Goal: Task Accomplishment & Management: Use online tool/utility

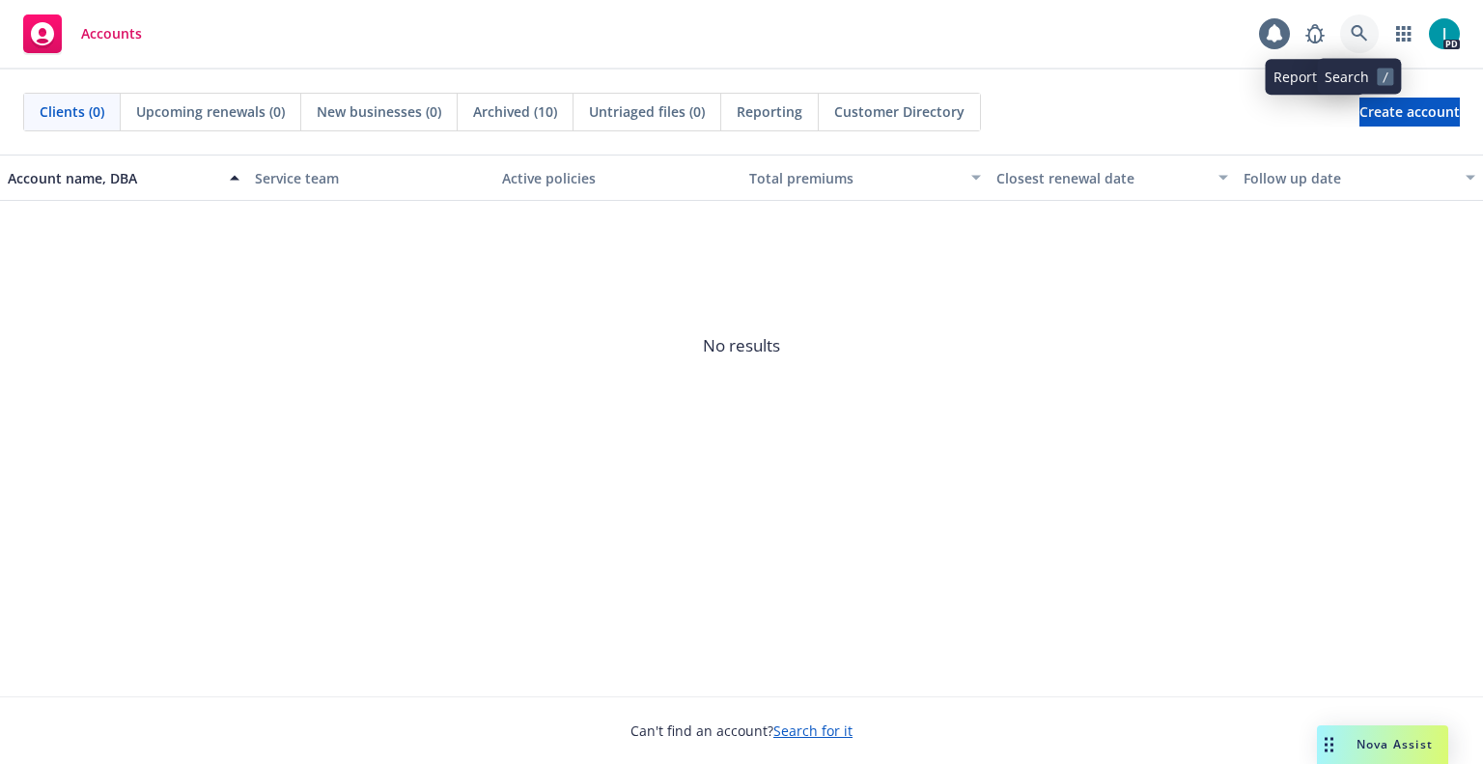
click at [1358, 37] on icon at bounding box center [1359, 33] width 17 height 17
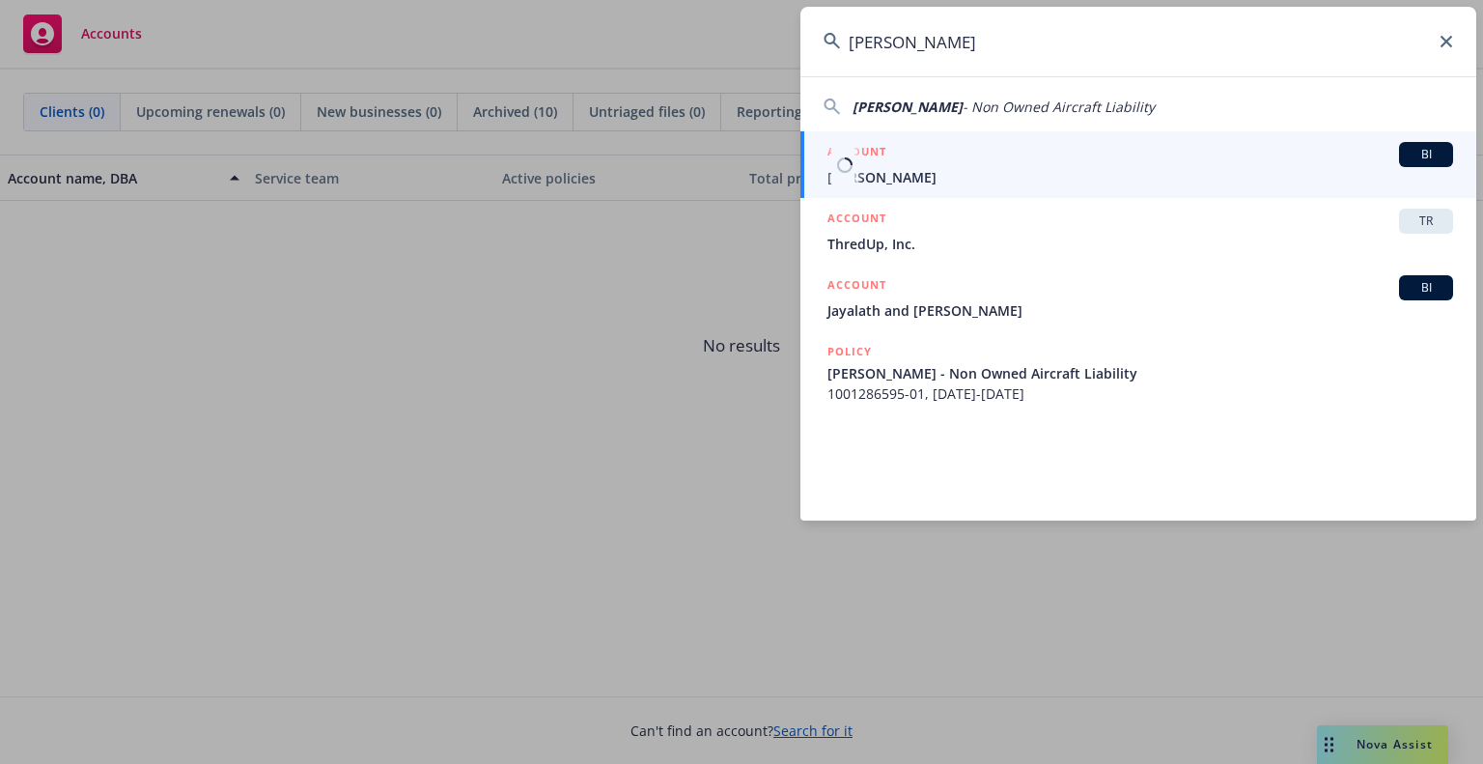
type input "[PERSON_NAME]"
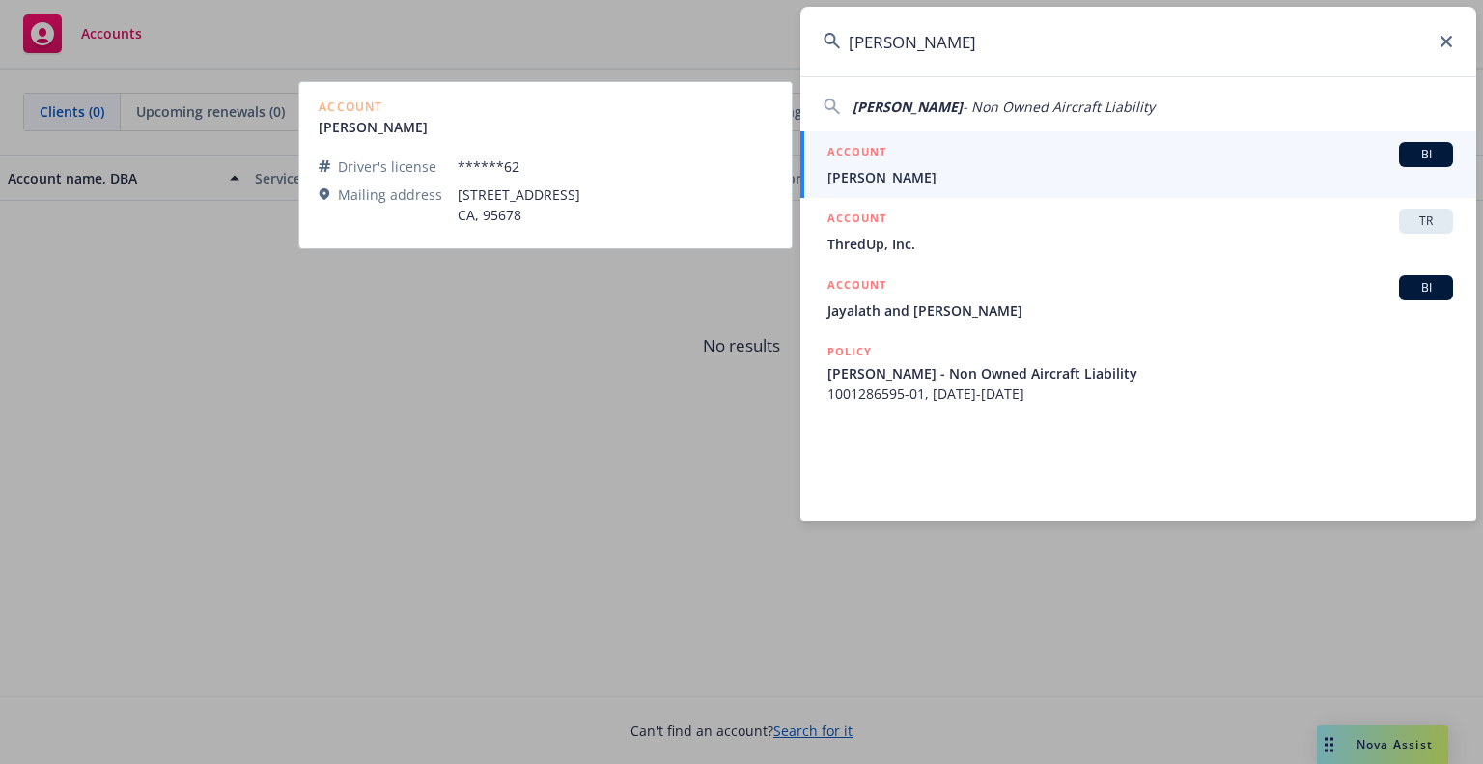
click at [925, 163] on div "ACCOUNT BI" at bounding box center [1140, 154] width 626 height 25
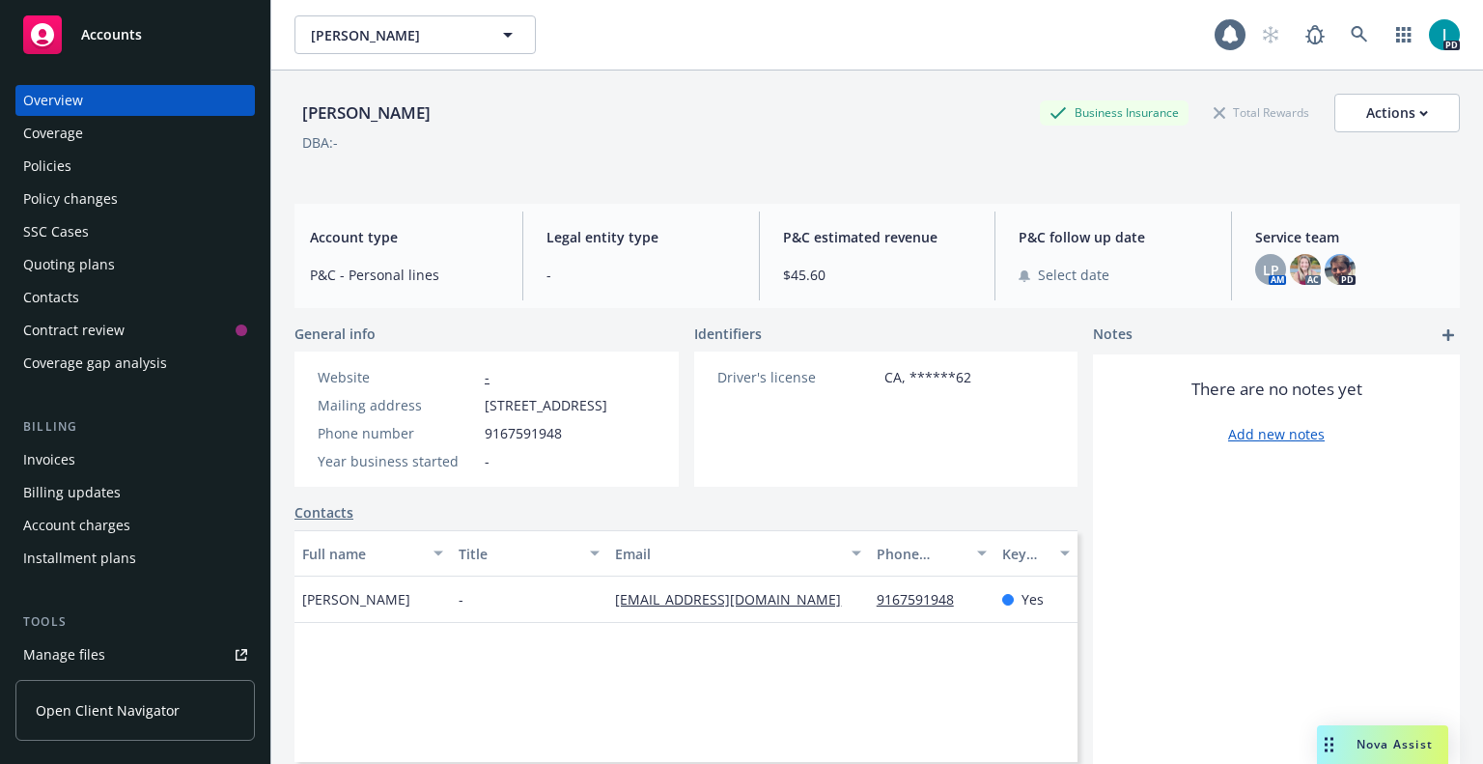
click at [80, 649] on div "Manage files" at bounding box center [64, 654] width 82 height 31
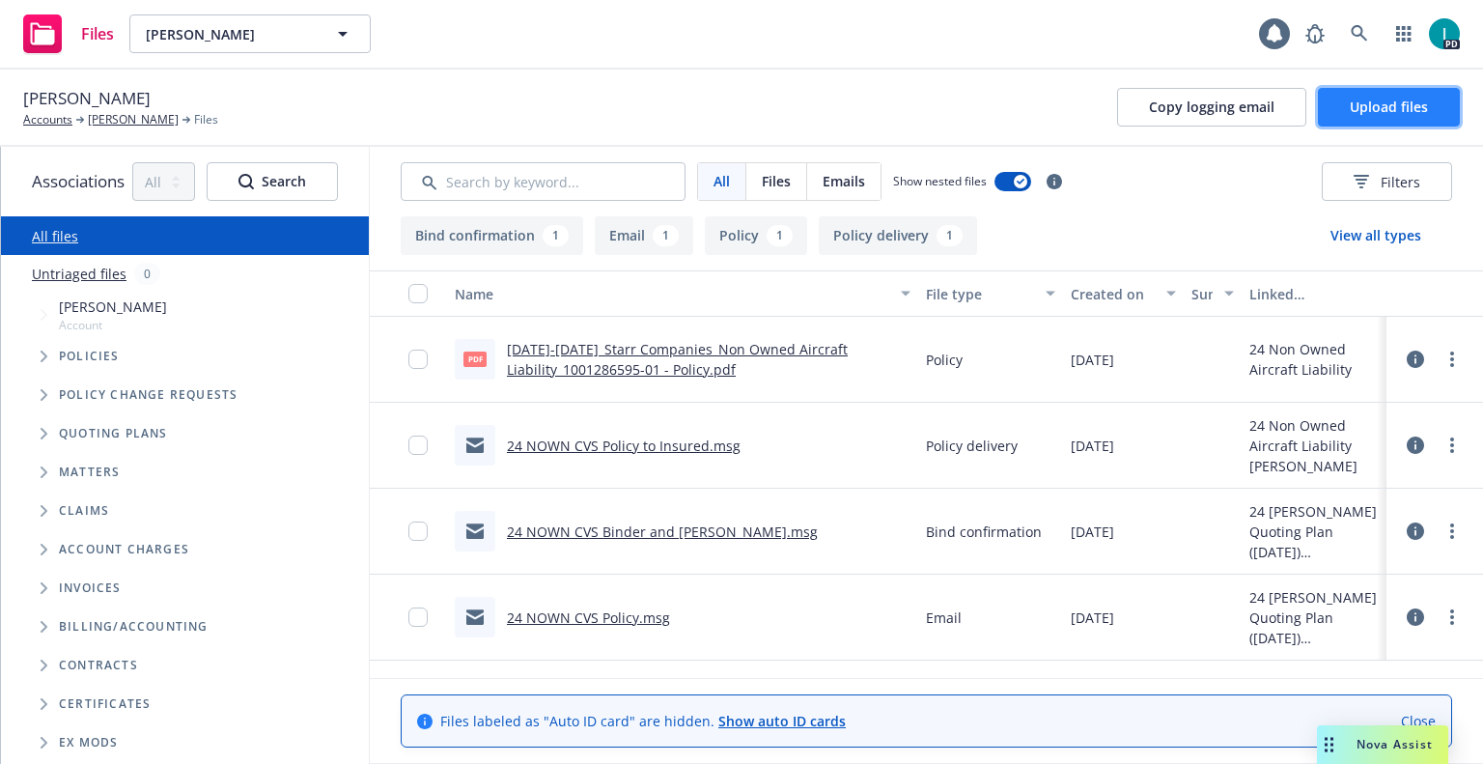
click at [1364, 122] on button "Upload files" at bounding box center [1389, 107] width 142 height 39
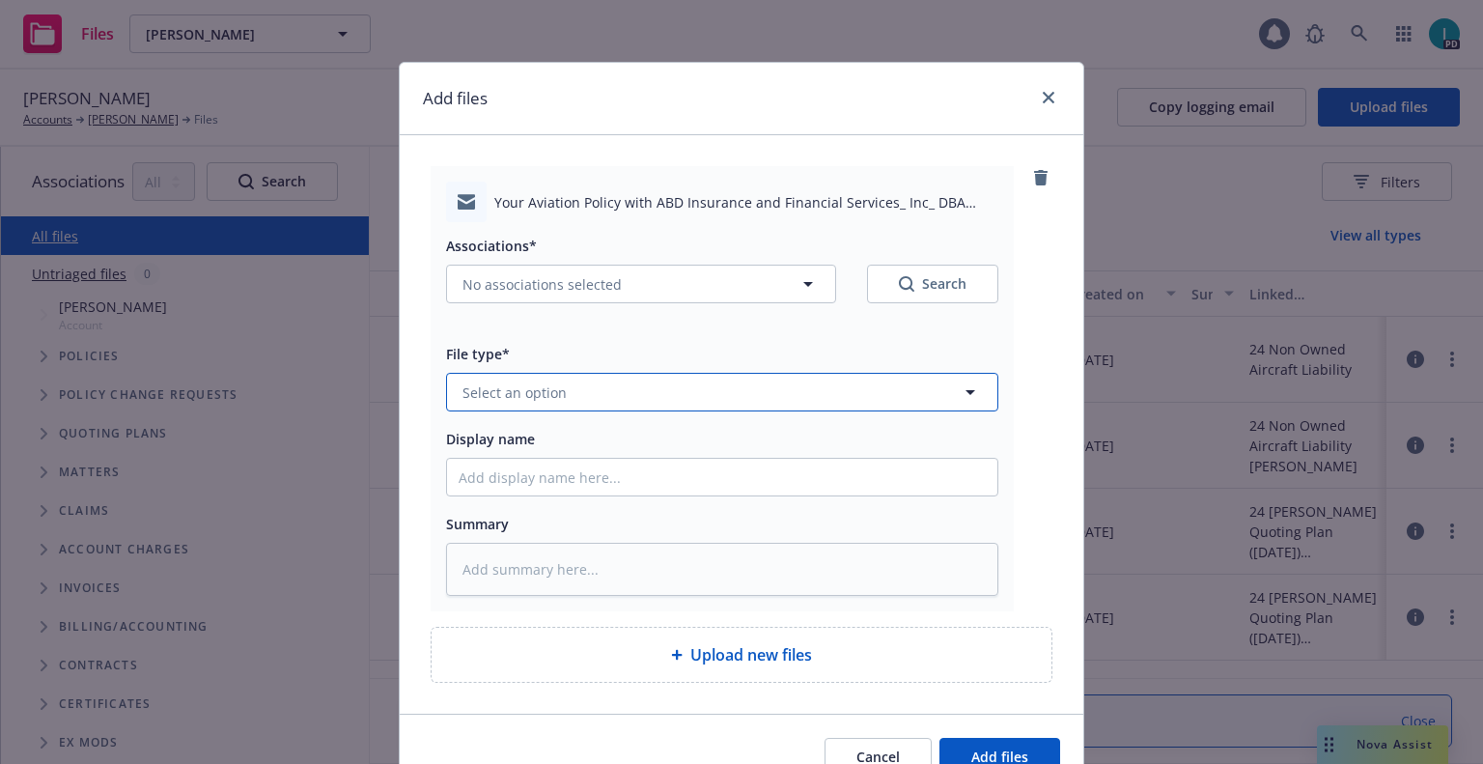
click at [564, 399] on button "Select an option" at bounding box center [722, 392] width 552 height 39
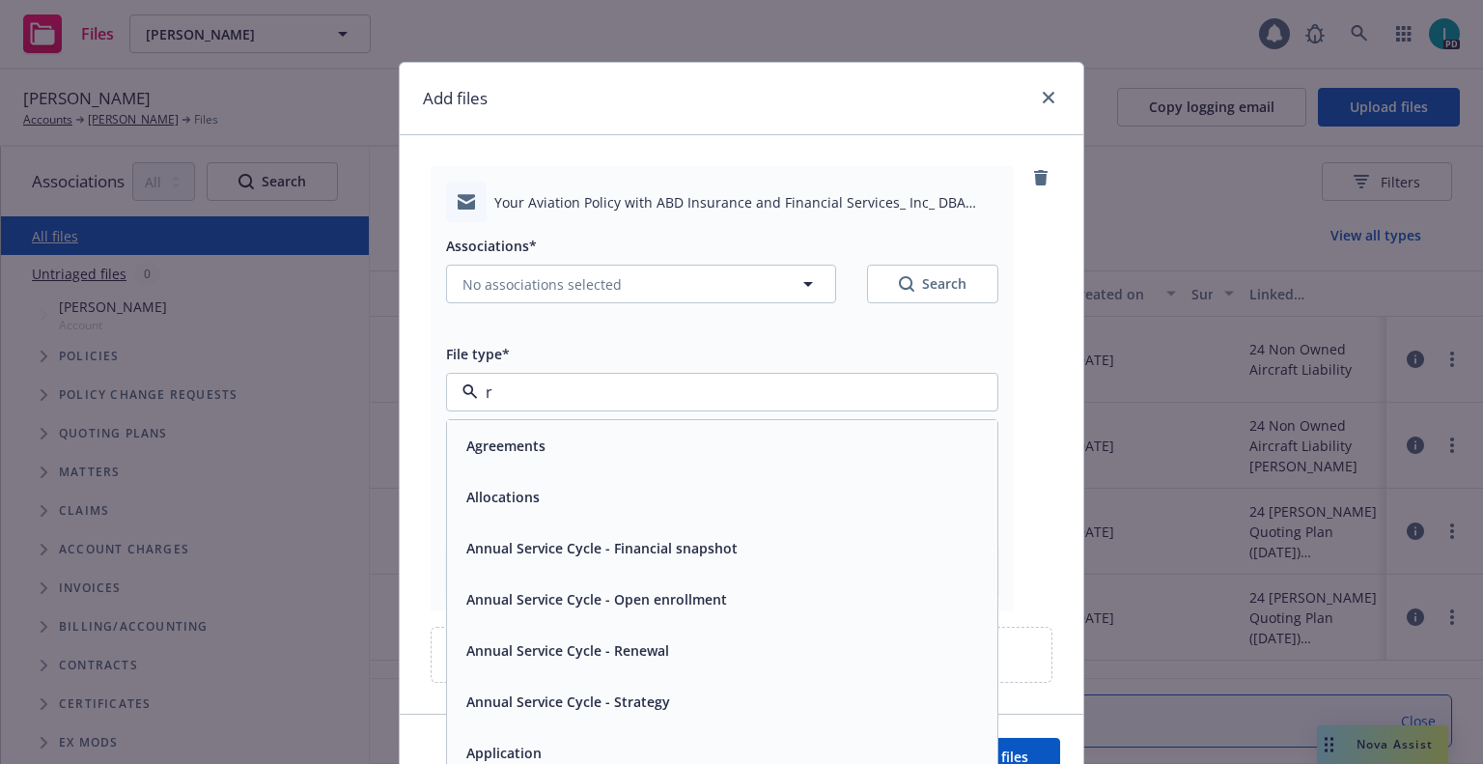
type input "rm"
click at [565, 400] on input "rm" at bounding box center [718, 391] width 481 height 23
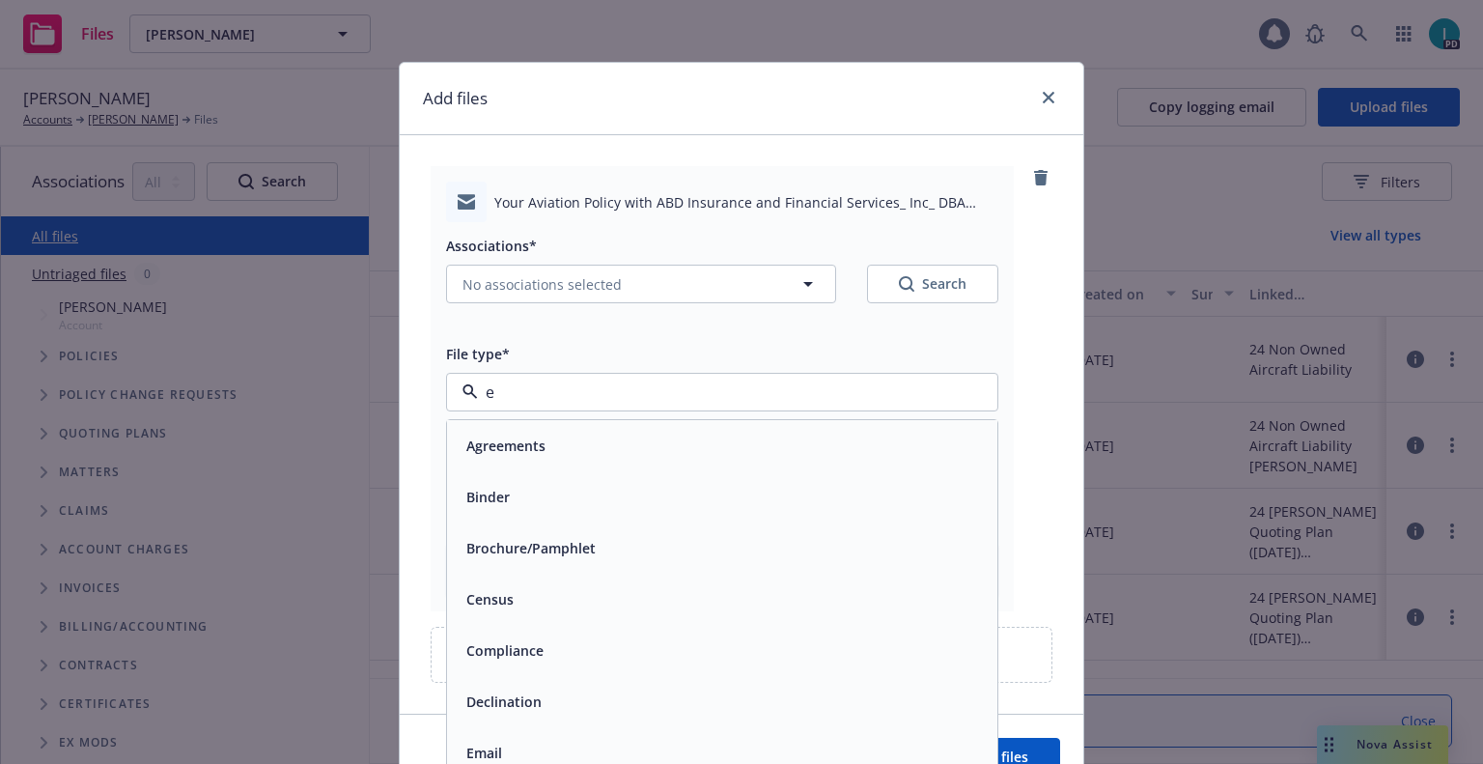
type input "em"
click at [506, 475] on div "Email" at bounding box center [722, 496] width 550 height 51
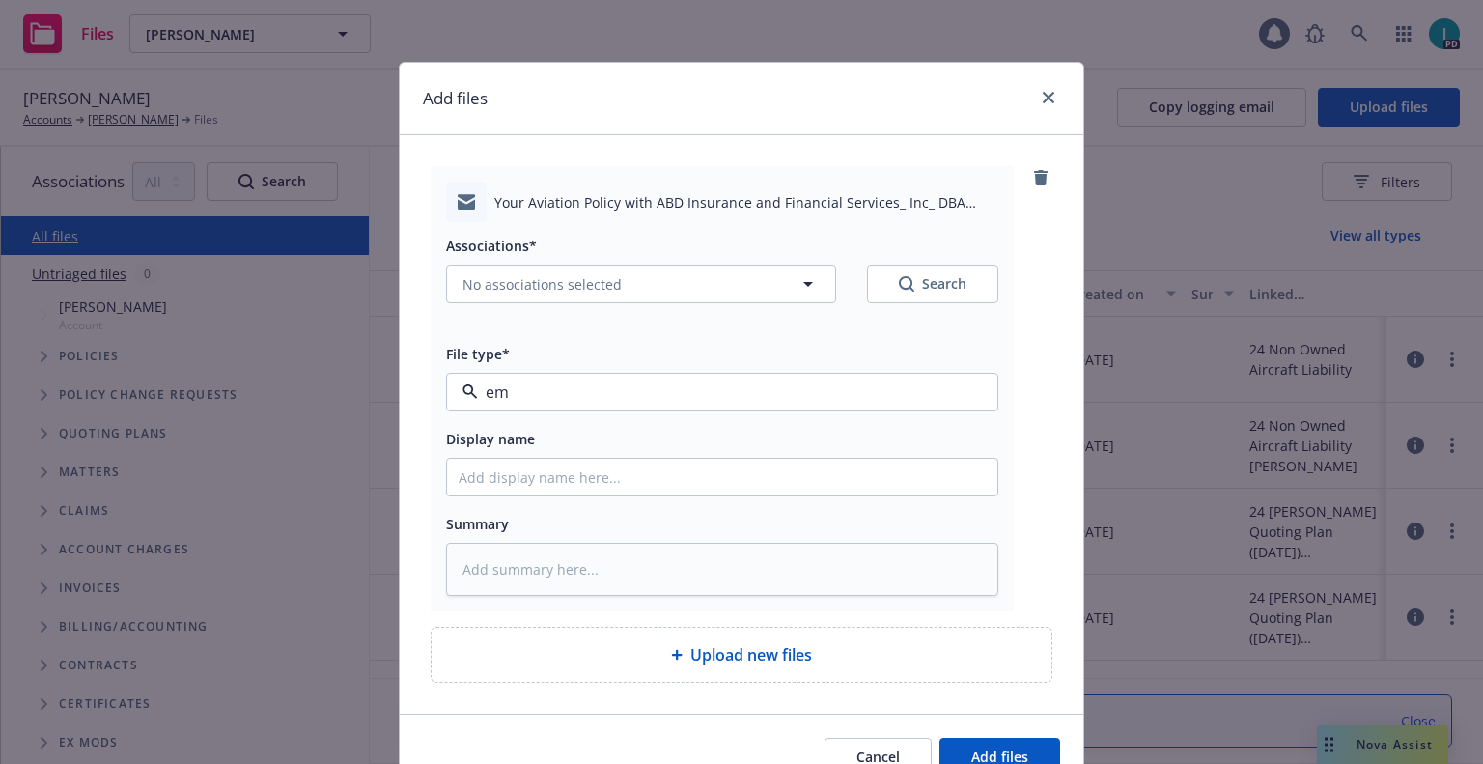
type textarea "x"
click at [509, 492] on input "Display name" at bounding box center [722, 477] width 550 height 37
type input "25 NOWN CVS Quotes to Insured"
click at [544, 290] on span "No associations selected" at bounding box center [541, 284] width 159 height 20
type textarea "x"
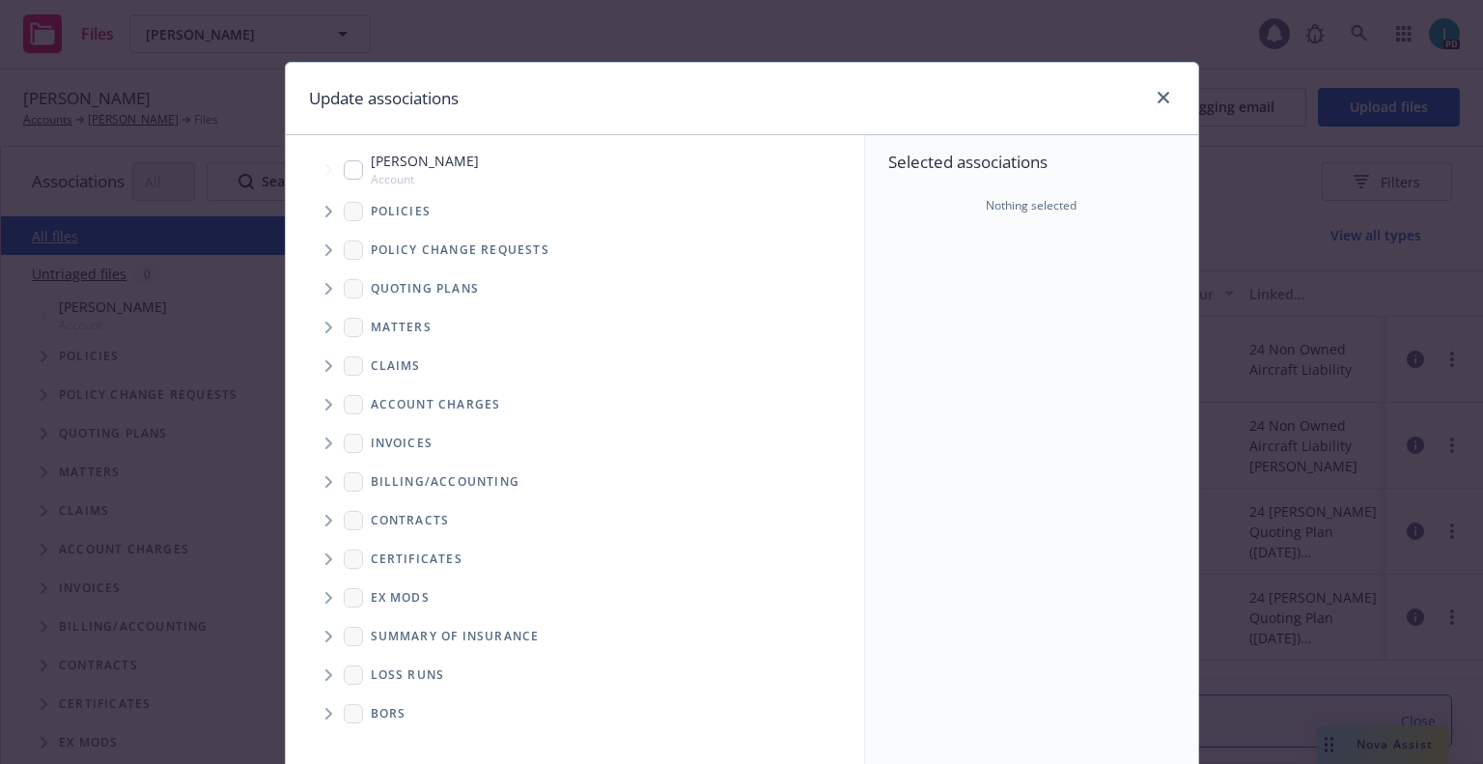
click at [325, 289] on icon "Tree Example" at bounding box center [329, 289] width 8 height 12
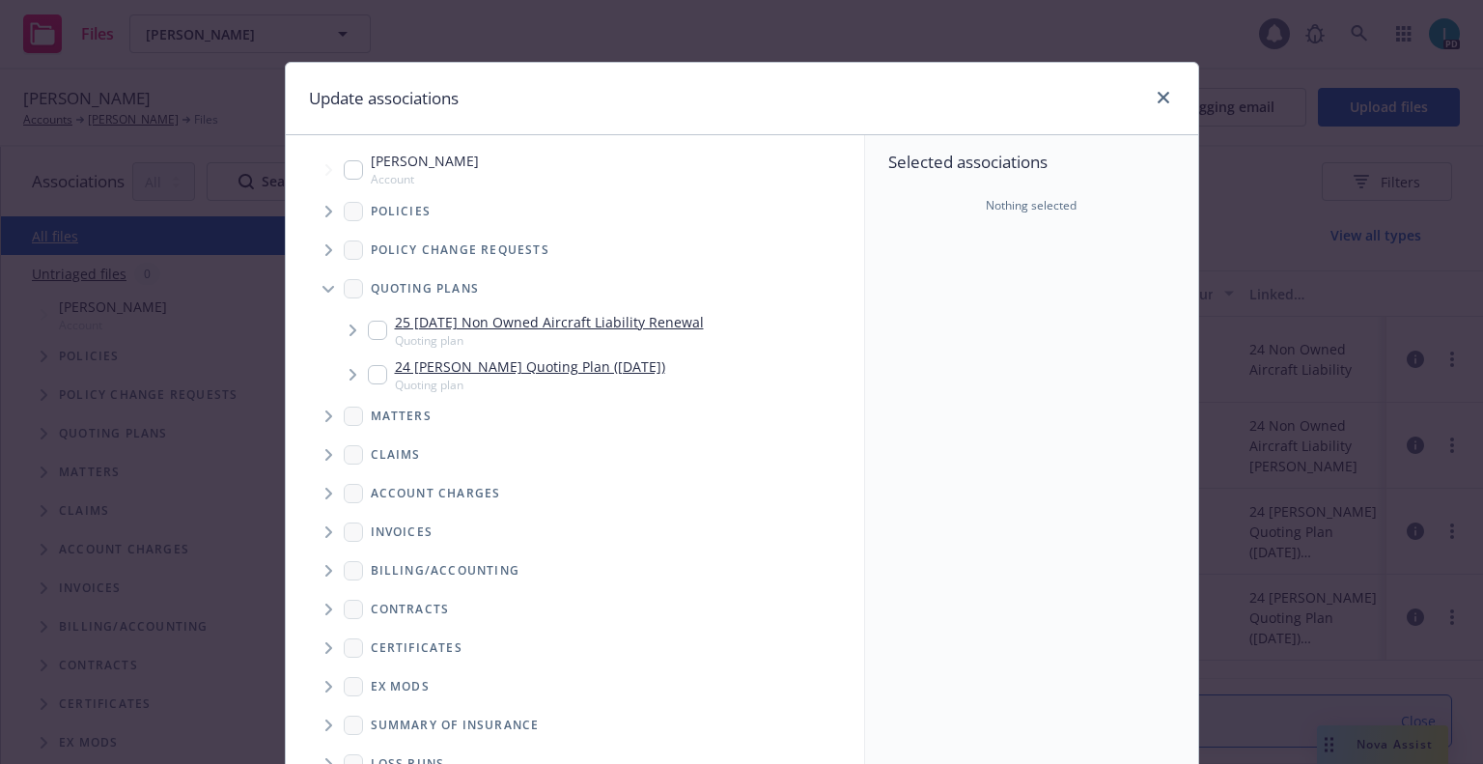
click at [368, 322] on input "Tree Example" at bounding box center [377, 330] width 19 height 19
checkbox input "true"
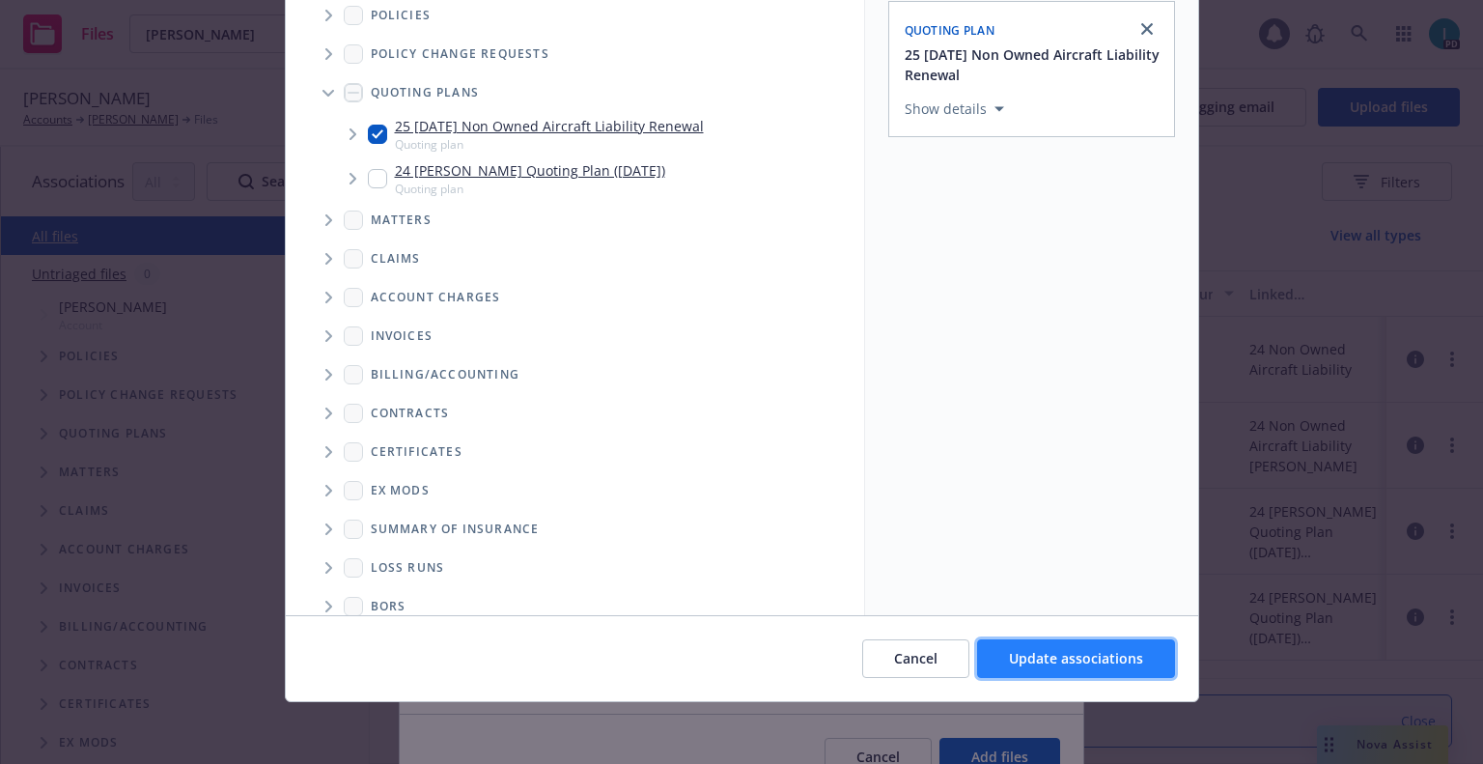
click at [1118, 654] on span "Update associations" at bounding box center [1076, 658] width 134 height 18
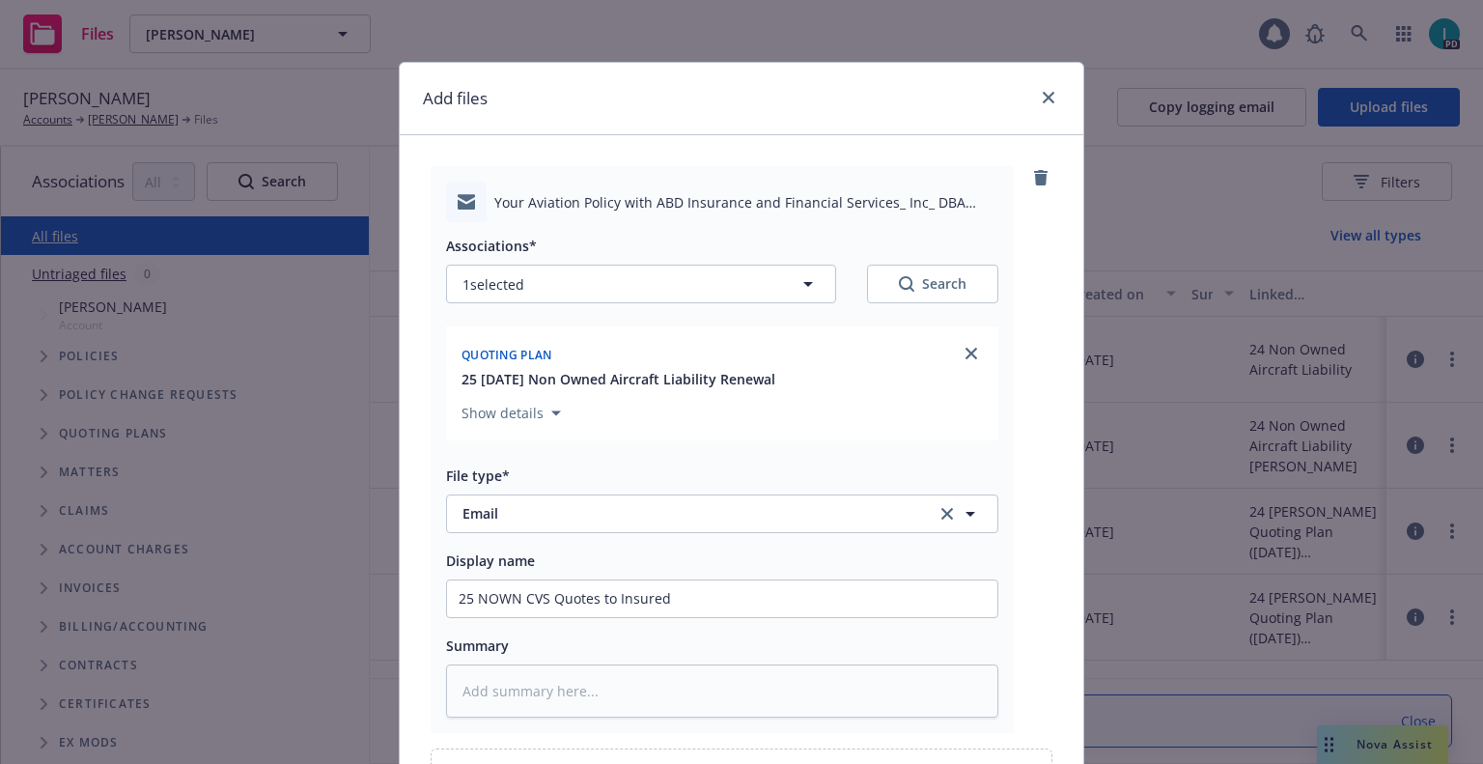
scroll to position [220, 0]
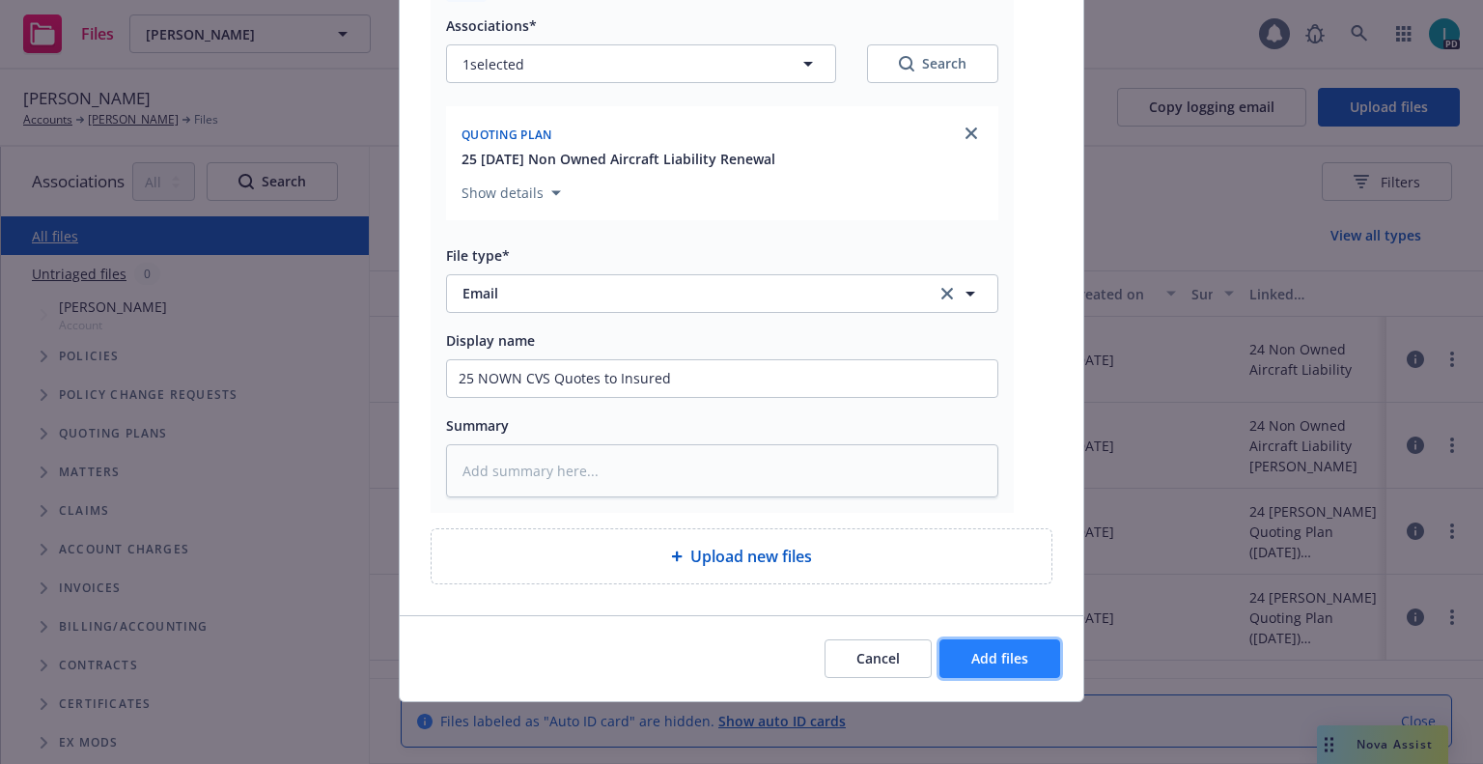
click at [995, 654] on span "Add files" at bounding box center [999, 658] width 57 height 18
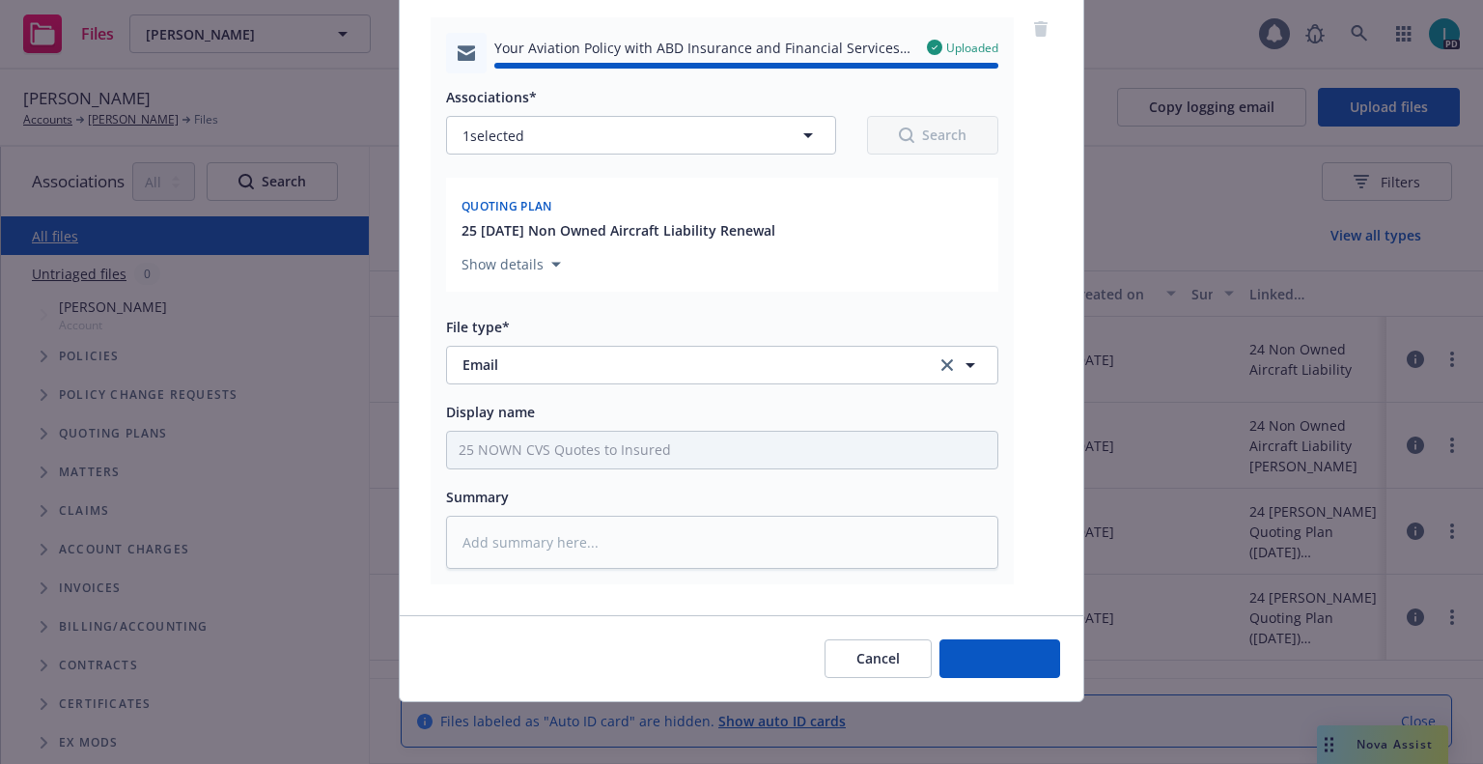
type textarea "x"
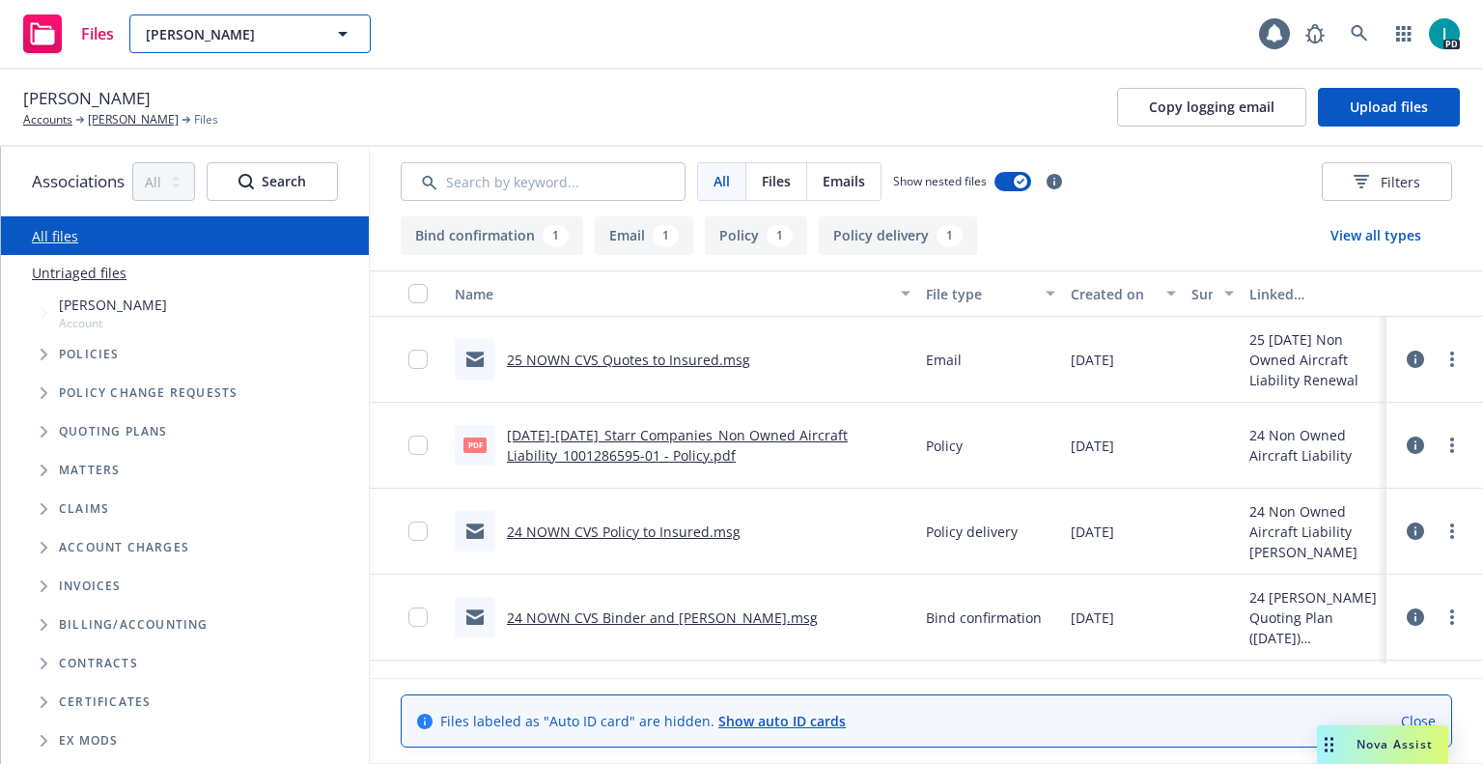
click at [235, 29] on span "[PERSON_NAME]" at bounding box center [229, 34] width 167 height 20
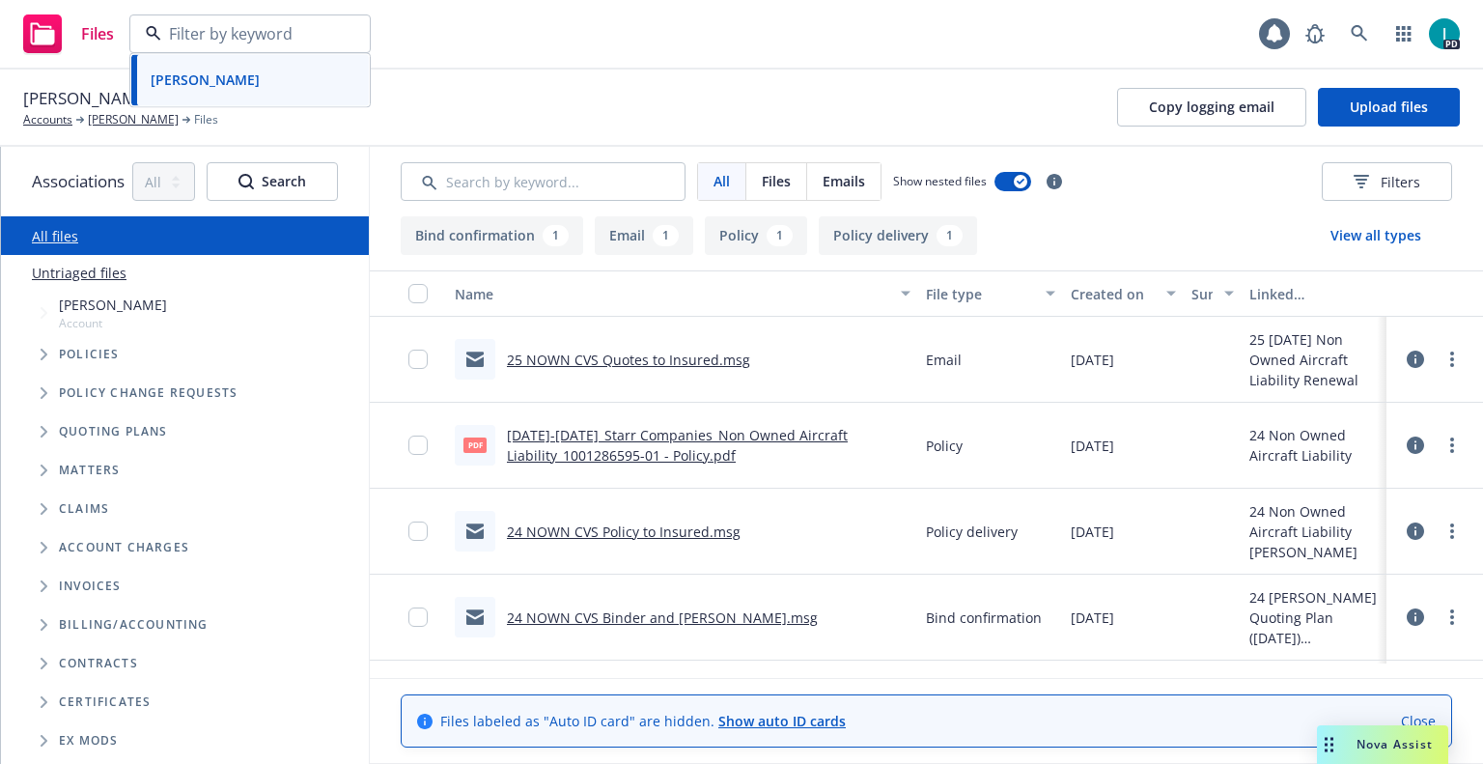
paste input "Tyler Galloway"
type input "Tyler Galloway"
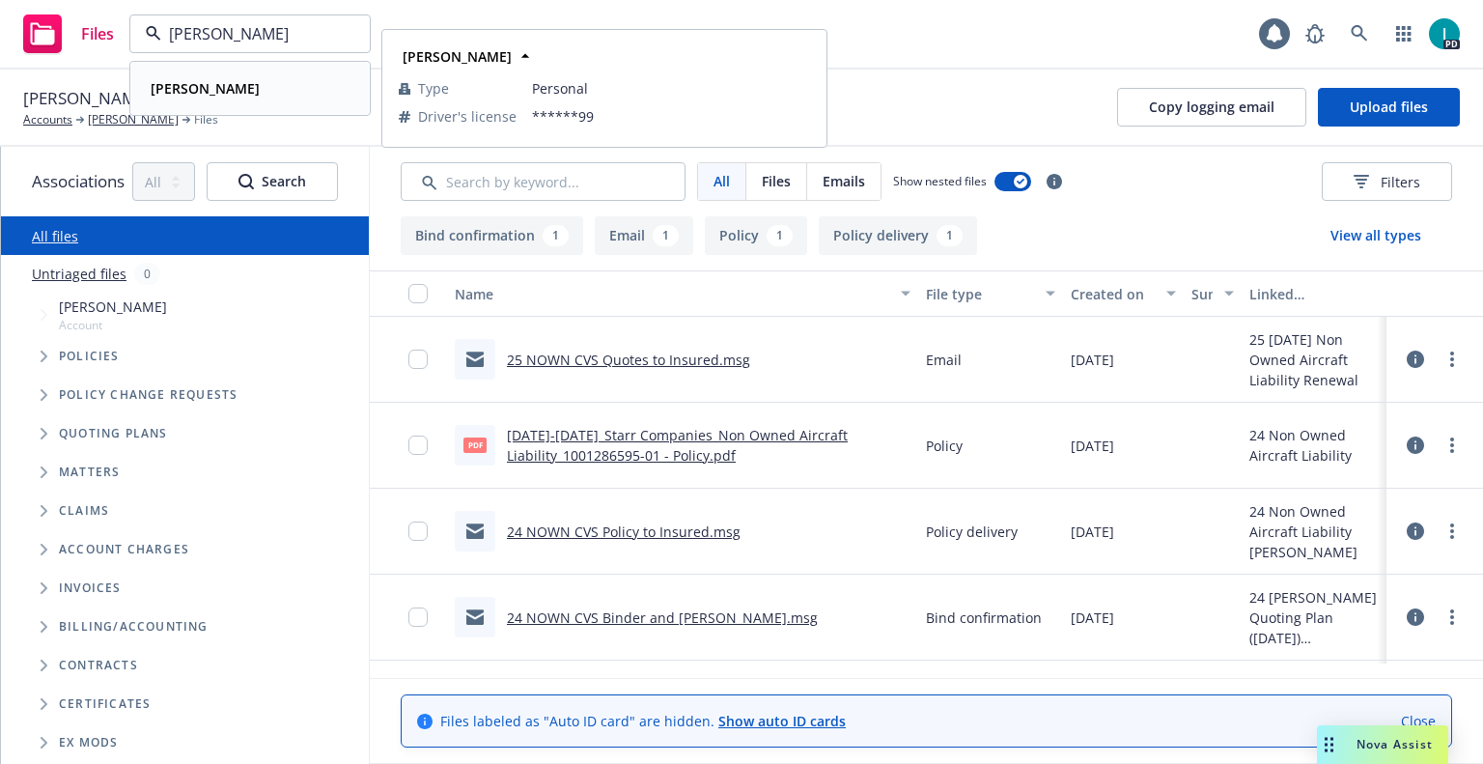
click at [256, 93] on div "Tyler Galloway" at bounding box center [250, 88] width 214 height 28
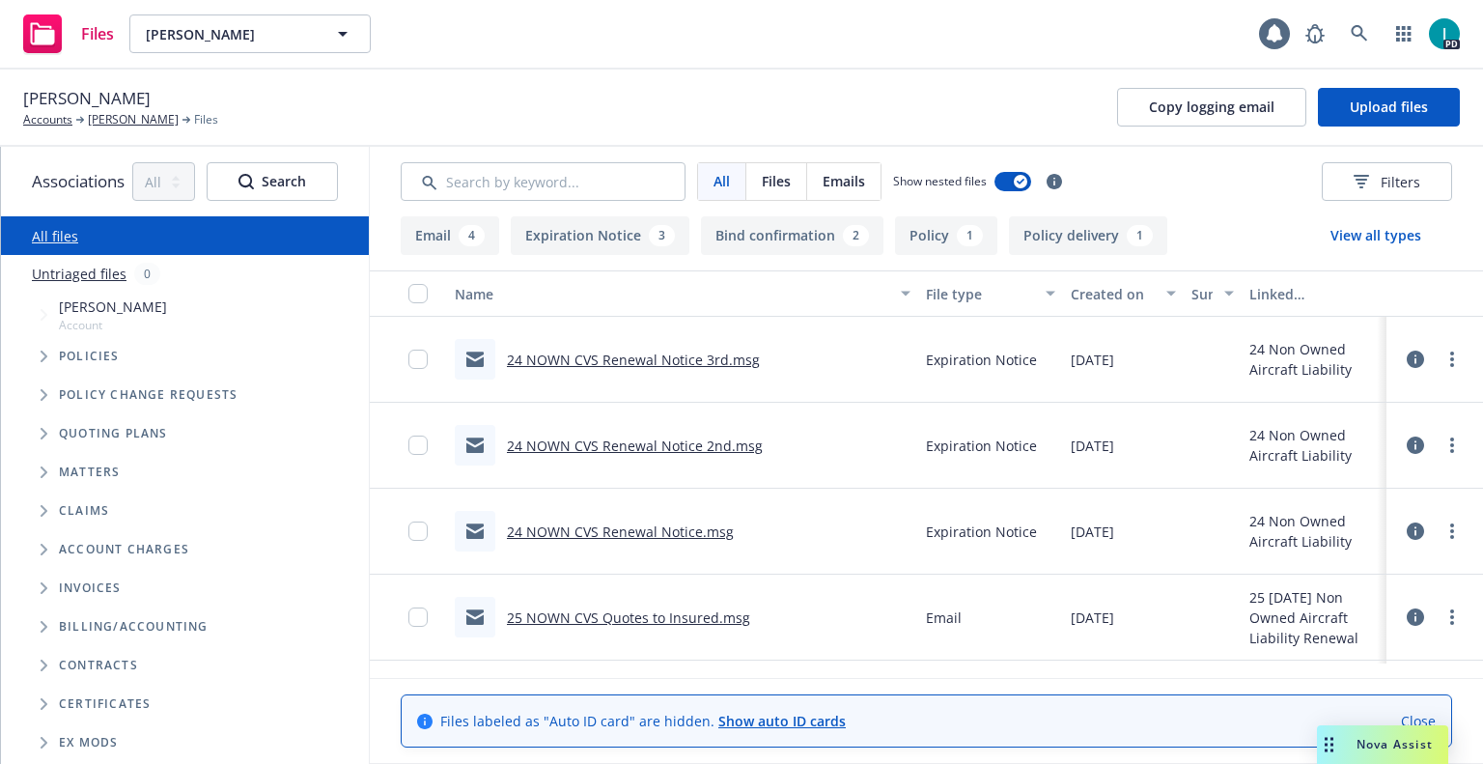
click at [583, 350] on link "24 NOWN CVS Renewal Notice 3rd.msg" at bounding box center [633, 359] width 253 height 18
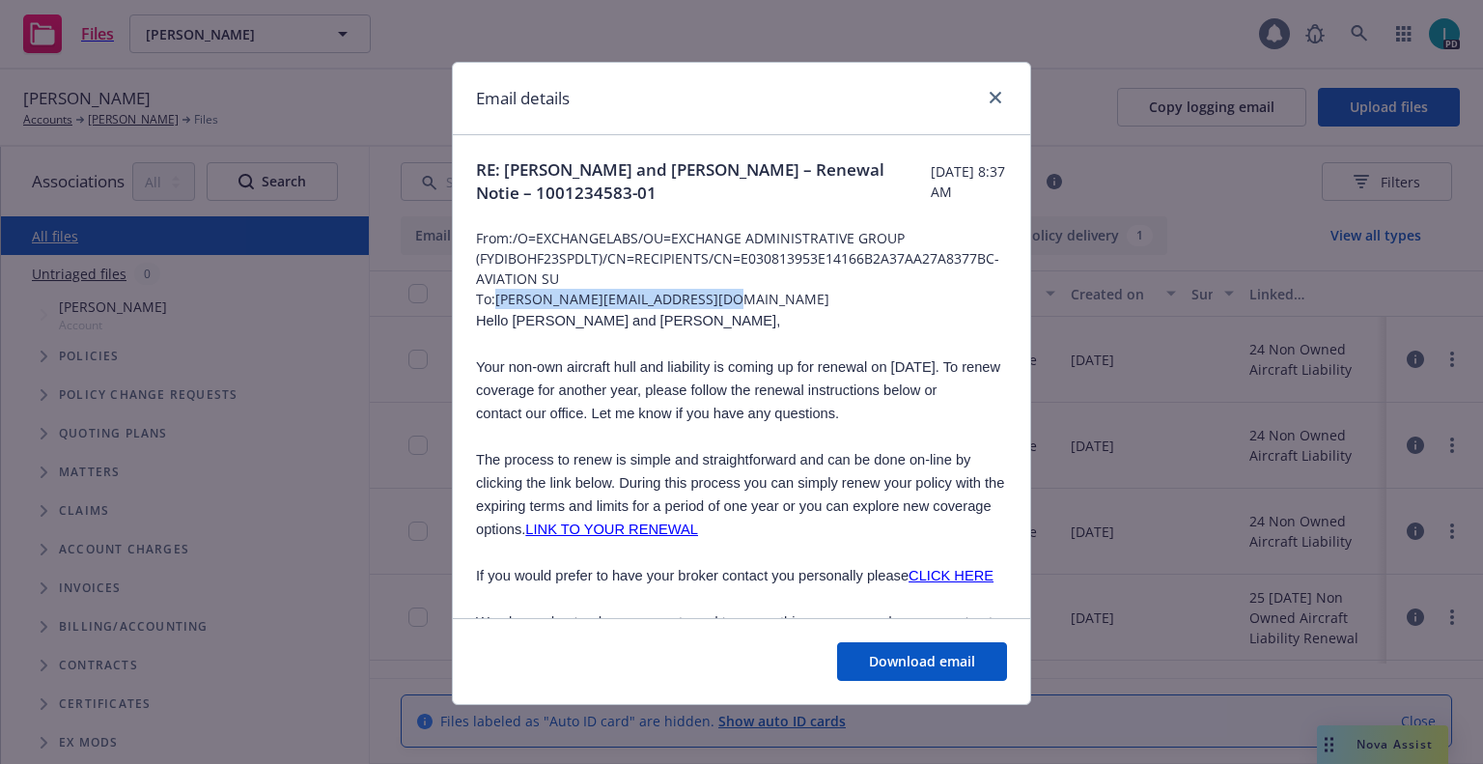
drag, startPoint x: 744, startPoint y: 304, endPoint x: 491, endPoint y: 300, distance: 253.0
click at [491, 300] on span "To: michael@gallowaydevelopment.com" at bounding box center [741, 299] width 531 height 20
copy span "michael@gallowaydevelopment.com"
drag, startPoint x: 605, startPoint y: 318, endPoint x: 503, endPoint y: 315, distance: 102.4
click at [503, 315] on p "Hello Tyler and John," at bounding box center [741, 320] width 531 height 23
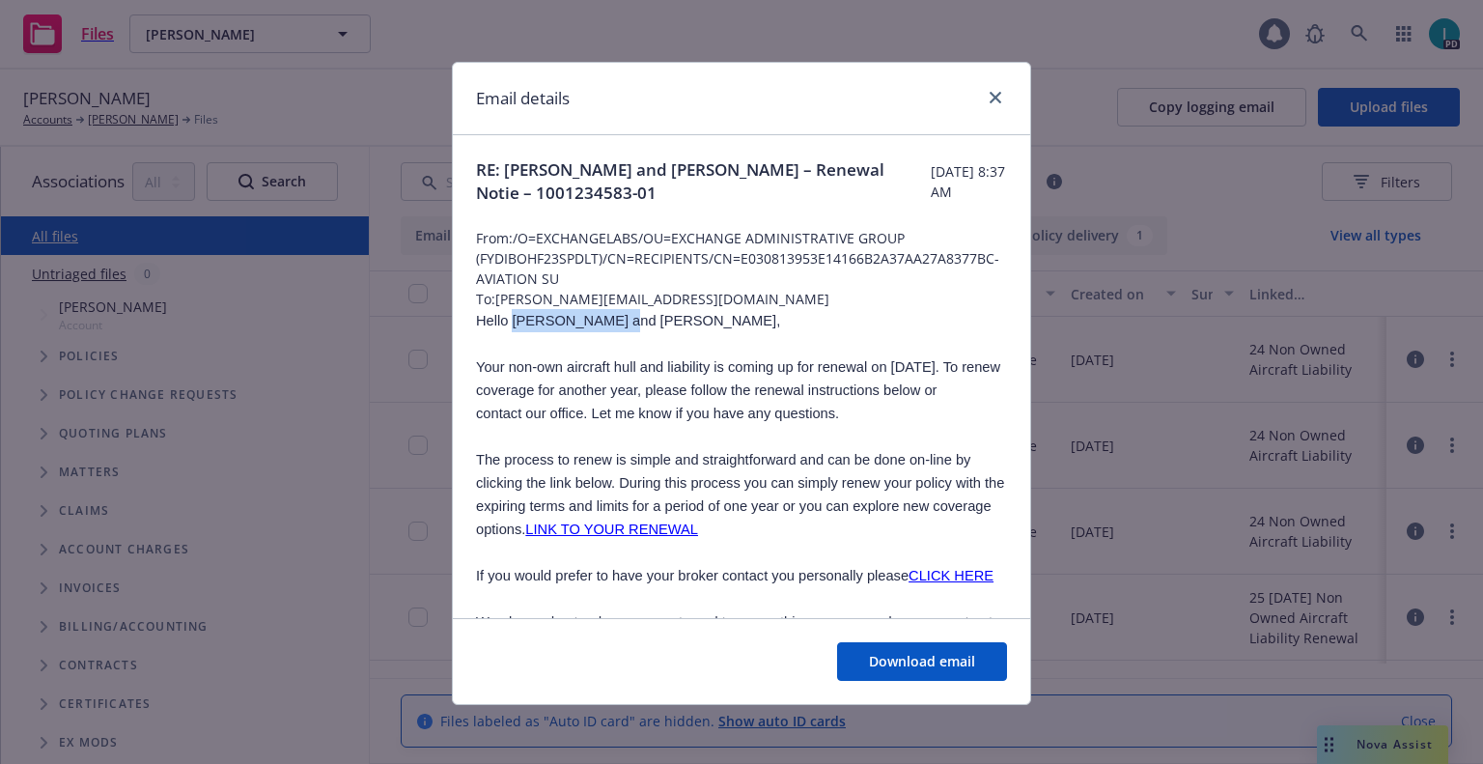
copy span "Tyler and John,"
click at [998, 100] on link "close" at bounding box center [995, 97] width 23 height 23
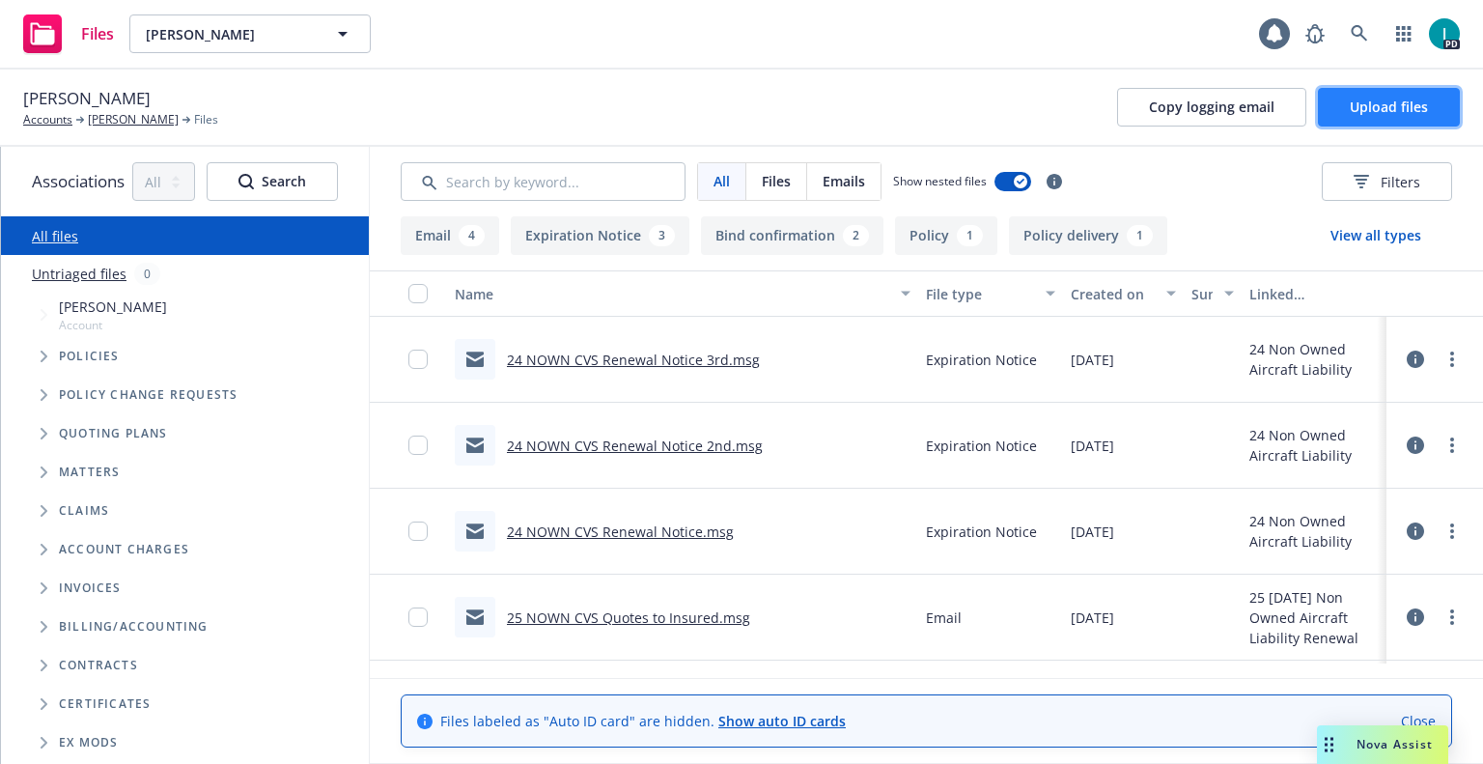
click at [1385, 107] on span "Upload files" at bounding box center [1389, 107] width 78 height 18
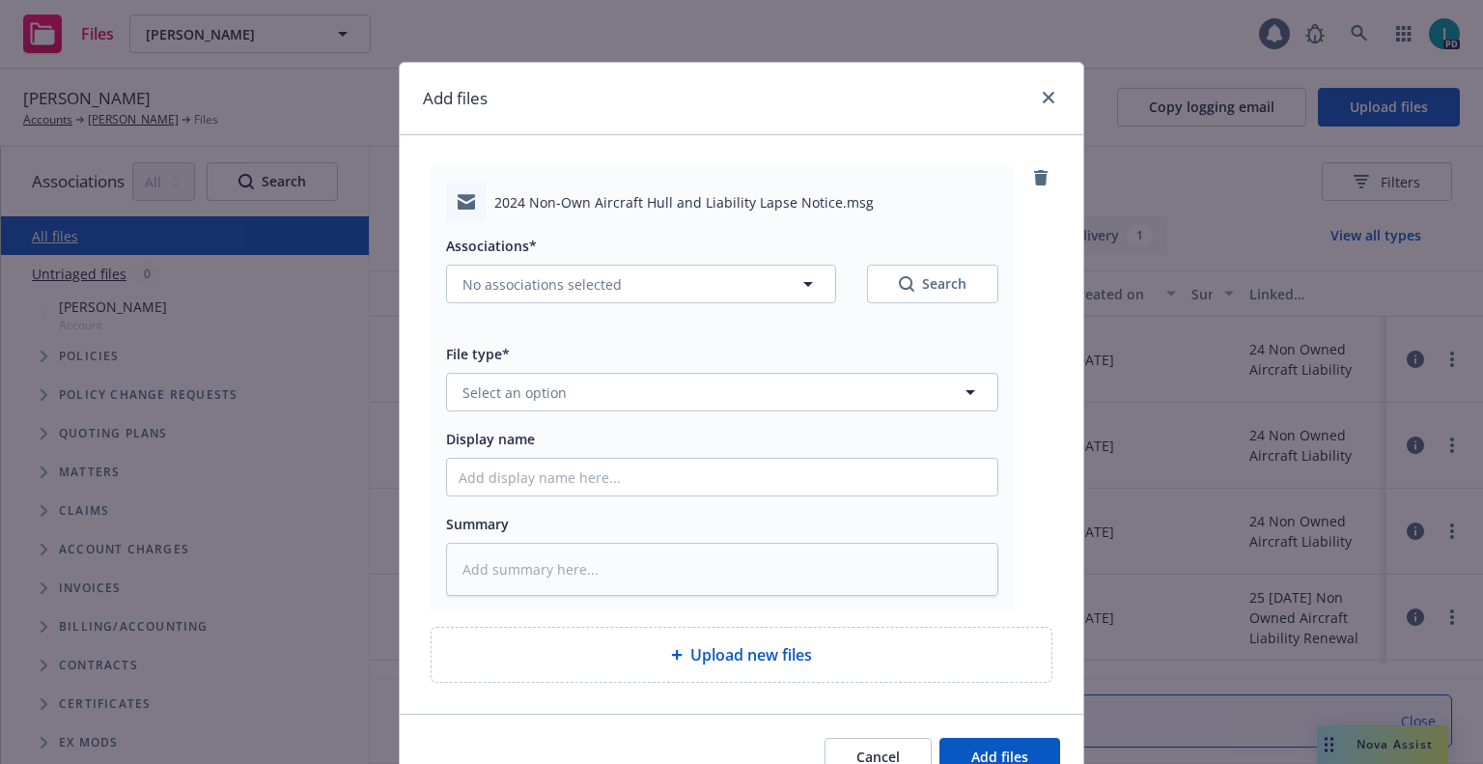
type textarea "x"
click at [507, 385] on span "Select an option" at bounding box center [514, 392] width 104 height 20
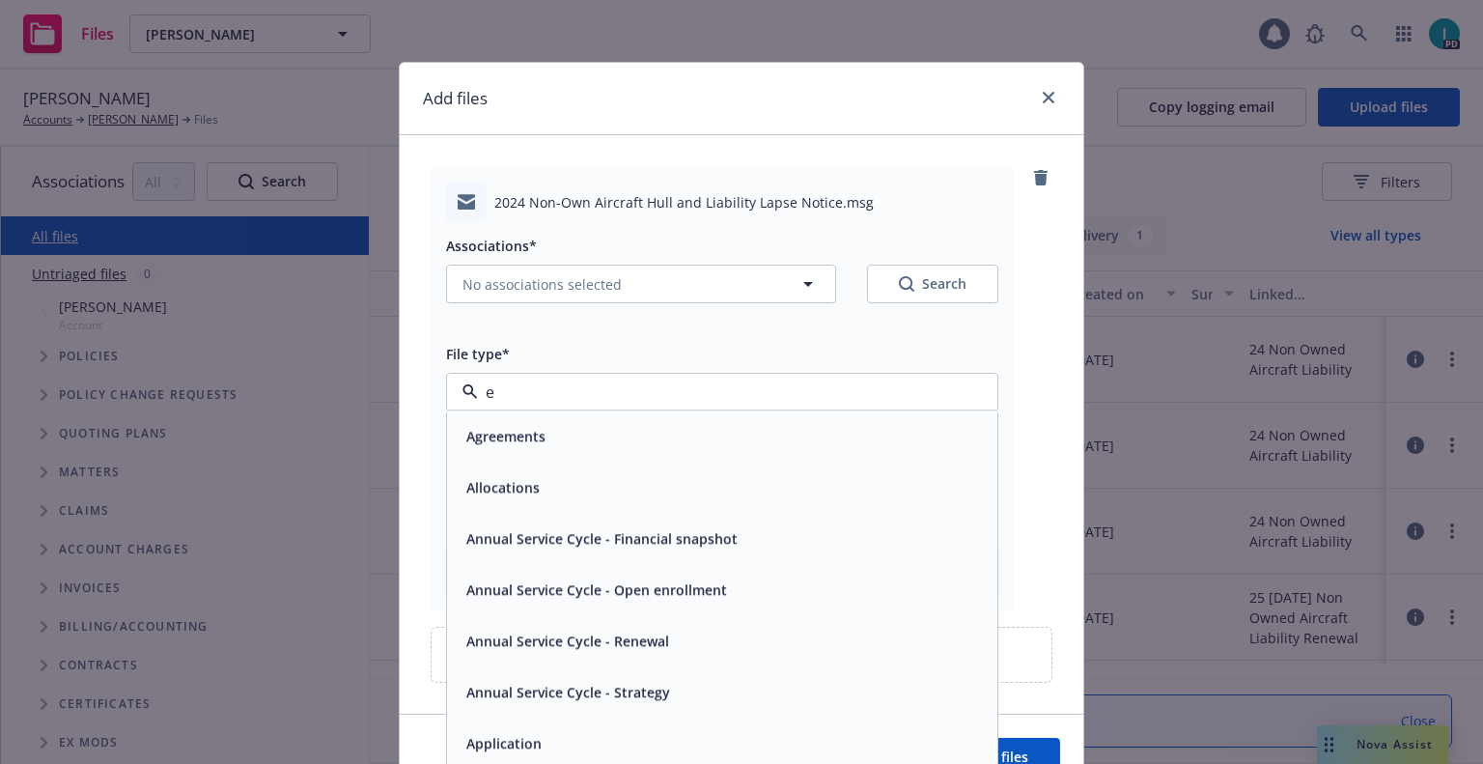
type input "ex"
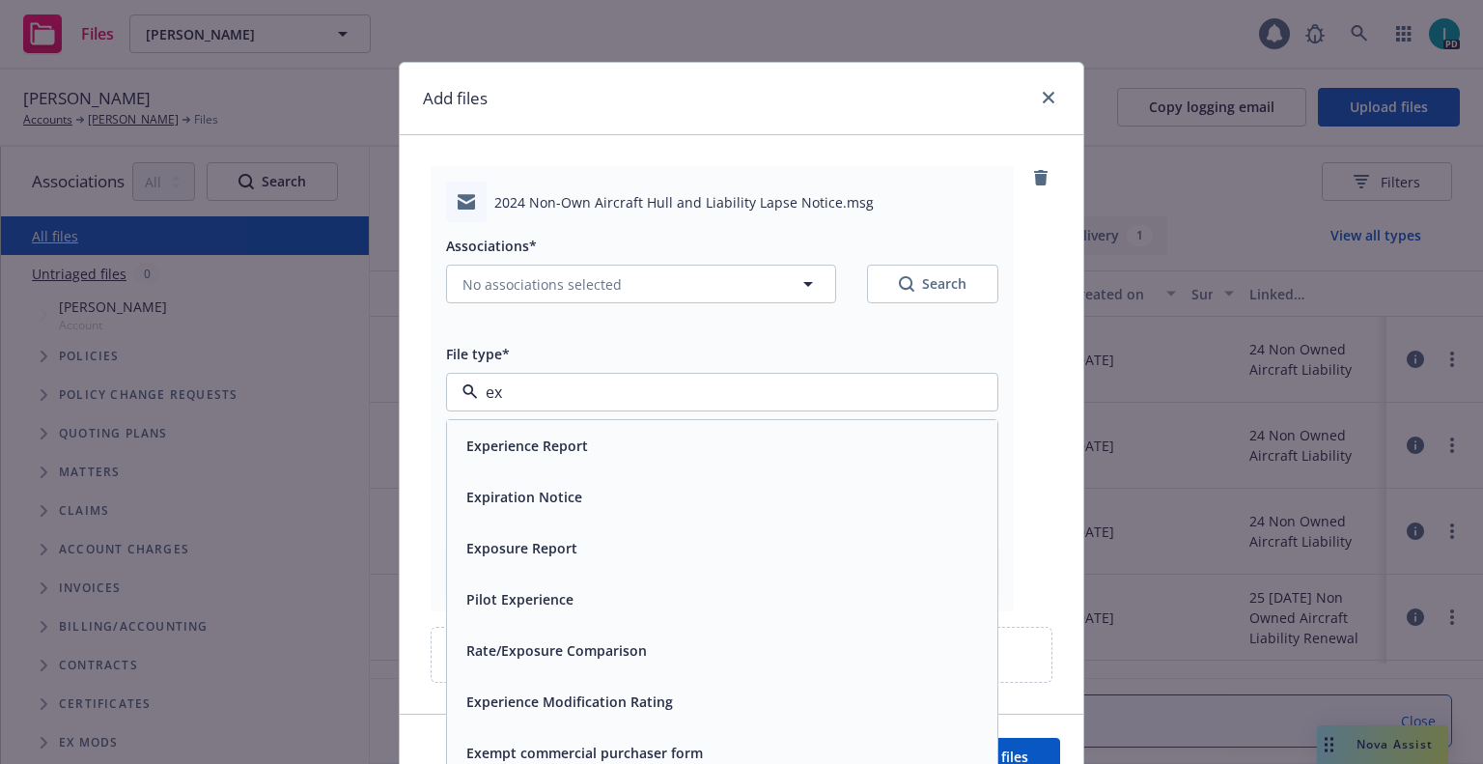
click at [545, 483] on div "Expiration Notice" at bounding box center [522, 497] width 127 height 28
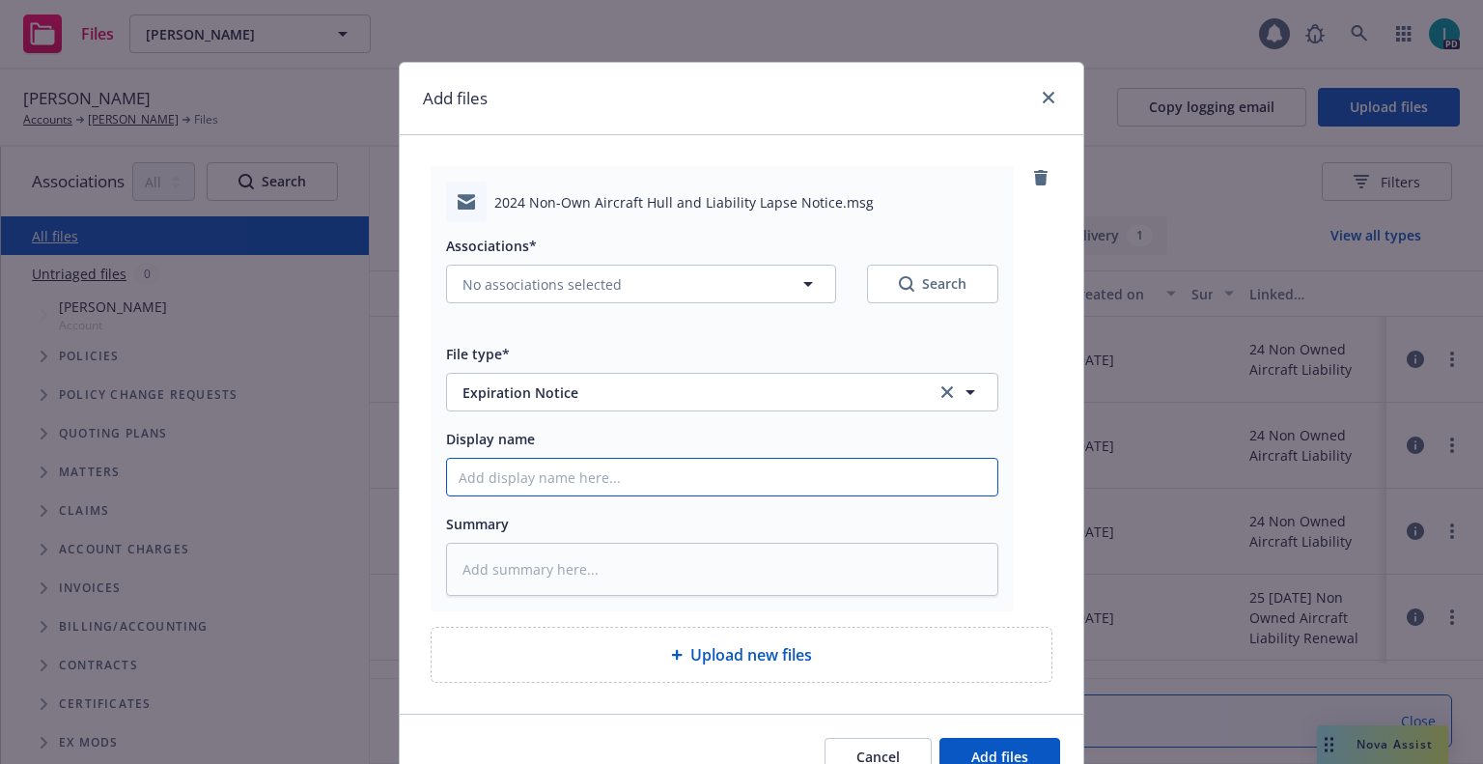
click at [554, 460] on input "Display name" at bounding box center [722, 477] width 550 height 37
type textarea "x"
type input "2"
type textarea "x"
type input "24"
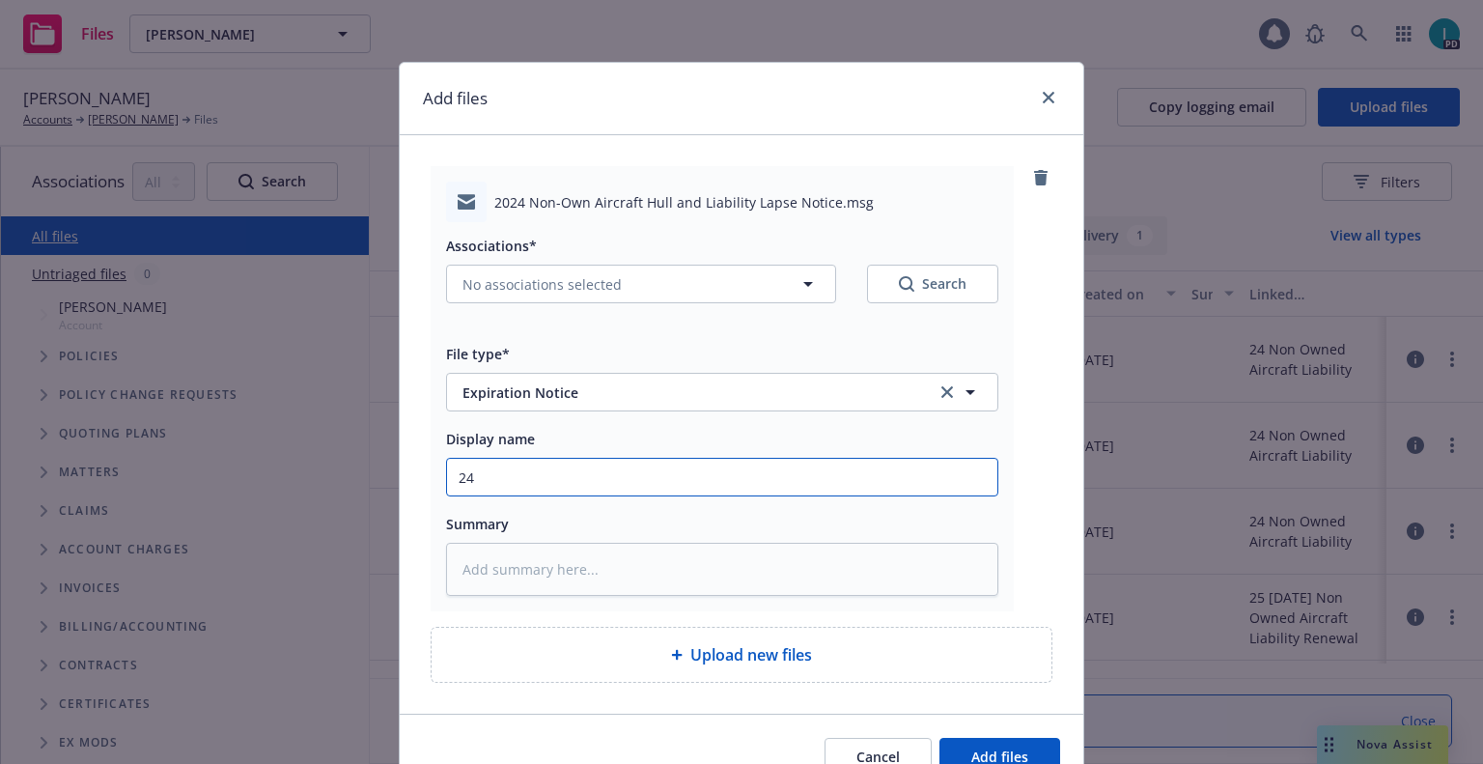
type textarea "x"
type input "24 NOWN CVS Lapse Notice"
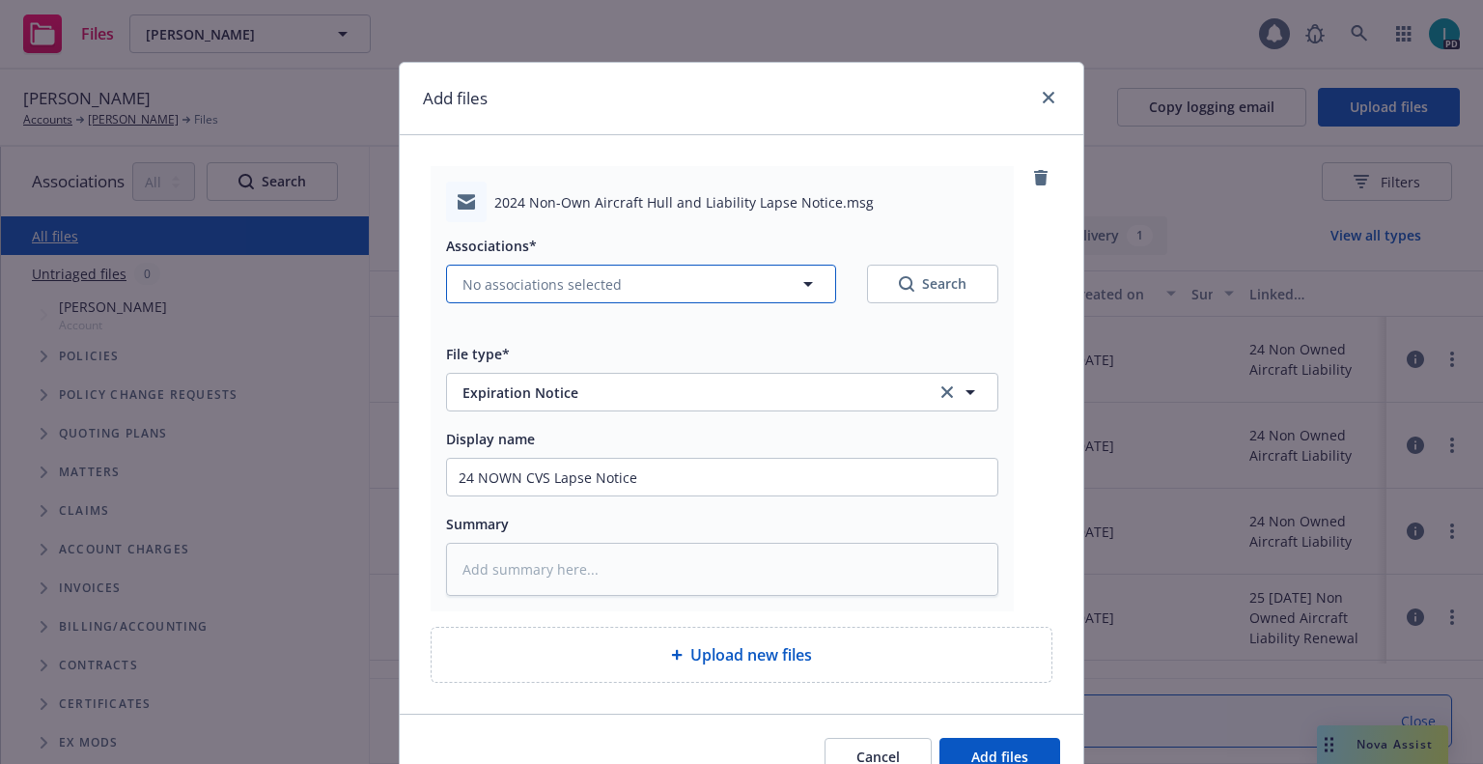
click at [536, 289] on span "No associations selected" at bounding box center [541, 284] width 159 height 20
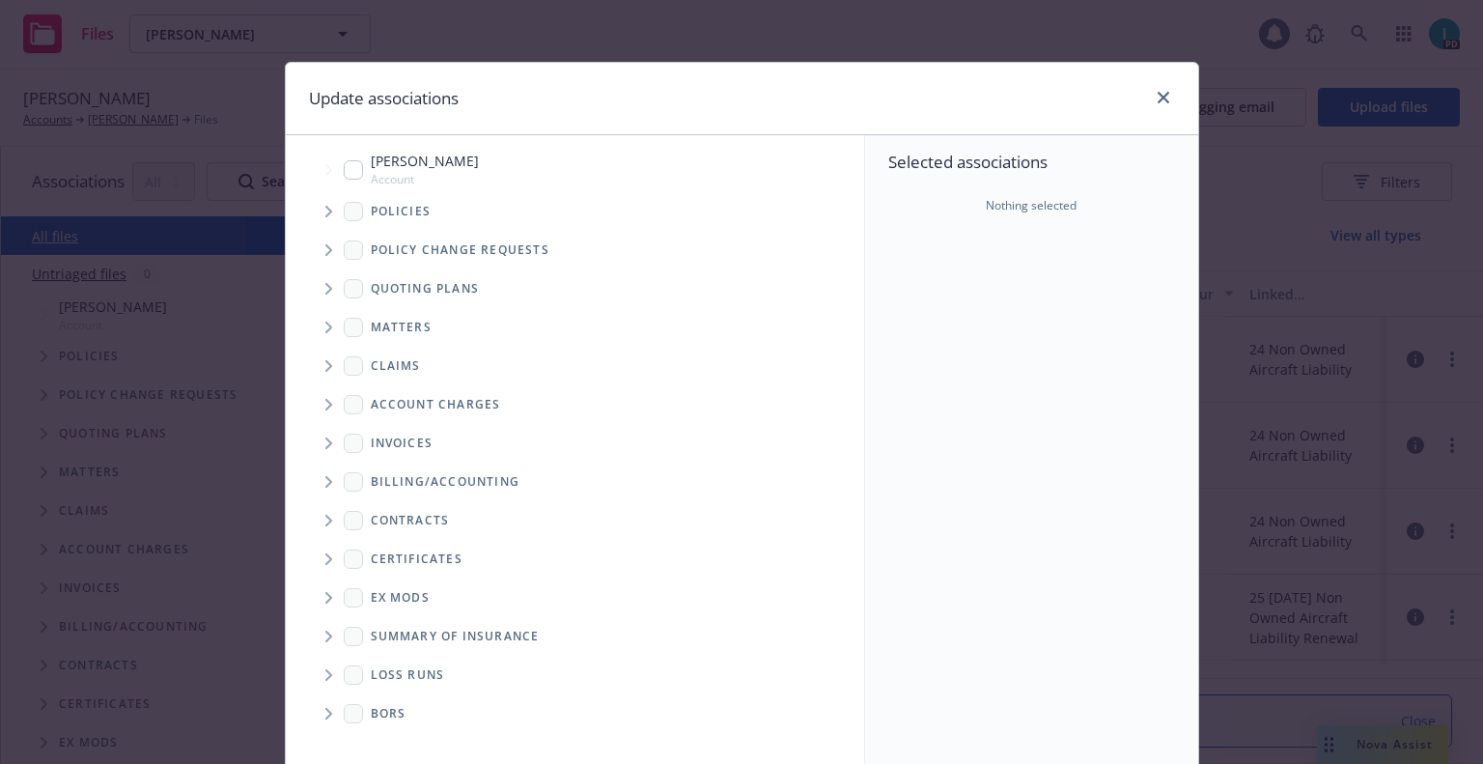
click at [314, 224] on span "Tree Example" at bounding box center [328, 211] width 31 height 31
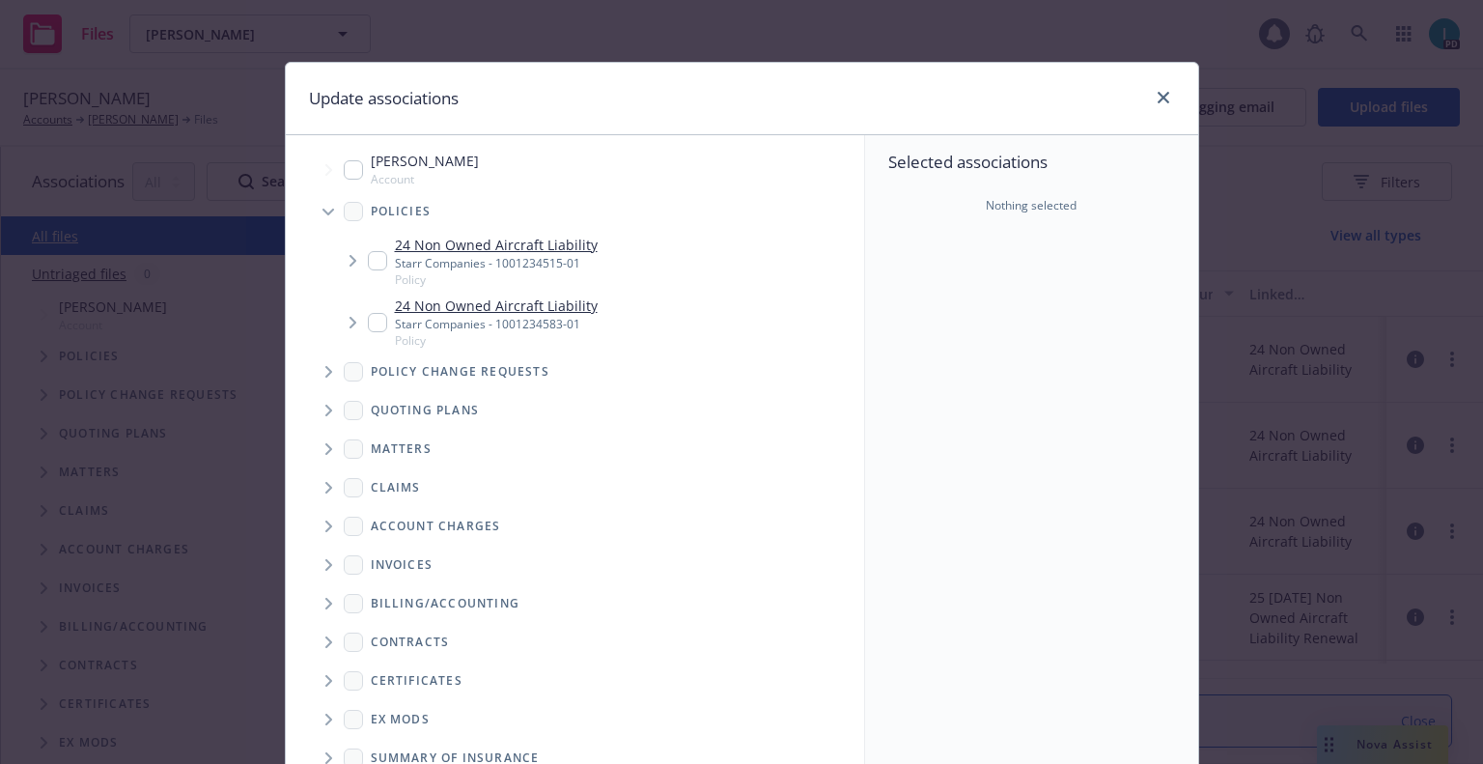
type textarea "x"
click at [373, 253] on input "Tree Example" at bounding box center [377, 260] width 19 height 19
checkbox input "true"
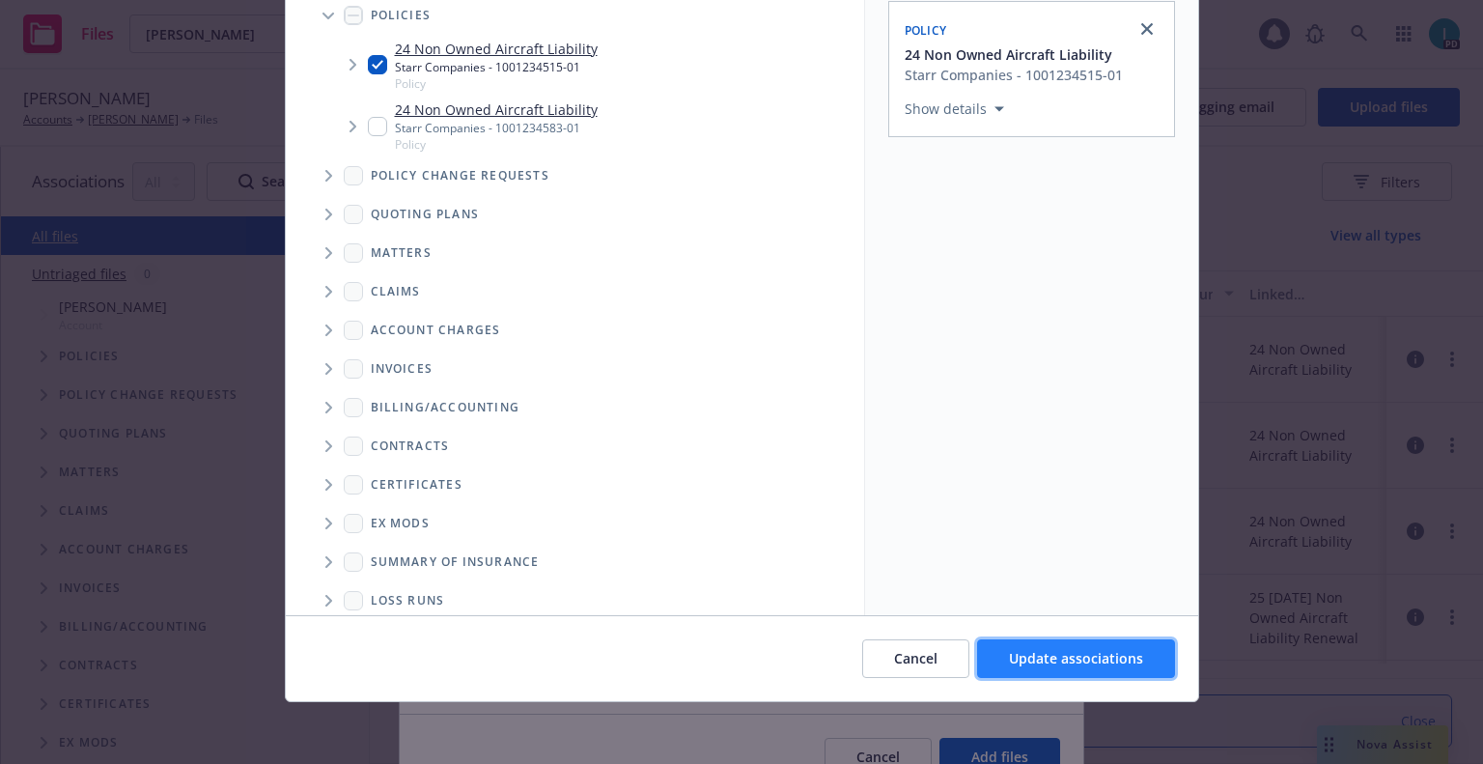
click at [1072, 650] on span "Update associations" at bounding box center [1076, 658] width 134 height 18
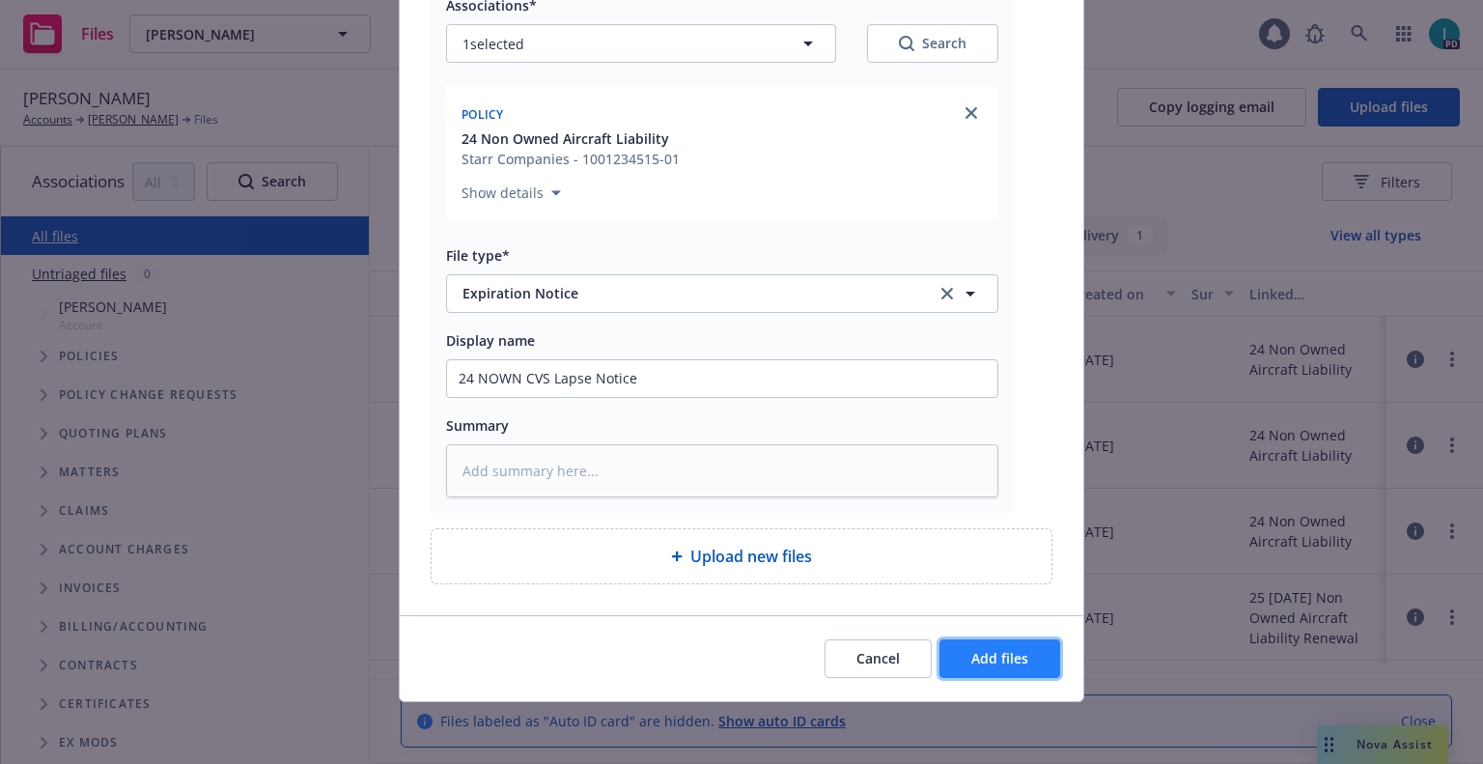
click at [1015, 657] on span "Add files" at bounding box center [999, 658] width 57 height 18
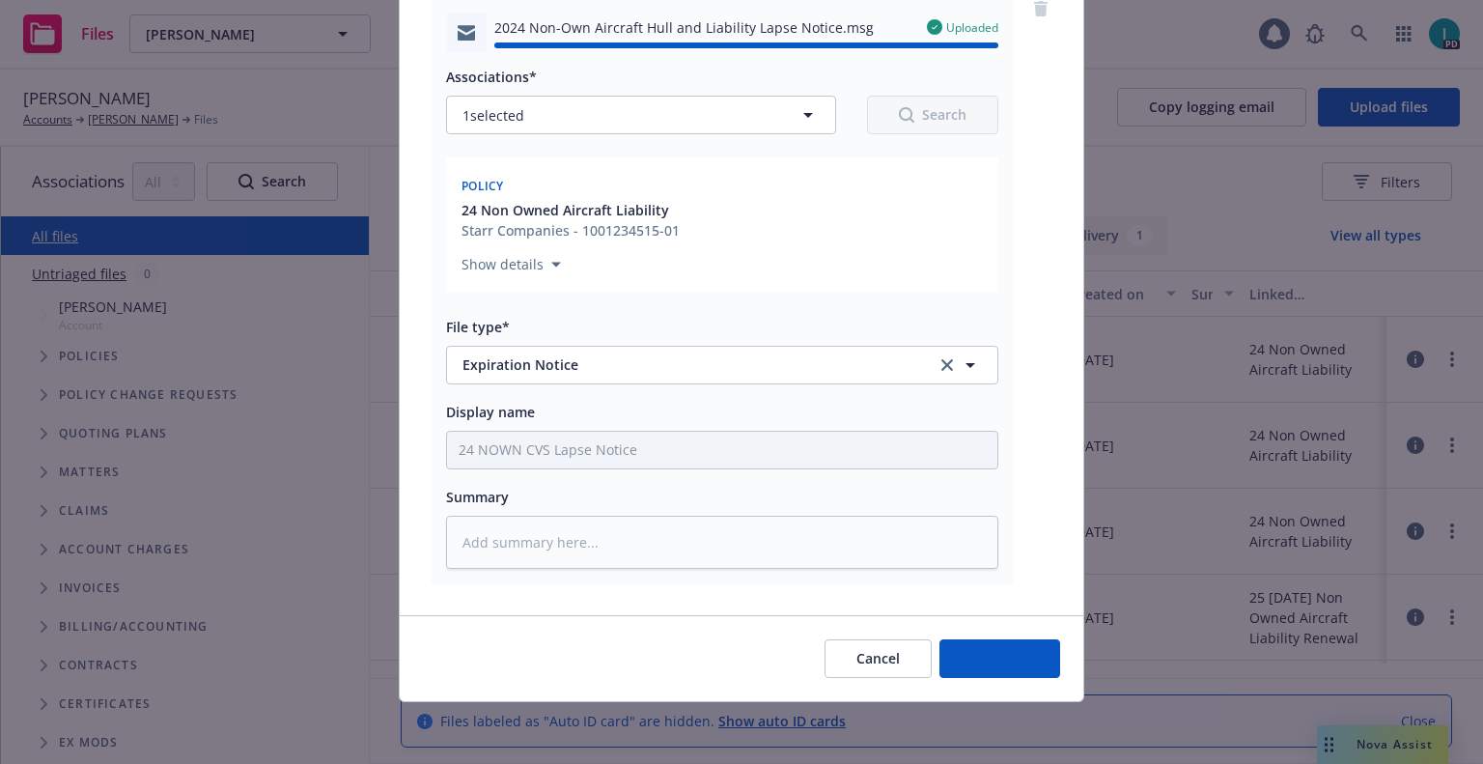
type textarea "x"
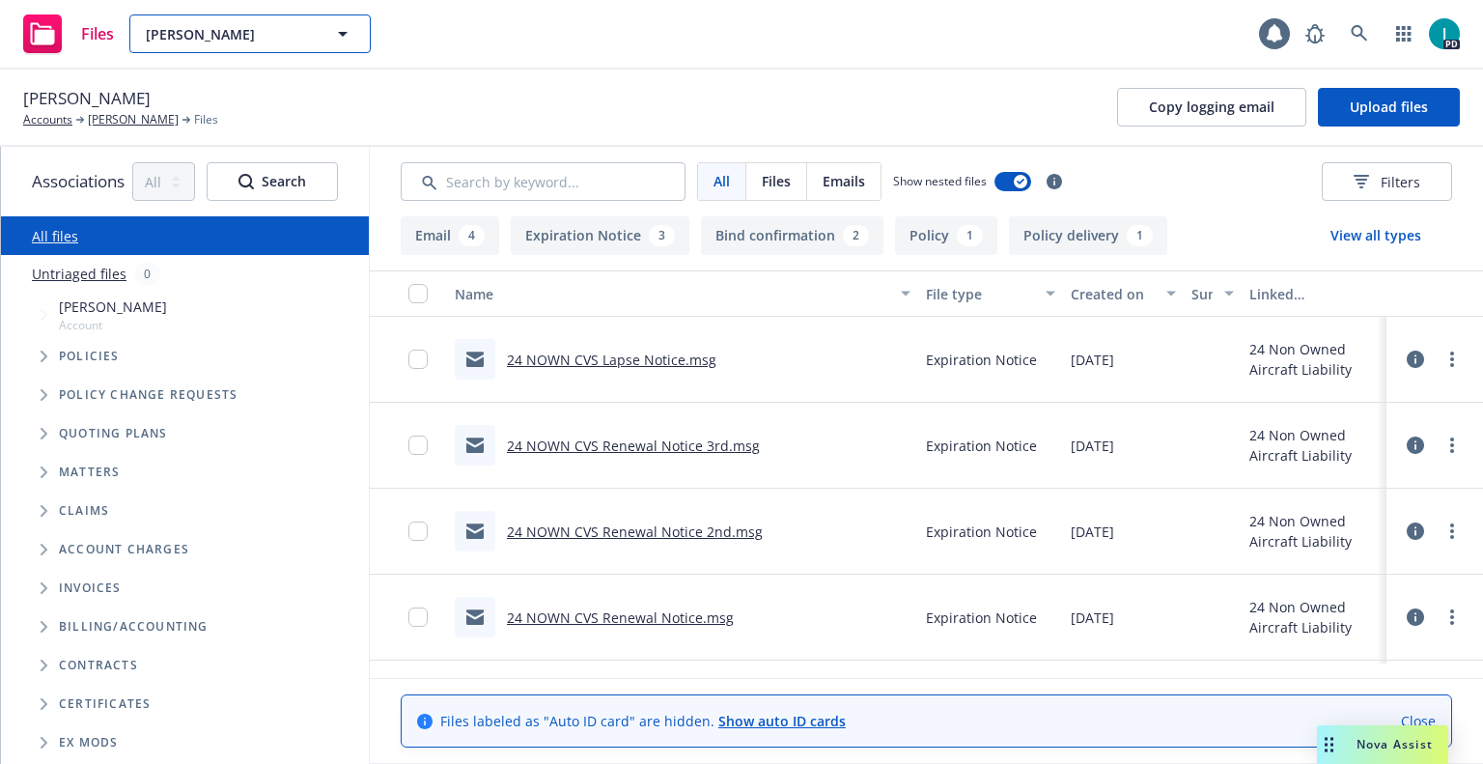
click at [314, 28] on button "Tyler Galloway" at bounding box center [249, 33] width 241 height 39
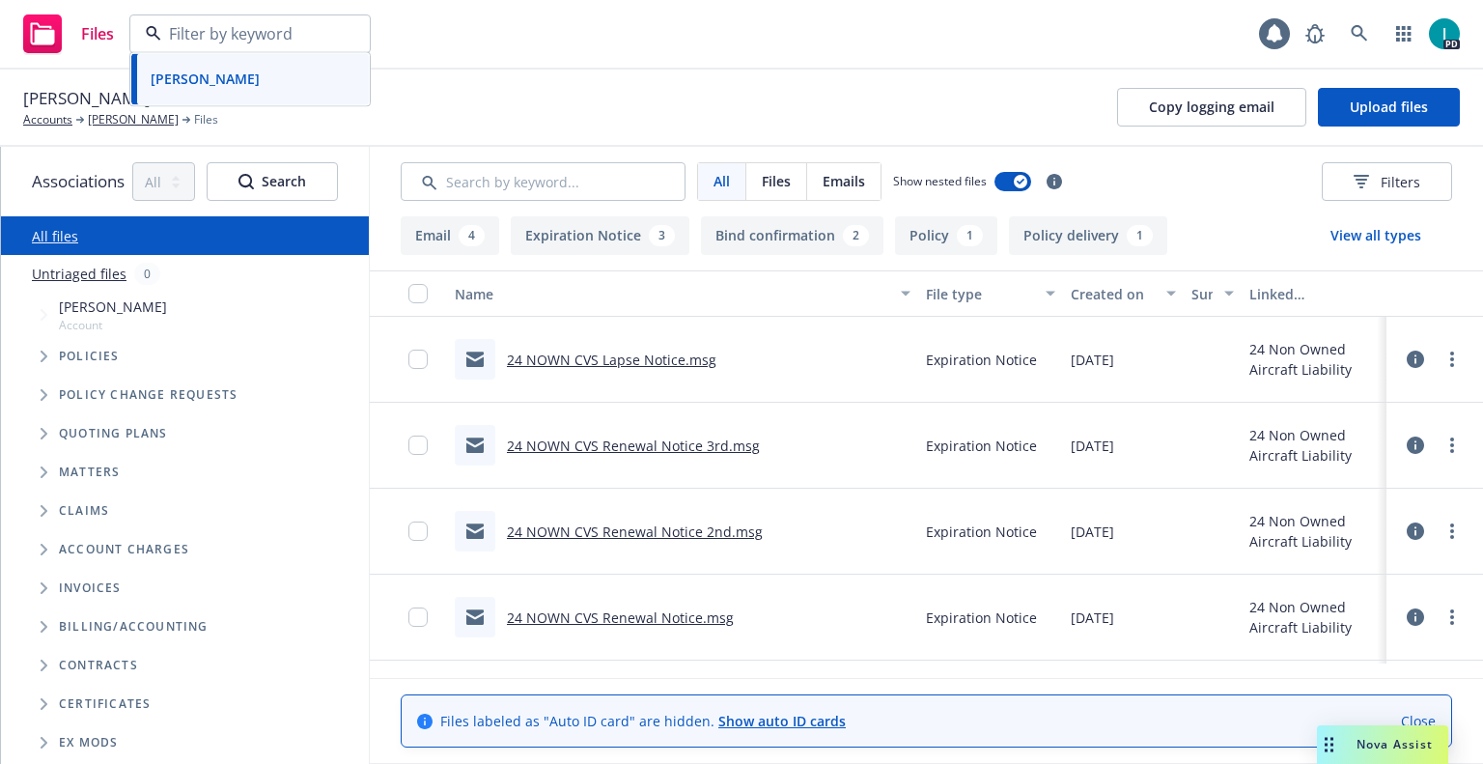
paste input "John Allosa"
type input "John Allosa"
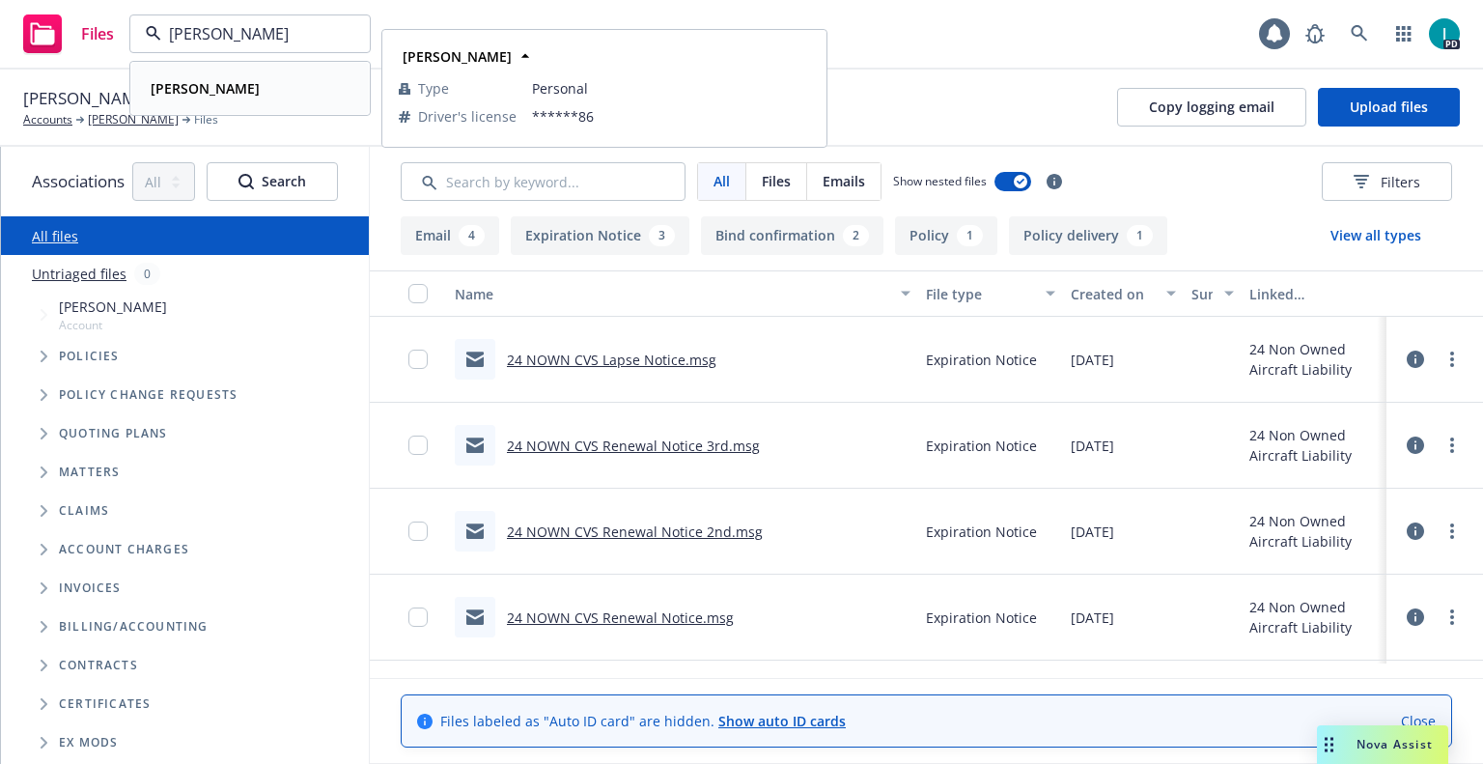
click at [292, 79] on div "John Allosa" at bounding box center [250, 88] width 214 height 28
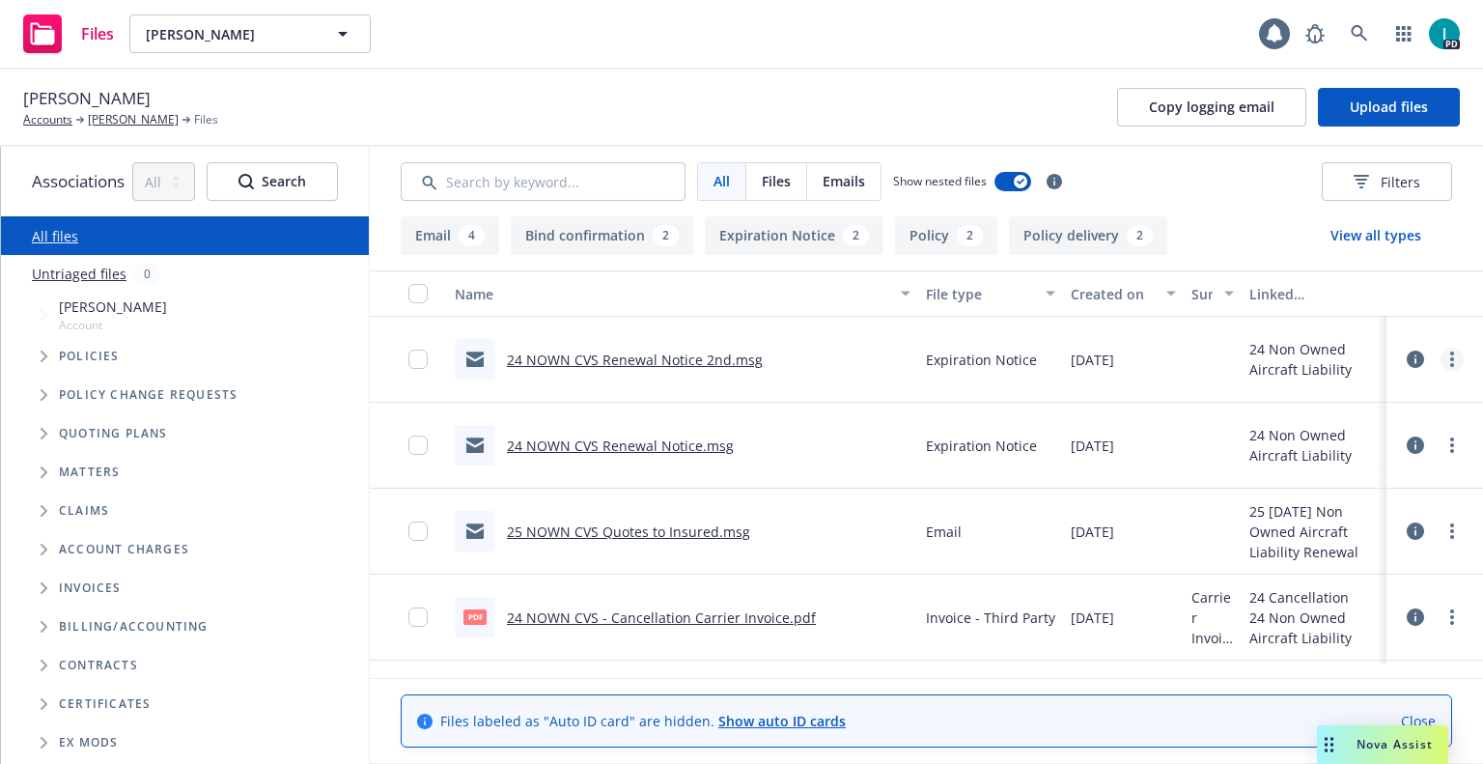
click at [1444, 357] on link "more" at bounding box center [1452, 359] width 23 height 23
click at [1376, 434] on link "Download" at bounding box center [1365, 437] width 192 height 39
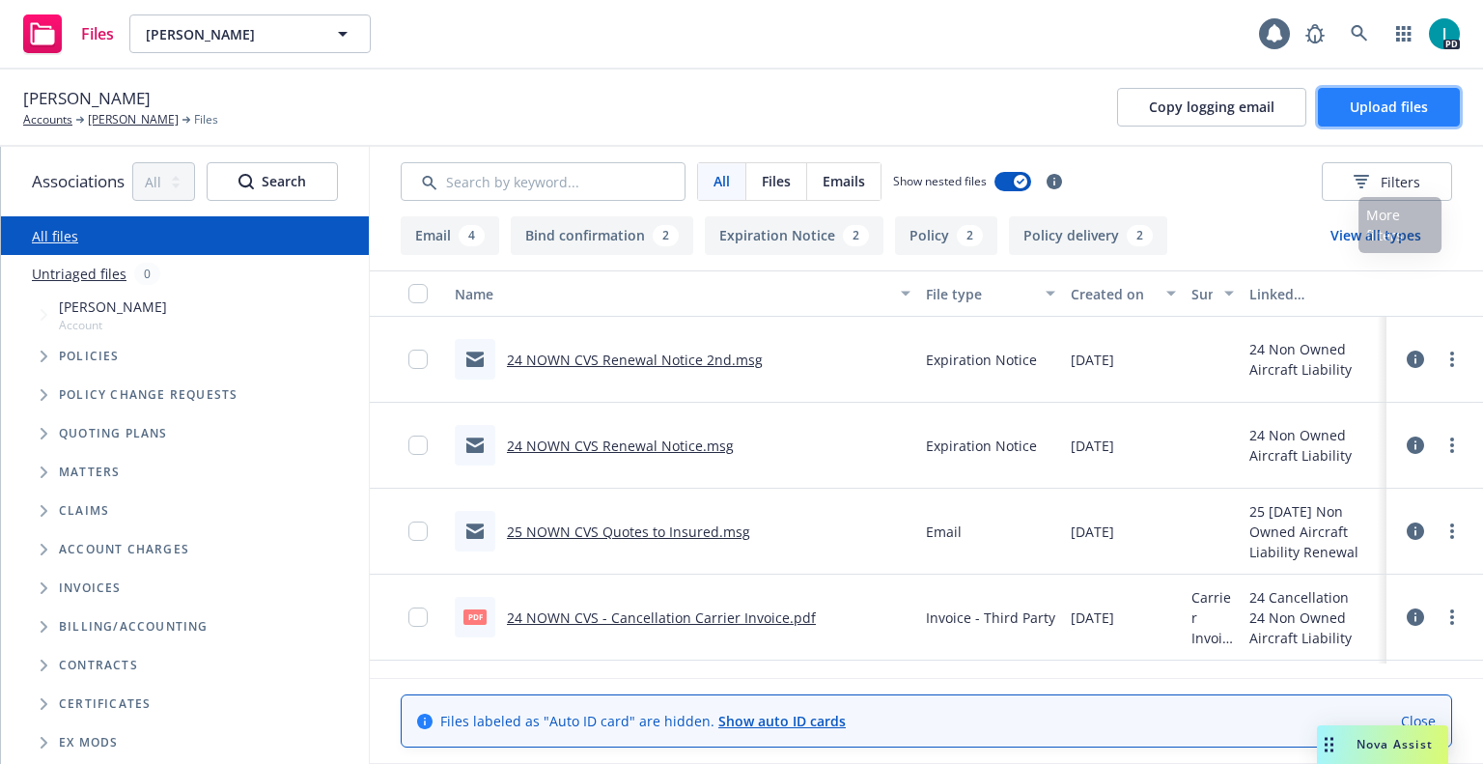
click at [1408, 99] on span "Upload files" at bounding box center [1389, 107] width 78 height 18
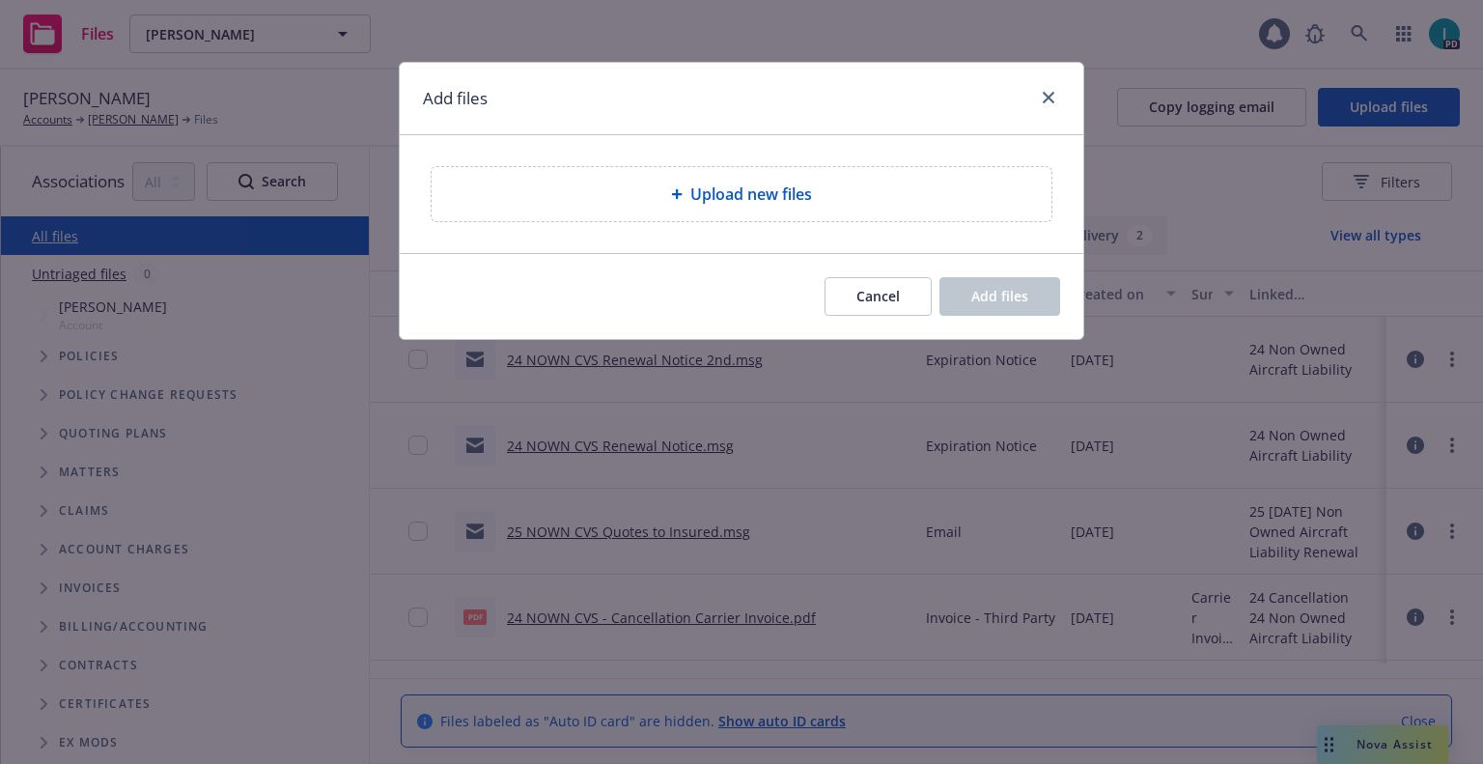
type textarea "x"
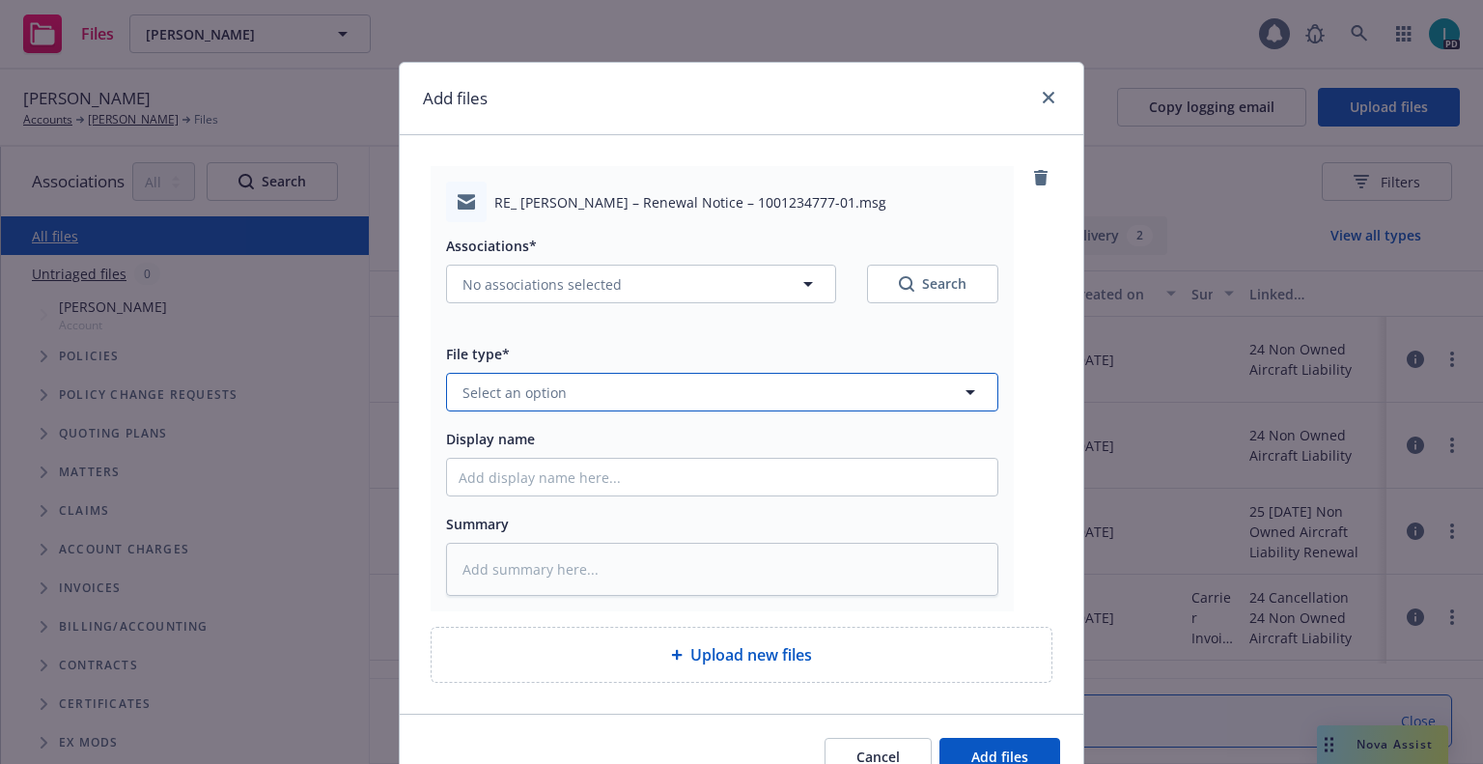
click at [589, 381] on button "Select an option" at bounding box center [722, 392] width 552 height 39
type input "ex"
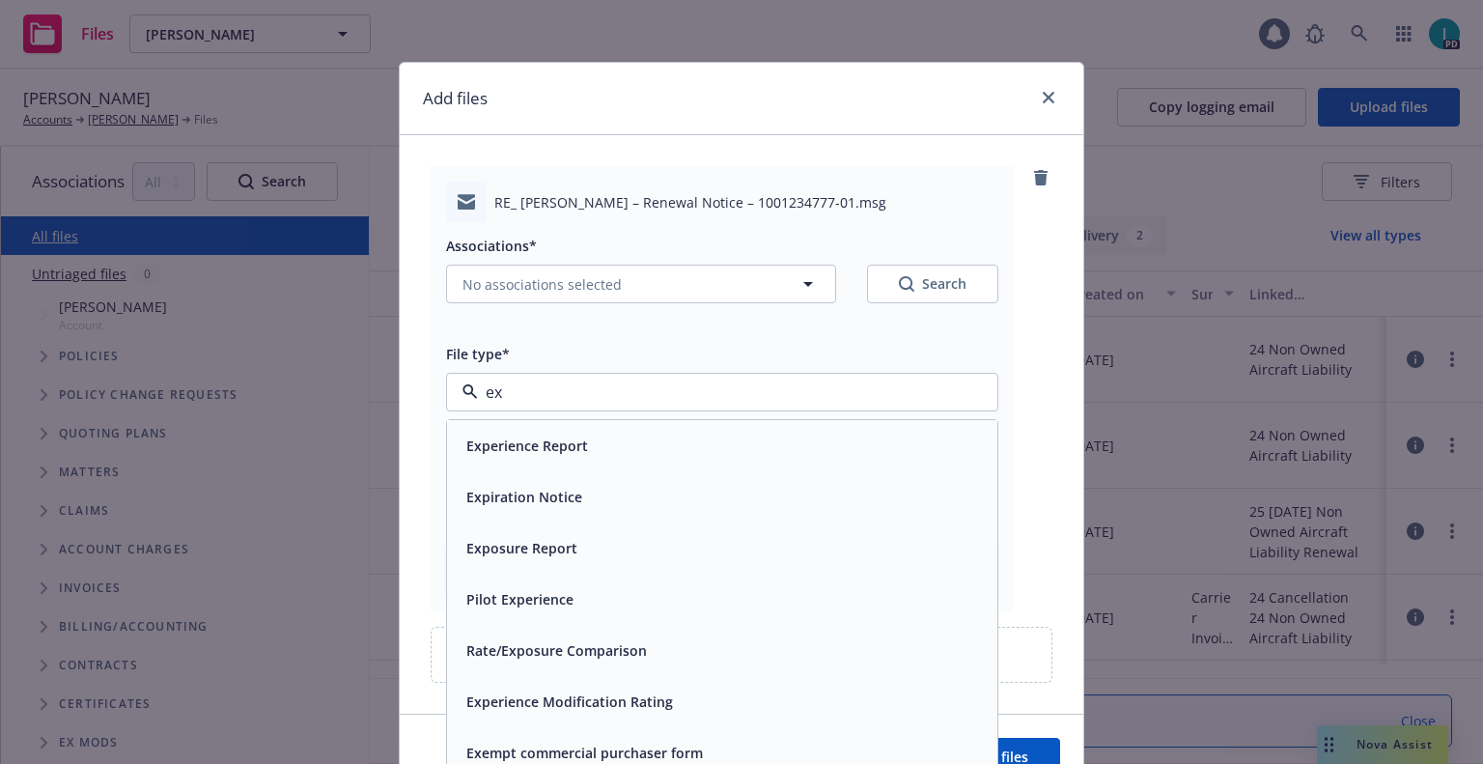
click at [565, 495] on span "Expiration Notice" at bounding box center [524, 497] width 116 height 20
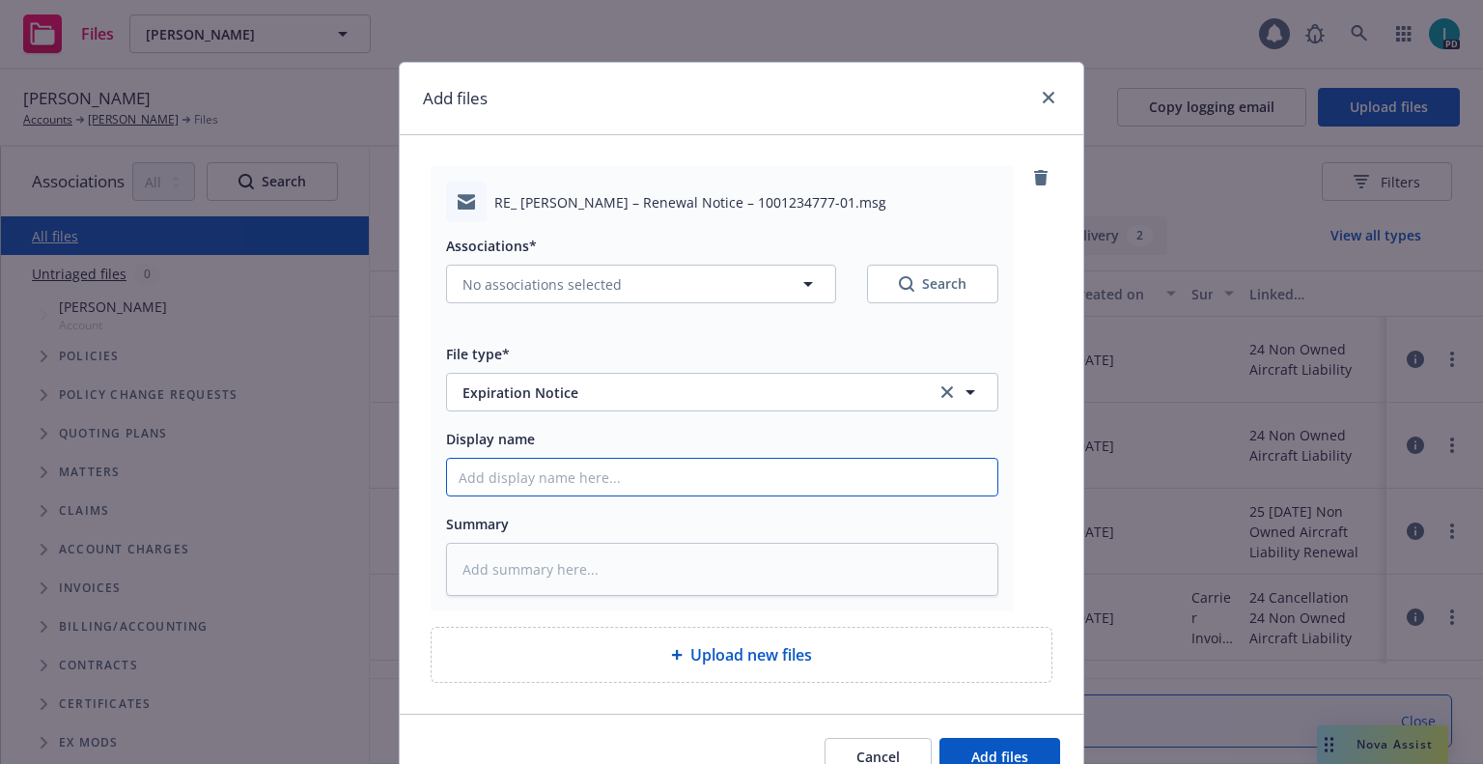
click at [567, 481] on input "Display name" at bounding box center [722, 477] width 550 height 37
type textarea "x"
type input "2"
type textarea "x"
type input "24"
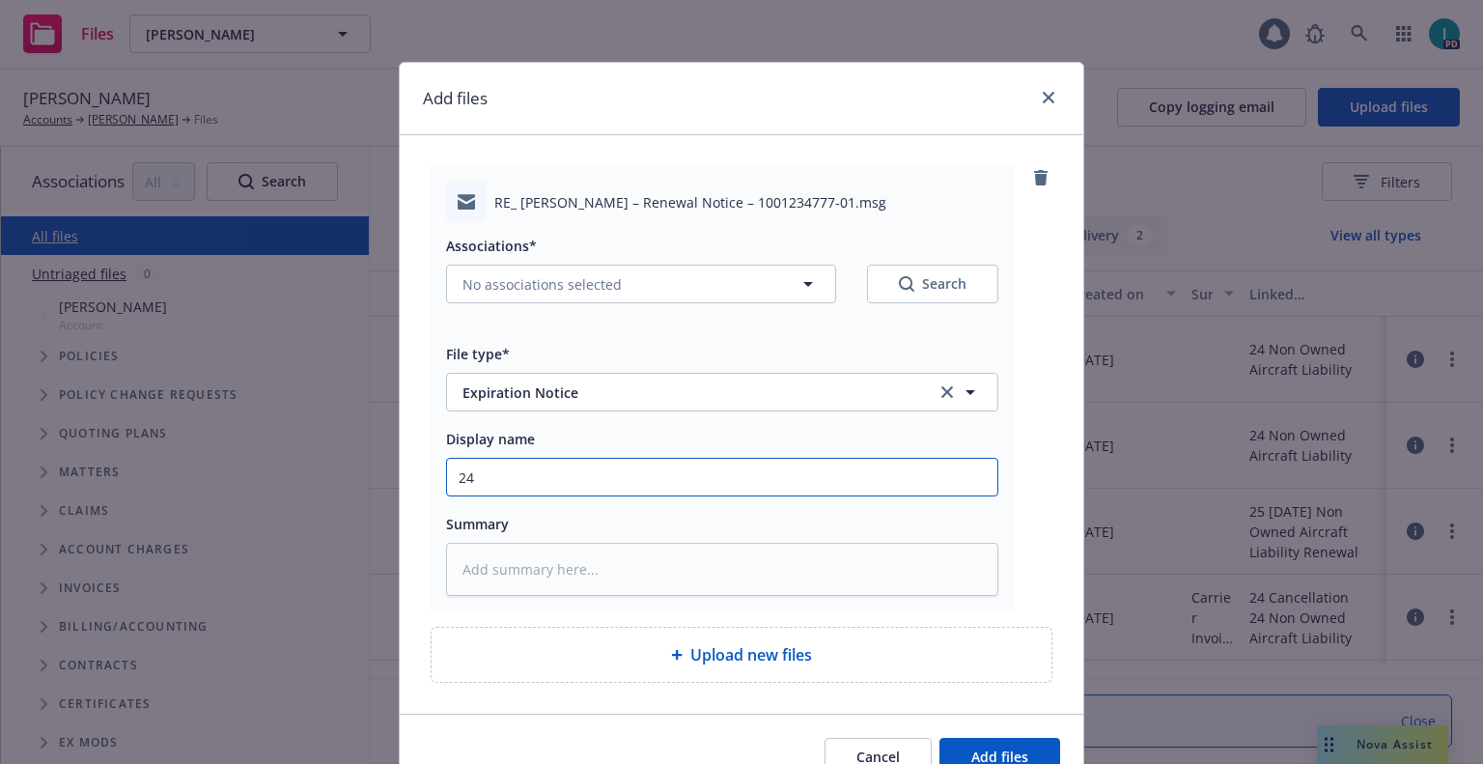
type textarea "x"
type input "24 NOWN CVS Renewal Notice 3rd"
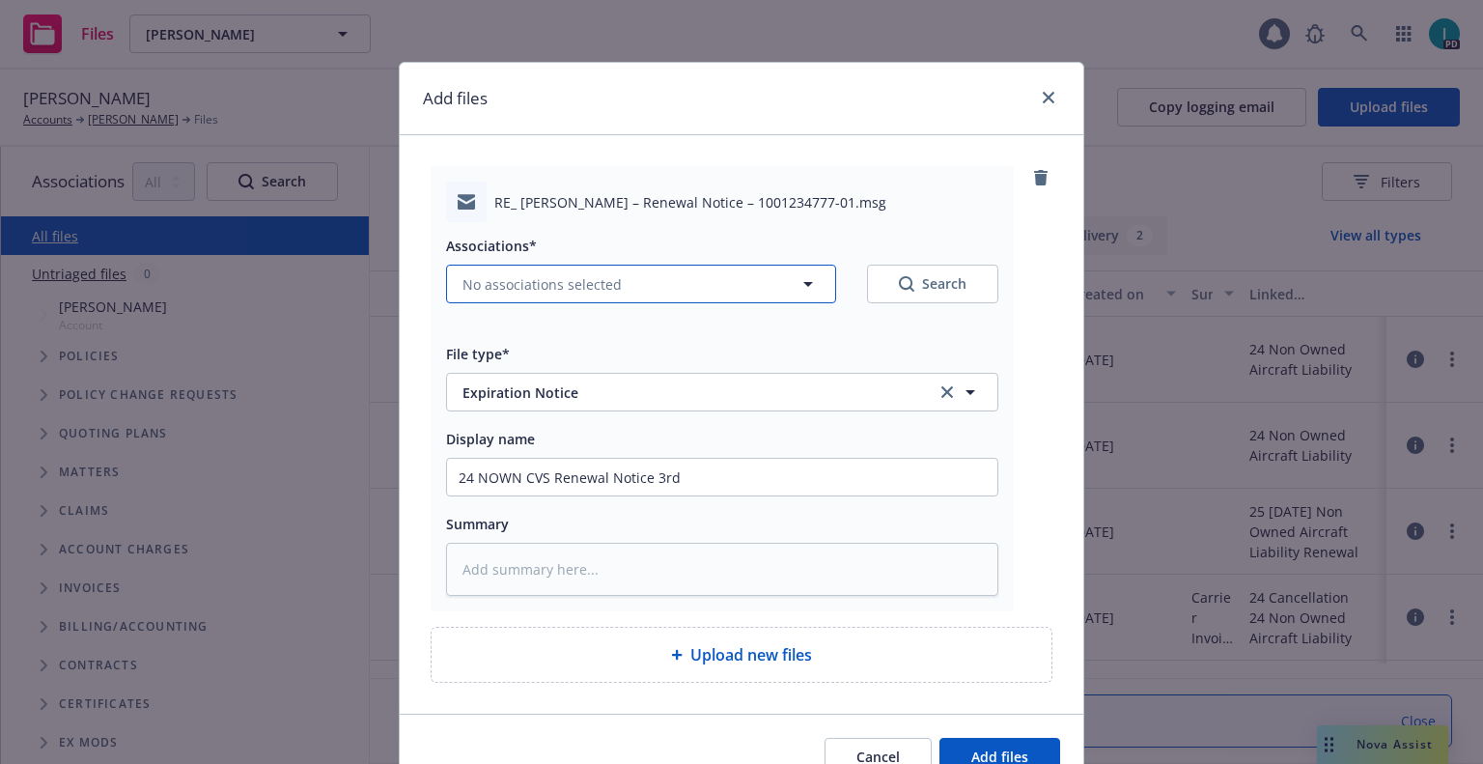
click at [544, 280] on span "No associations selected" at bounding box center [541, 284] width 159 height 20
type textarea "x"
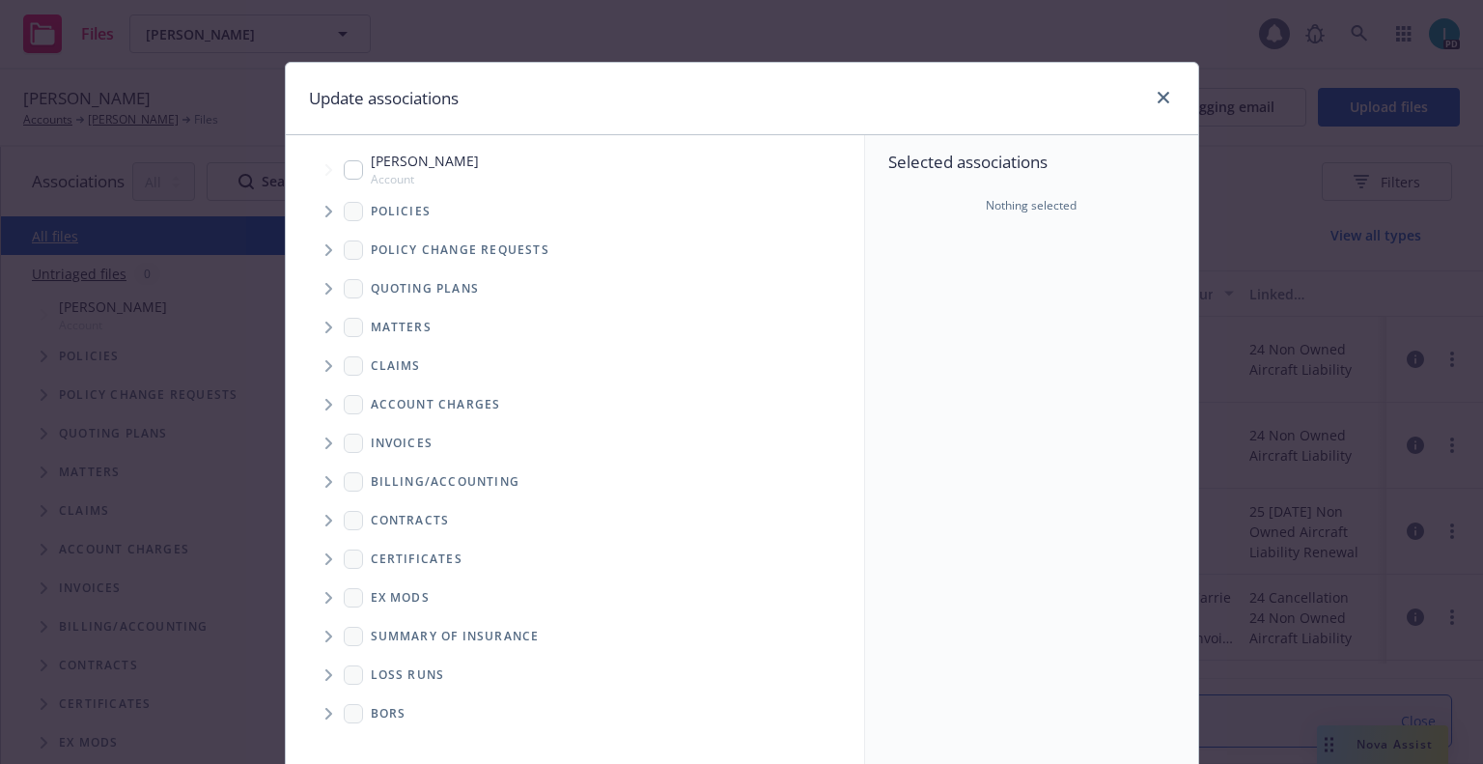
click at [314, 206] on span "Tree Example" at bounding box center [328, 211] width 31 height 31
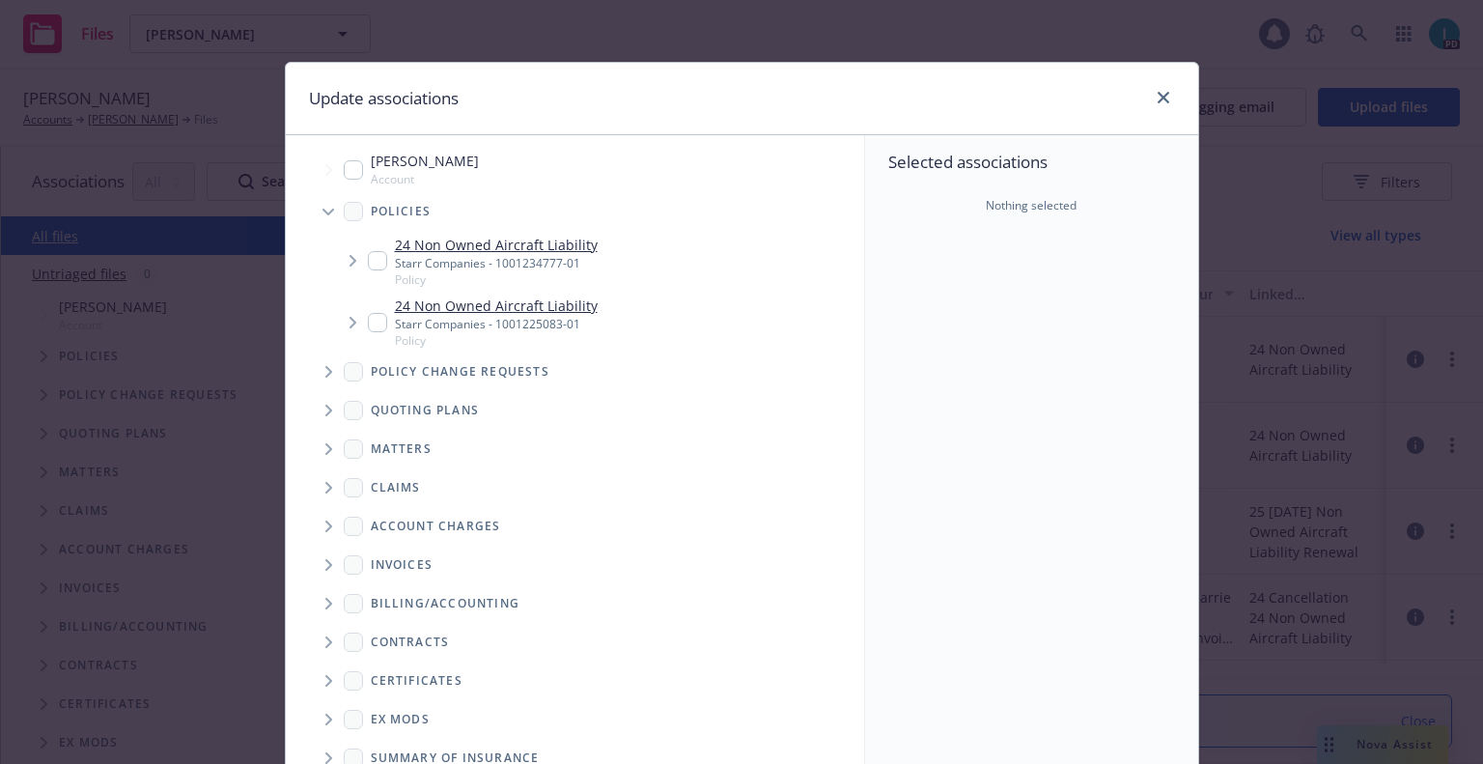
click at [368, 263] on input "Tree Example" at bounding box center [377, 260] width 19 height 19
checkbox input "true"
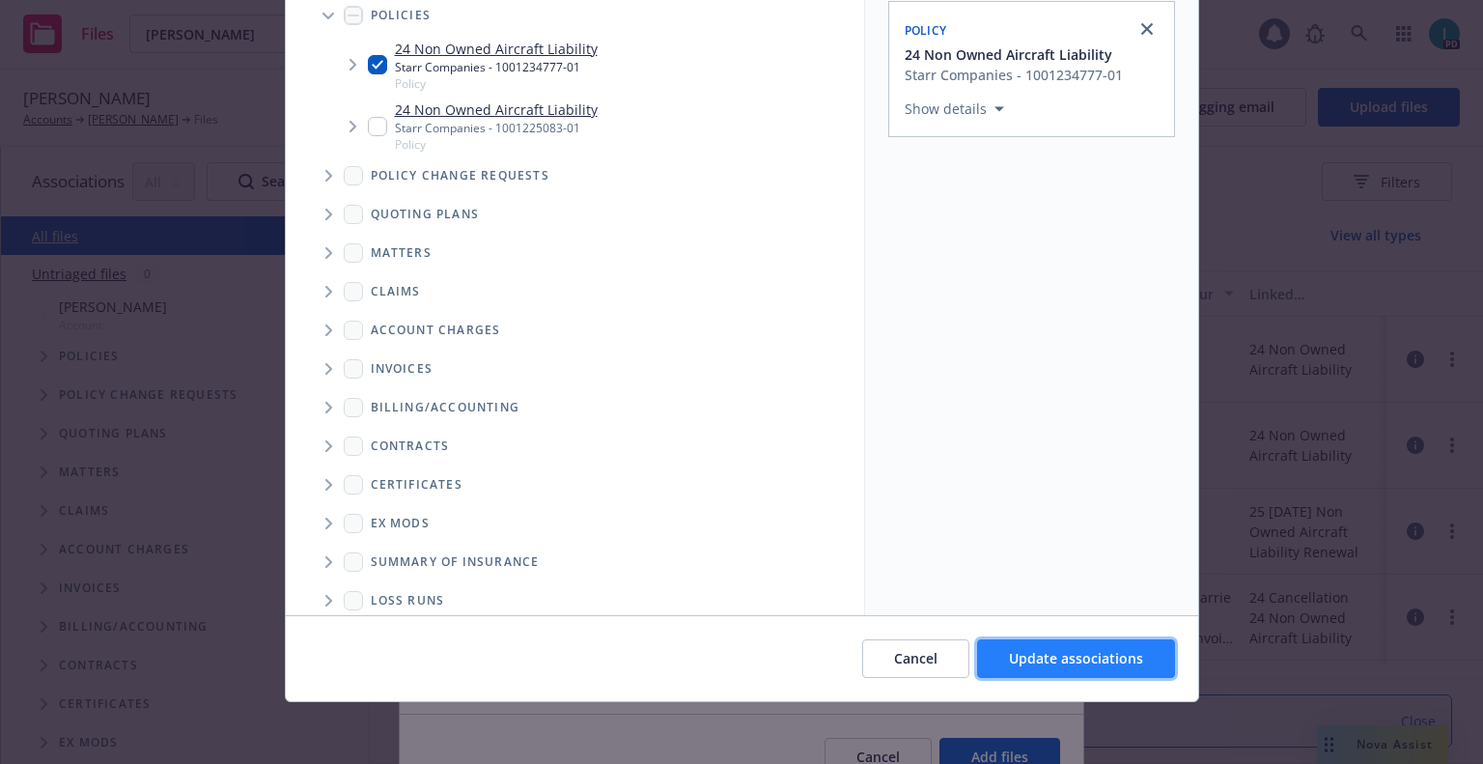
click at [1107, 647] on button "Update associations" at bounding box center [1076, 658] width 198 height 39
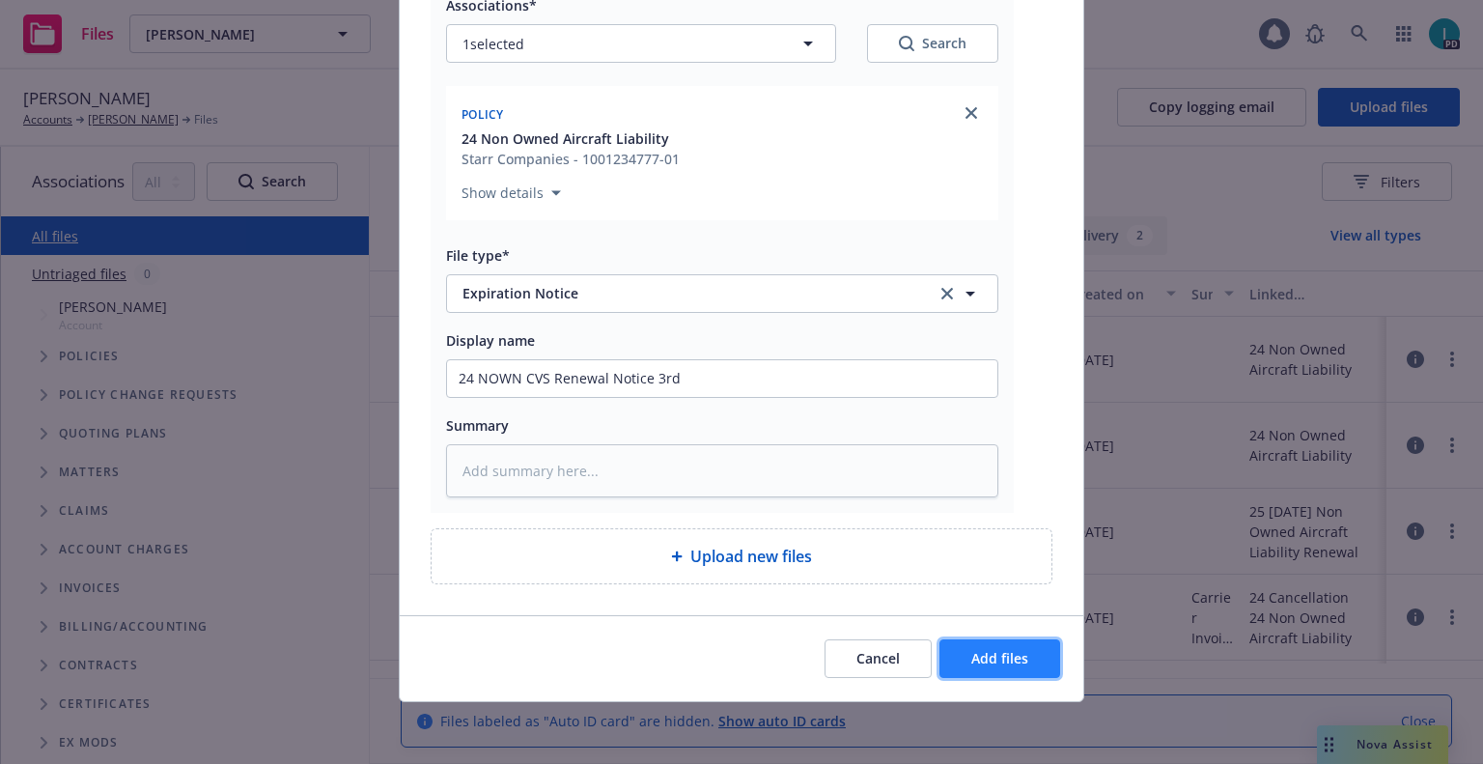
click at [1026, 655] on button "Add files" at bounding box center [999, 658] width 121 height 39
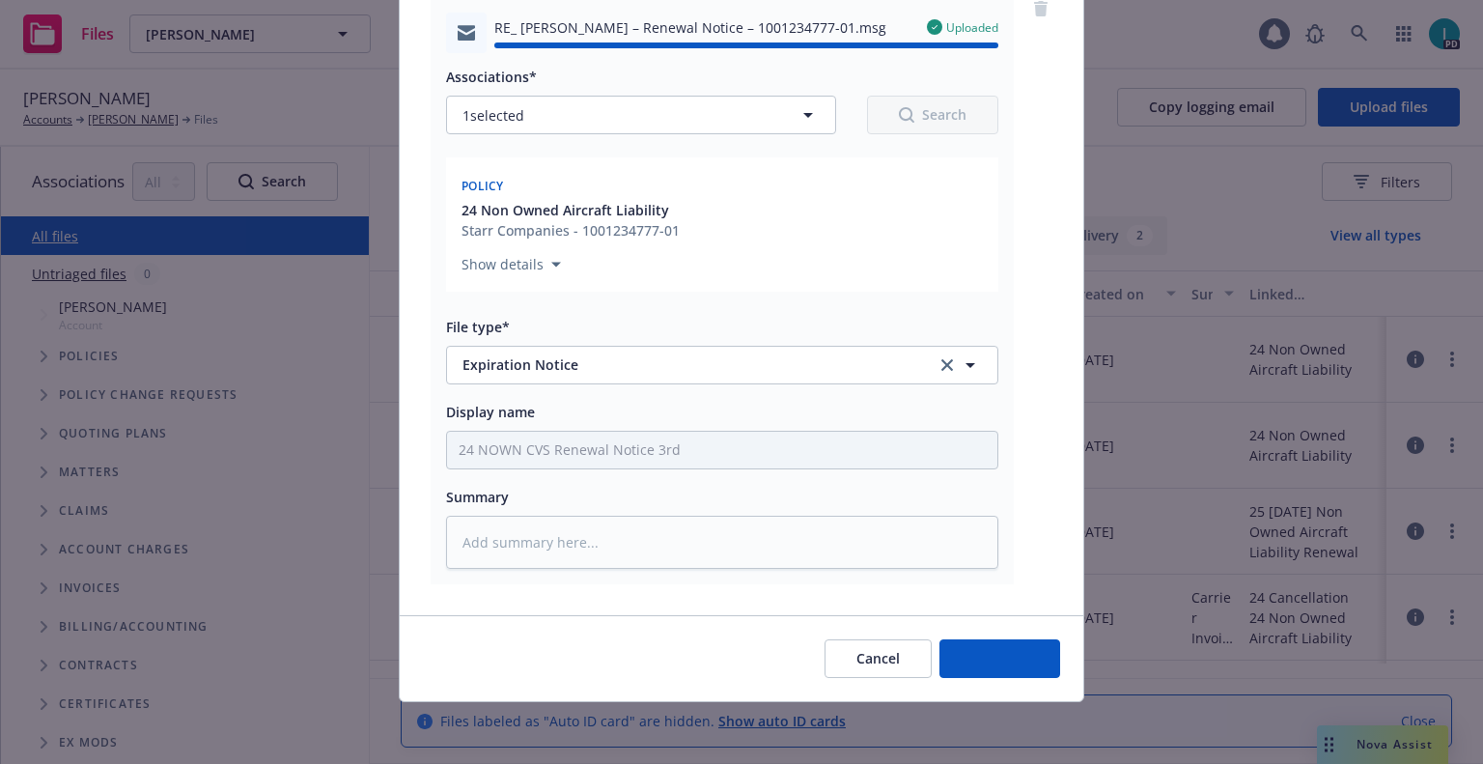
type textarea "x"
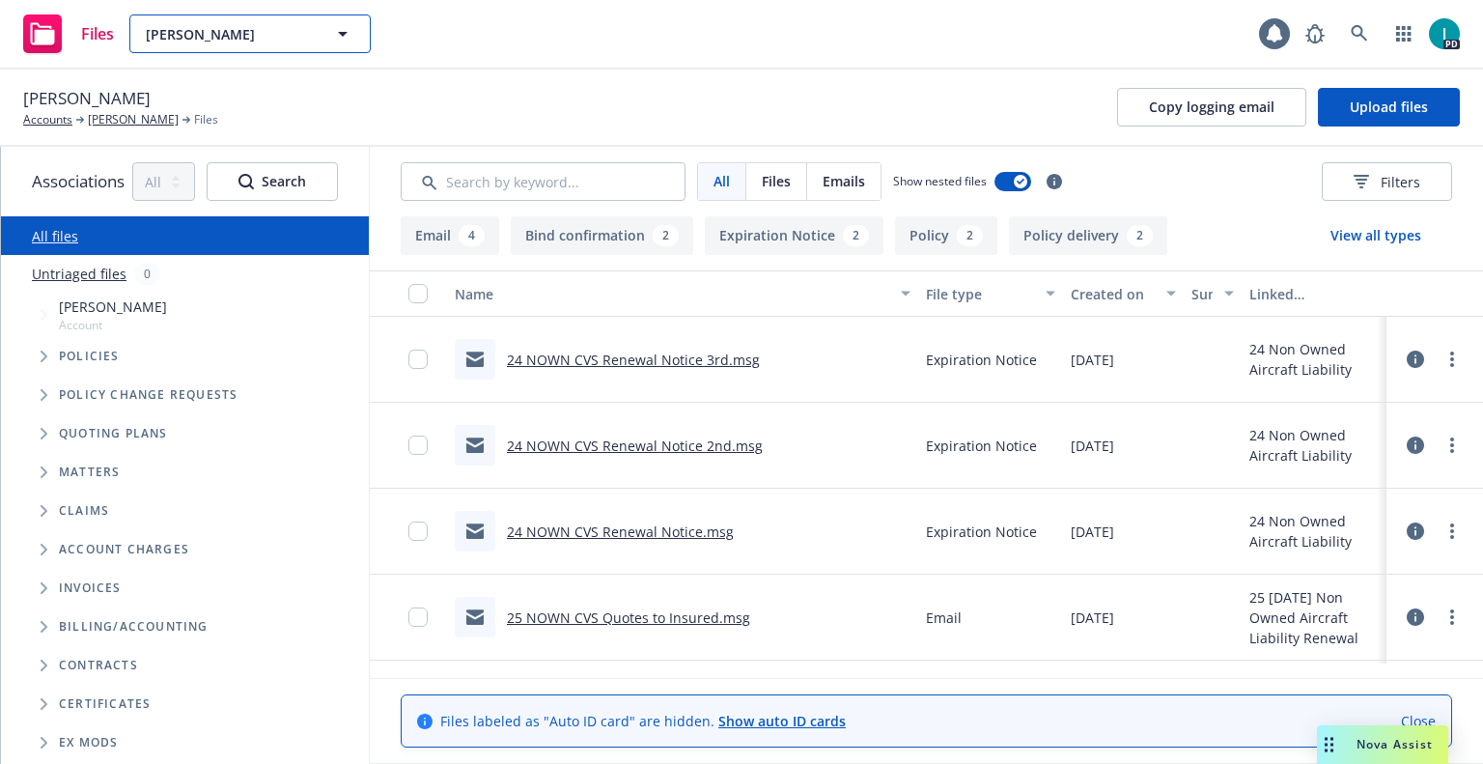
click at [201, 39] on span "John Allosa" at bounding box center [229, 34] width 167 height 20
paste input "Kiryl Barysau"
type input "Kiryl Barysau"
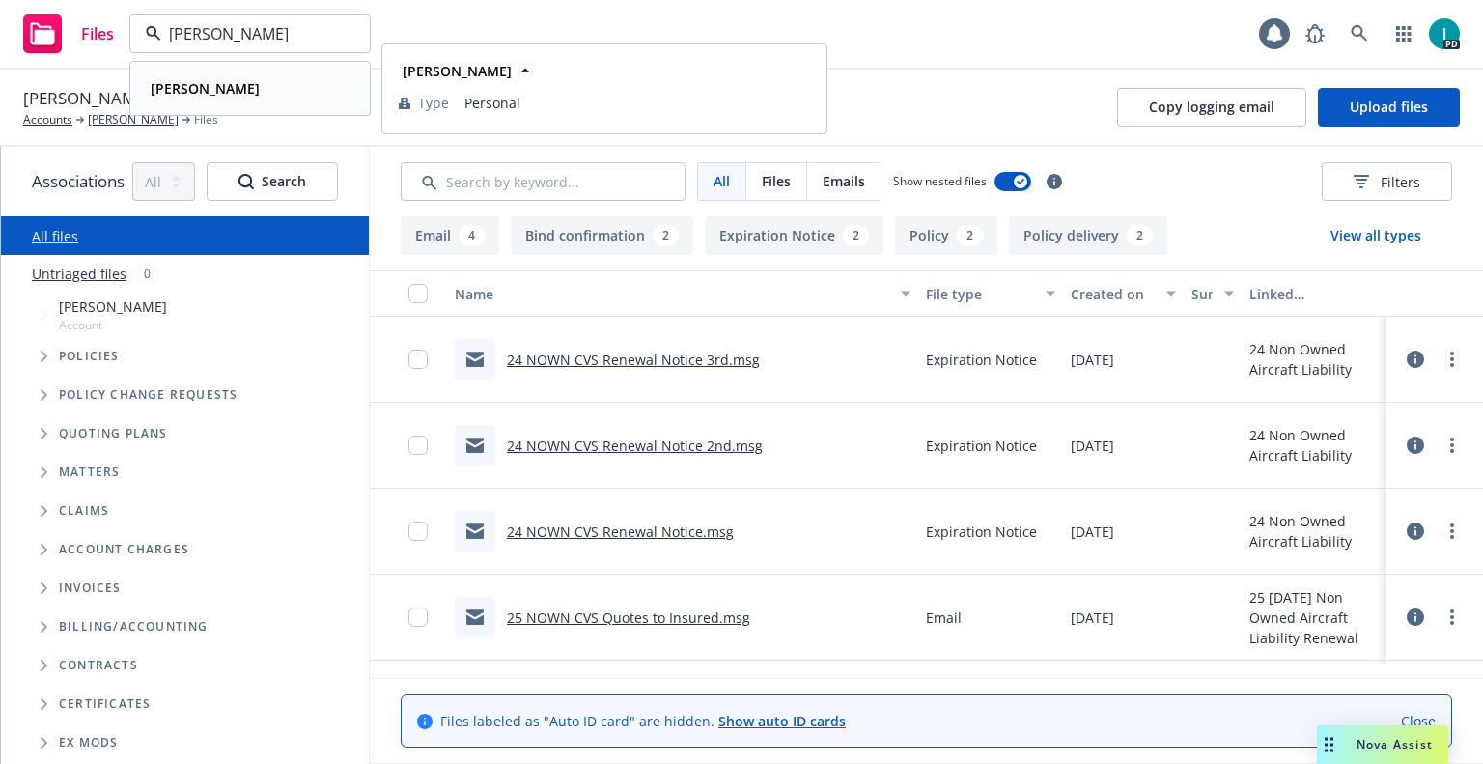
click at [262, 78] on div "Kiryl Barysau" at bounding box center [250, 88] width 214 height 28
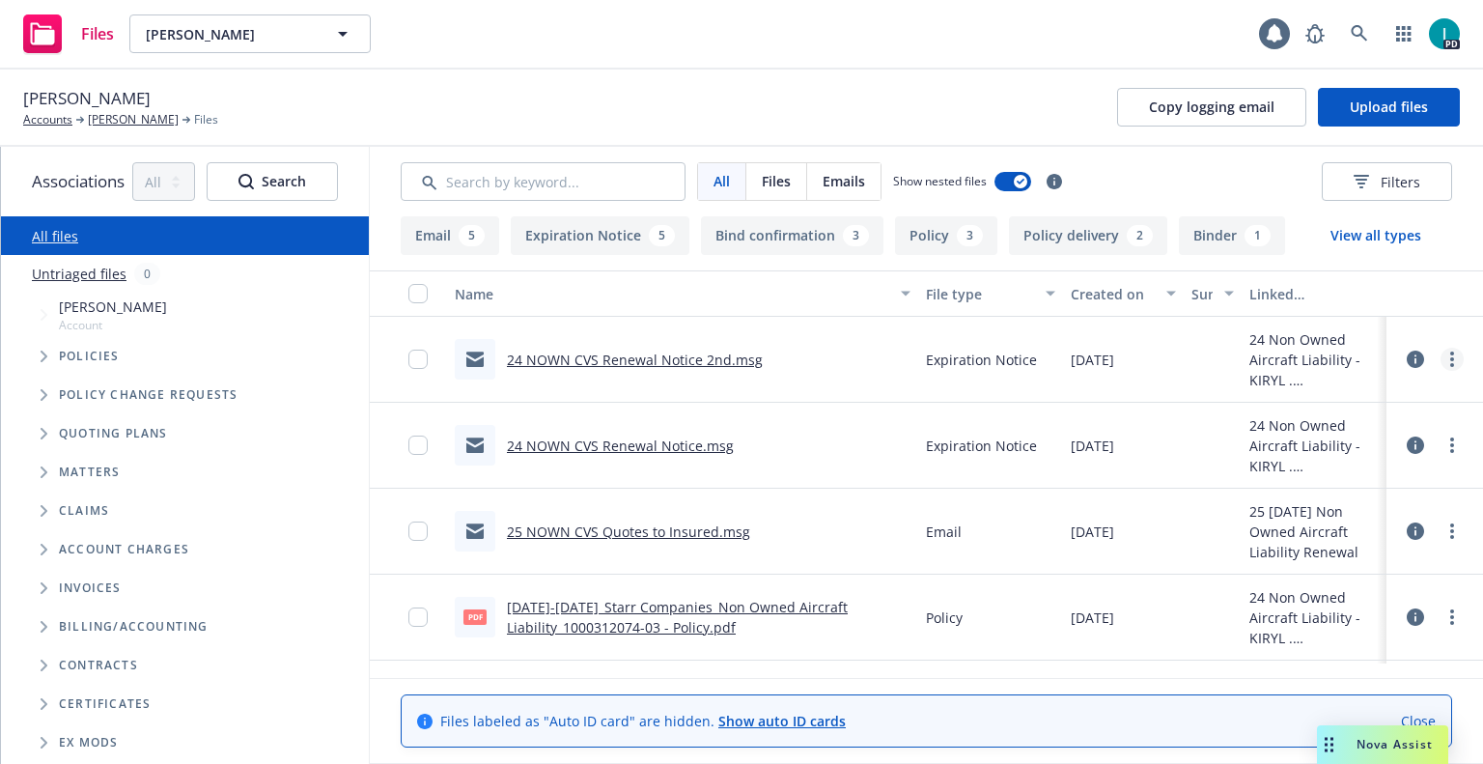
click at [1455, 359] on link "more" at bounding box center [1452, 359] width 23 height 23
click at [1357, 432] on link "Download" at bounding box center [1365, 437] width 192 height 39
click at [1378, 116] on button "Upload files" at bounding box center [1389, 107] width 142 height 39
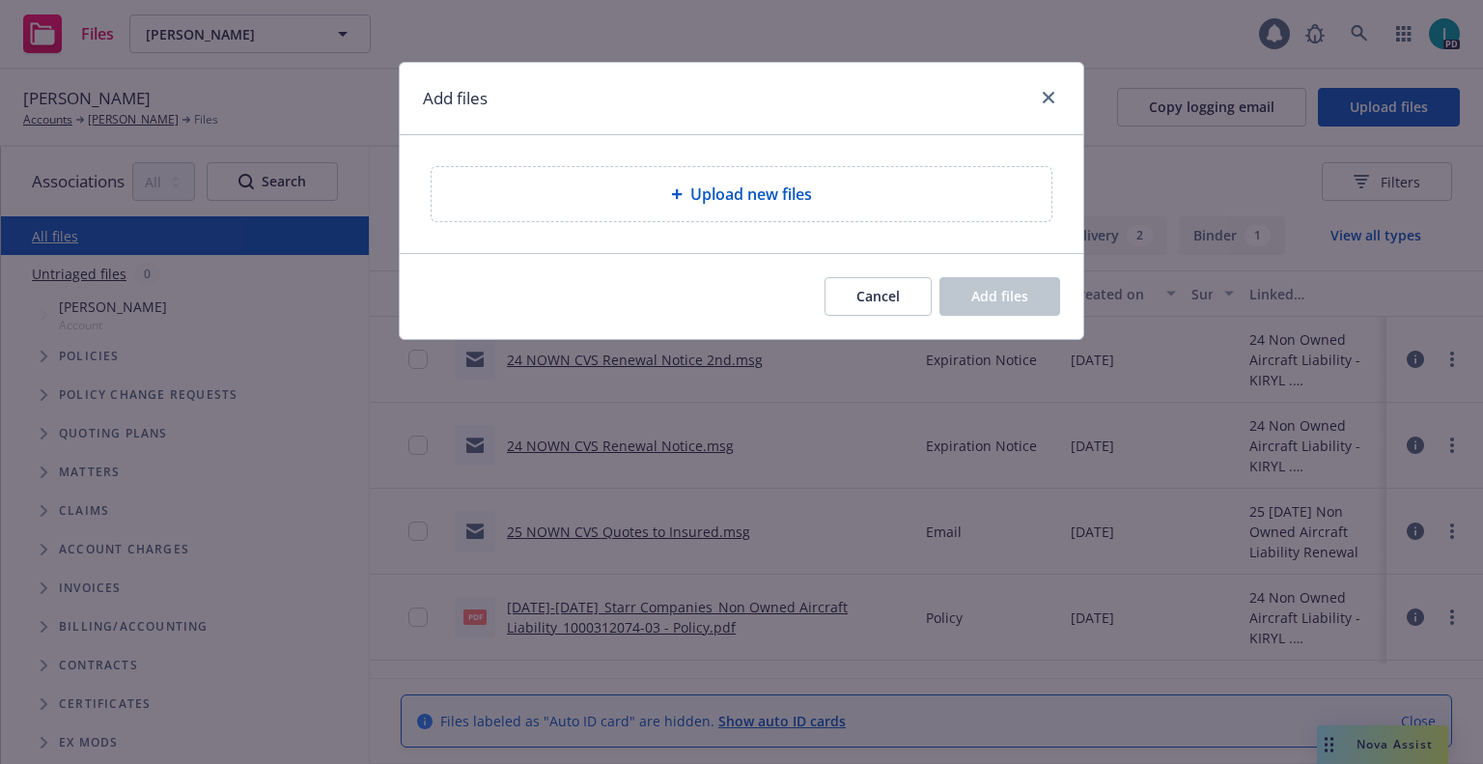
type textarea "x"
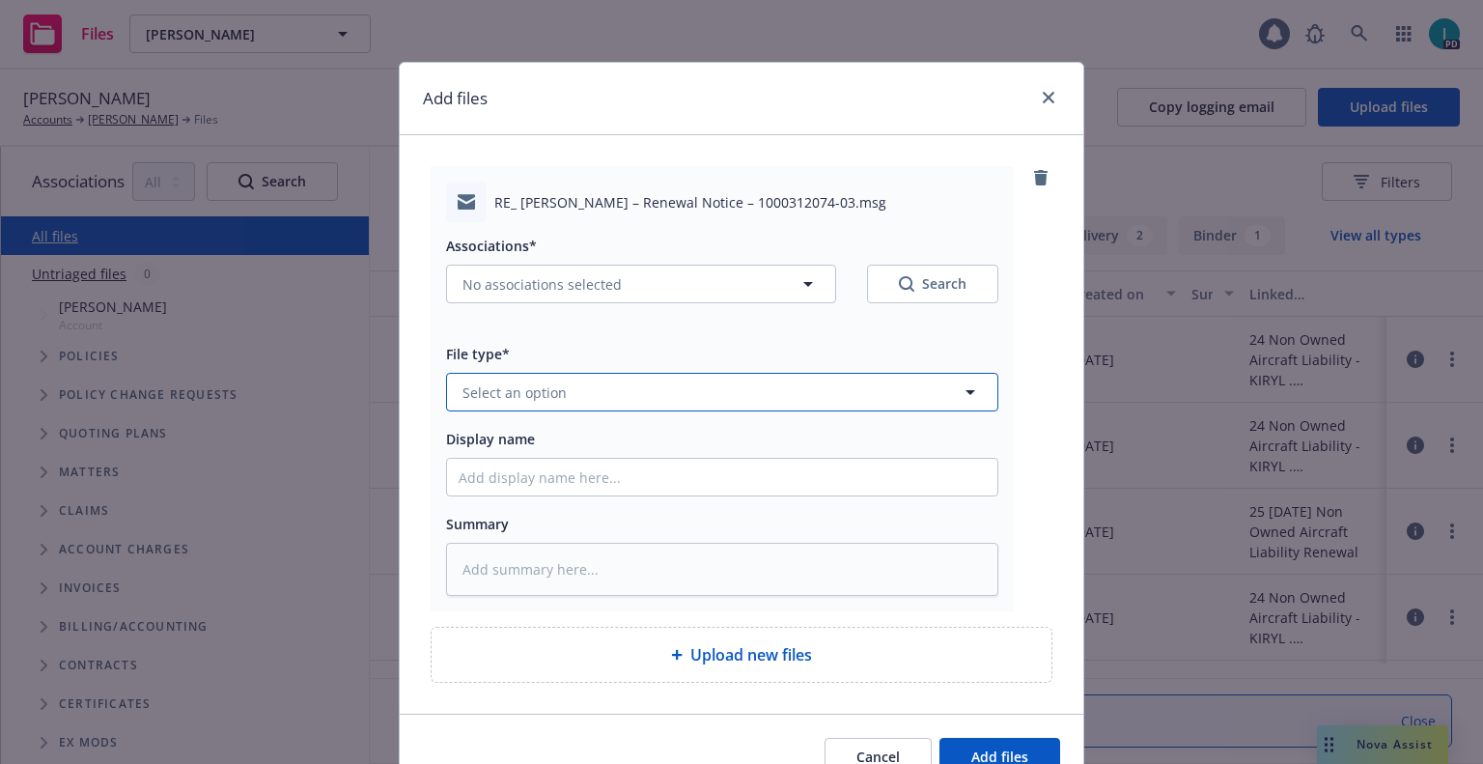
click at [595, 387] on button "Select an option" at bounding box center [722, 392] width 552 height 39
type input "ex"
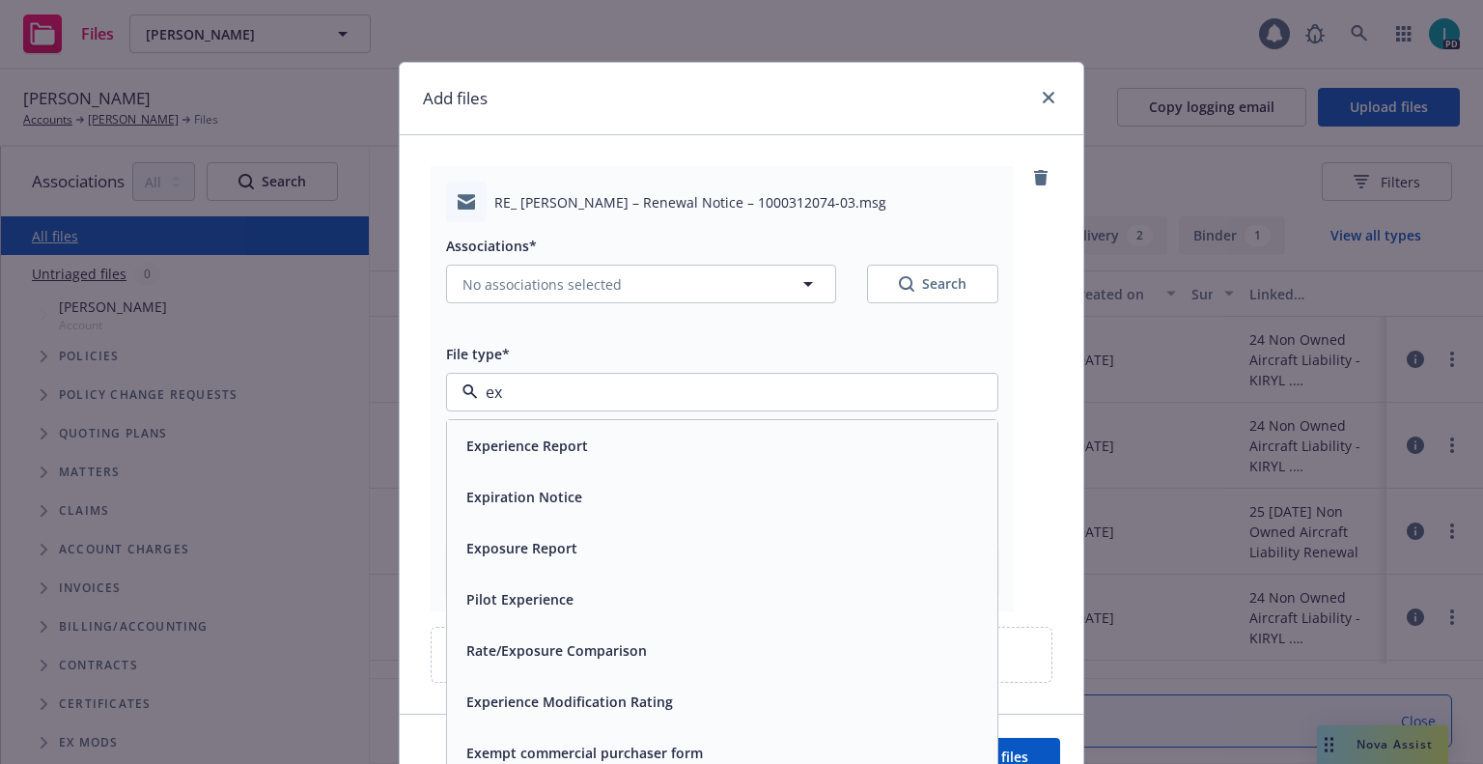
click at [570, 490] on span "Expiration Notice" at bounding box center [524, 497] width 116 height 20
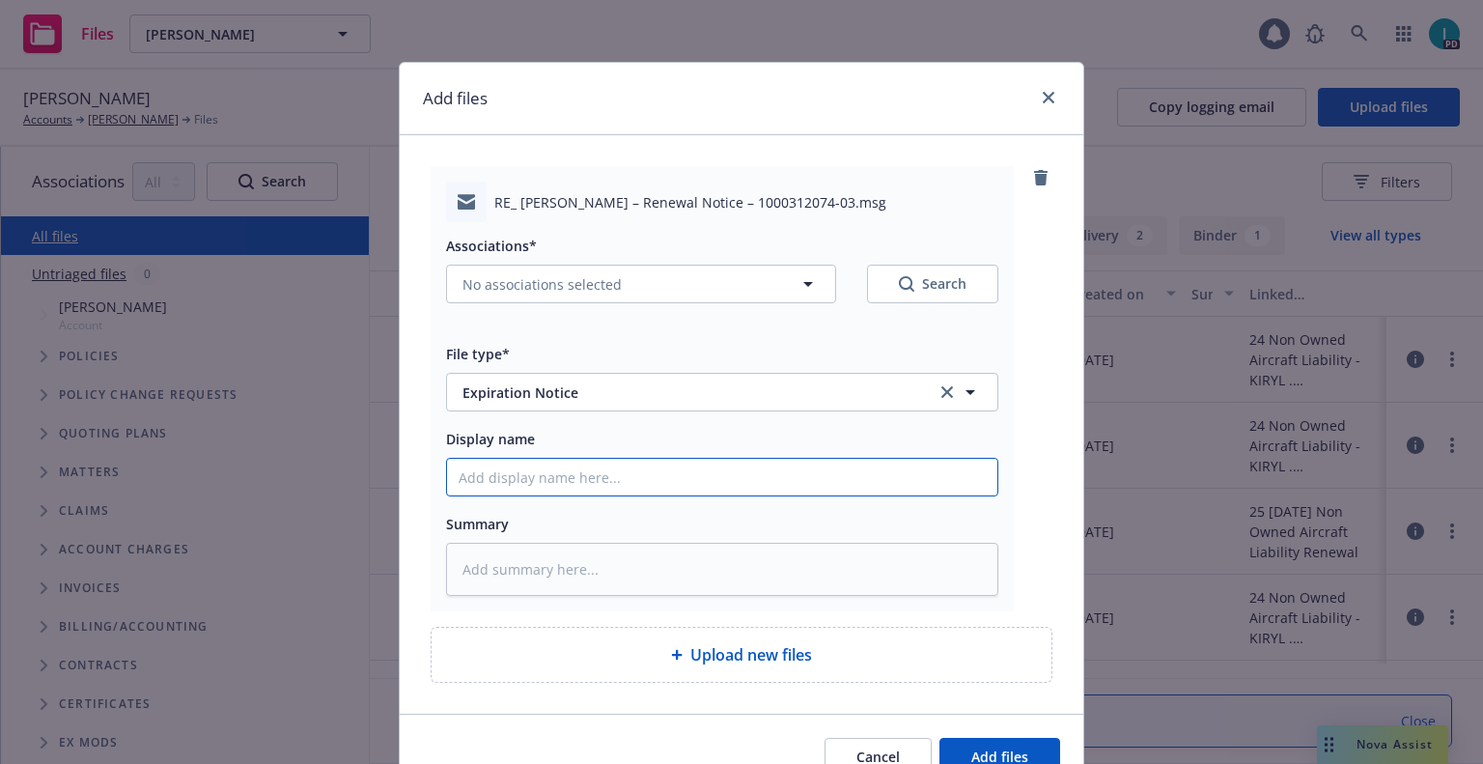
click at [592, 477] on input "Display name" at bounding box center [722, 477] width 550 height 37
type textarea "x"
type input "2"
type textarea "x"
type input "24"
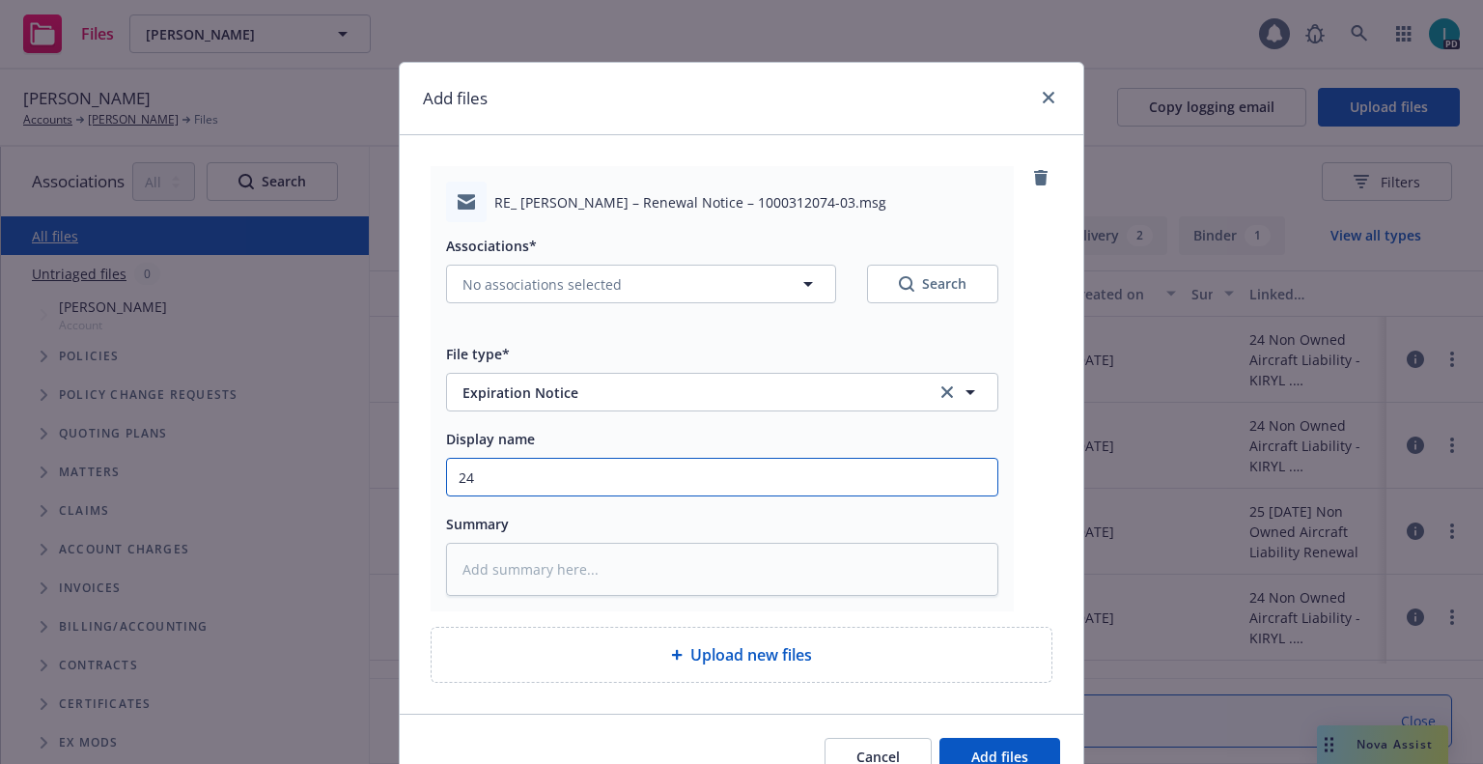
type textarea "x"
type input "24 NOWN CVS Renewal Notice 3rd"
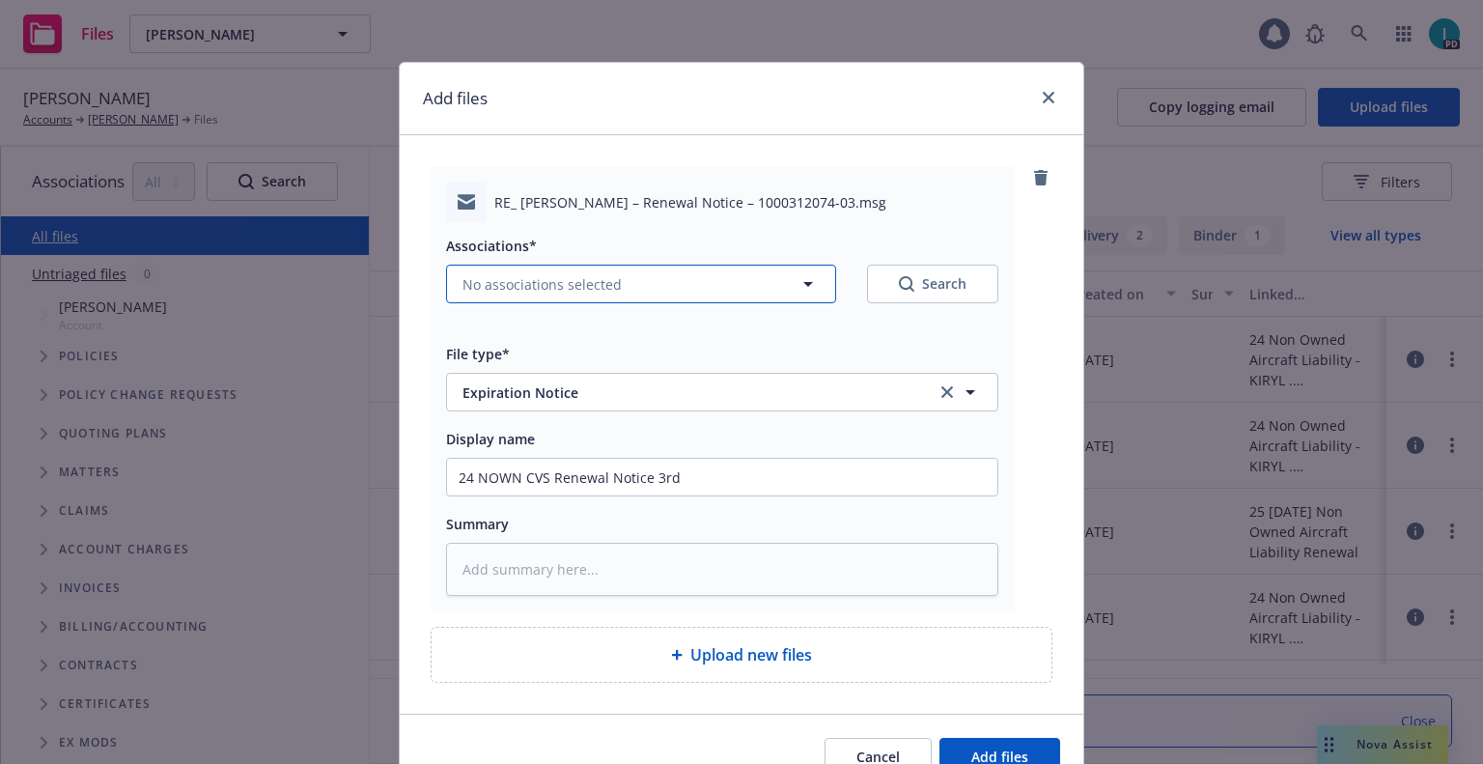
click at [502, 277] on span "No associations selected" at bounding box center [541, 284] width 159 height 20
type textarea "x"
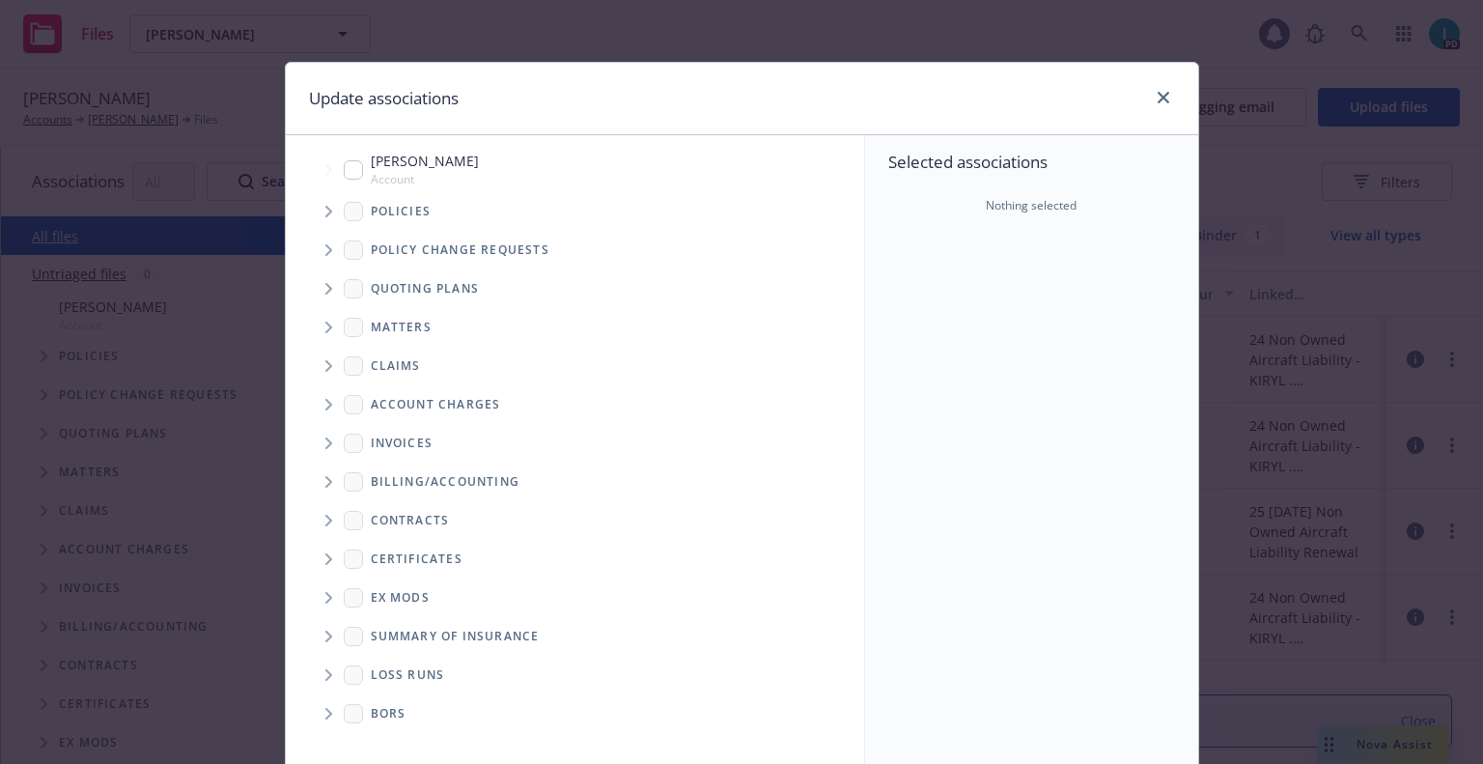
click at [325, 206] on icon "Tree Example" at bounding box center [329, 212] width 8 height 12
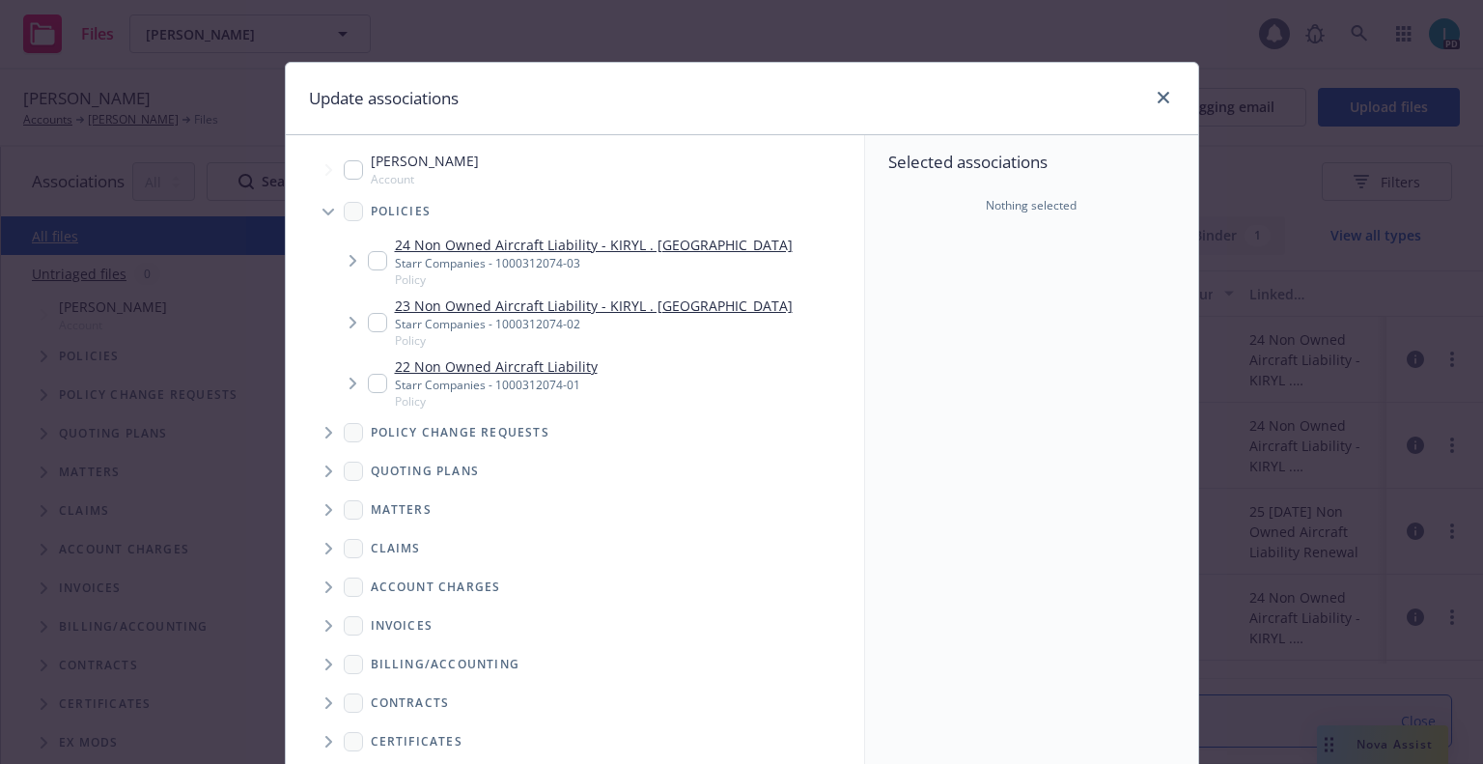
click at [373, 259] on input "Tree Example" at bounding box center [377, 260] width 19 height 19
checkbox input "true"
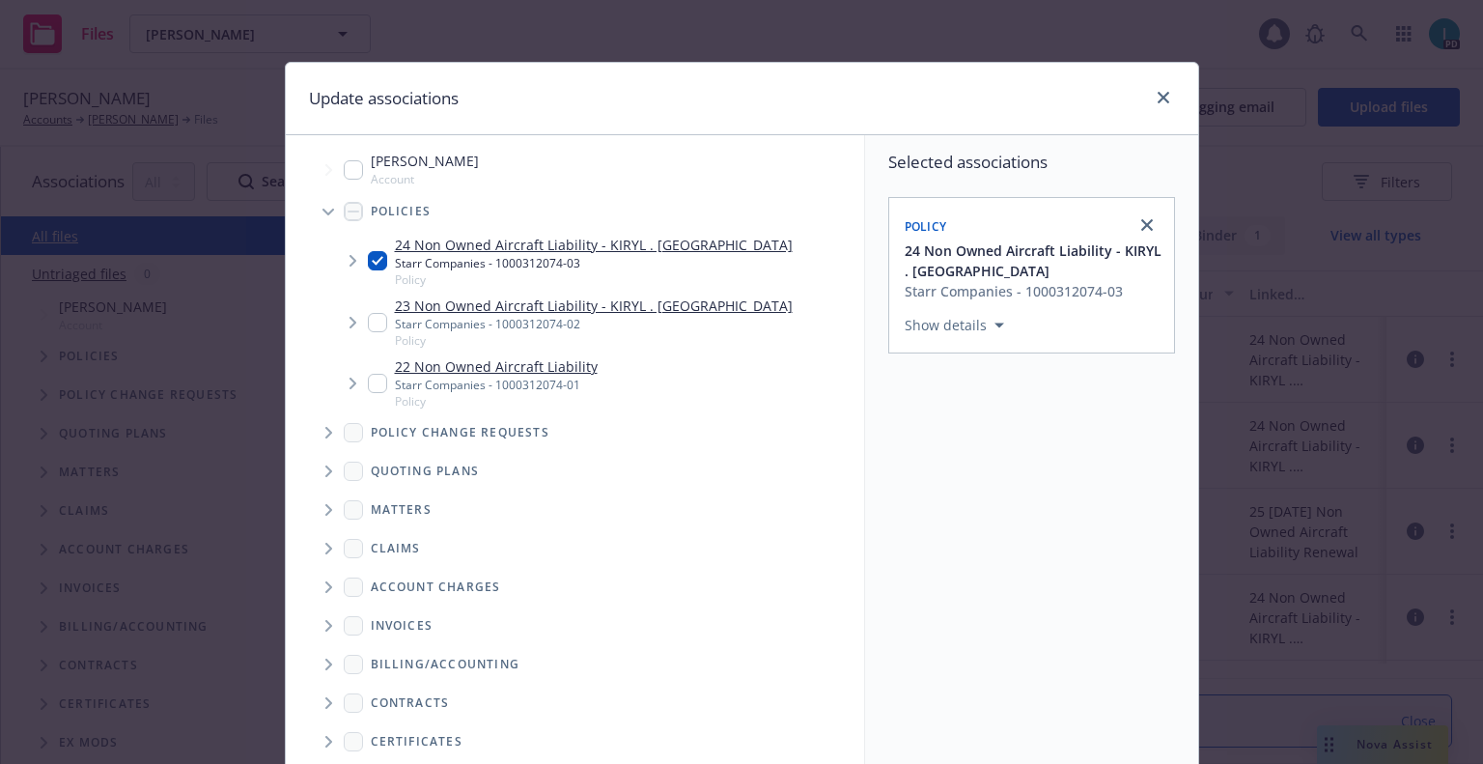
scroll to position [196, 0]
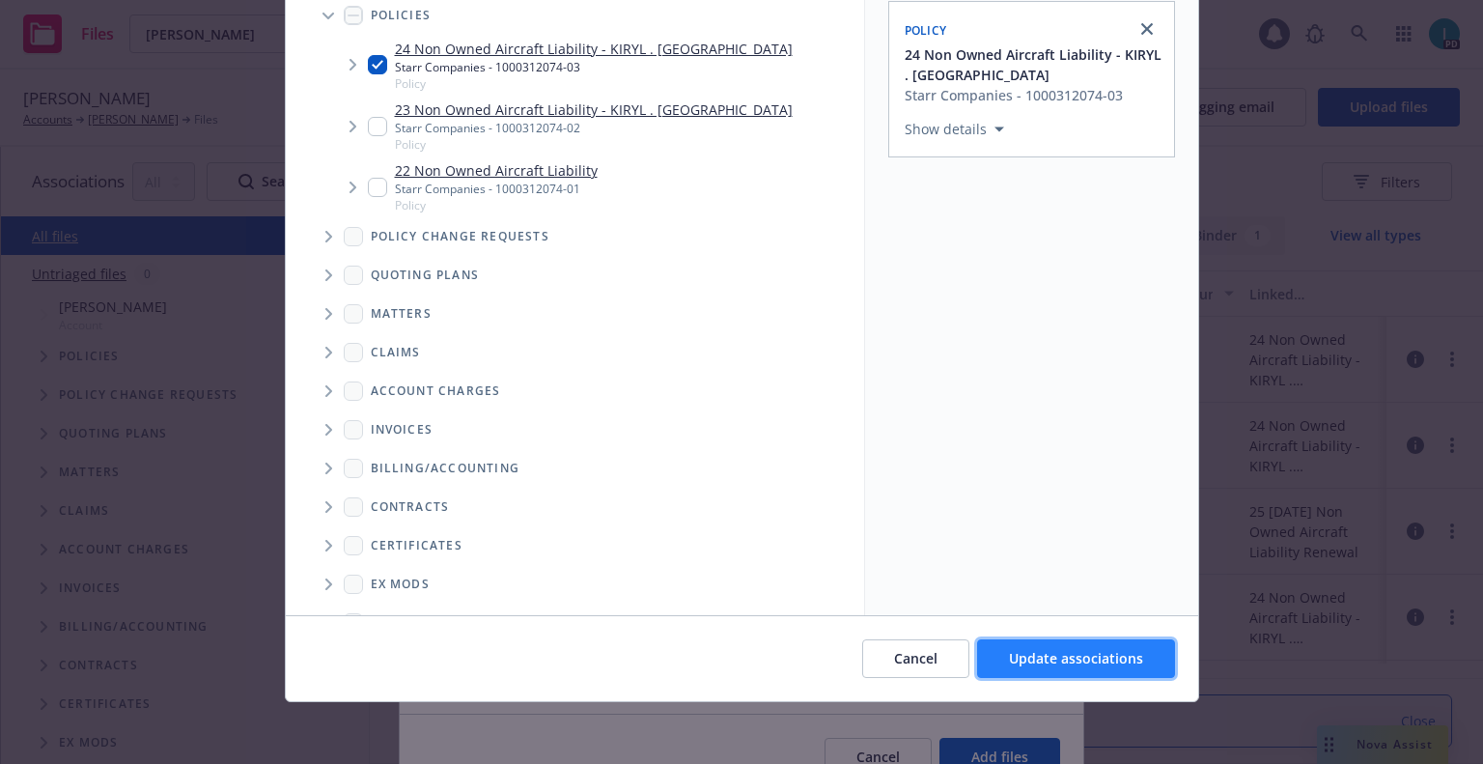
click at [1076, 643] on button "Update associations" at bounding box center [1076, 658] width 198 height 39
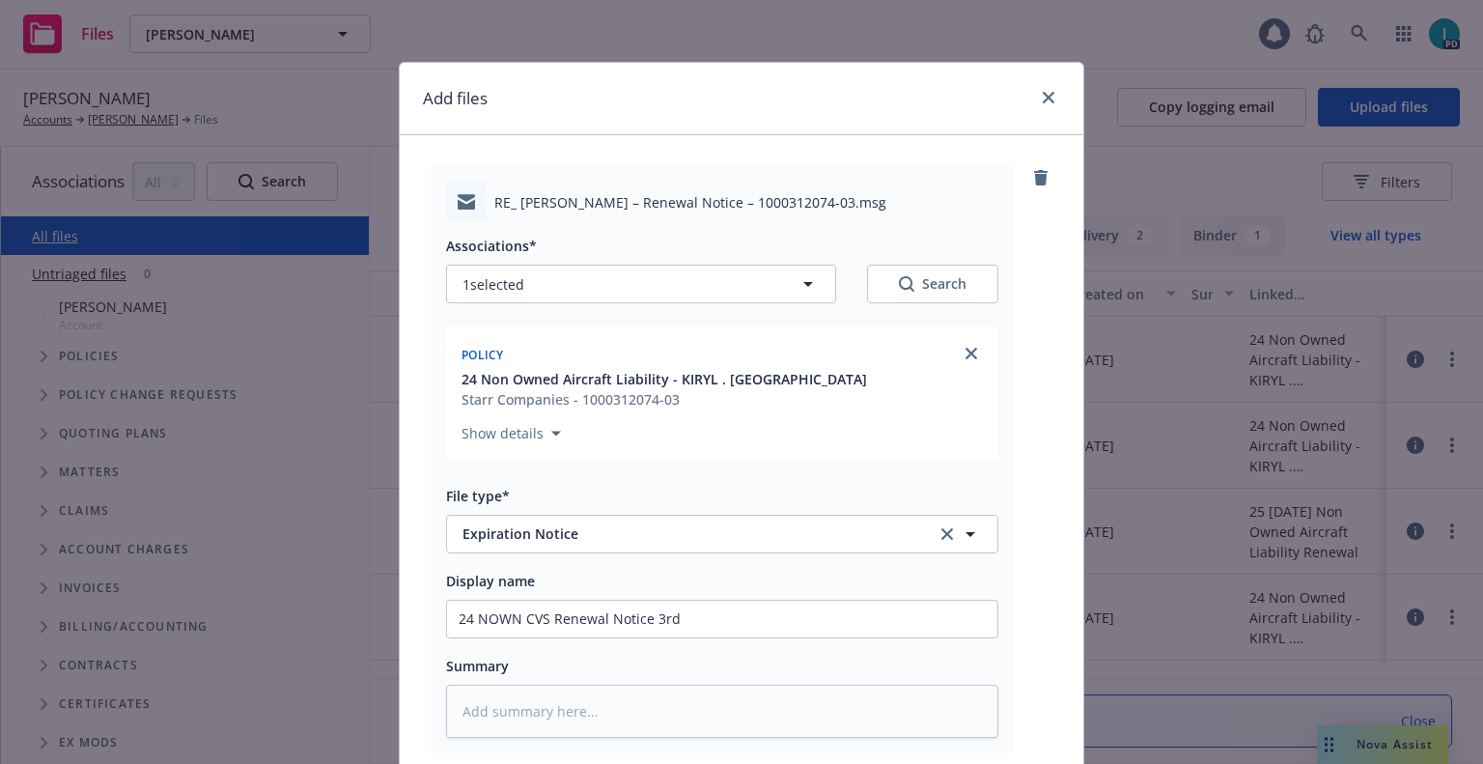
scroll to position [240, 0]
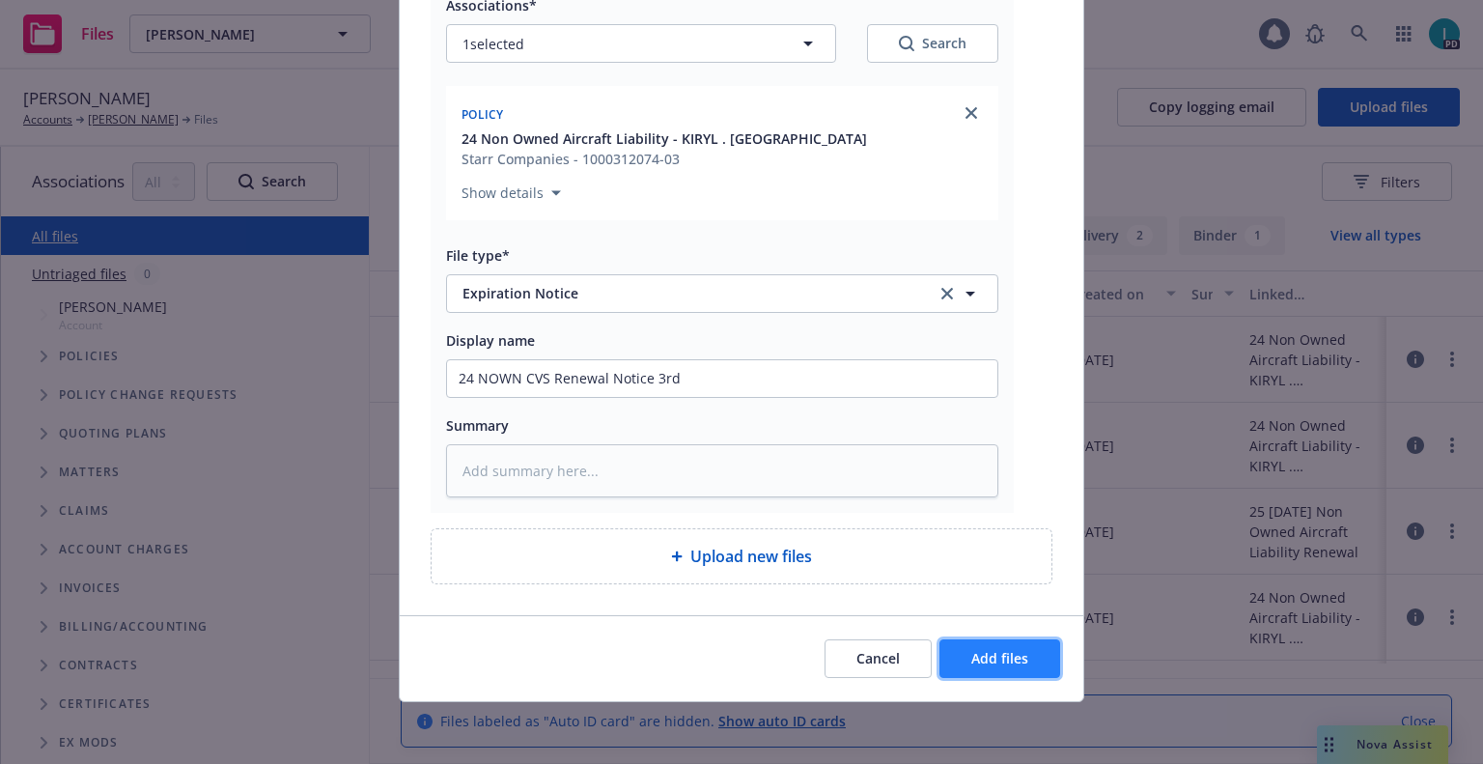
click at [1024, 655] on button "Add files" at bounding box center [999, 658] width 121 height 39
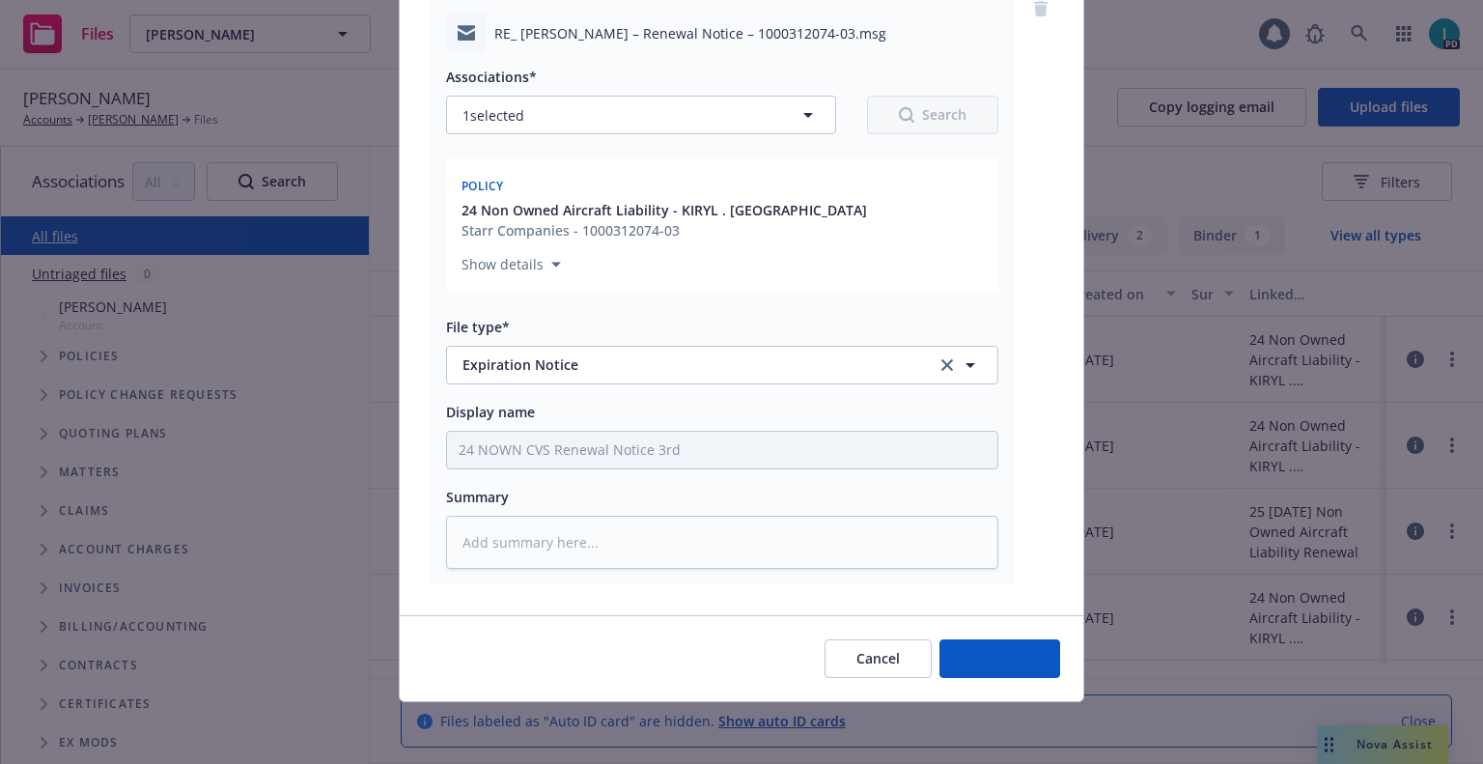
scroll to position [169, 0]
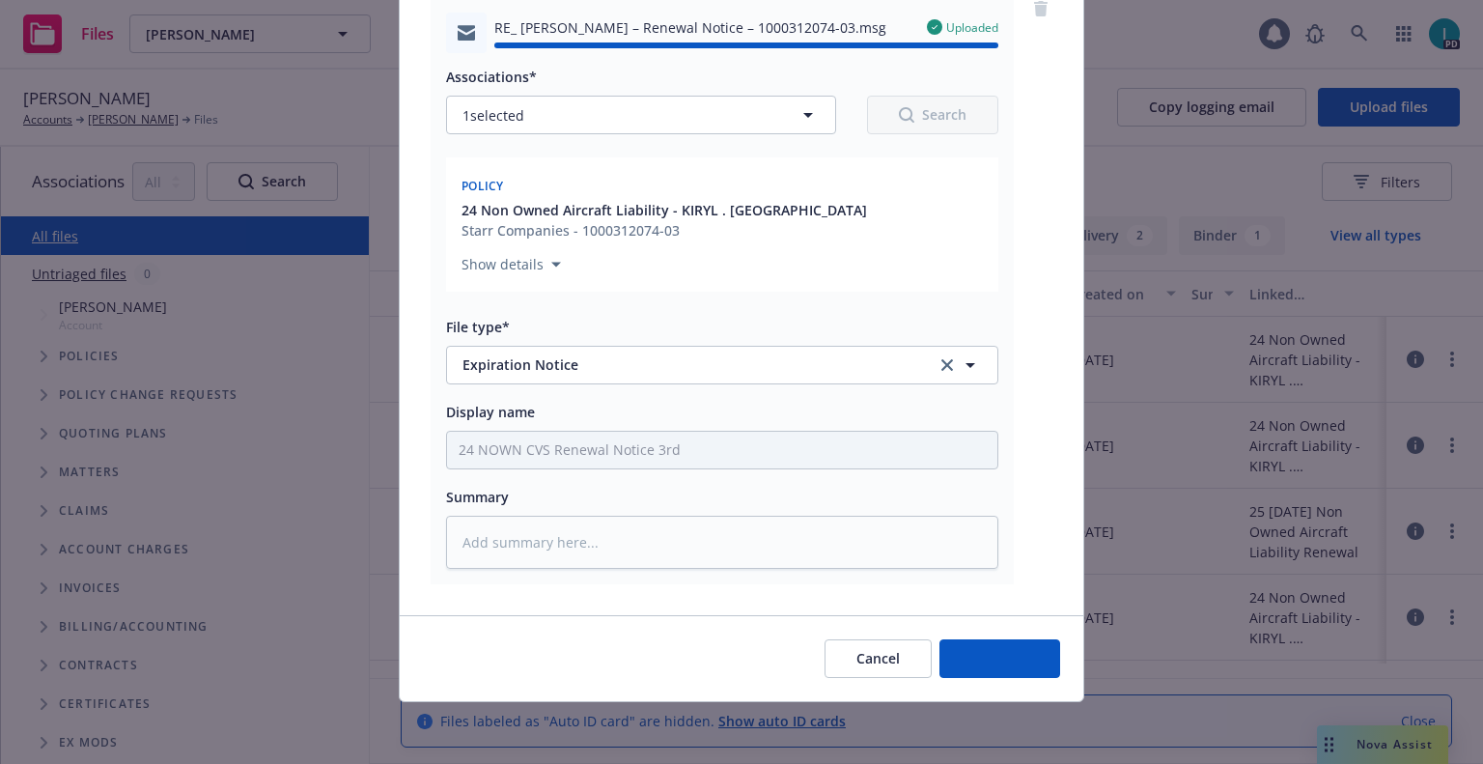
type textarea "x"
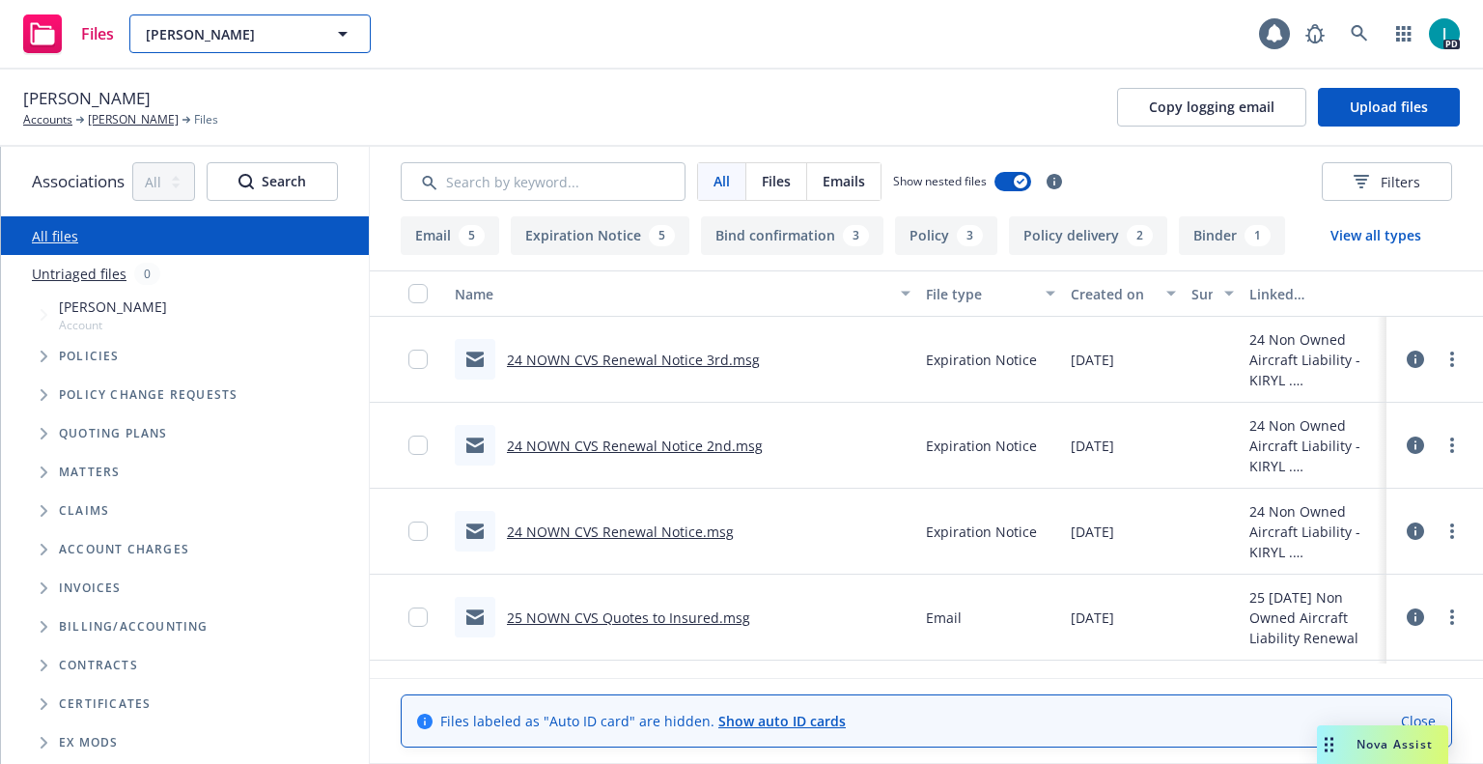
click at [261, 24] on span "Kiryl Barysau" at bounding box center [229, 34] width 167 height 20
paste input "Brycen Ward"
type input "Brycen Ward"
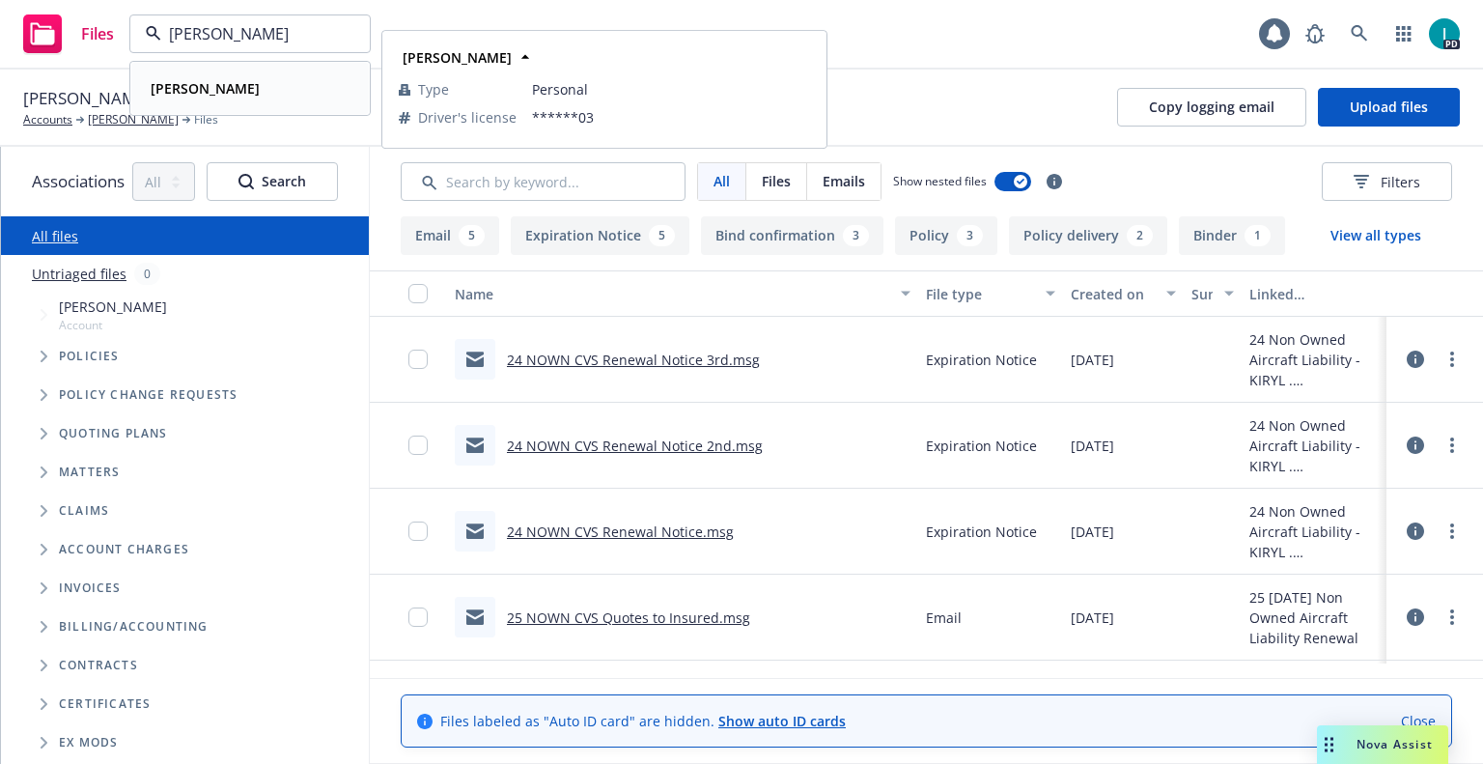
click at [264, 89] on div "Brycen Ward" at bounding box center [250, 88] width 214 height 28
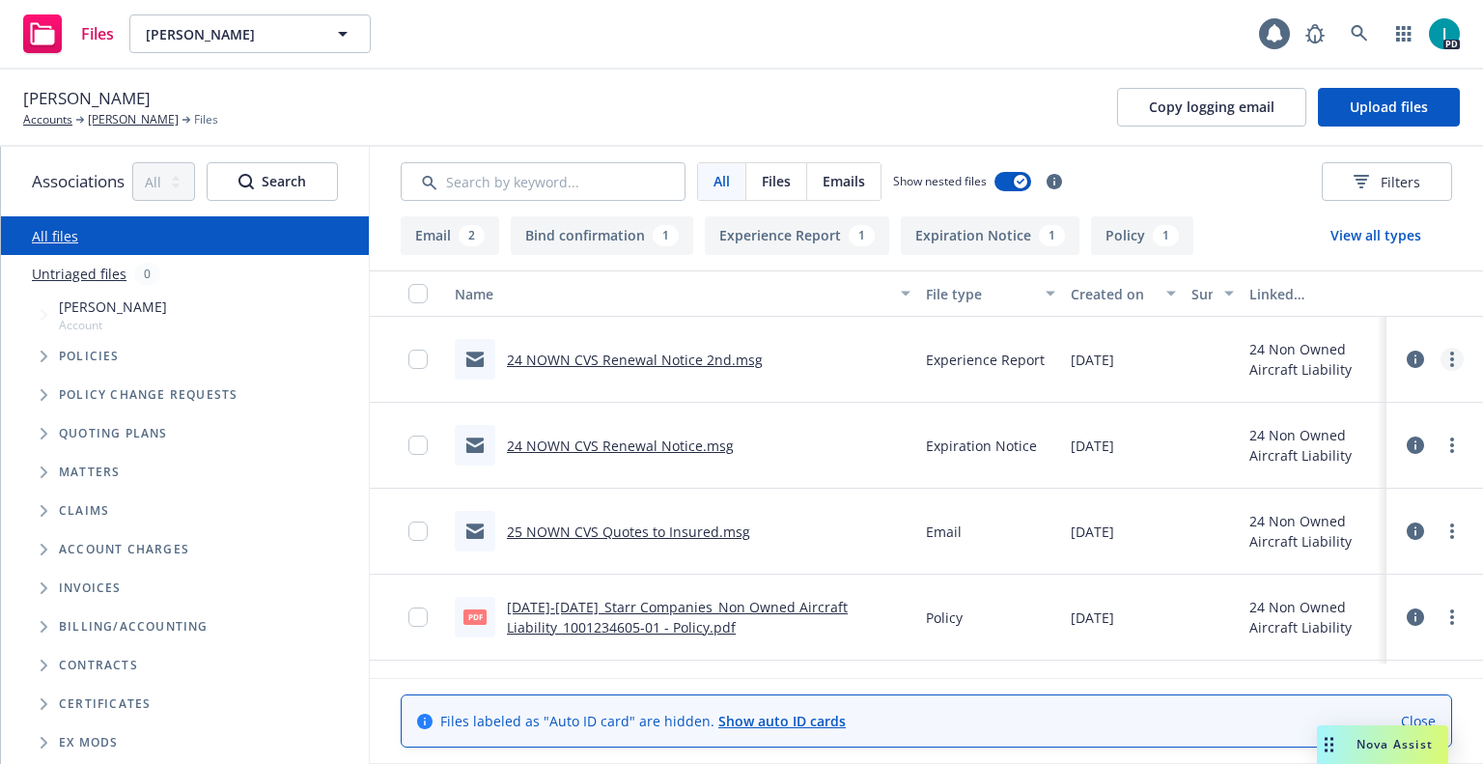
click at [1451, 357] on icon "more" at bounding box center [1452, 358] width 4 height 15
click at [1367, 441] on link "Download" at bounding box center [1365, 437] width 192 height 39
click at [1361, 106] on span "Upload files" at bounding box center [1389, 107] width 78 height 18
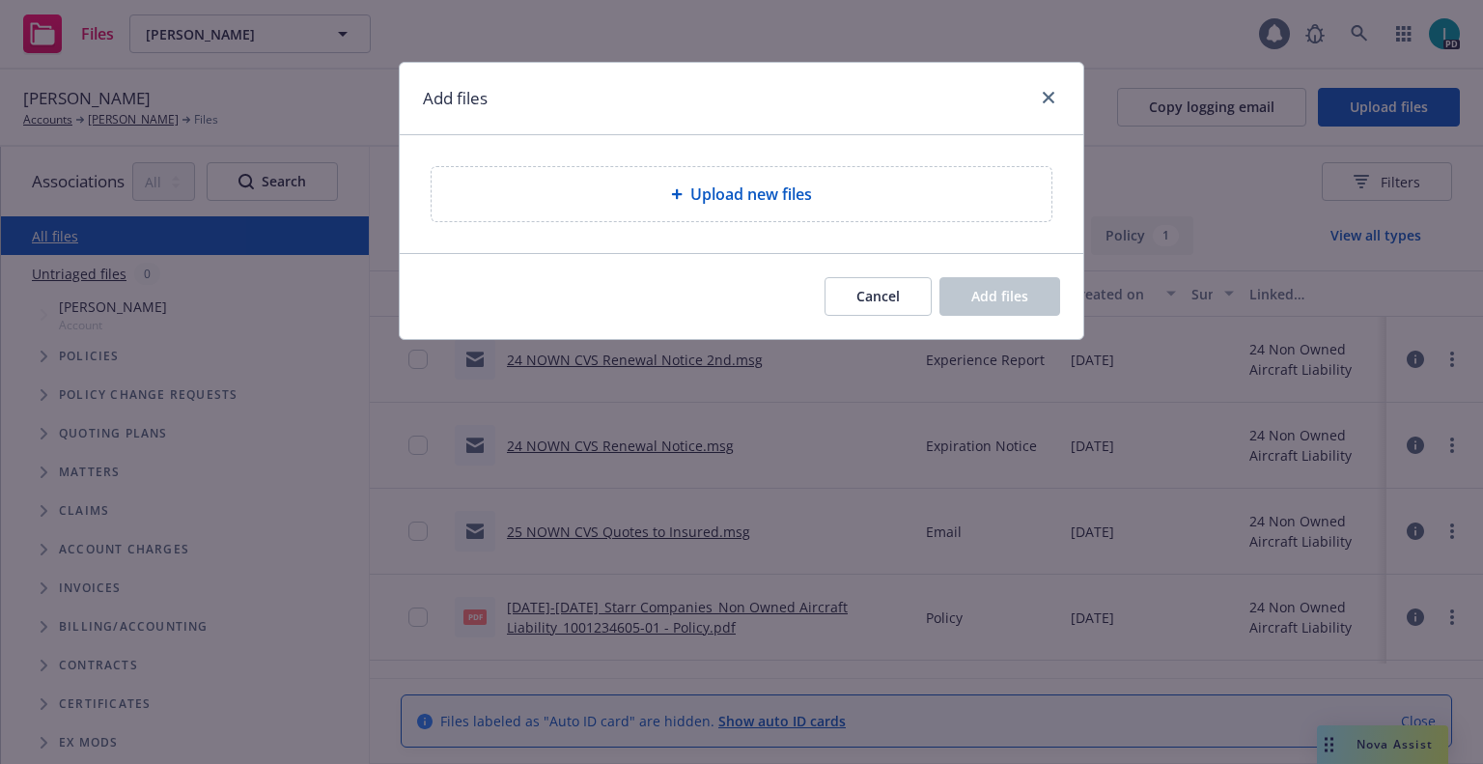
type textarea "x"
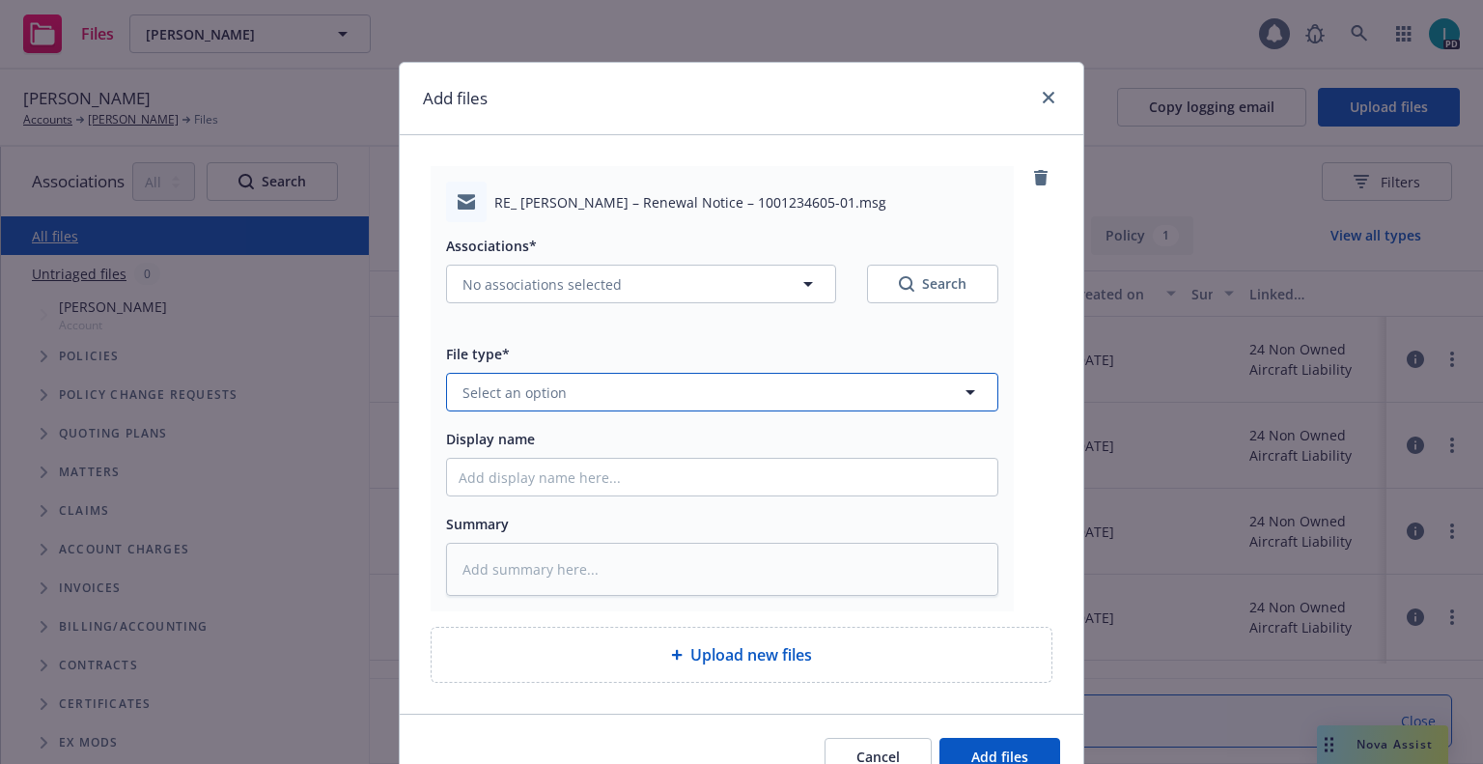
click at [542, 387] on span "Select an option" at bounding box center [514, 392] width 104 height 20
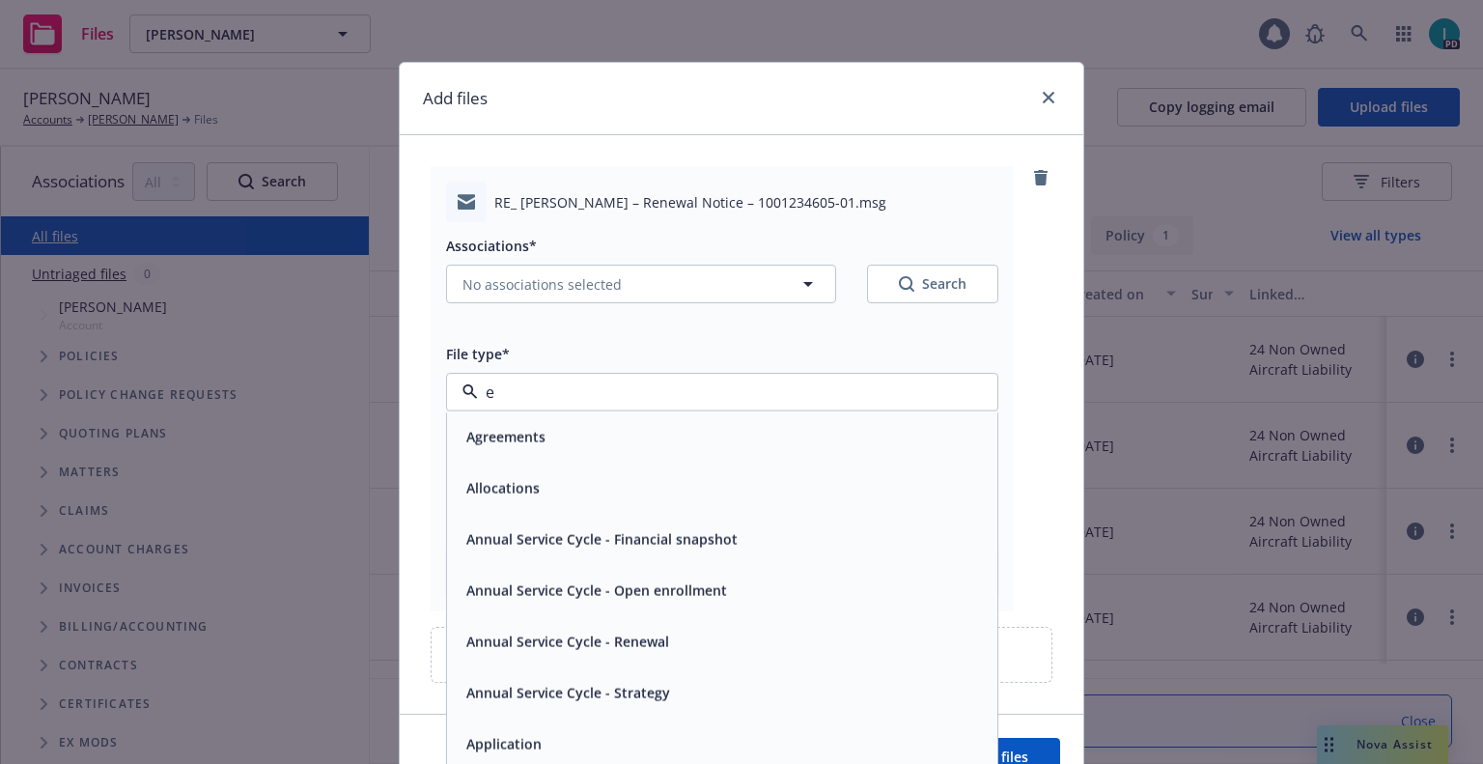
type input "ex"
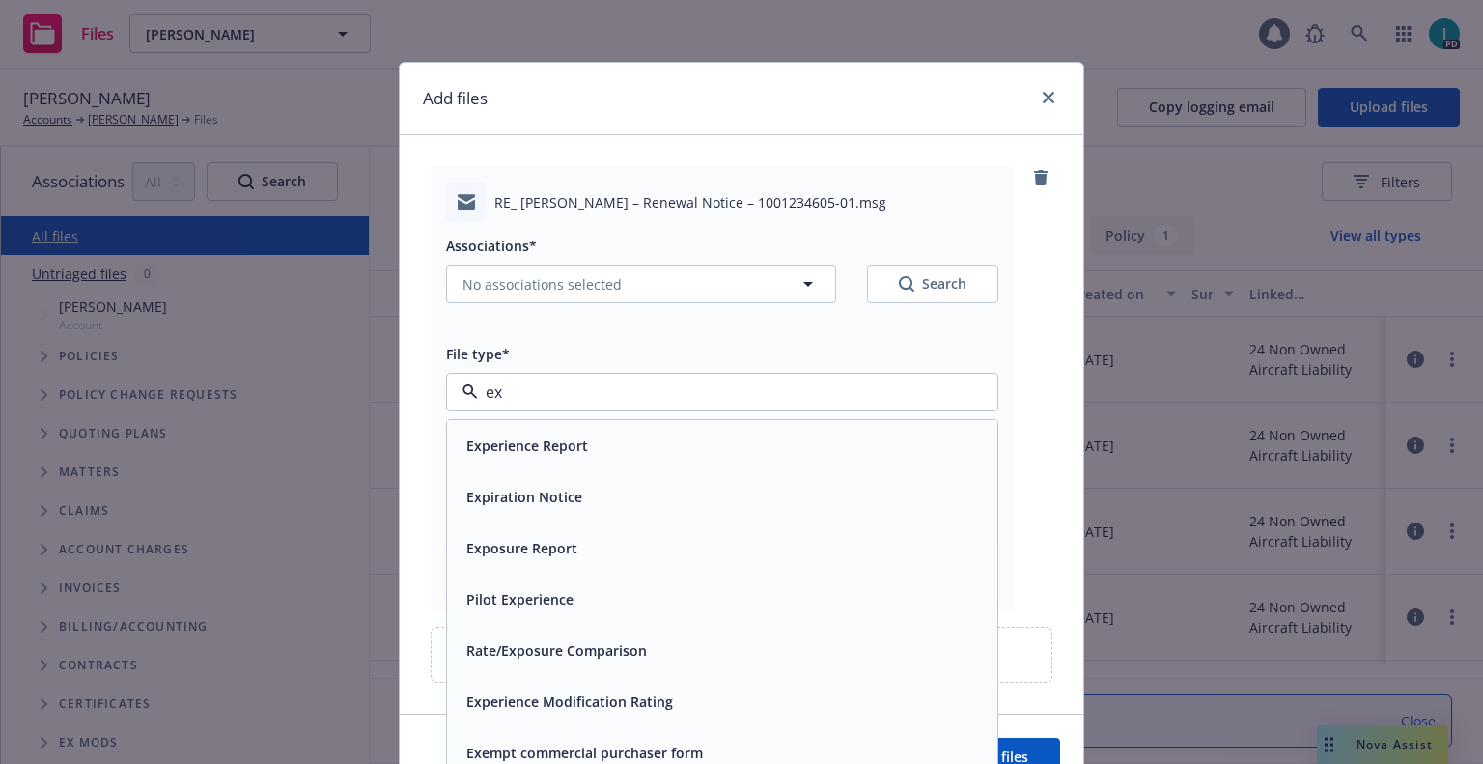
click at [539, 505] on span "Expiration Notice" at bounding box center [524, 497] width 116 height 20
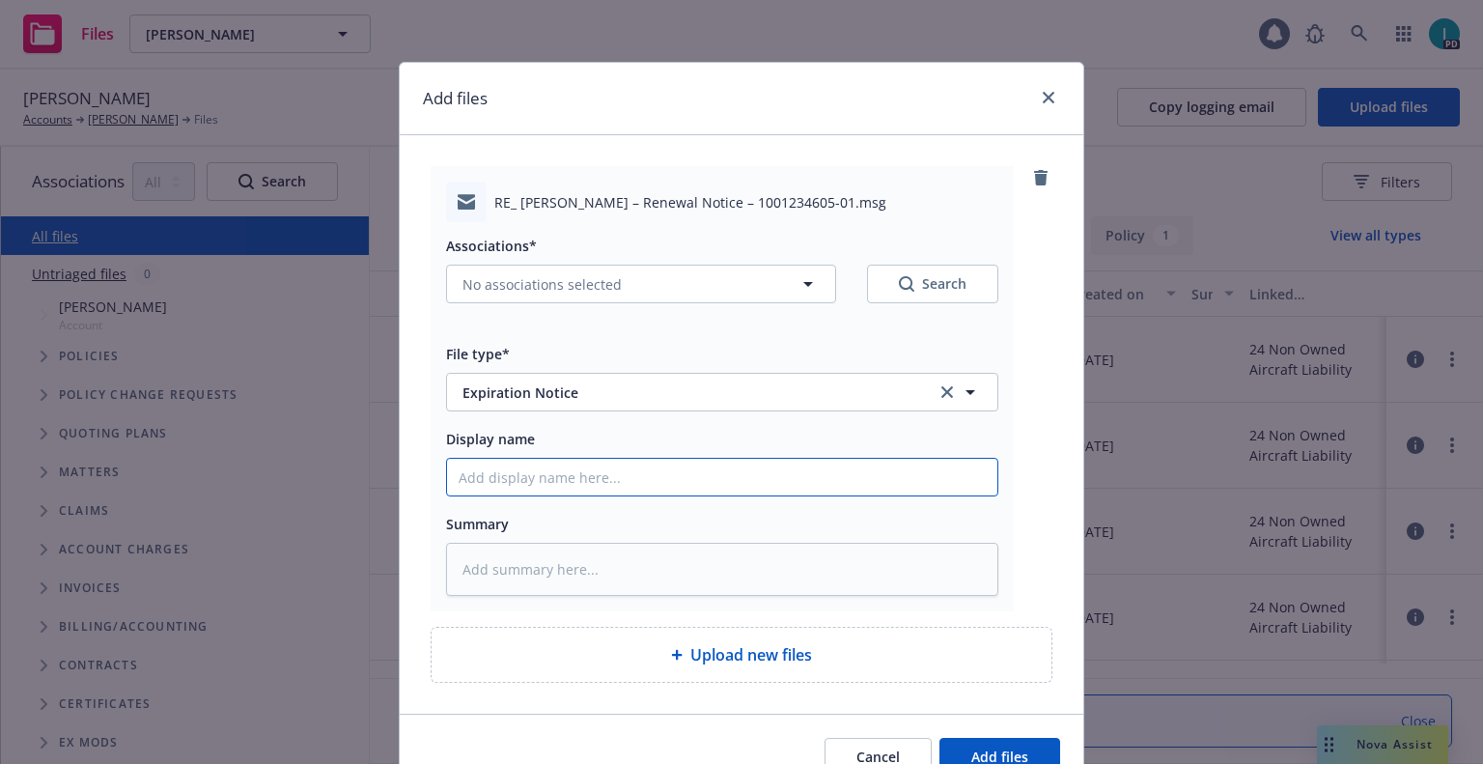
click at [566, 480] on input "Display name" at bounding box center [722, 477] width 550 height 37
type textarea "x"
type input "2"
type textarea "x"
type input "24"
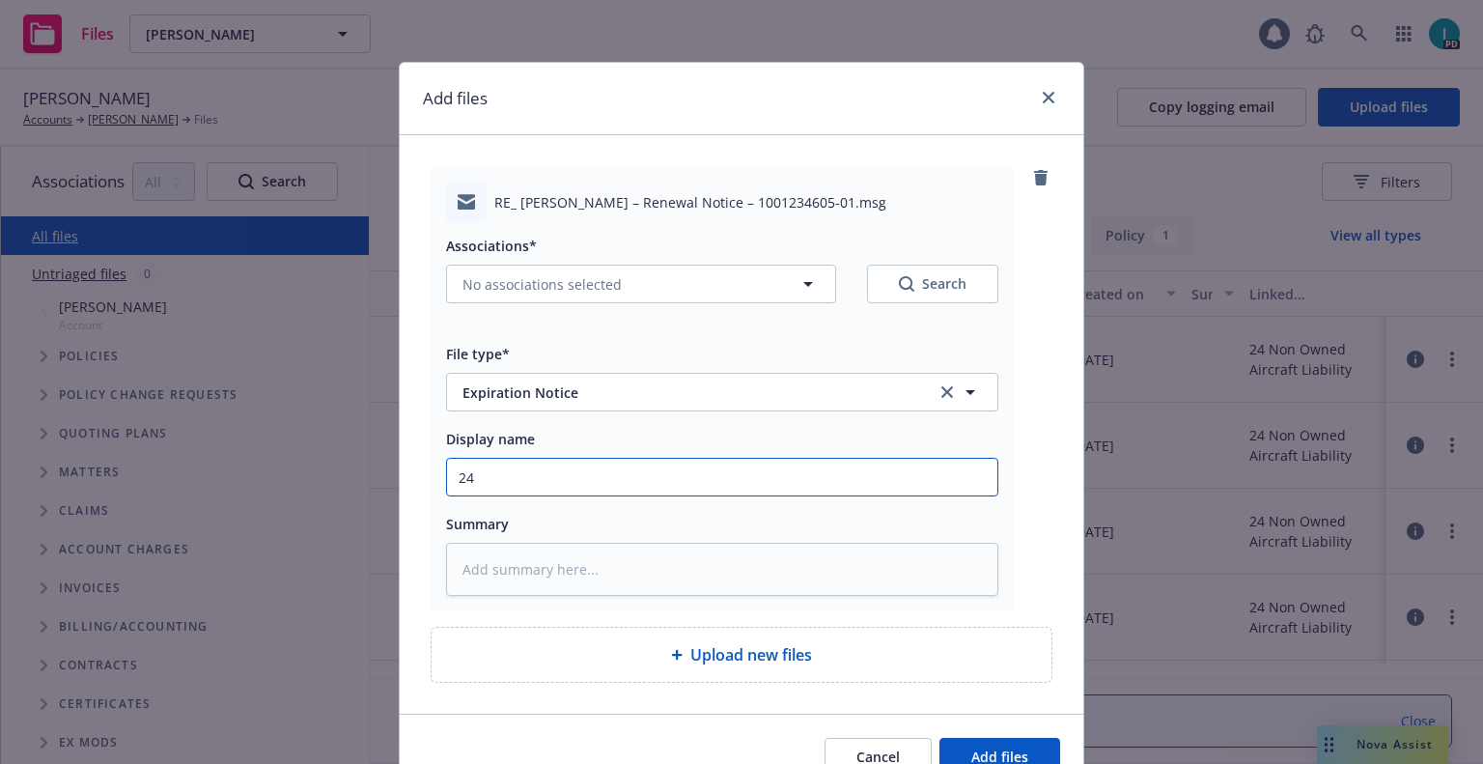
type textarea "x"
type input "24 NOWN CVS Renewal Notice 3rd"
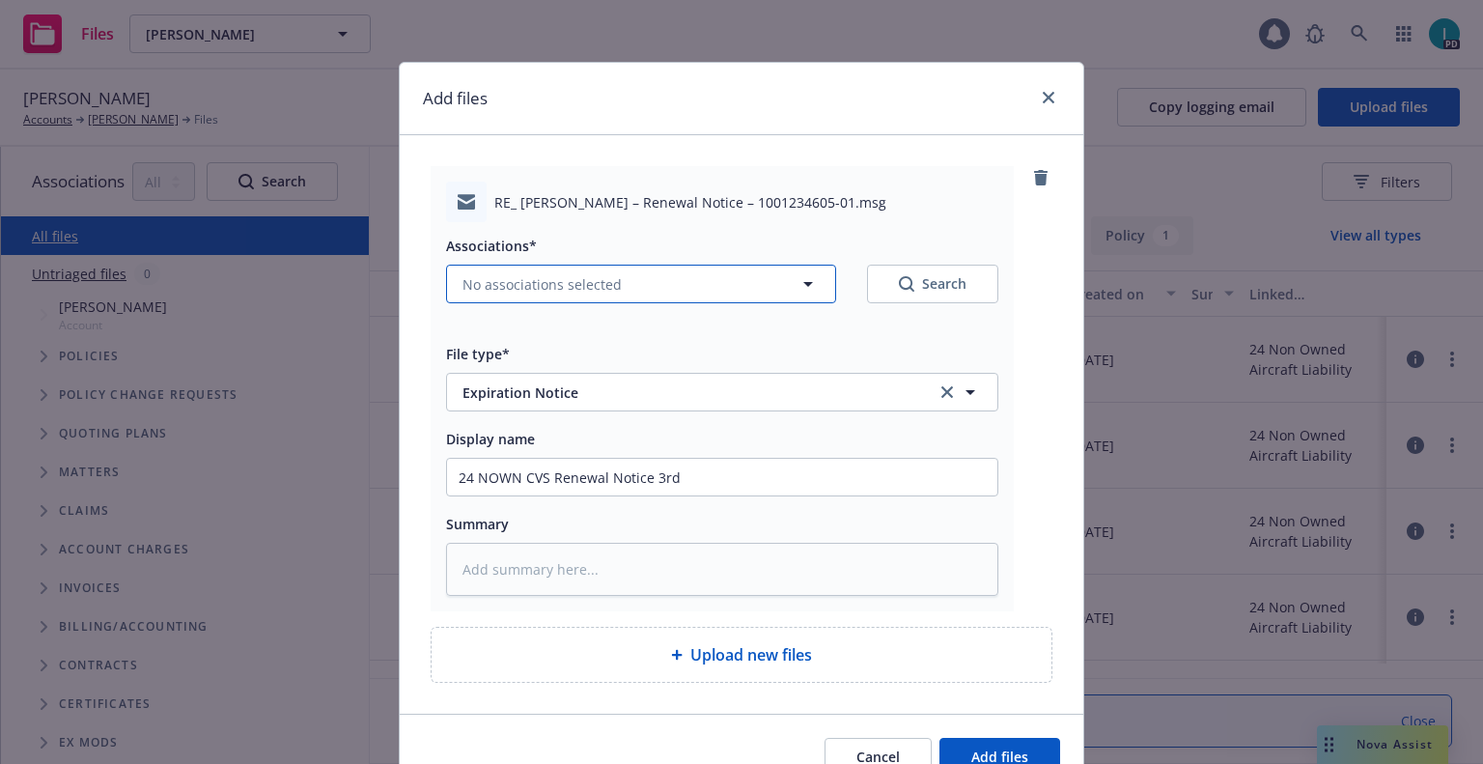
click at [501, 294] on button "No associations selected" at bounding box center [641, 284] width 390 height 39
type textarea "x"
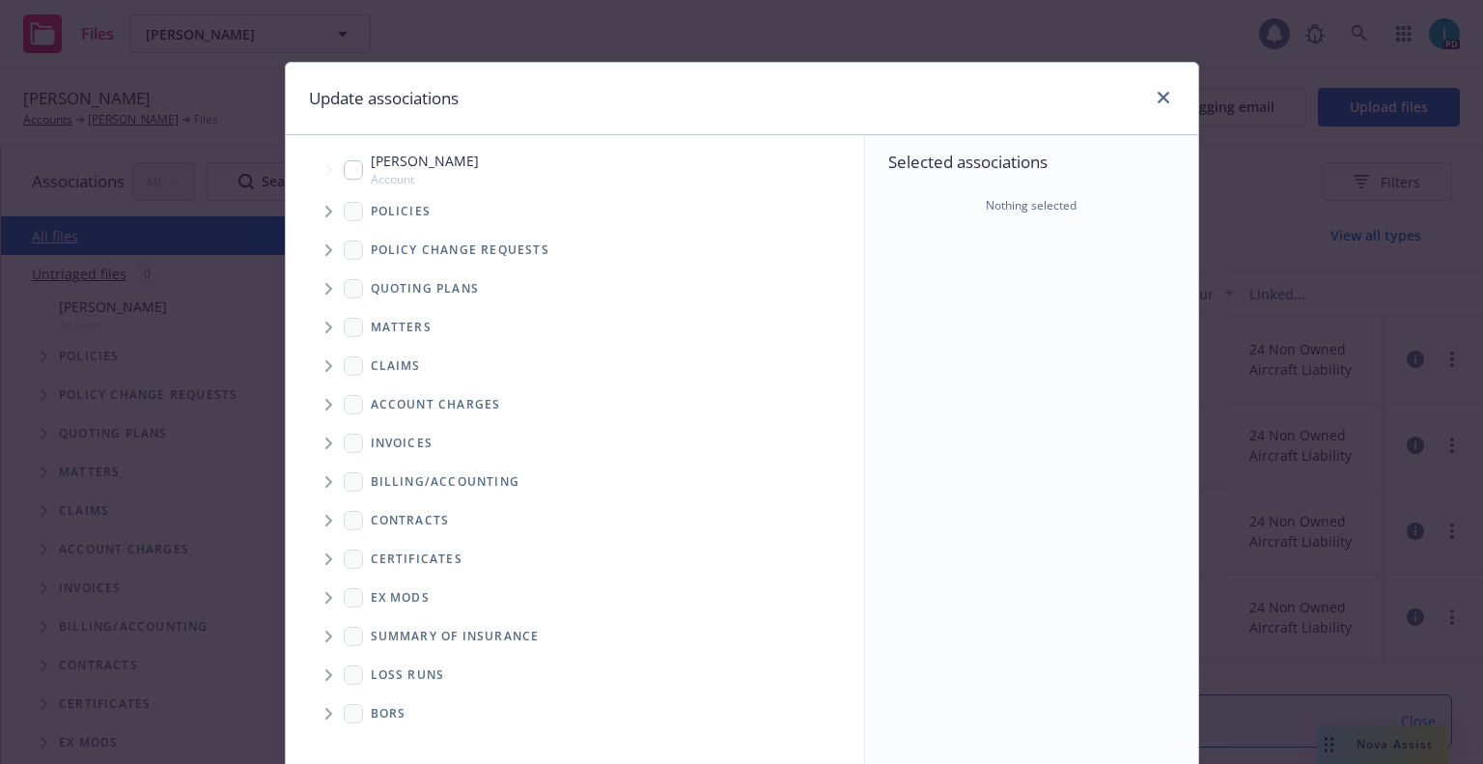
click at [315, 215] on span "Tree Example" at bounding box center [328, 211] width 31 height 31
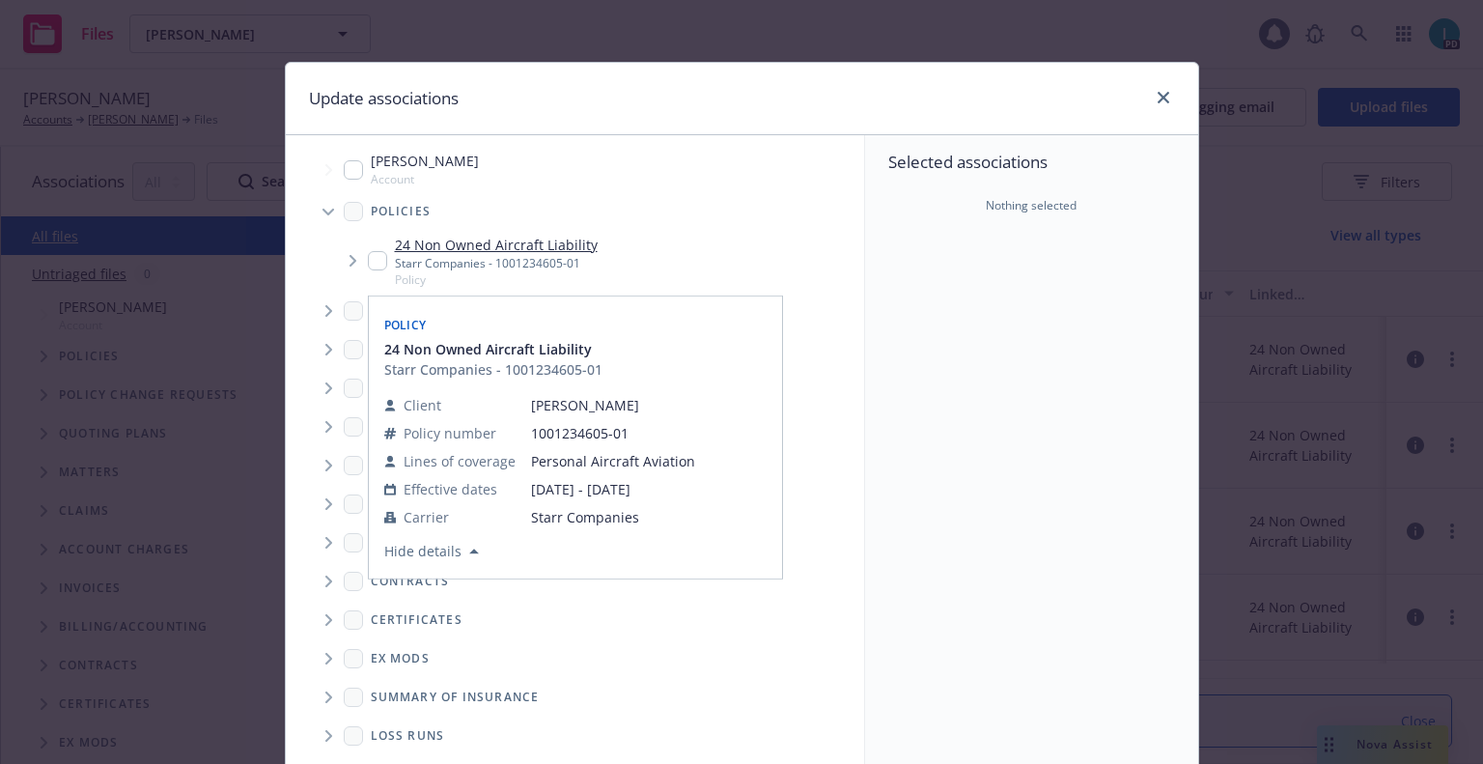
click at [368, 254] on input "Tree Example" at bounding box center [377, 260] width 19 height 19
checkbox input "true"
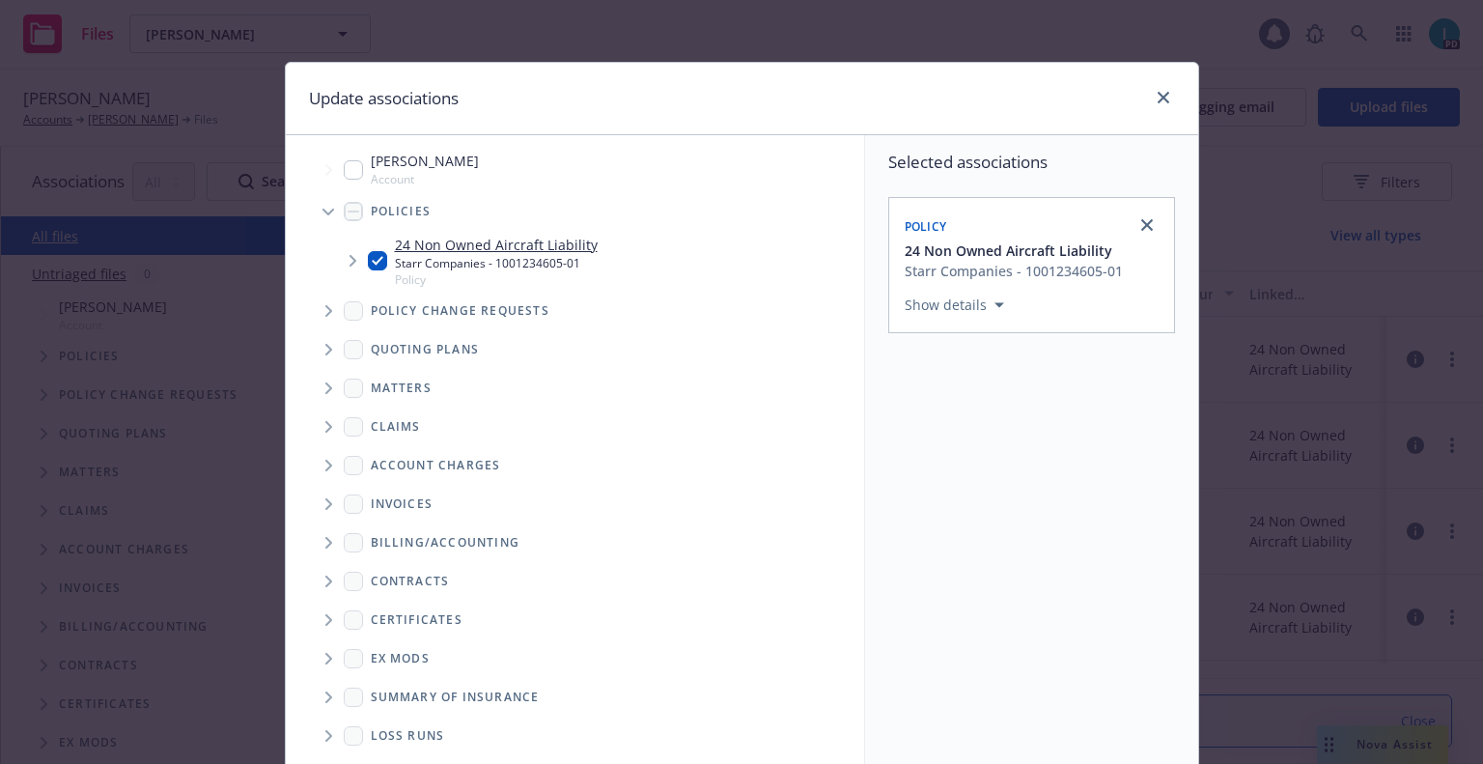
scroll to position [196, 0]
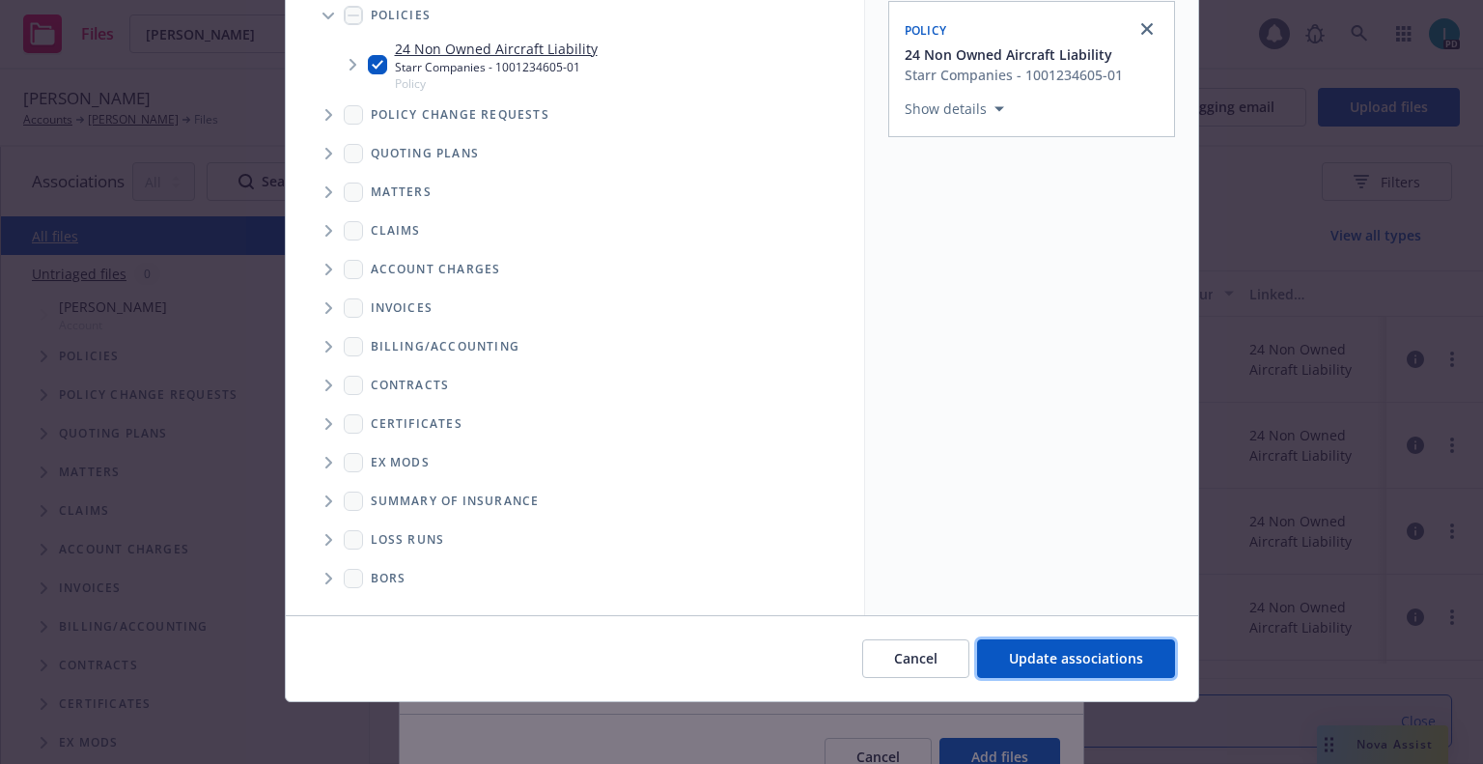
click at [1119, 657] on span "Update associations" at bounding box center [1076, 658] width 134 height 18
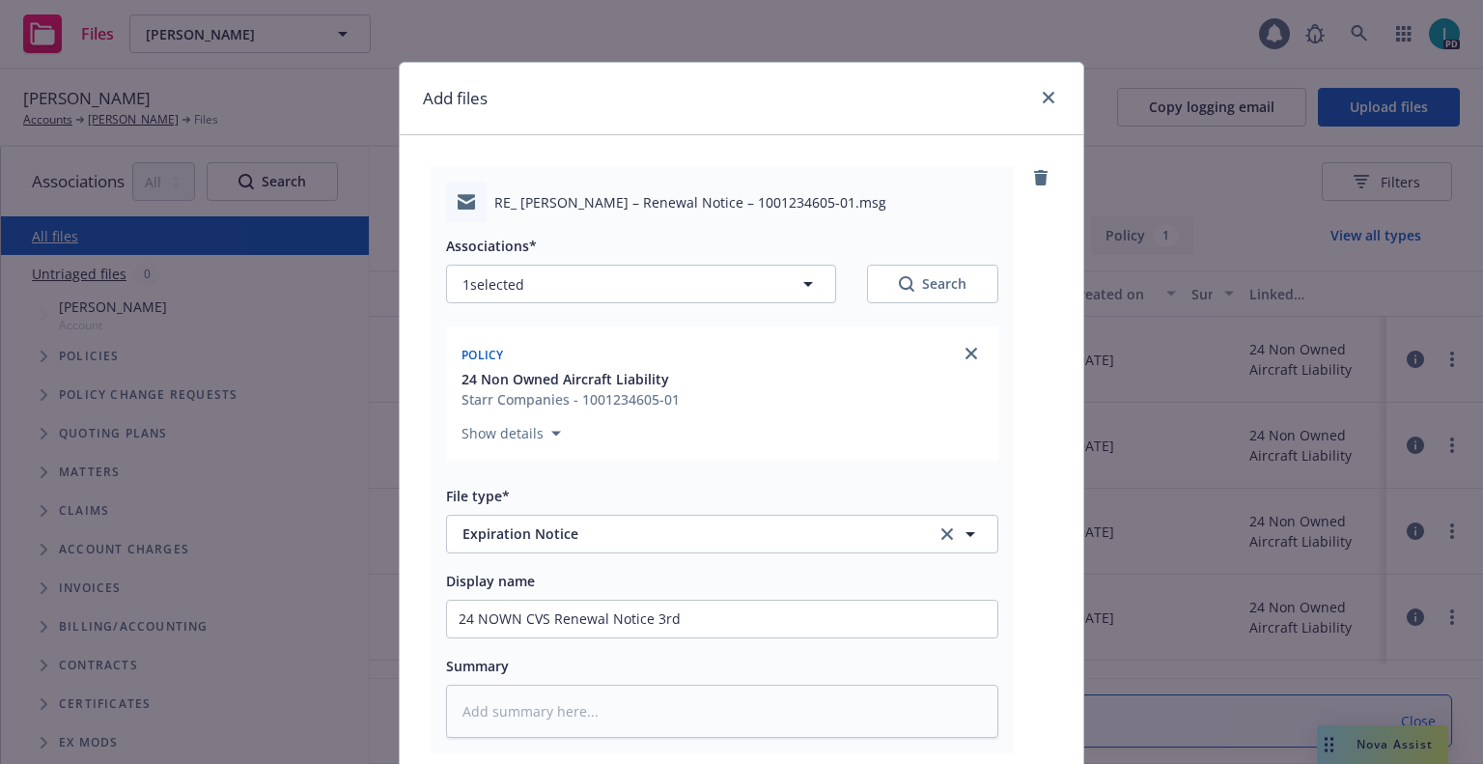
scroll to position [240, 0]
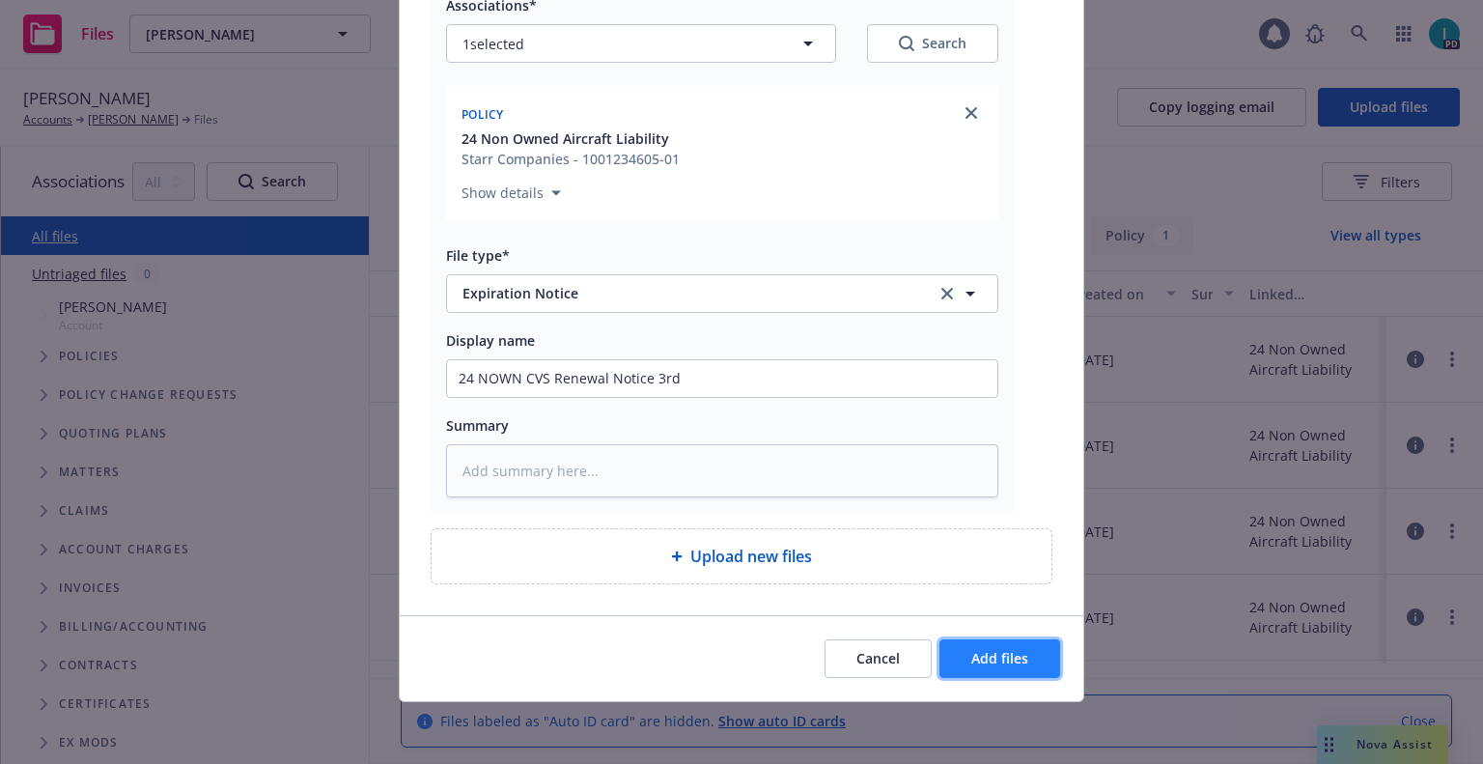
click at [1022, 652] on button "Add files" at bounding box center [999, 658] width 121 height 39
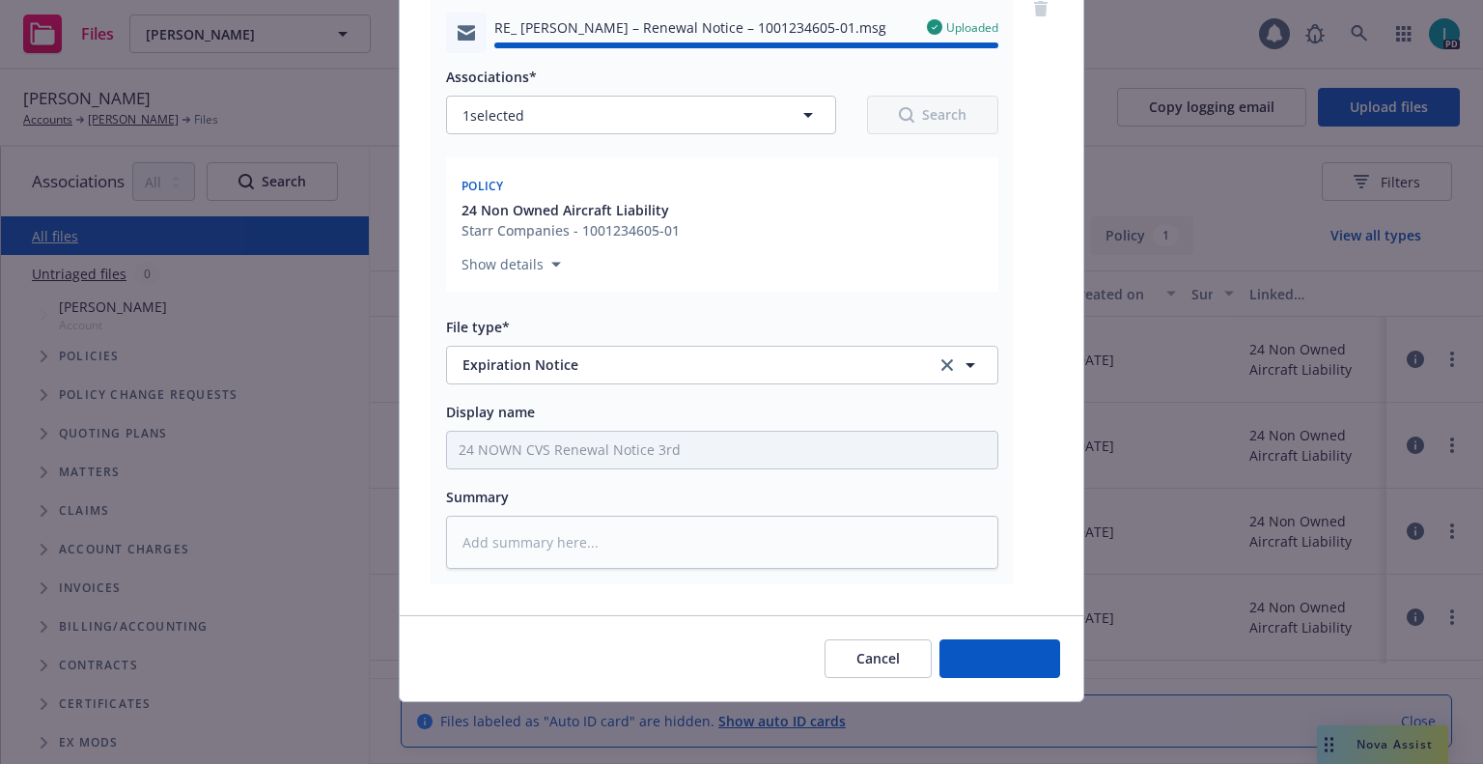
type textarea "x"
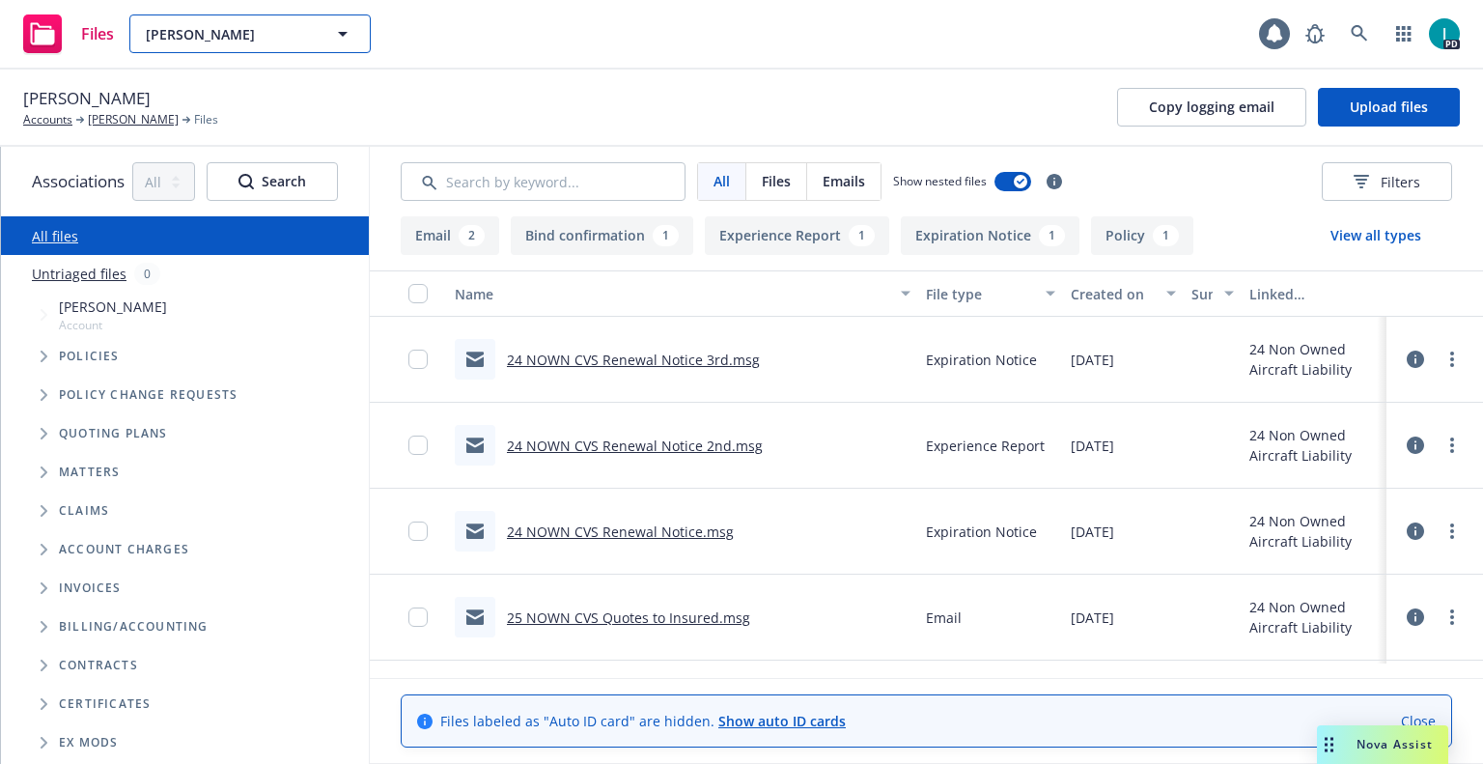
click at [215, 34] on span "Brycen Ward" at bounding box center [229, 34] width 167 height 20
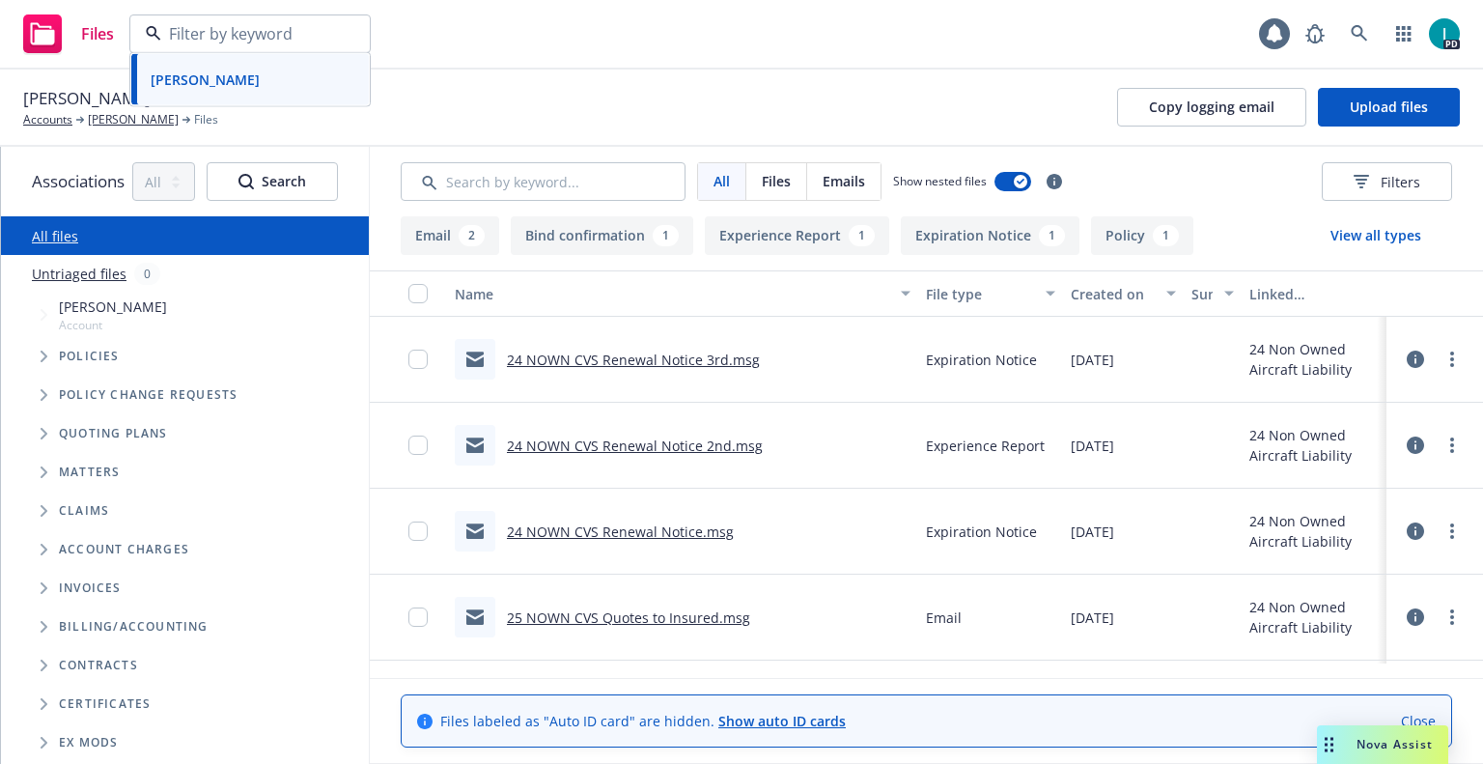
paste input "Anesh Kondor"
type input "Anesh Kondor"
click at [272, 84] on div "Anesh Kondor" at bounding box center [250, 88] width 214 height 28
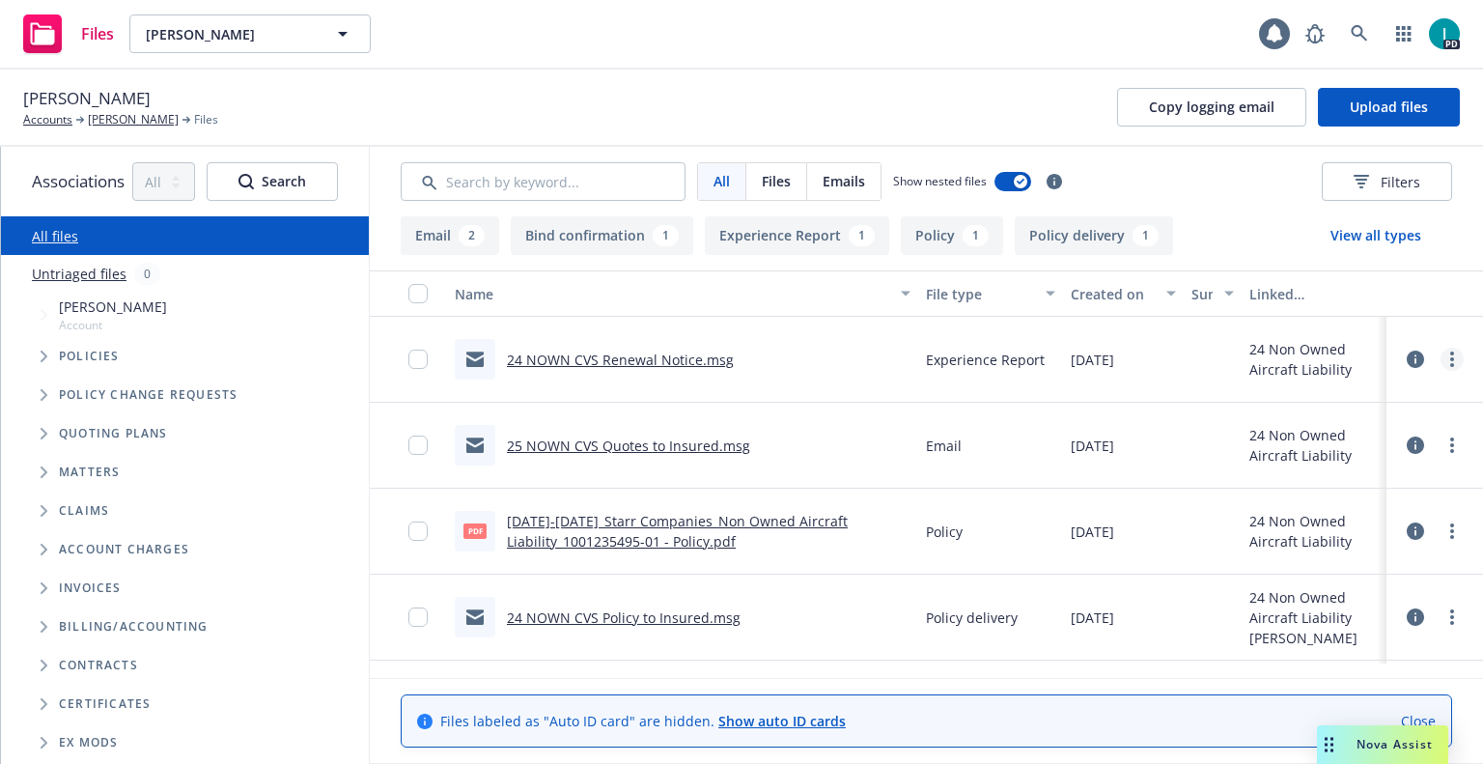
click at [1457, 355] on link "more" at bounding box center [1452, 359] width 23 height 23
click at [1391, 429] on link "Download" at bounding box center [1365, 437] width 192 height 39
click at [1360, 99] on span "Upload files" at bounding box center [1389, 107] width 78 height 18
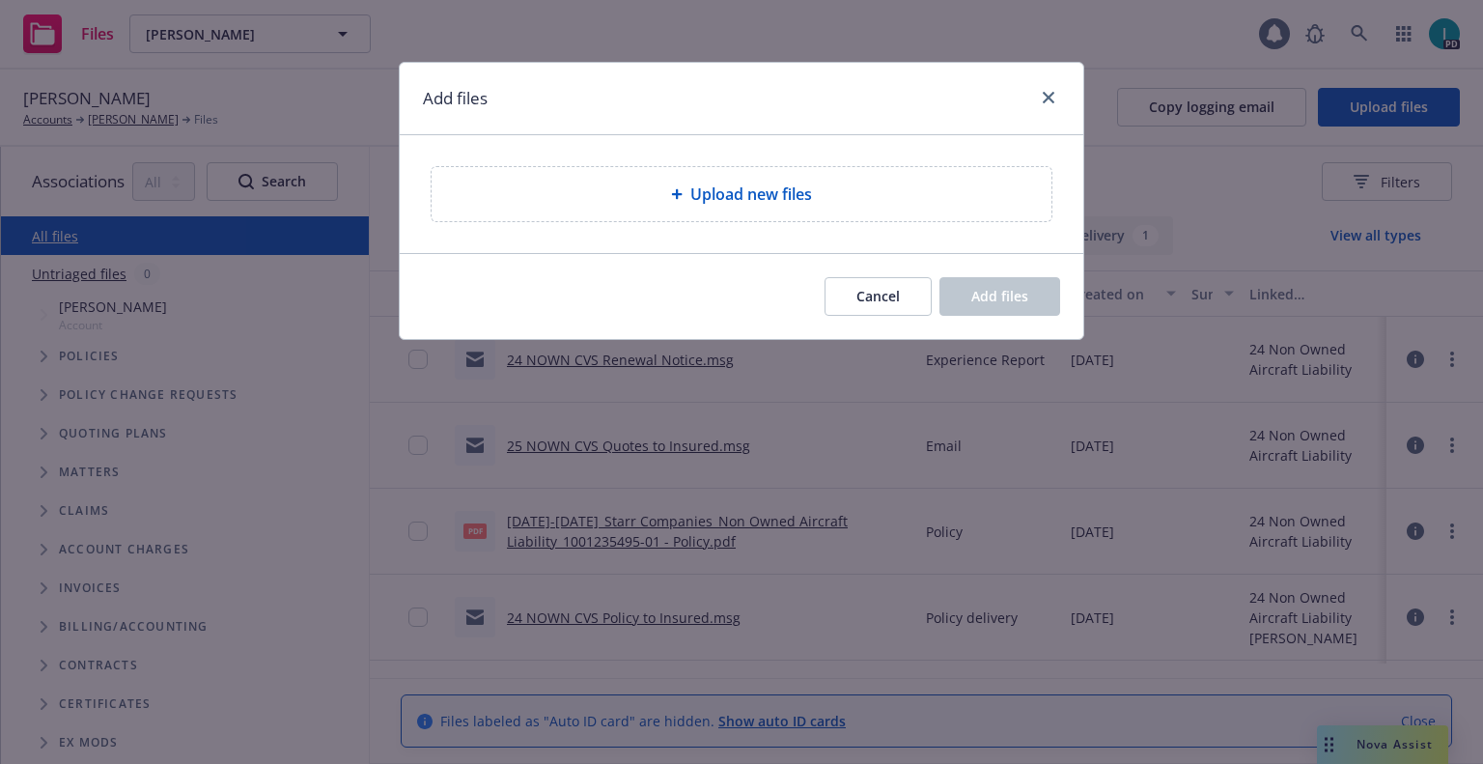
type textarea "x"
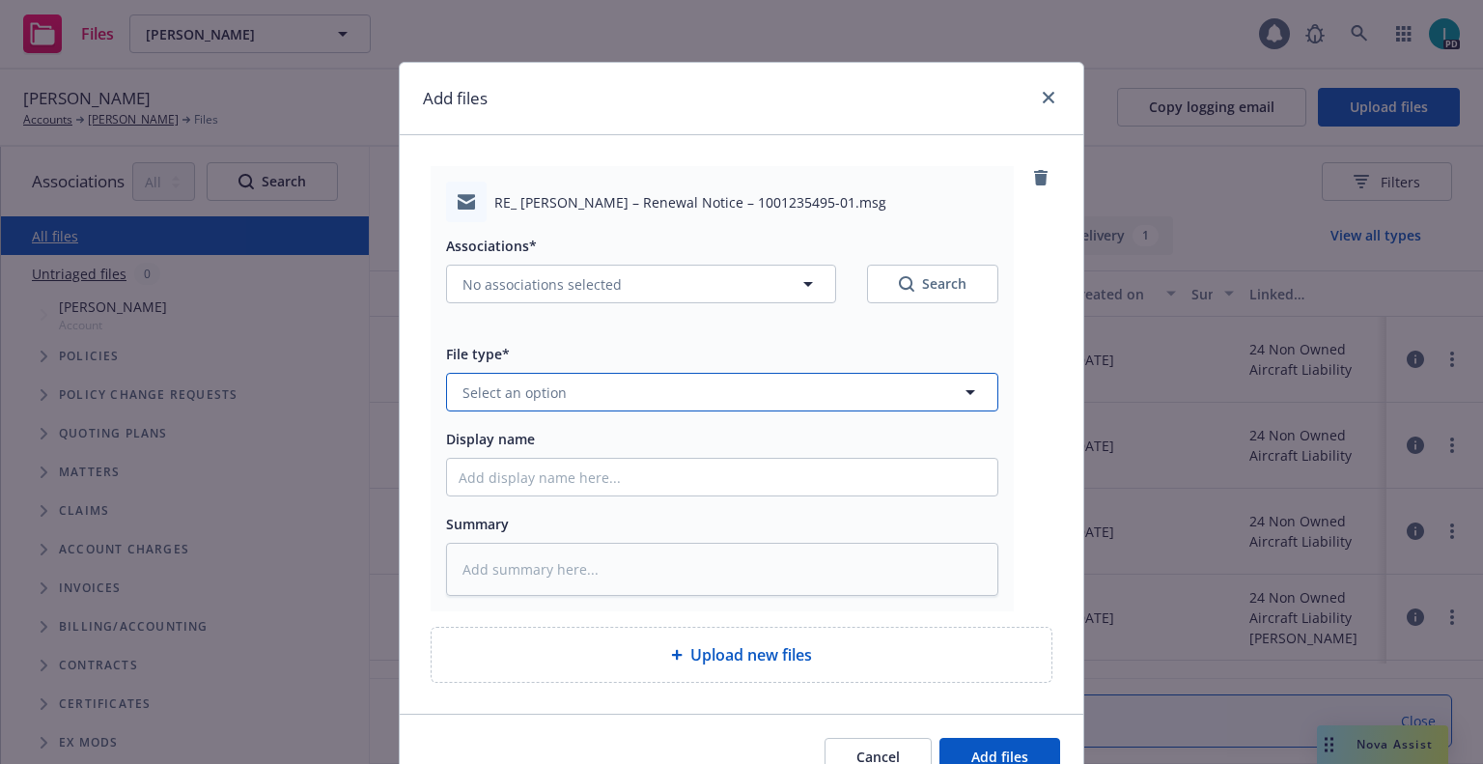
click at [543, 377] on button "Select an option" at bounding box center [722, 392] width 552 height 39
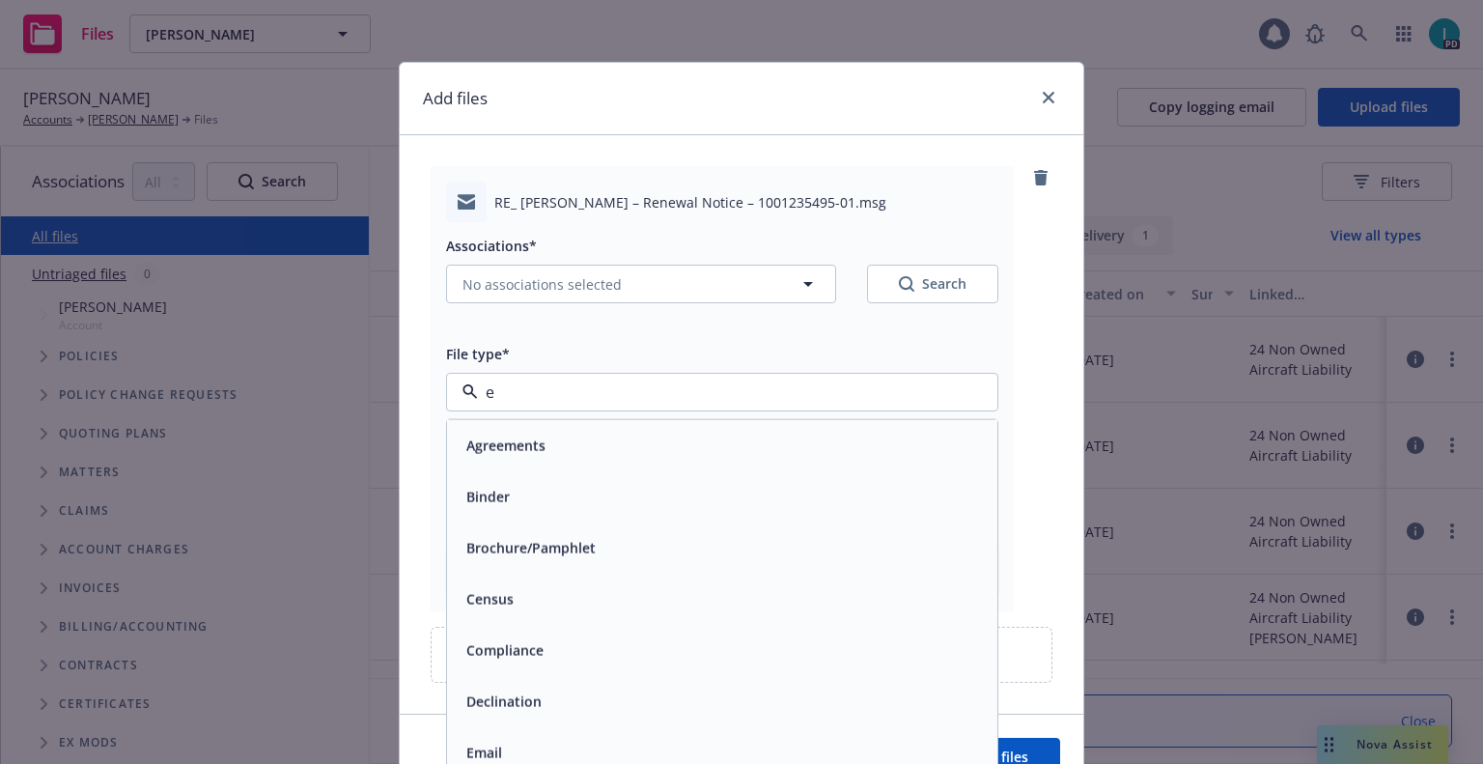
type input "ex"
click at [546, 486] on div "Expiration Notice" at bounding box center [522, 497] width 127 height 28
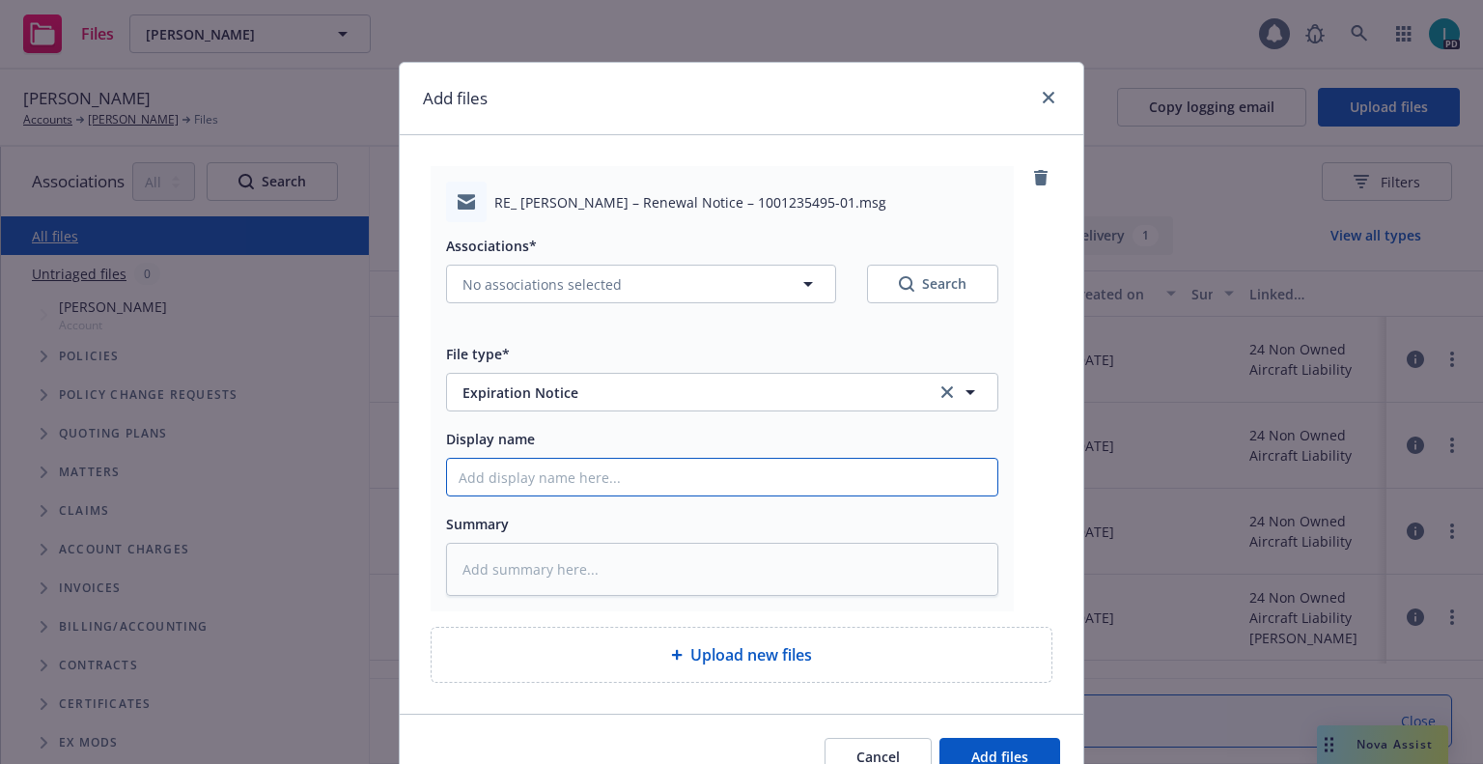
click at [561, 483] on input "Display name" at bounding box center [722, 477] width 550 height 37
type textarea "x"
type input "2"
type textarea "x"
type input "24"
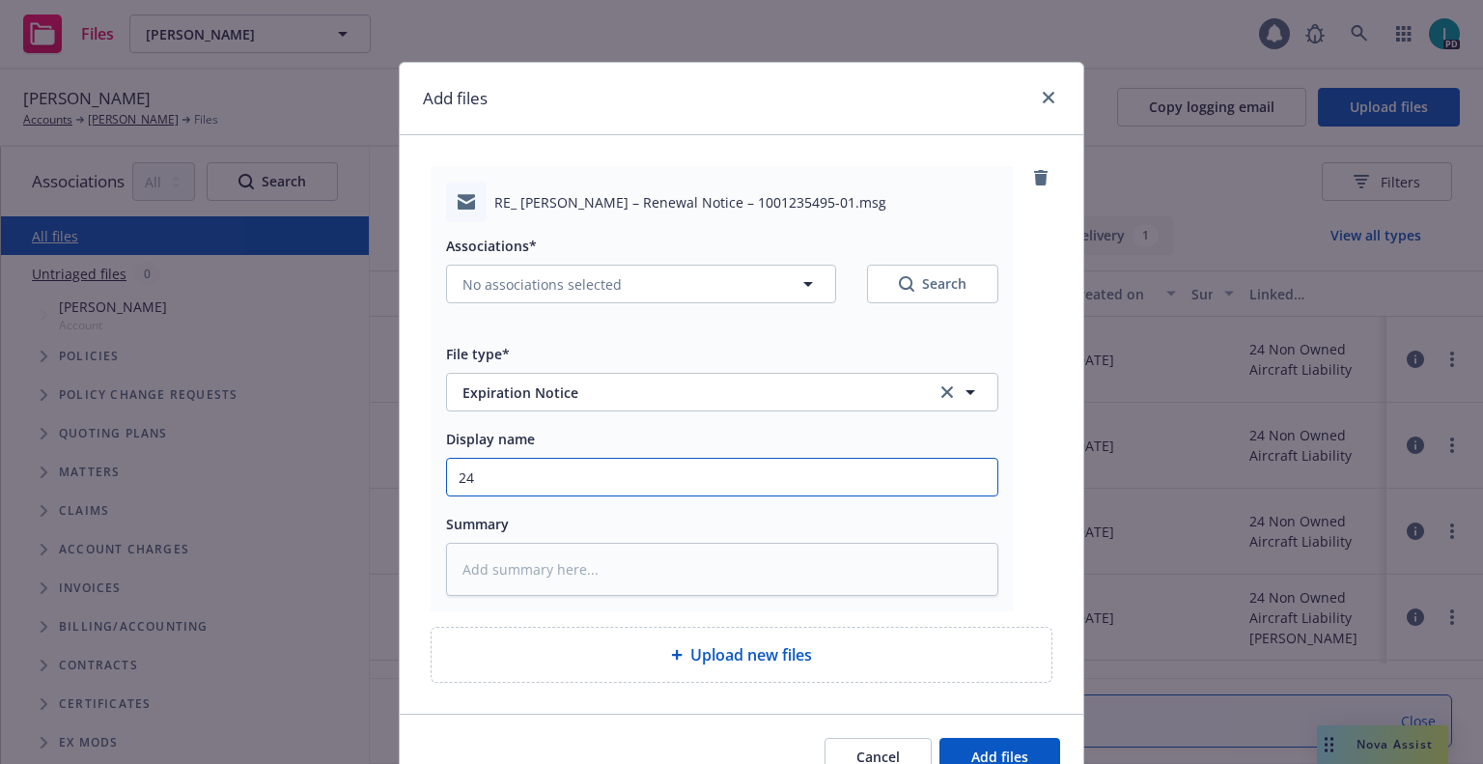
type textarea "x"
type input "24 NOWN CVS Renewal Notice 2nd"
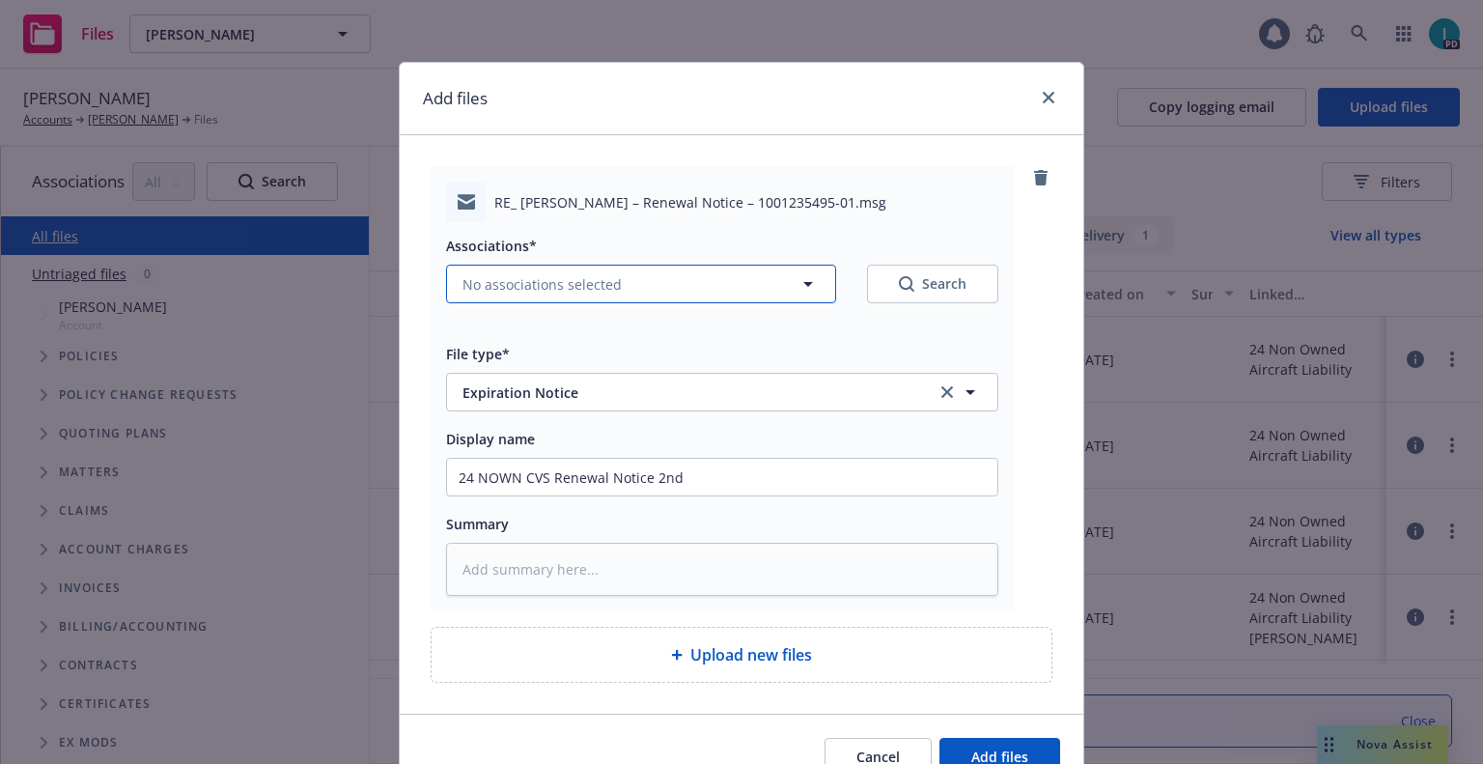
click at [546, 285] on span "No associations selected" at bounding box center [541, 284] width 159 height 20
type textarea "x"
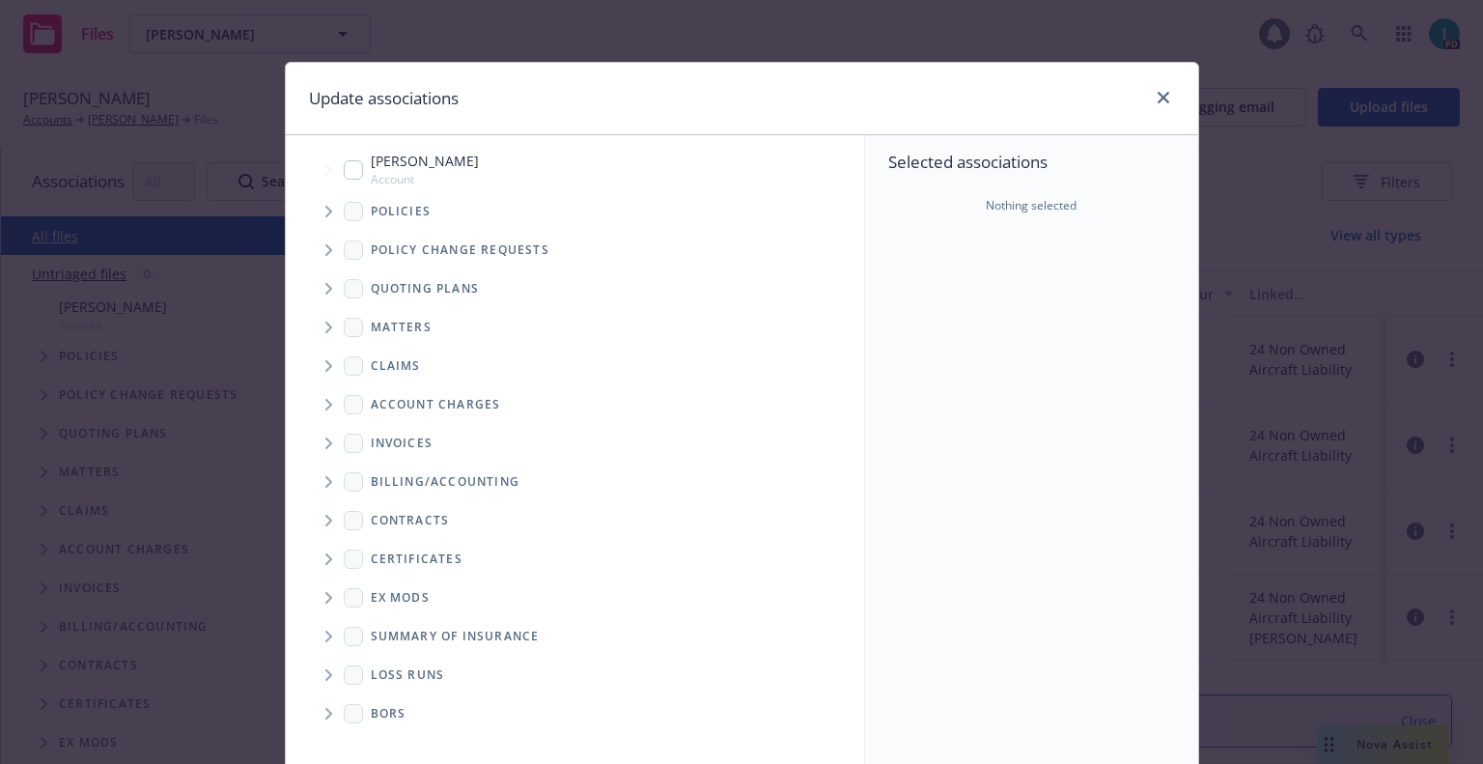
click at [313, 201] on span "Tree Example" at bounding box center [328, 211] width 31 height 31
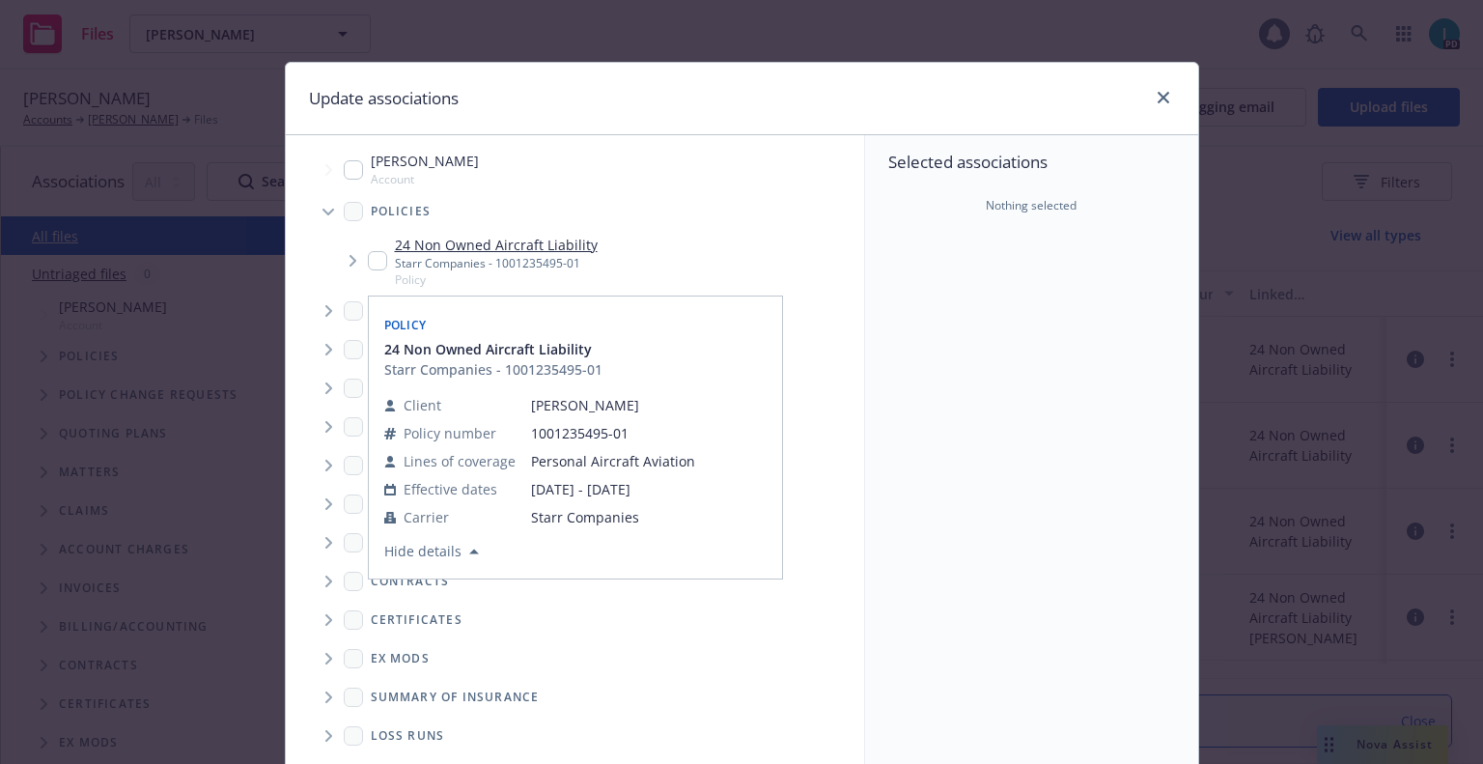
click at [368, 261] on input "Tree Example" at bounding box center [377, 260] width 19 height 19
checkbox input "true"
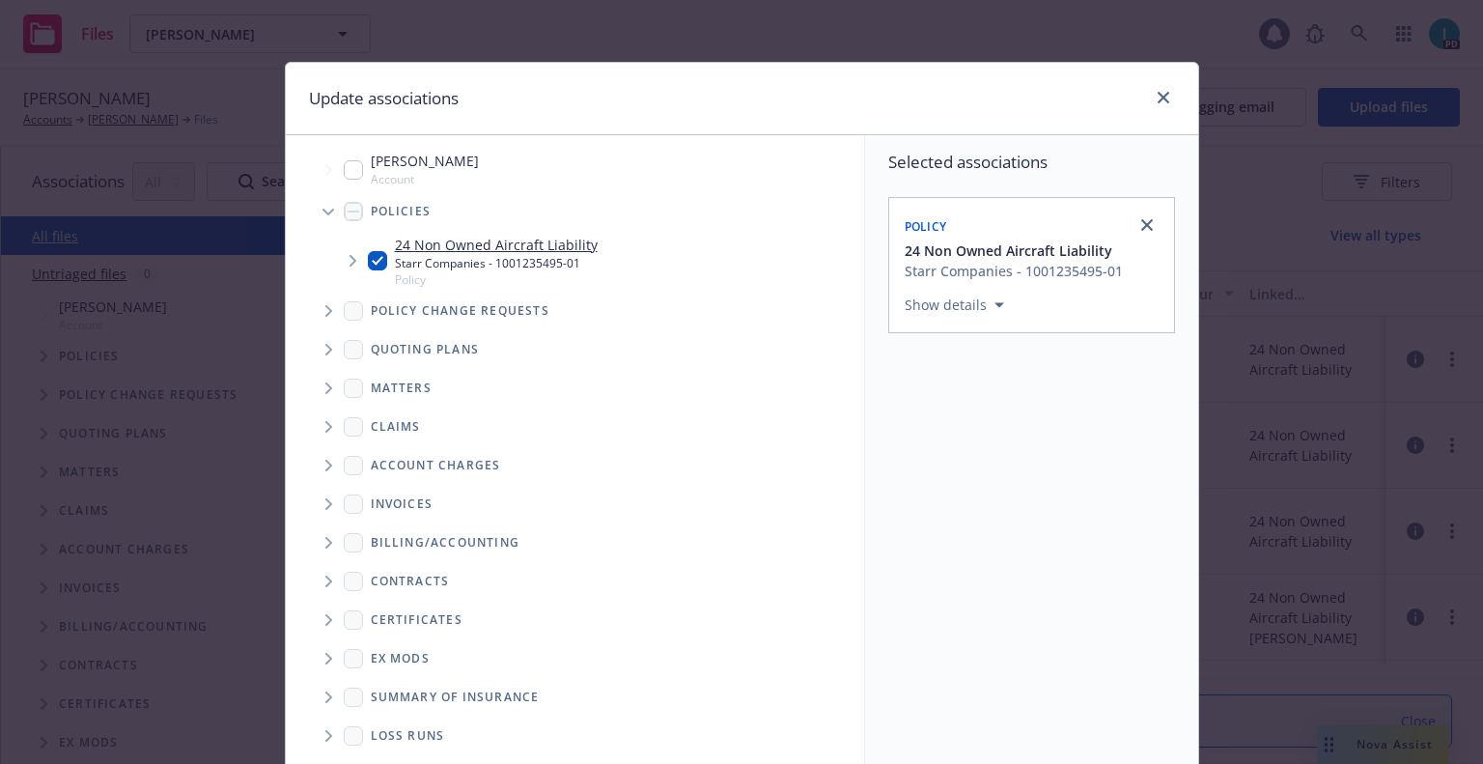
scroll to position [196, 0]
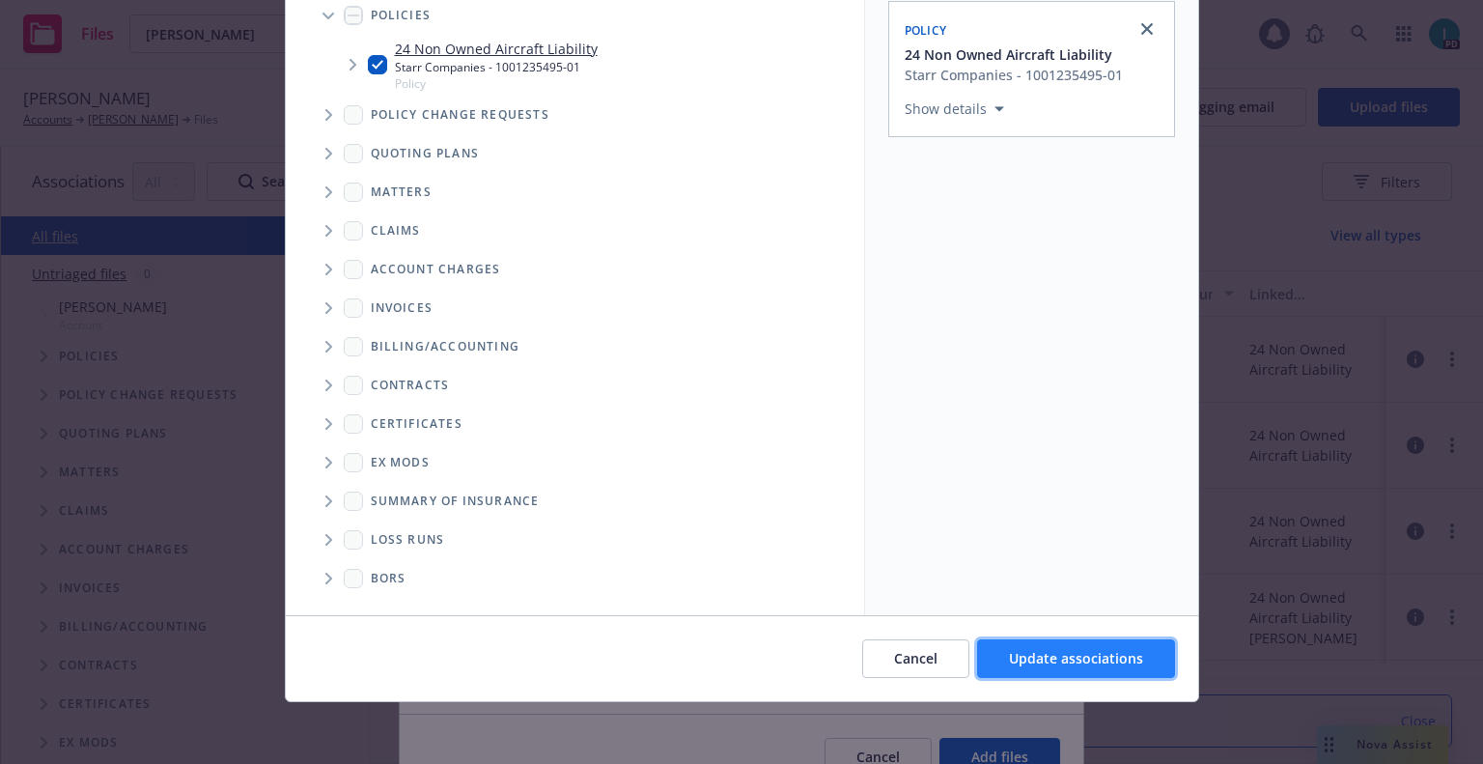
click at [1080, 656] on span "Update associations" at bounding box center [1076, 658] width 134 height 18
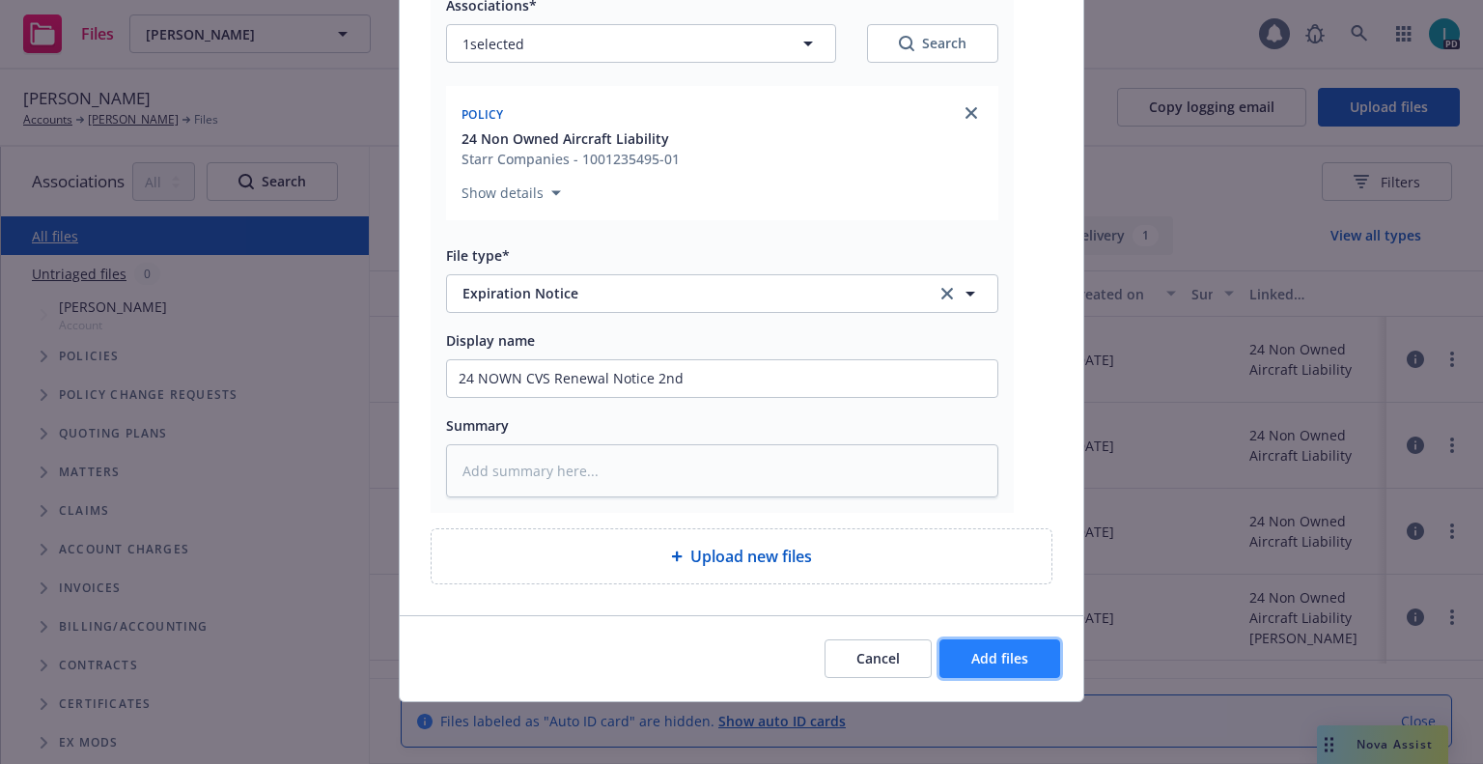
click at [998, 669] on button "Add files" at bounding box center [999, 658] width 121 height 39
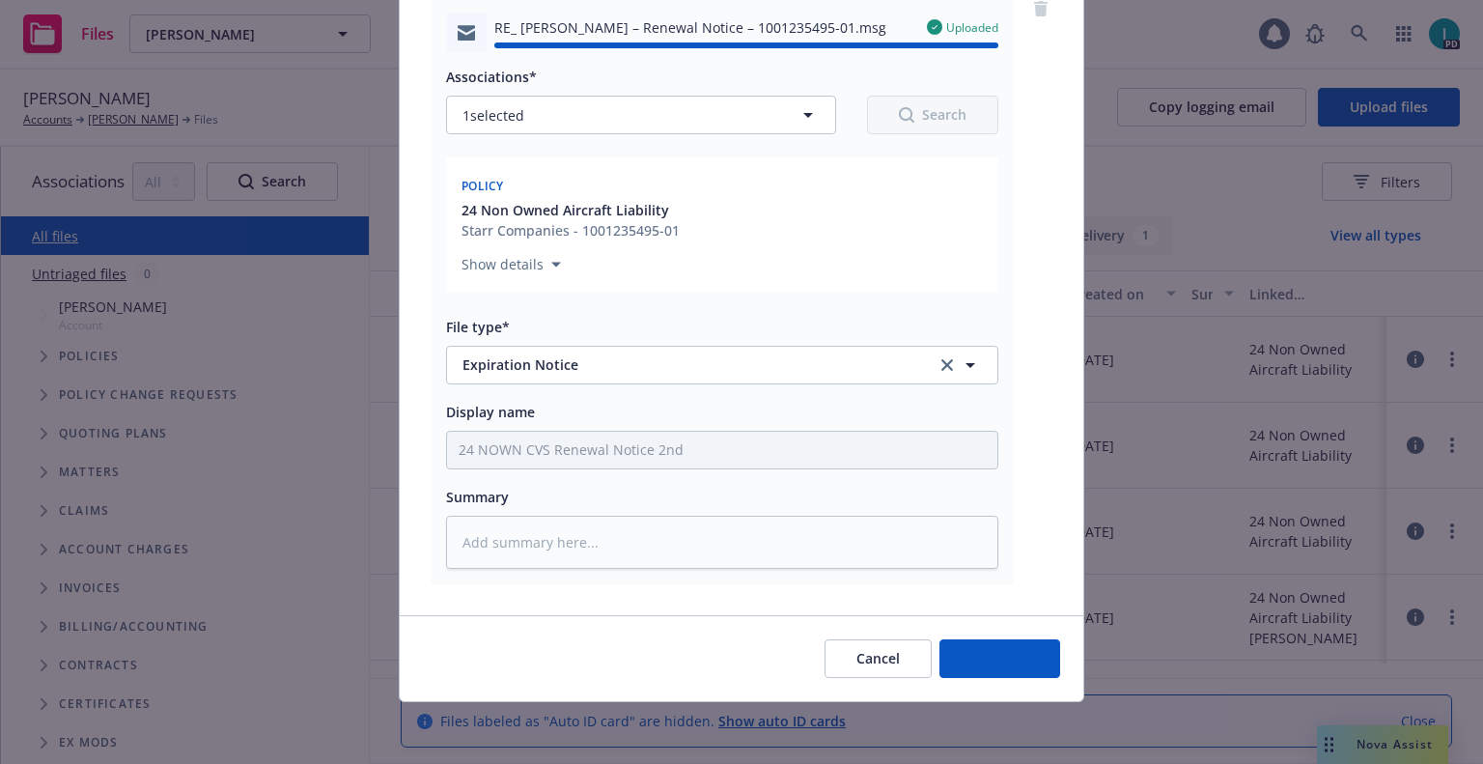
type textarea "x"
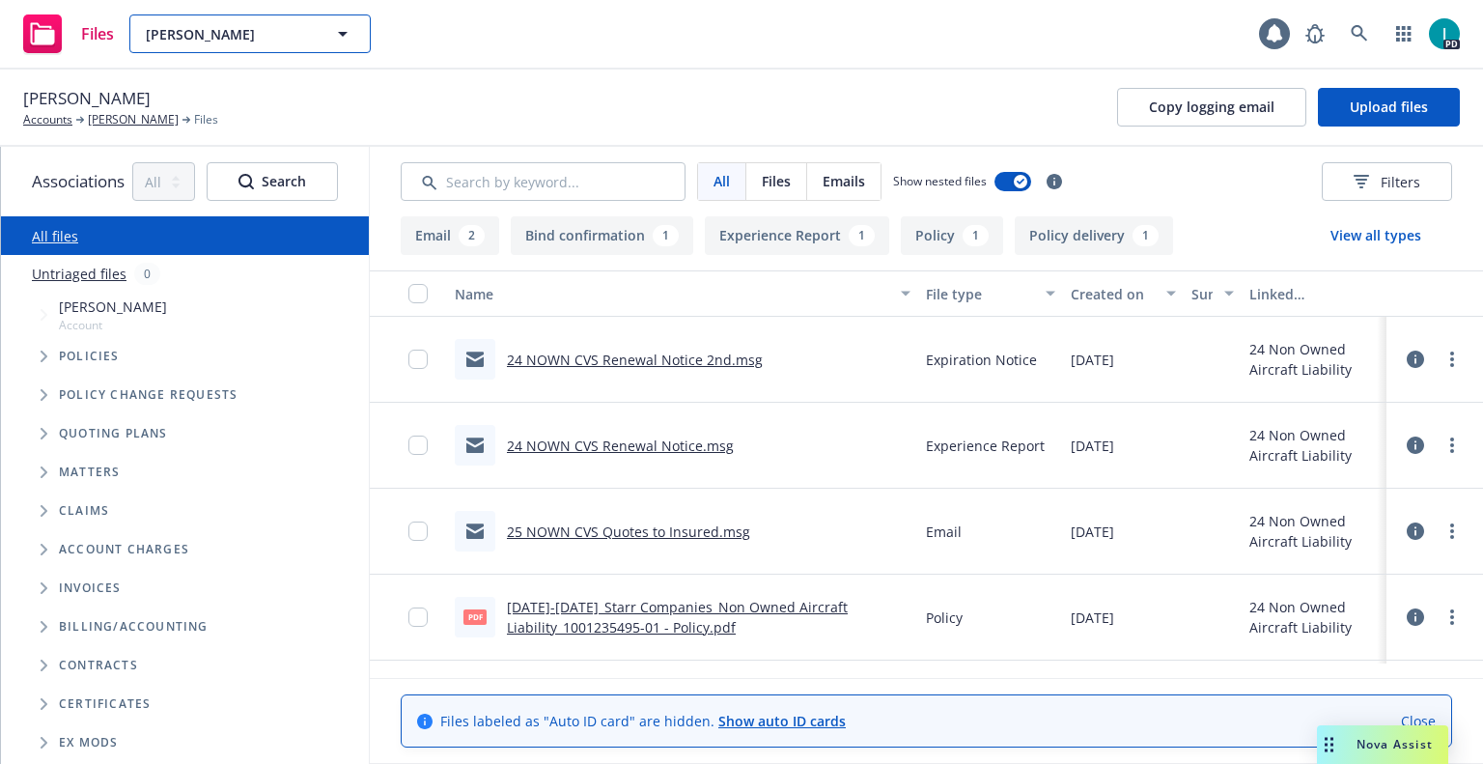
click at [217, 39] on span "Anesh Kondor" at bounding box center [229, 34] width 167 height 20
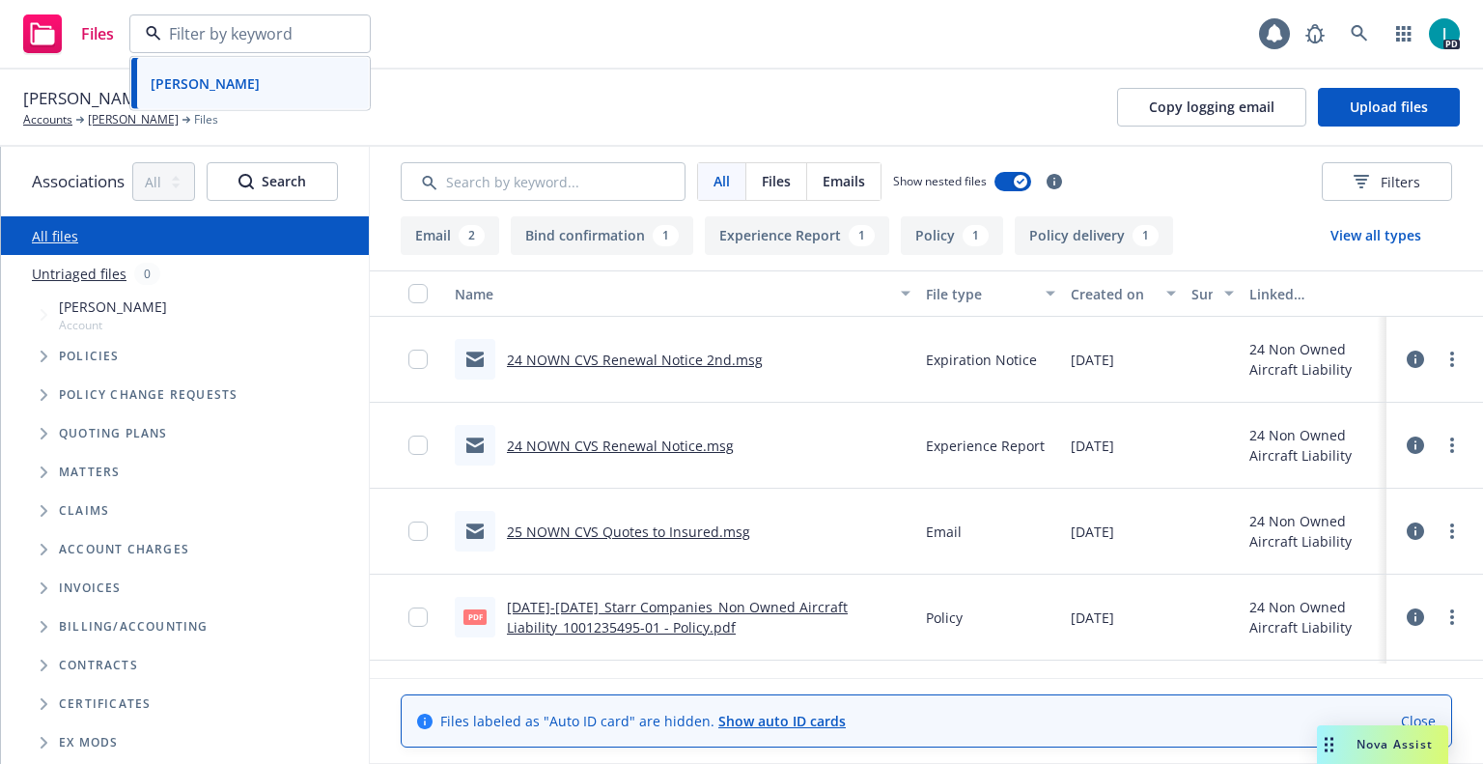
paste input "Jesus Luna"
type input "Jesus Luna"
click at [264, 95] on div "Jesus Luna" at bounding box center [250, 98] width 214 height 48
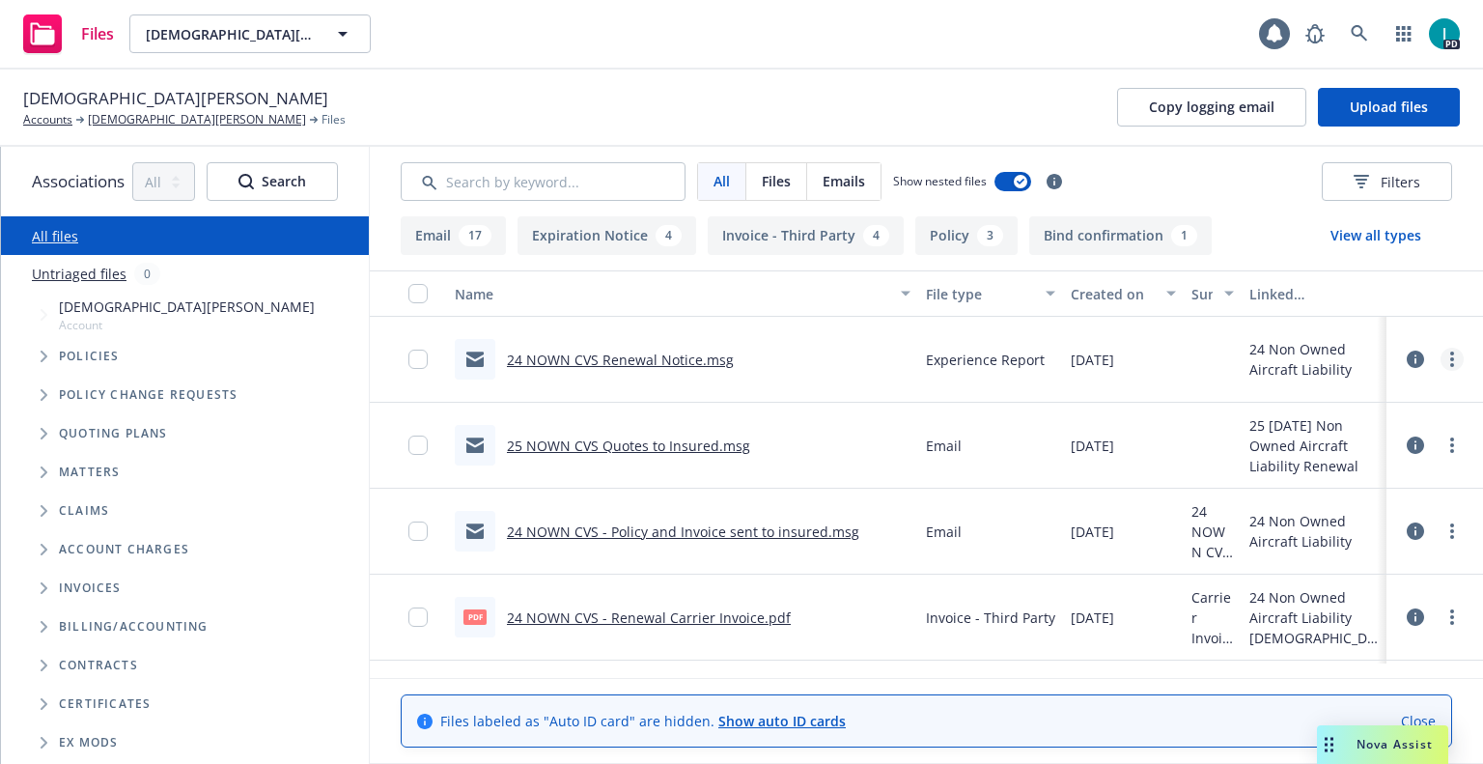
click at [1450, 353] on circle "more" at bounding box center [1452, 353] width 4 height 4
click at [1384, 430] on link "Download" at bounding box center [1365, 437] width 192 height 39
click at [1362, 94] on button "Upload files" at bounding box center [1389, 107] width 142 height 39
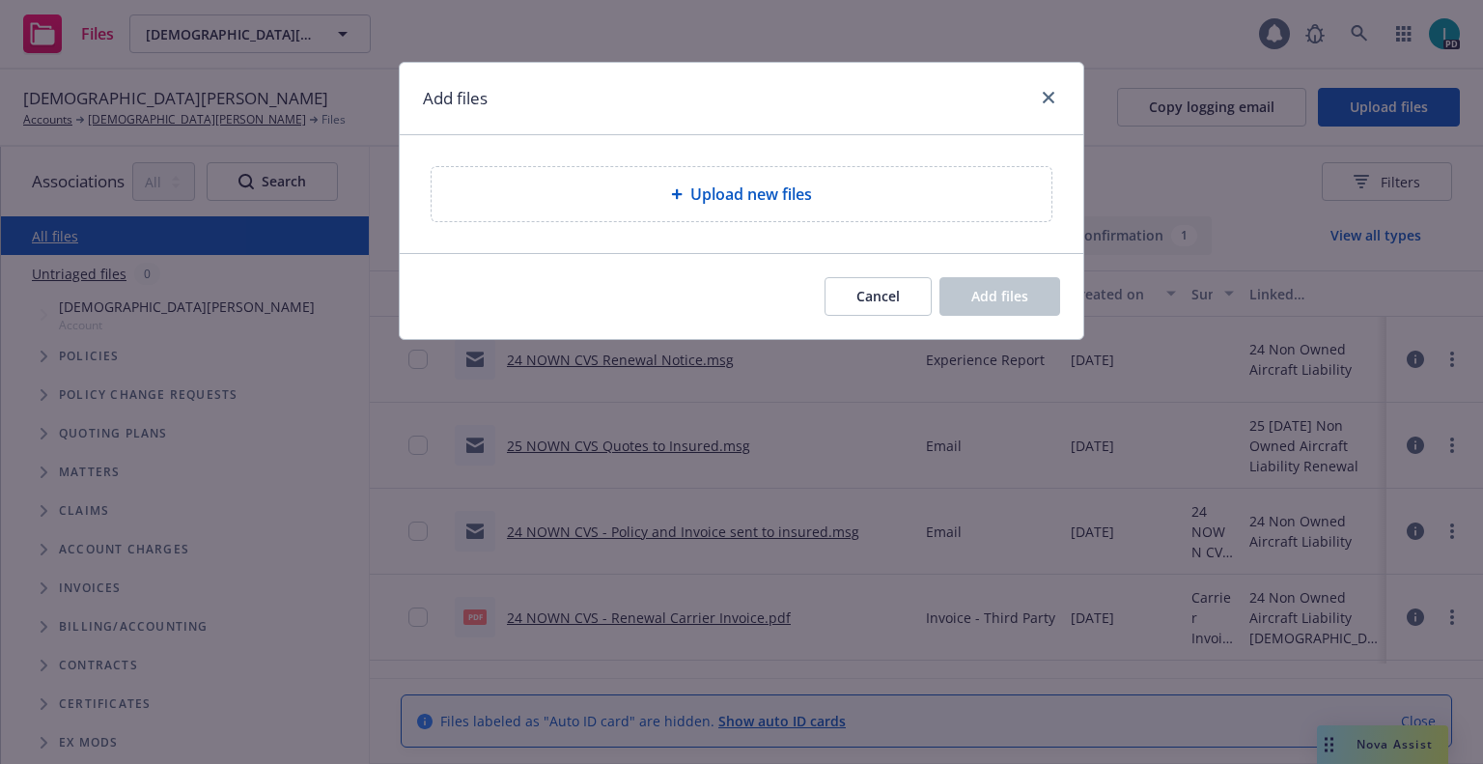
type textarea "x"
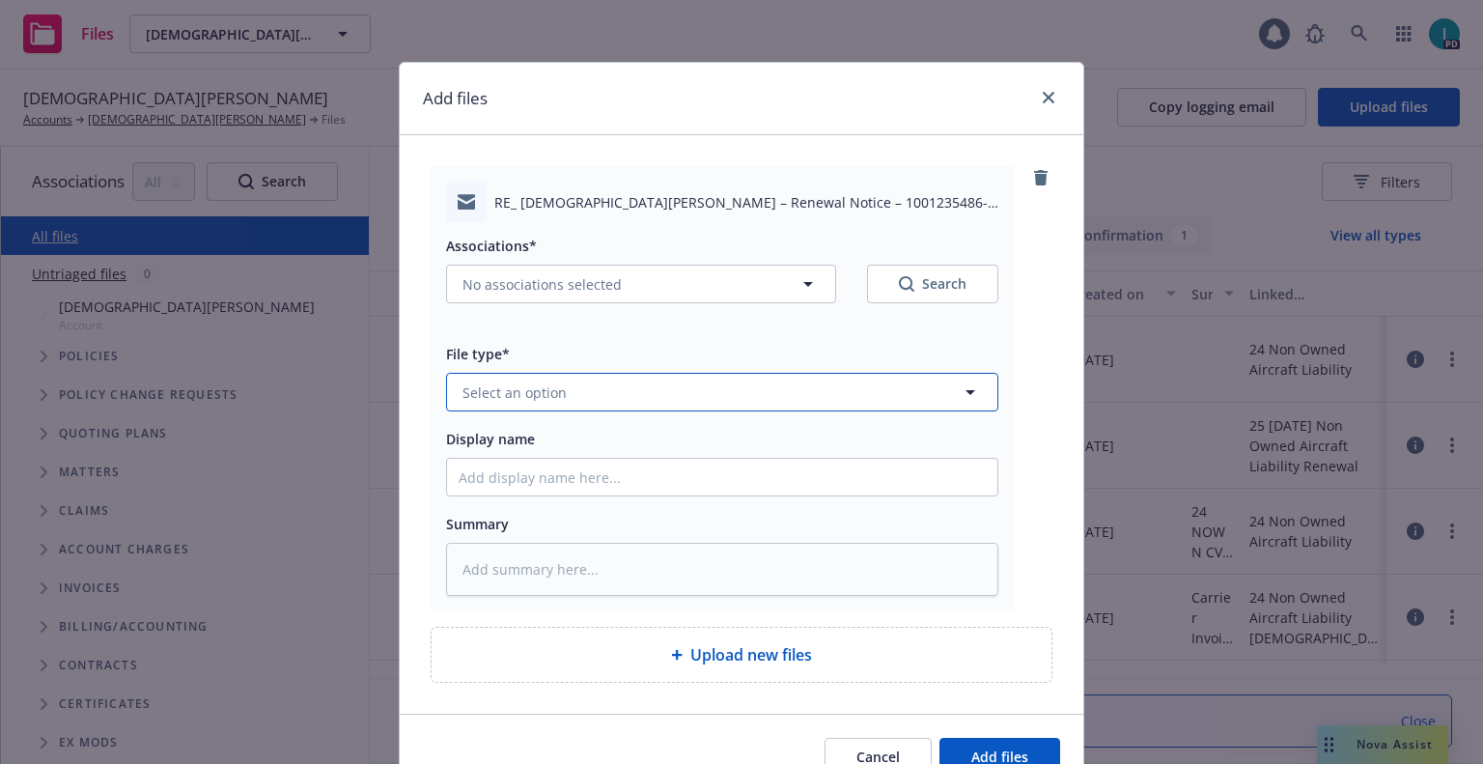
click at [574, 385] on button "Select an option" at bounding box center [722, 392] width 552 height 39
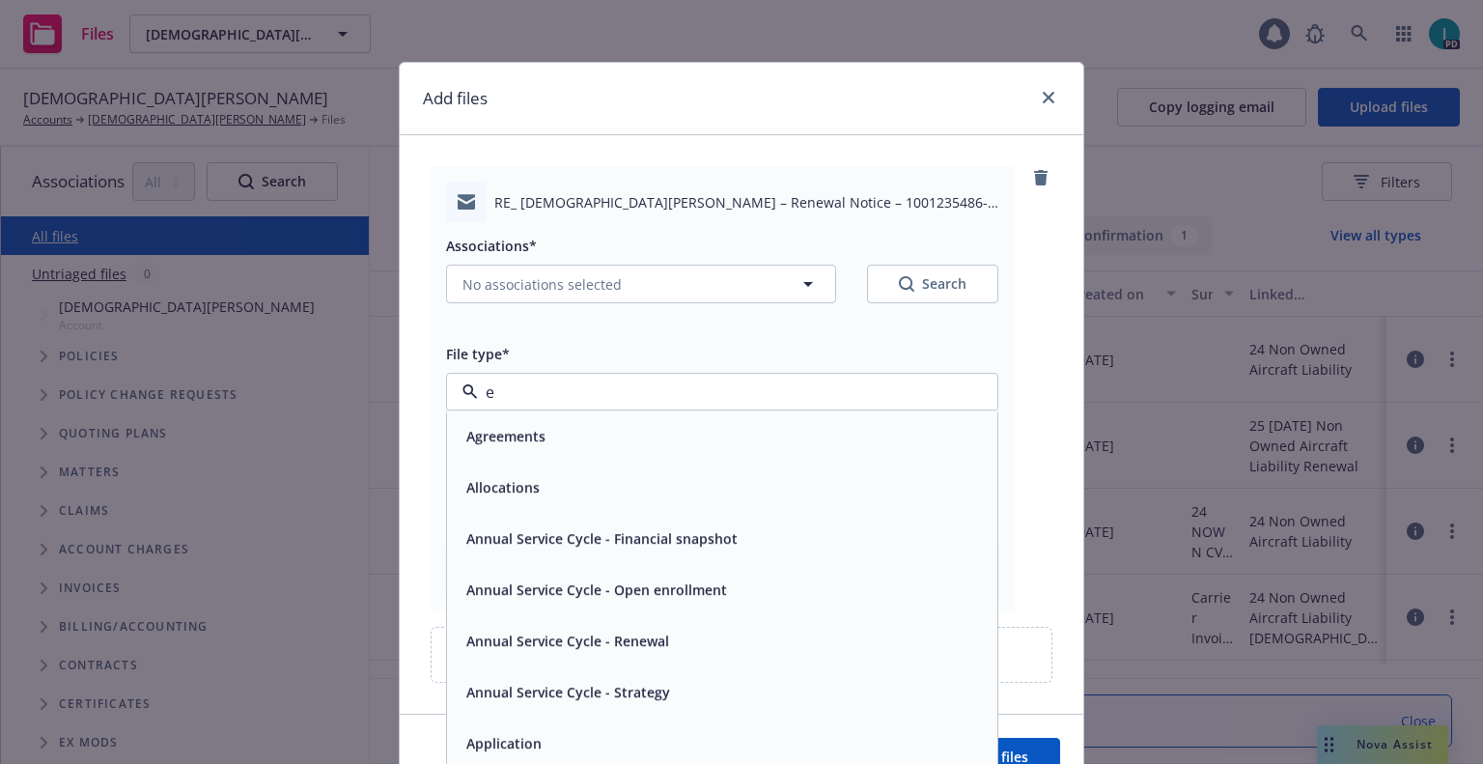
type input "ex"
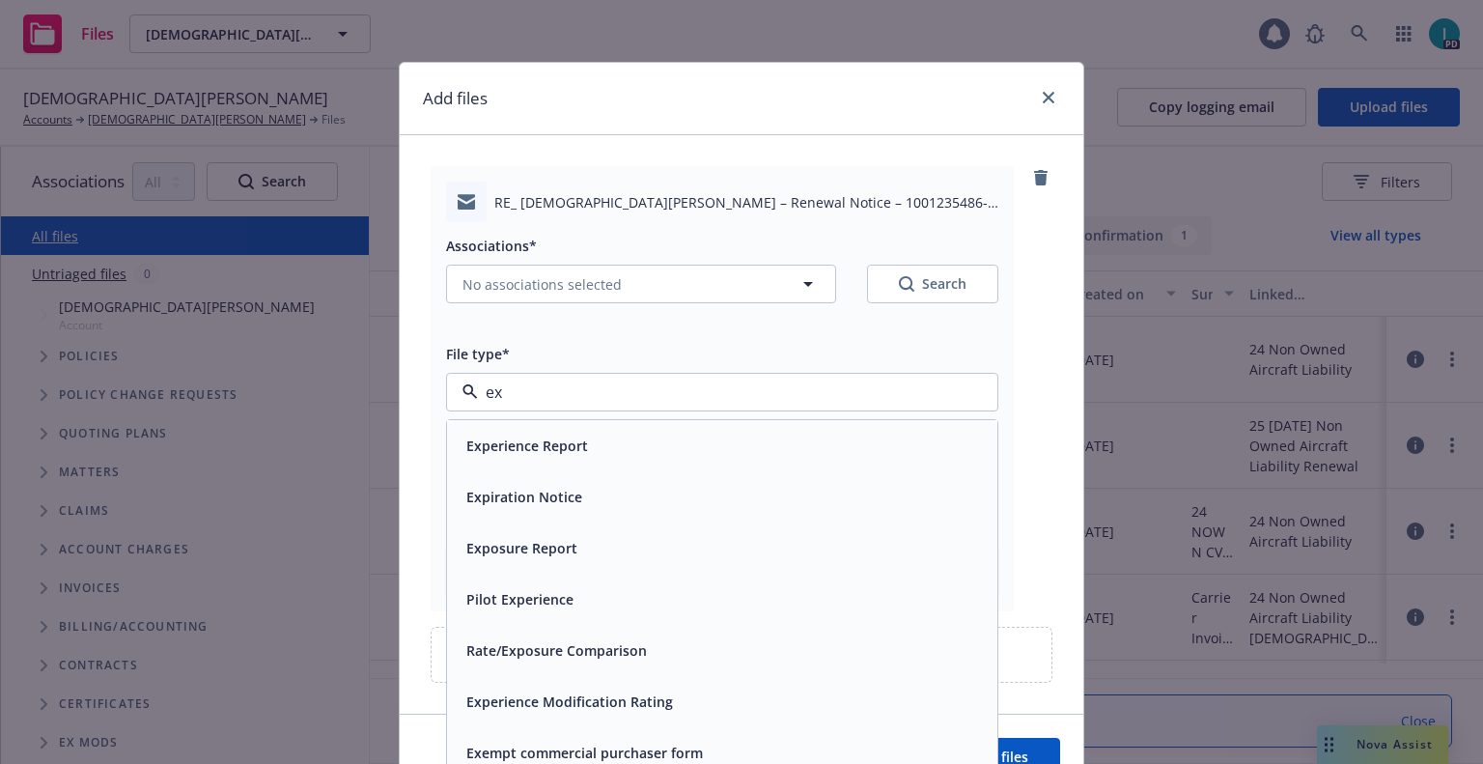
click at [551, 488] on span "Expiration Notice" at bounding box center [524, 497] width 116 height 20
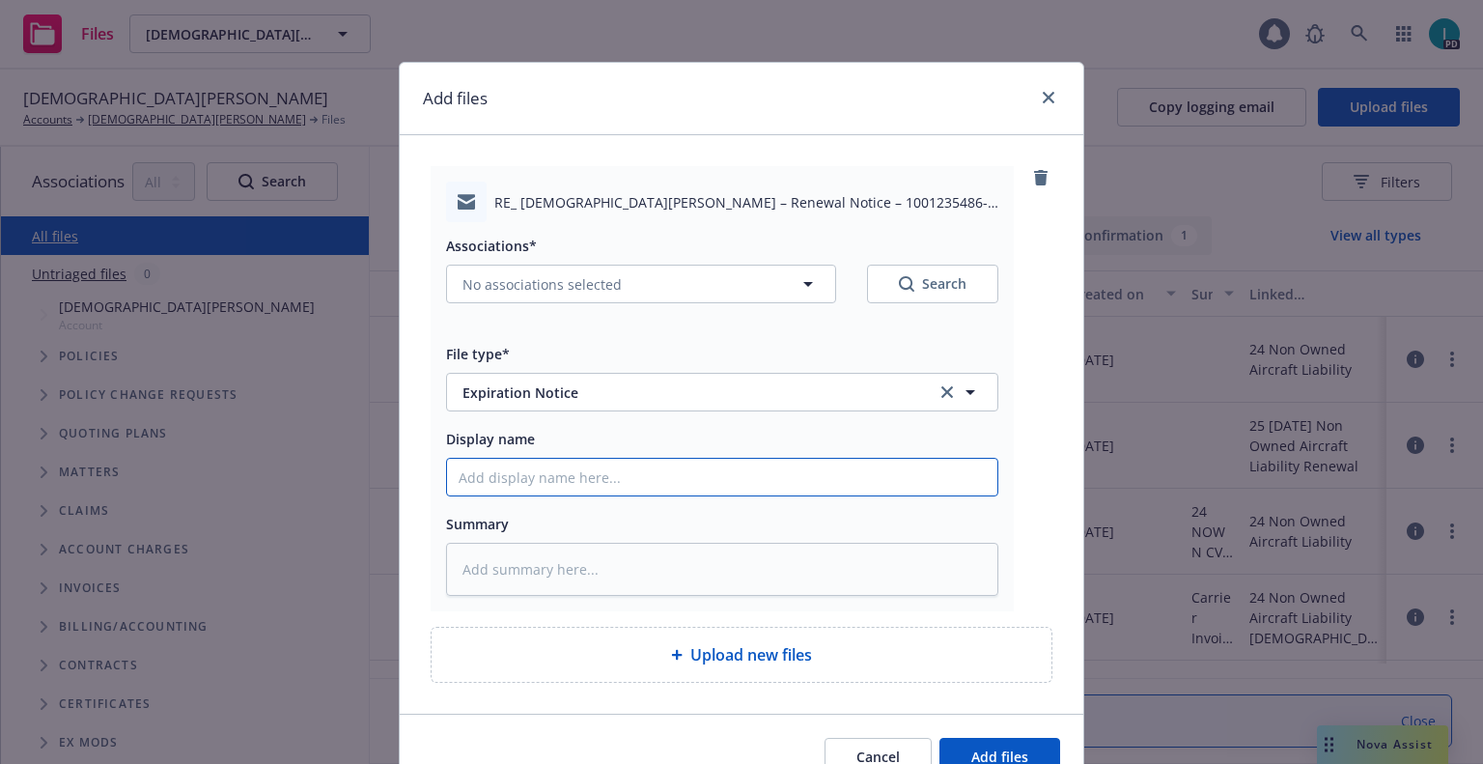
click at [551, 474] on input "Display name" at bounding box center [722, 477] width 550 height 37
type textarea "x"
type input "2"
type textarea "x"
type input "24"
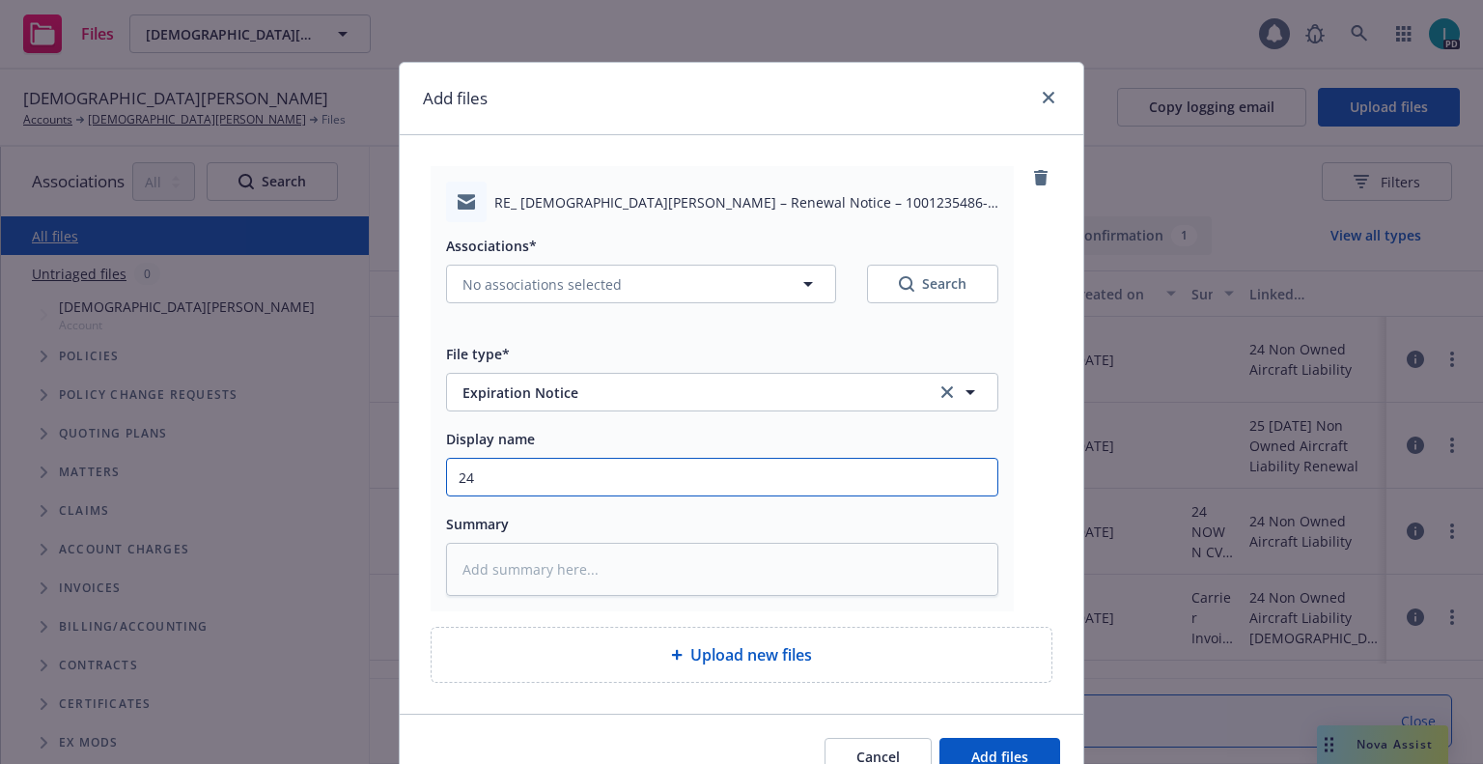
type textarea "x"
type input "24 NOWN CVS Renewal Notice 2nd"
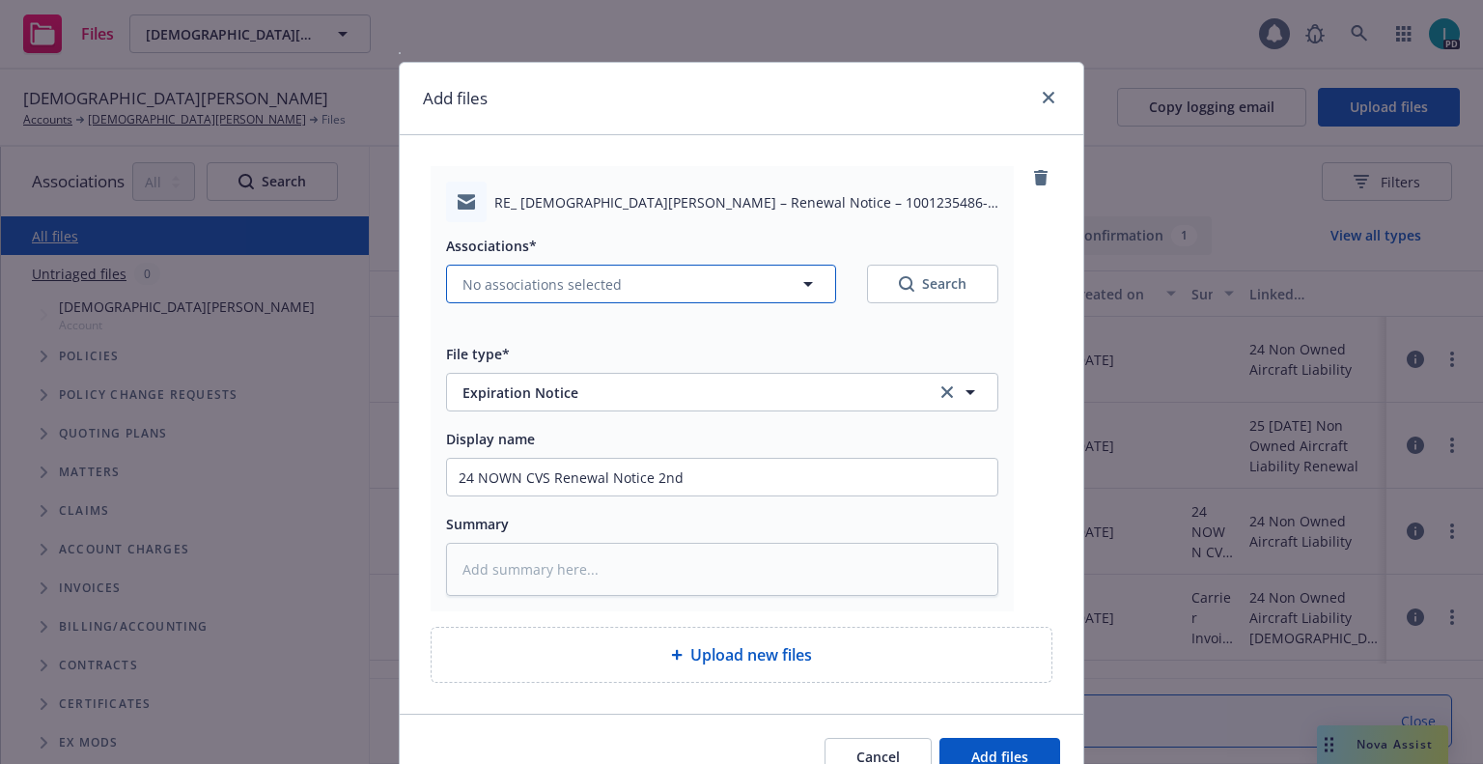
click at [499, 275] on span "No associations selected" at bounding box center [541, 284] width 159 height 20
type textarea "x"
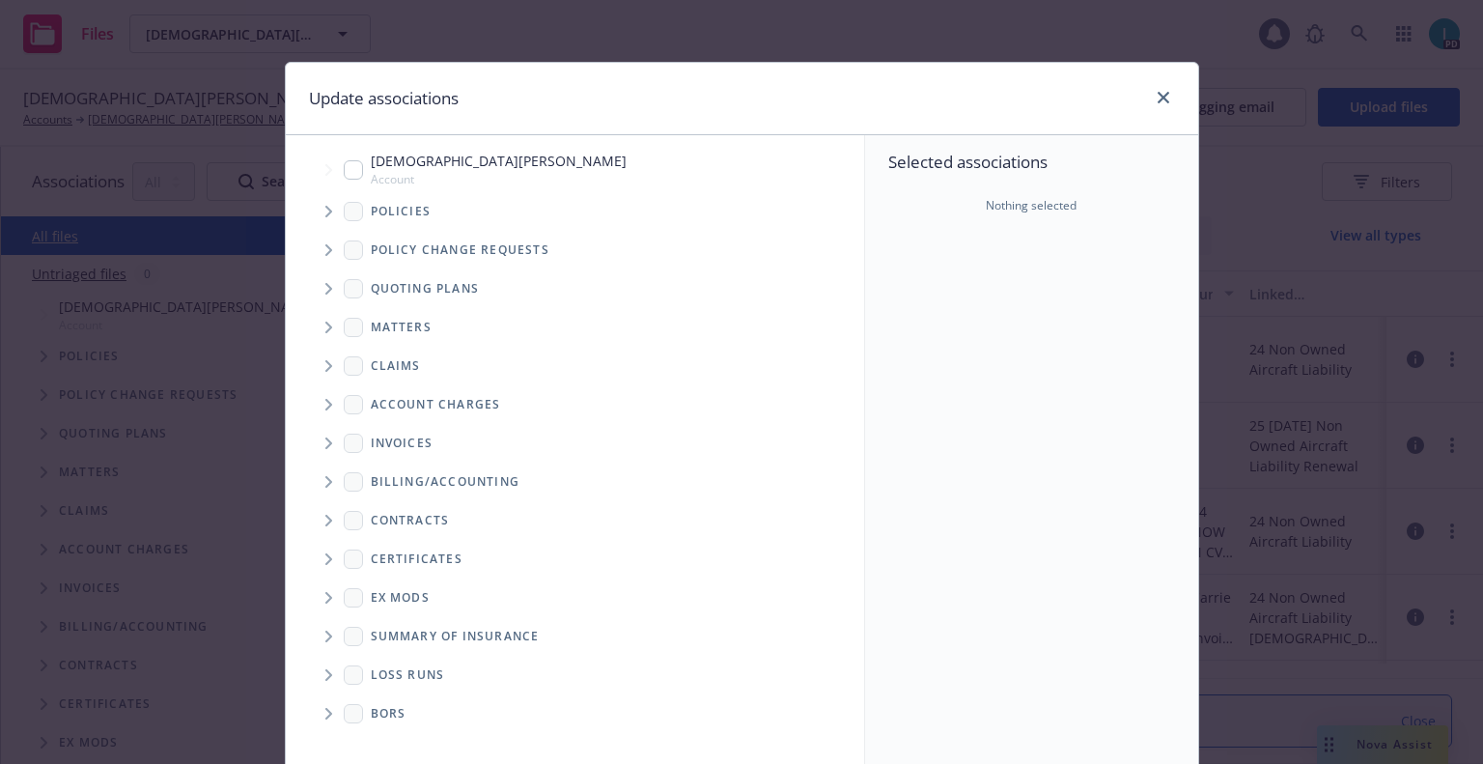
click at [325, 210] on span "Tree Example" at bounding box center [328, 211] width 31 height 31
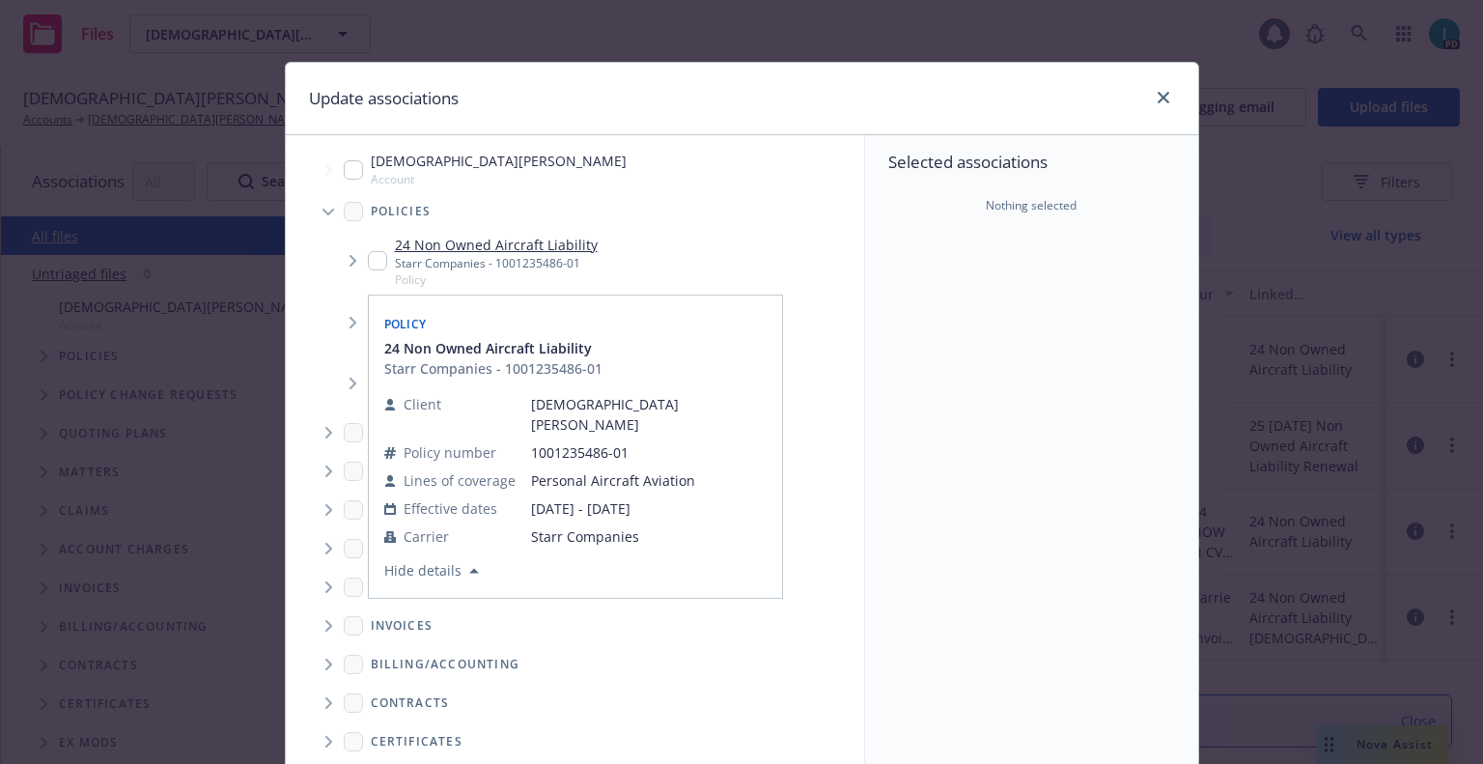
click at [375, 261] on input "Tree Example" at bounding box center [377, 260] width 19 height 19
checkbox input "true"
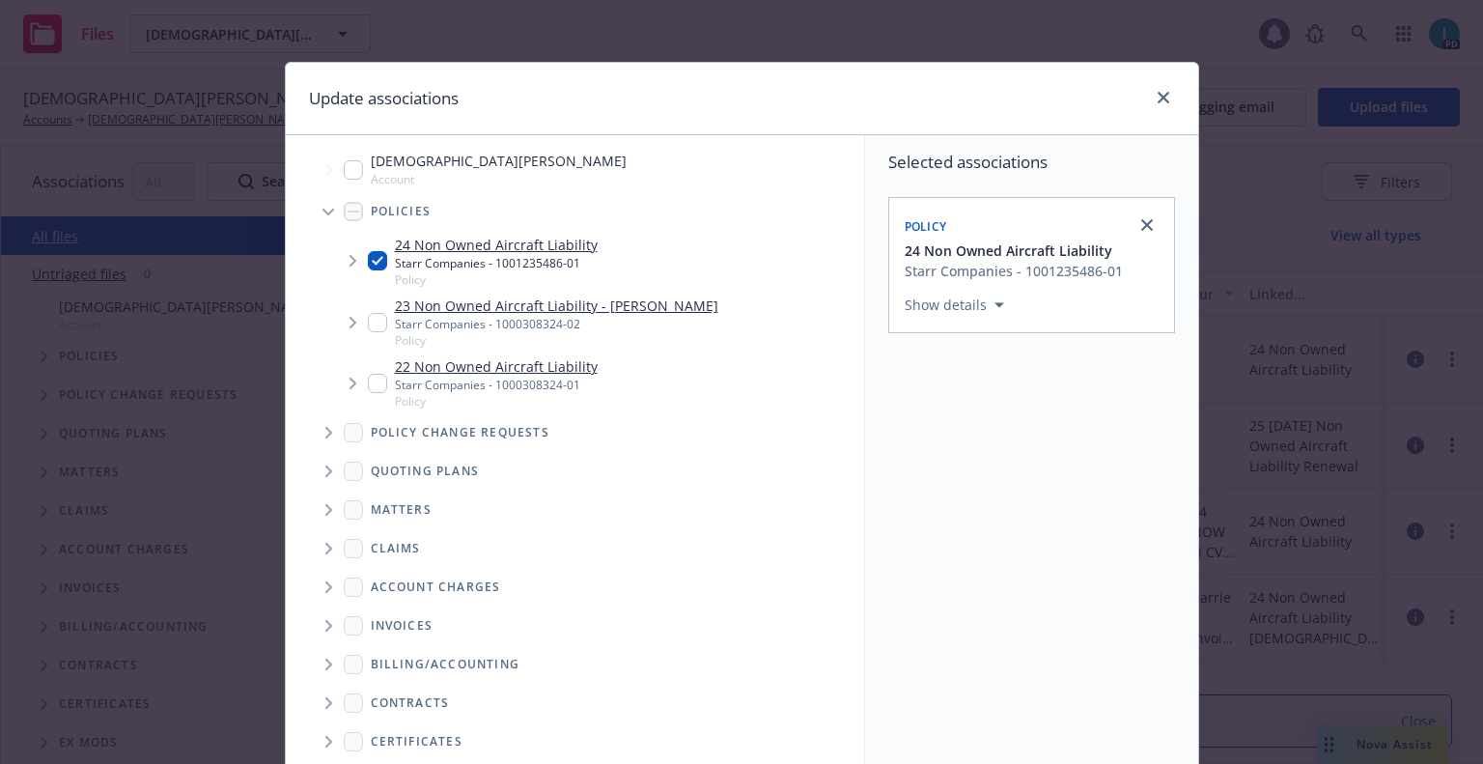
scroll to position [196, 0]
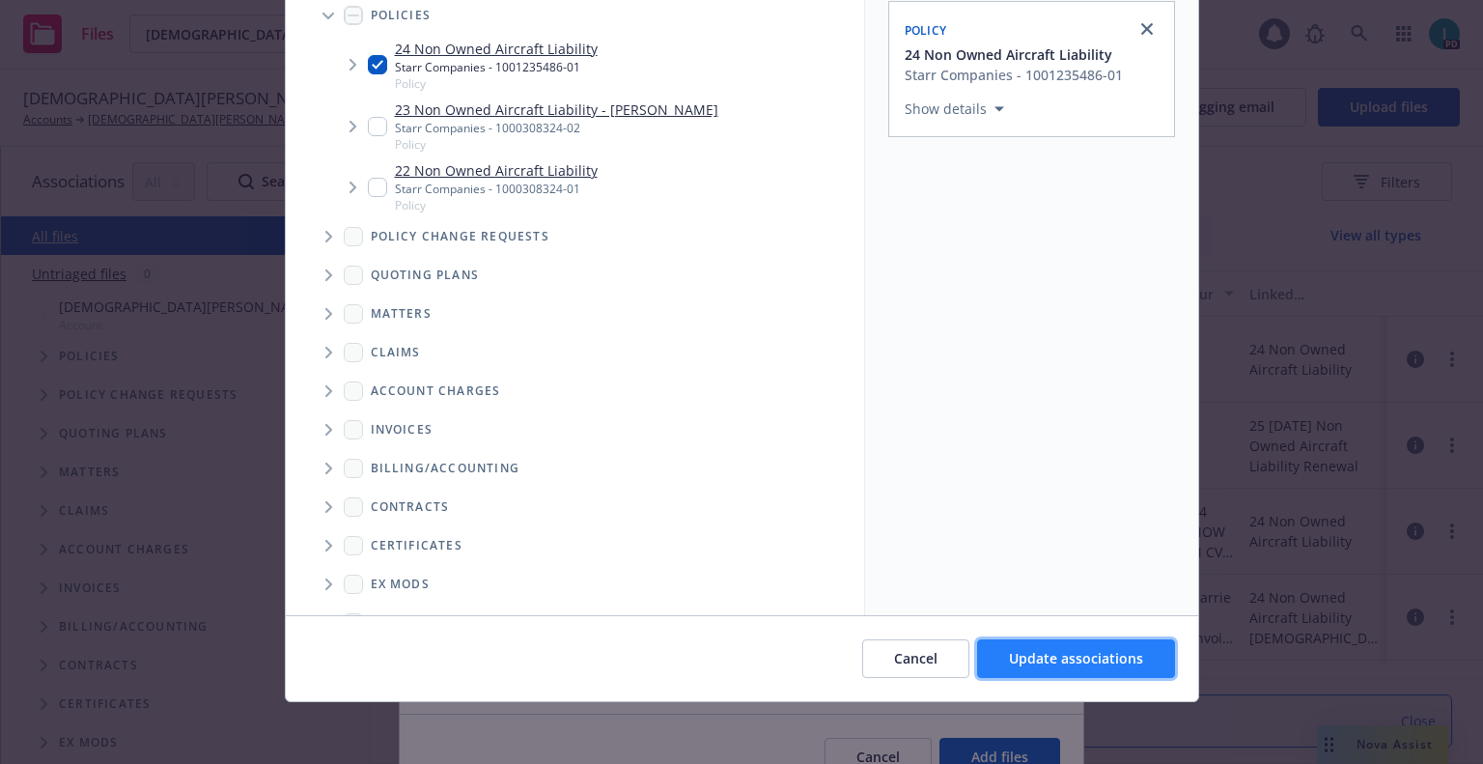
click at [1107, 651] on span "Update associations" at bounding box center [1076, 658] width 134 height 18
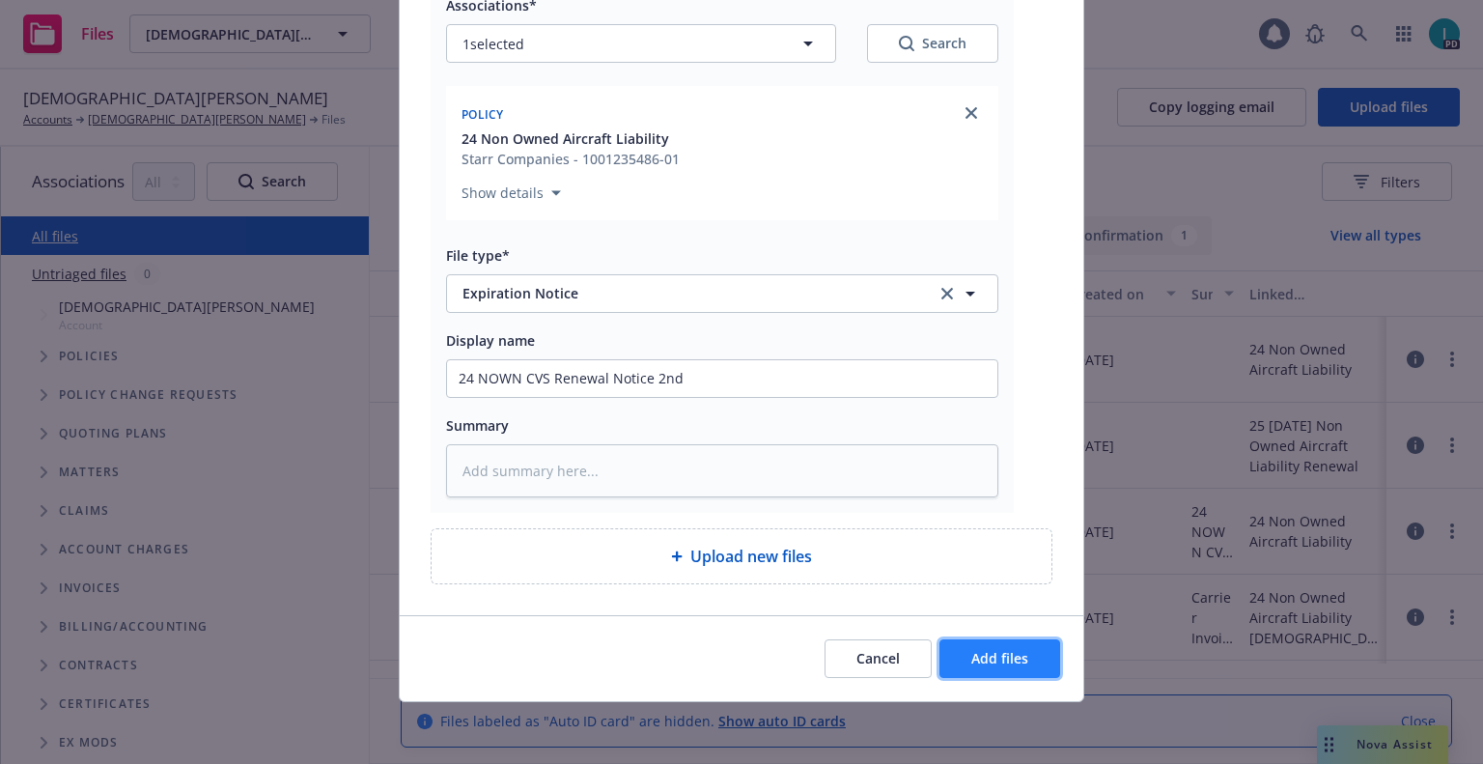
click at [1020, 652] on span "Add files" at bounding box center [999, 658] width 57 height 18
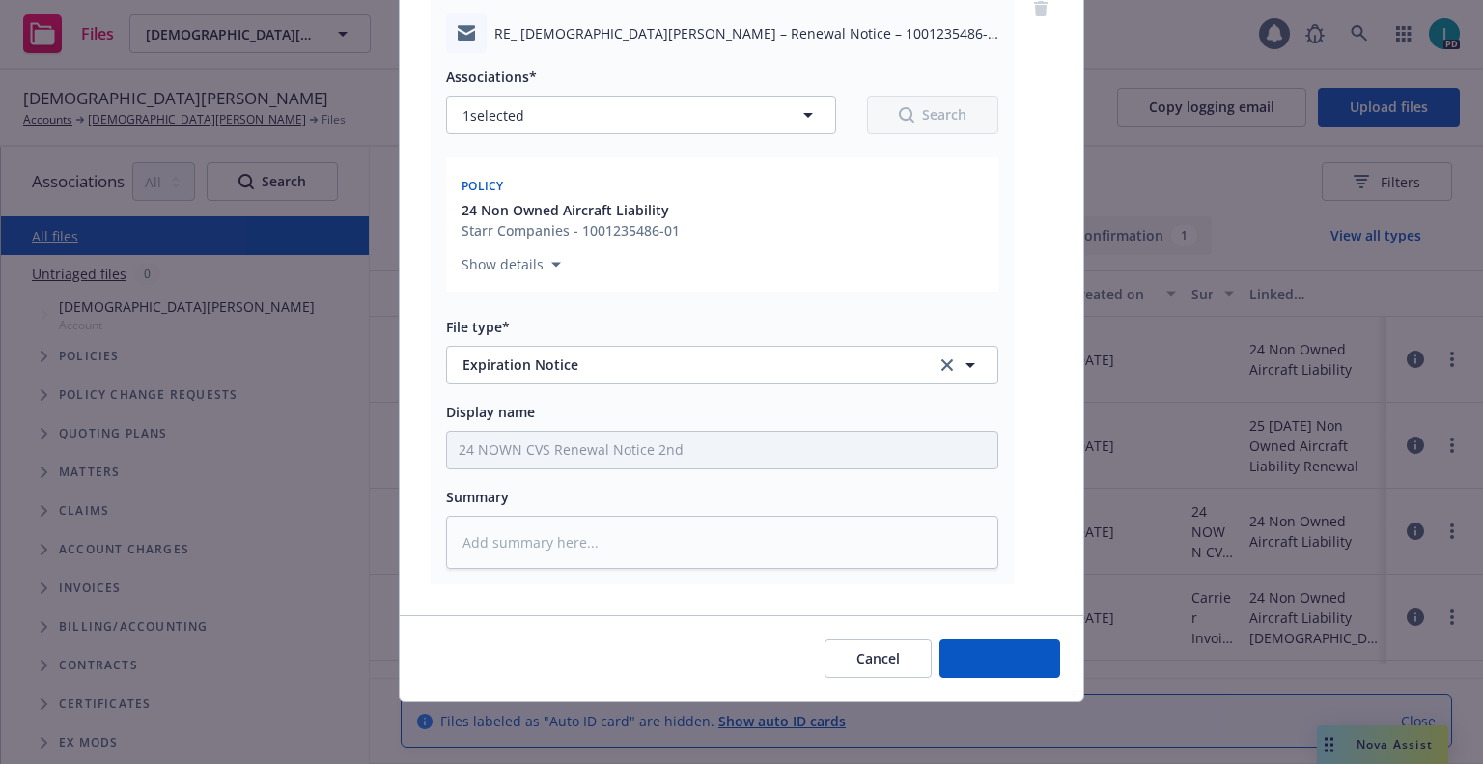
type textarea "x"
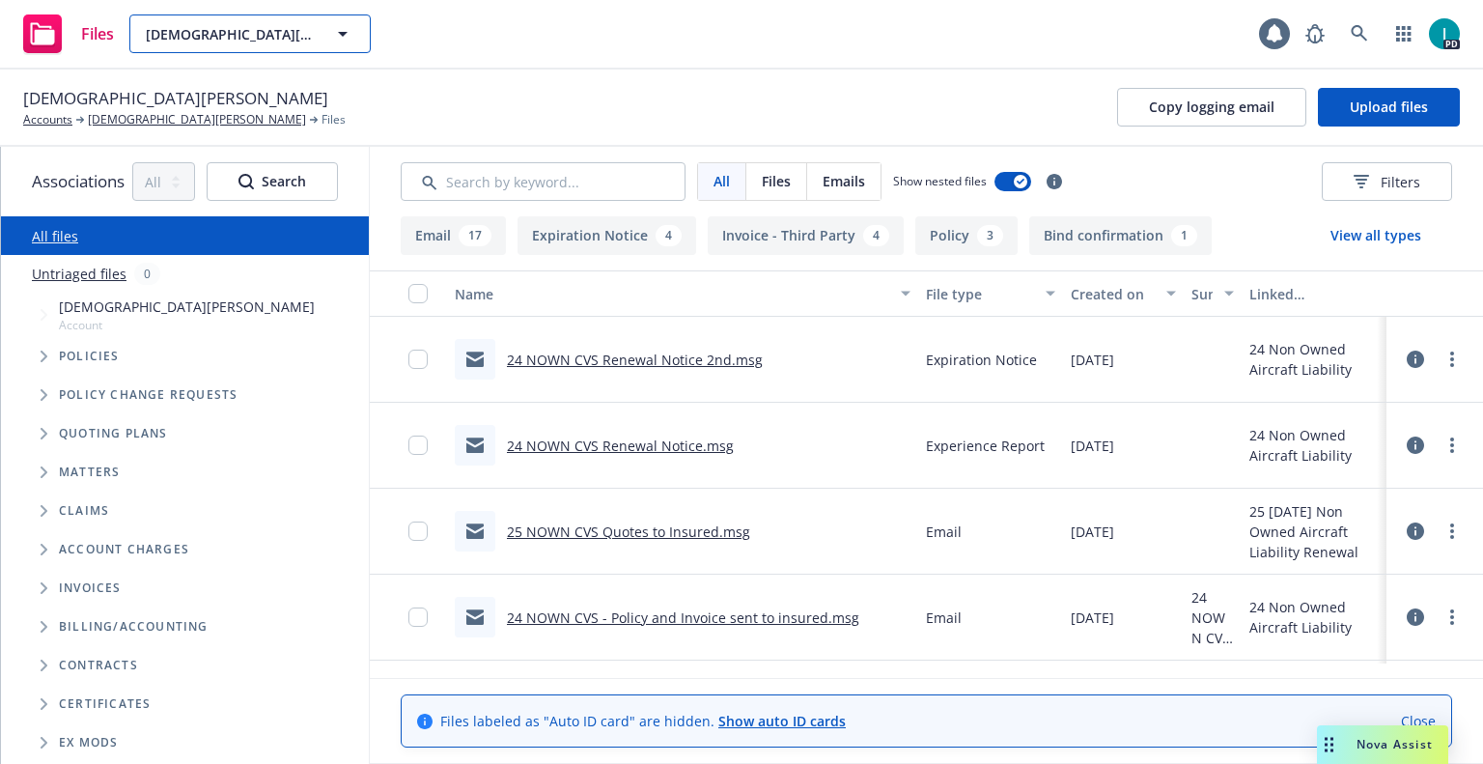
click at [182, 21] on button "Jesus Luna" at bounding box center [249, 33] width 241 height 39
paste input "Daniel Singer"
type input "Daniel Singer"
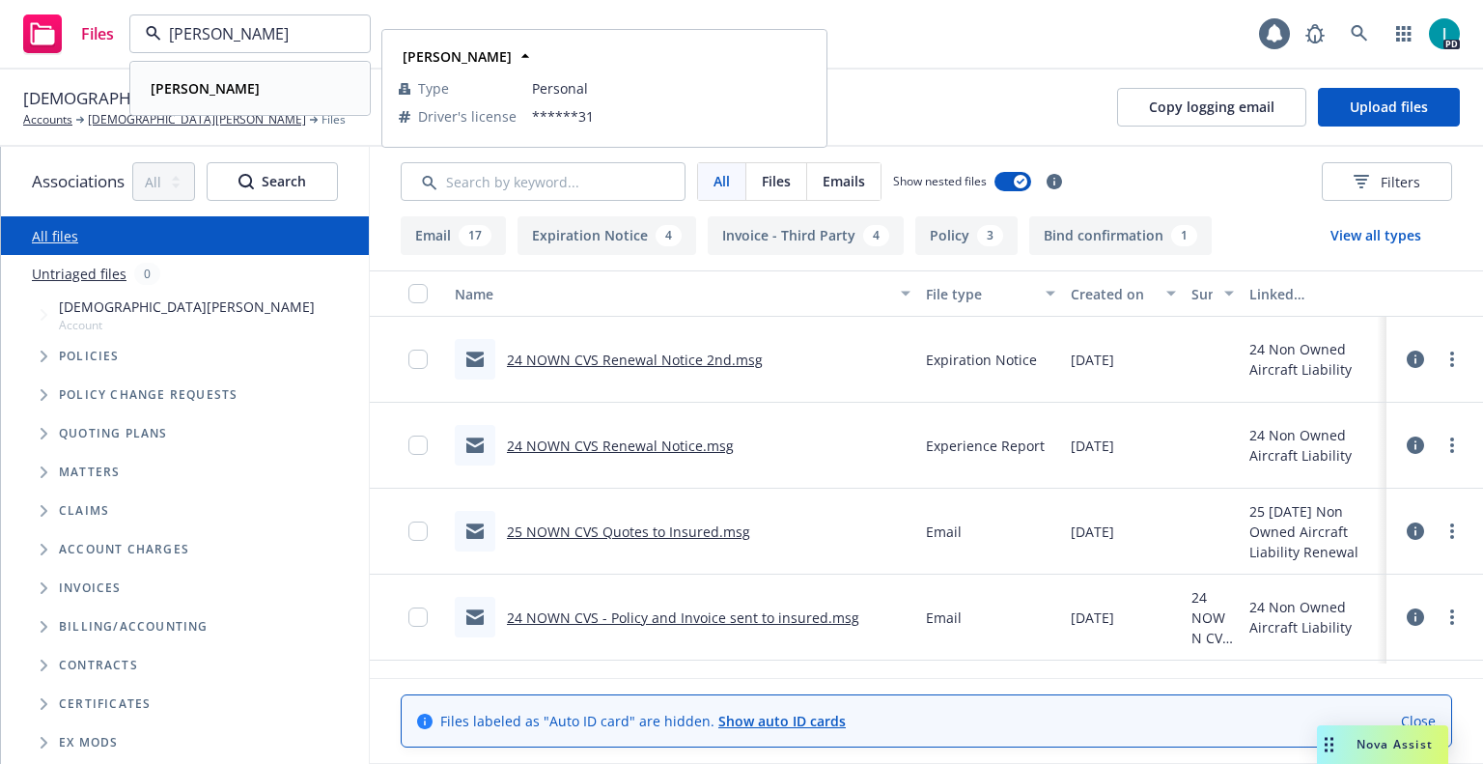
click at [235, 76] on div "Daniel Singer" at bounding box center [203, 88] width 121 height 28
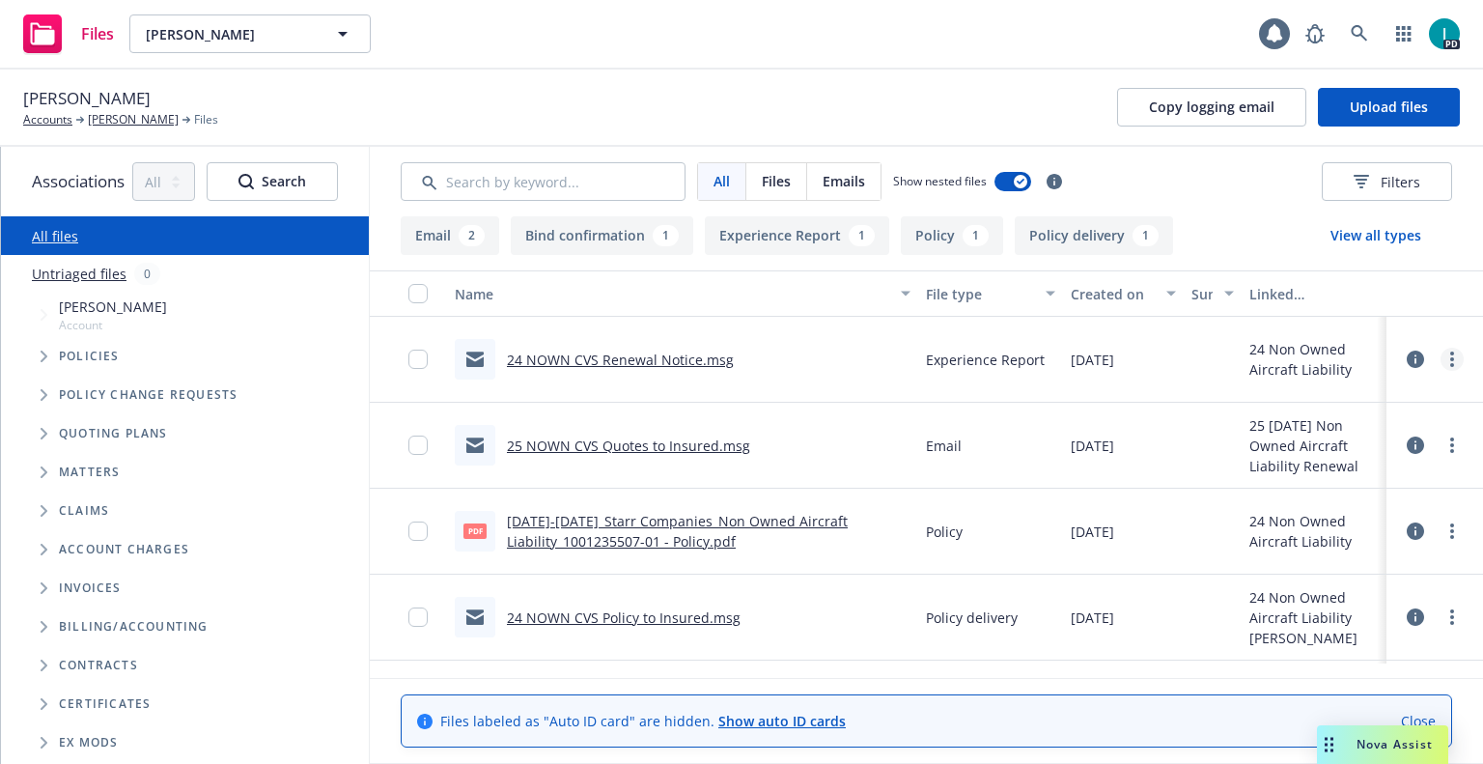
click at [1445, 350] on link "more" at bounding box center [1452, 359] width 23 height 23
click at [1361, 425] on link "Download" at bounding box center [1365, 437] width 192 height 39
click at [1386, 98] on span "Upload files" at bounding box center [1389, 107] width 78 height 18
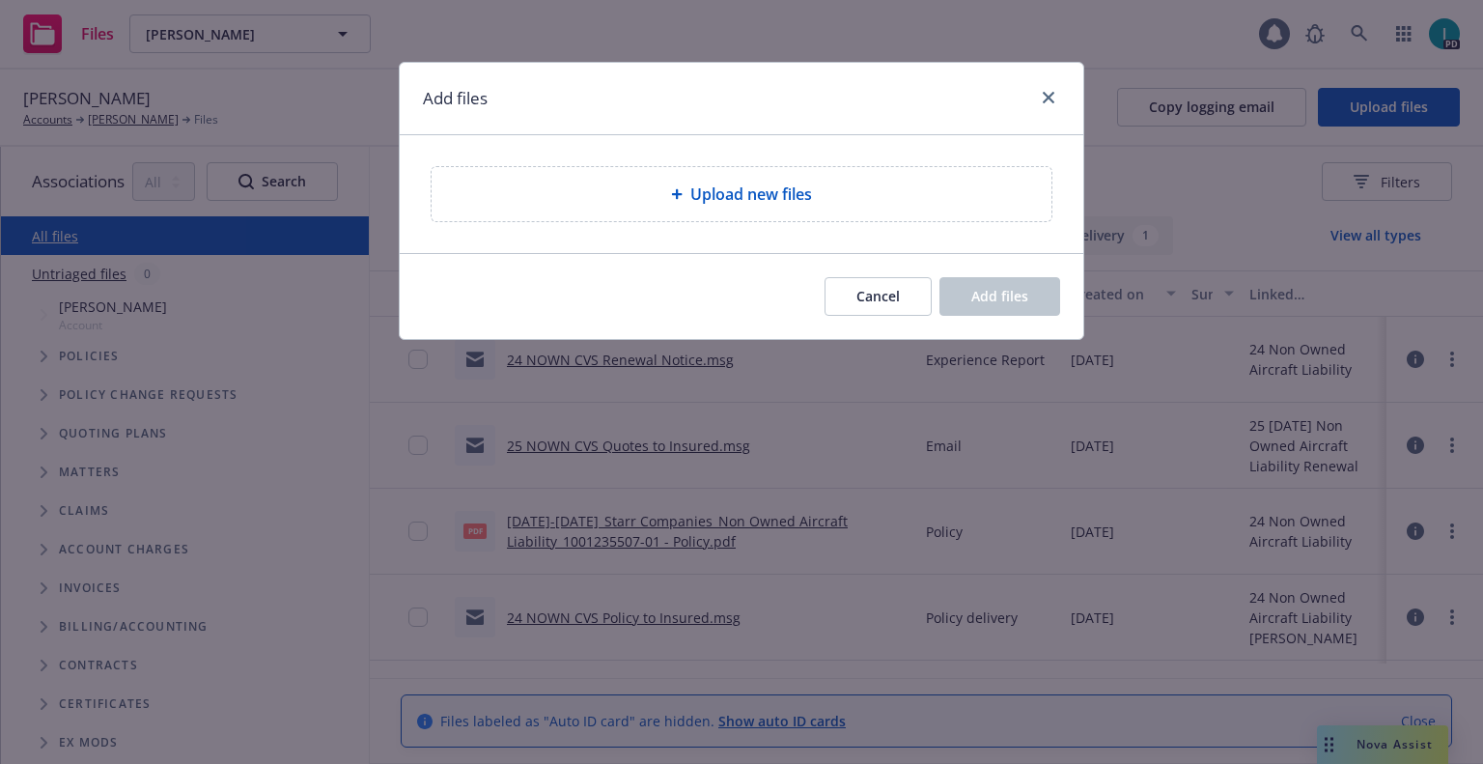
type textarea "x"
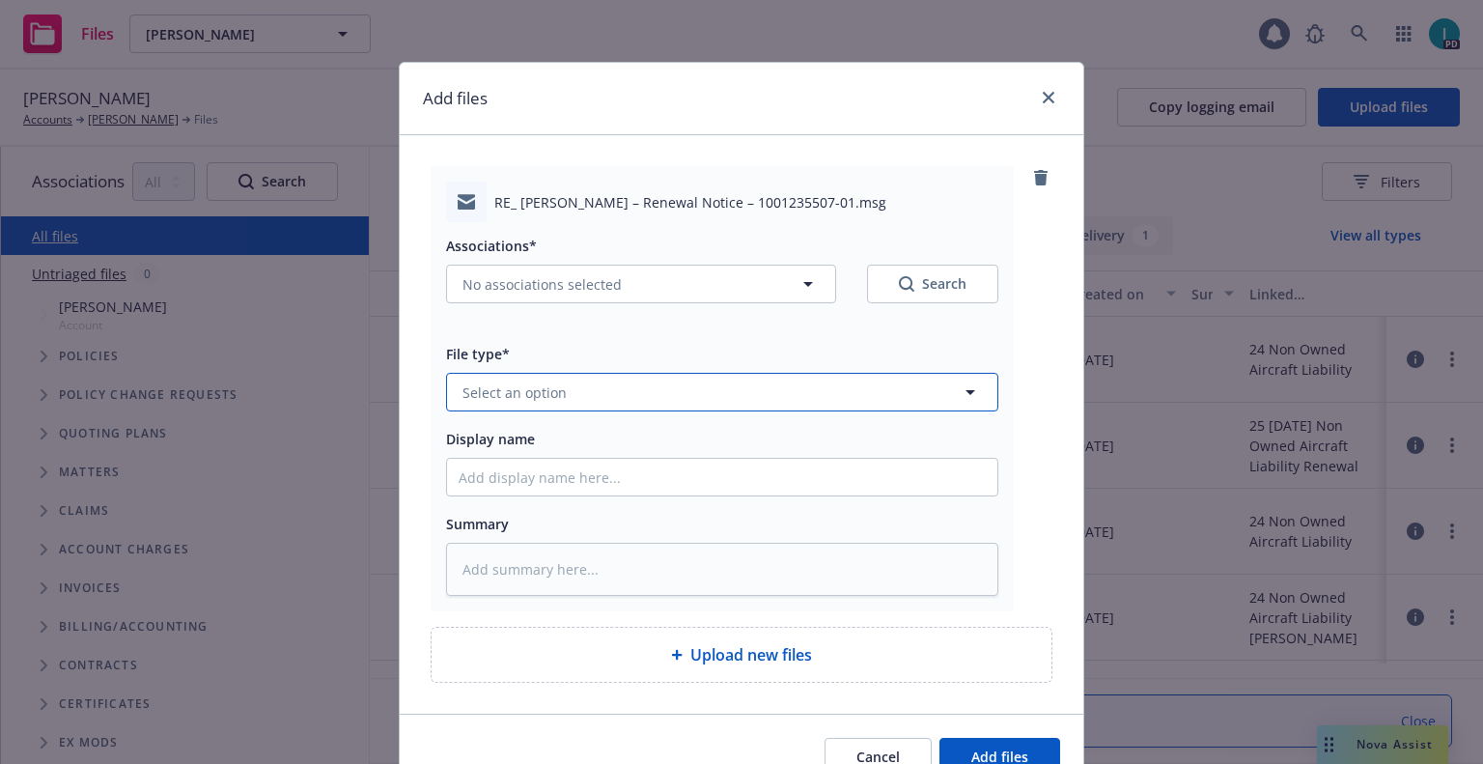
click at [556, 377] on button "Select an option" at bounding box center [722, 392] width 552 height 39
type input "ex"
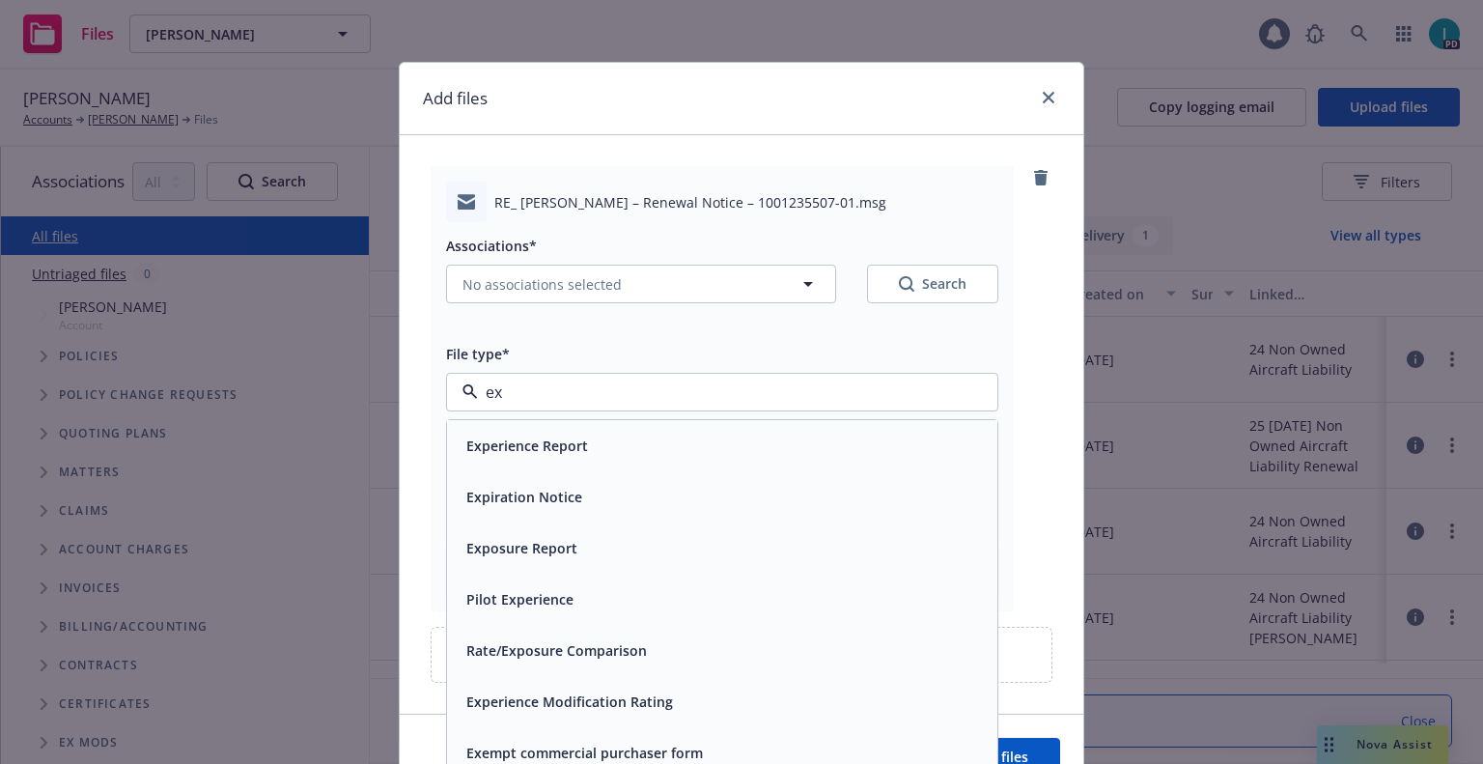
click at [557, 488] on span "Expiration Notice" at bounding box center [524, 497] width 116 height 20
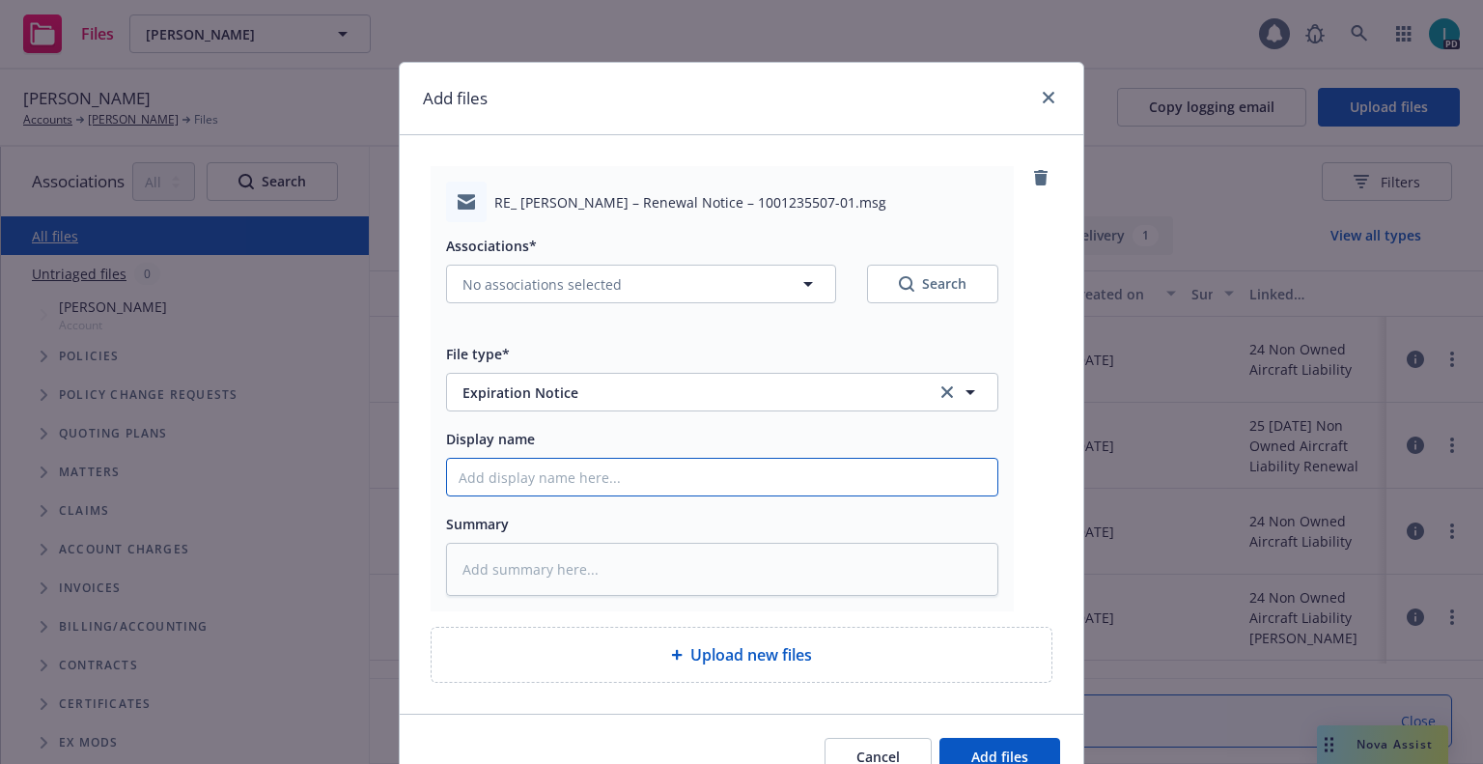
click at [565, 476] on input "Display name" at bounding box center [722, 477] width 550 height 37
type textarea "x"
type input "2"
type textarea "x"
type input "24"
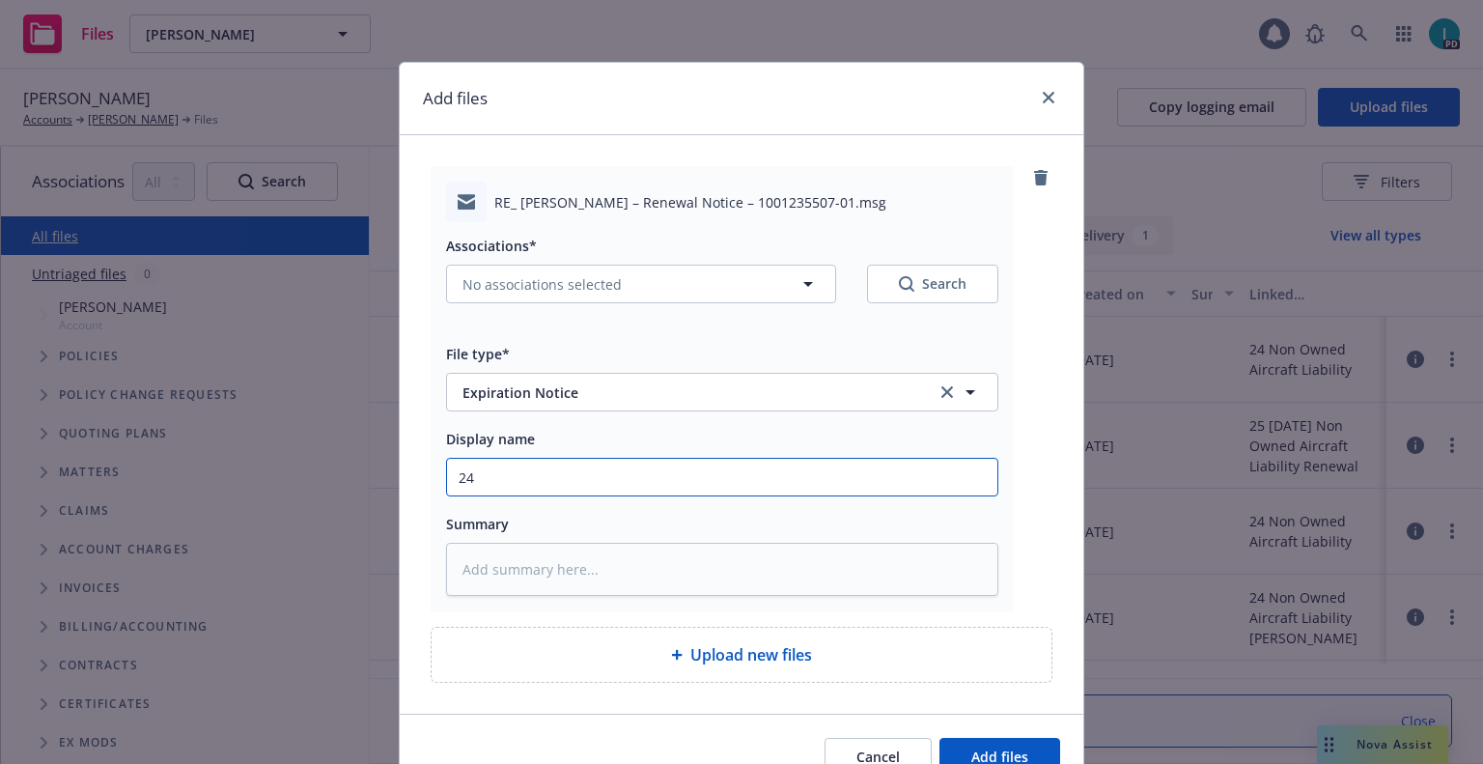
type textarea "x"
type input "24 NOWN CVS Renewal Notice 2nd"
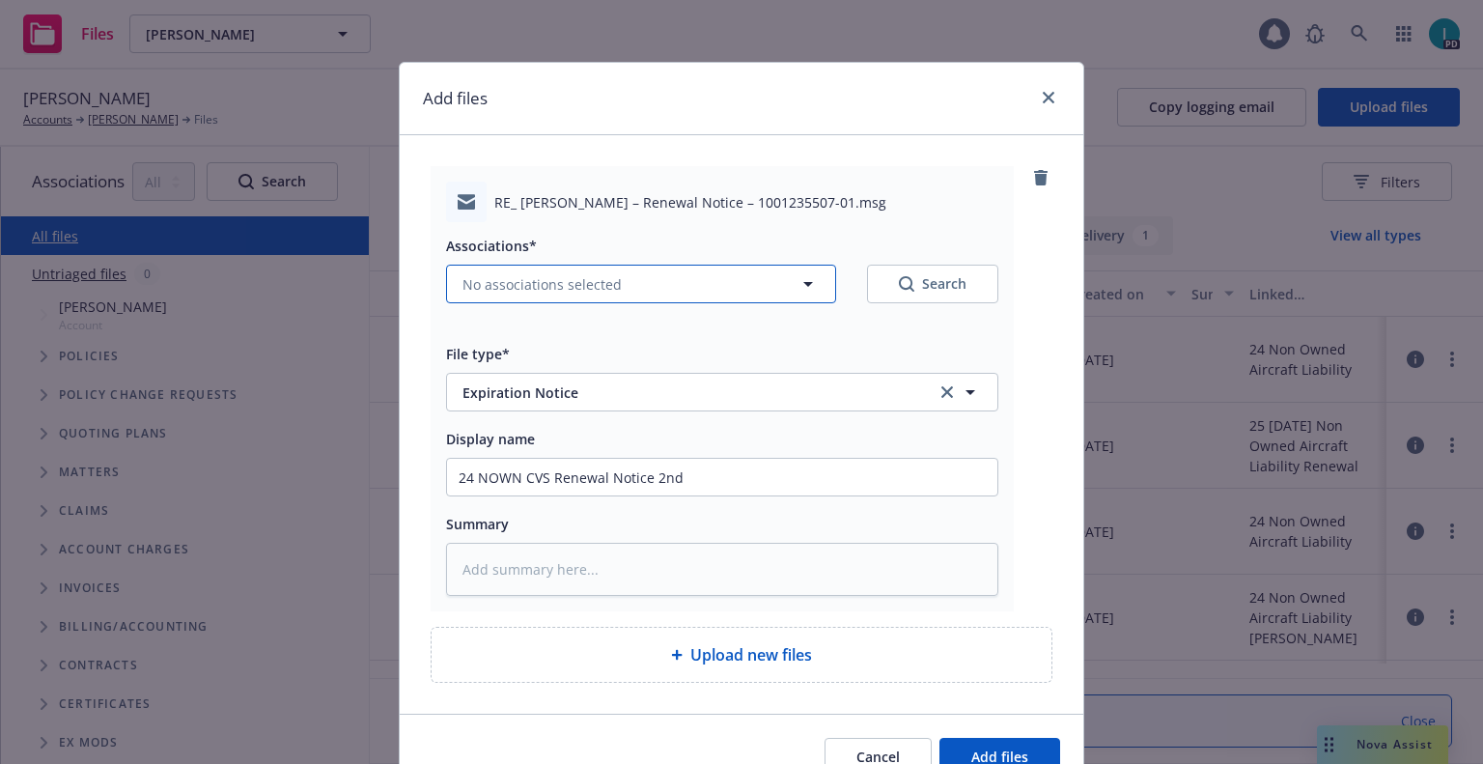
click at [570, 289] on span "No associations selected" at bounding box center [541, 284] width 159 height 20
type textarea "x"
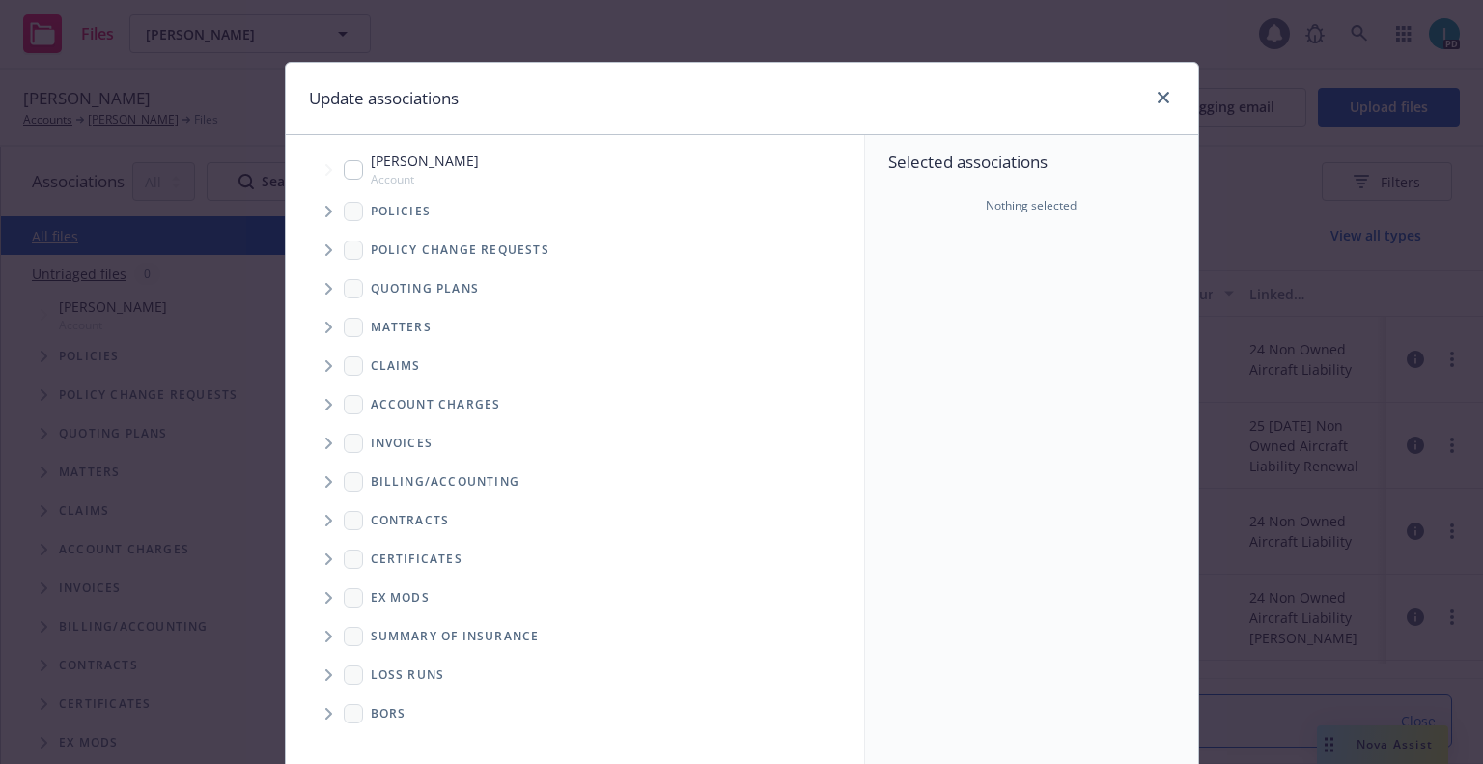
click at [313, 217] on span "Tree Example" at bounding box center [328, 211] width 31 height 31
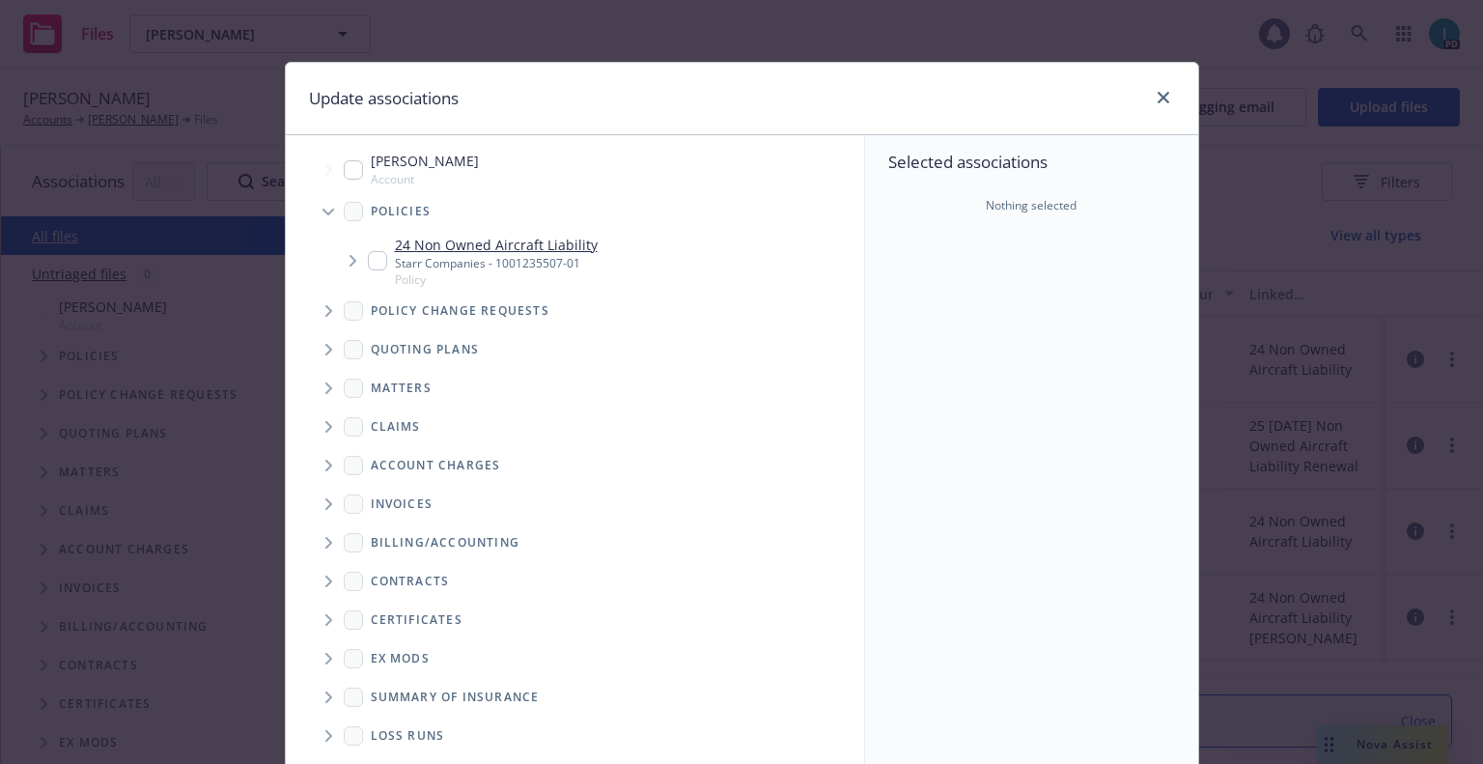
click at [359, 257] on span "Tree Example" at bounding box center [352, 260] width 31 height 31
click at [369, 262] on input "Tree Example" at bounding box center [377, 260] width 19 height 19
checkbox input "true"
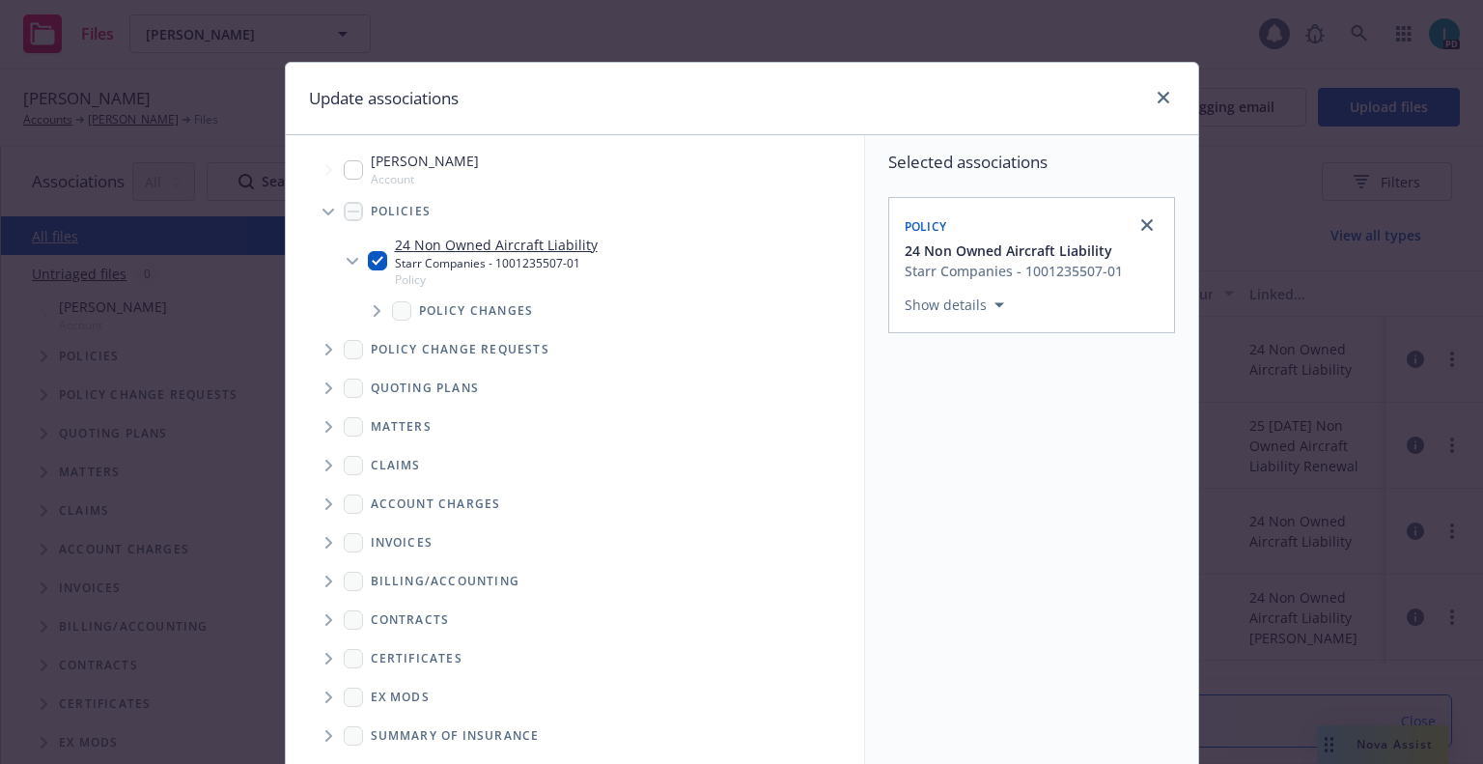
scroll to position [196, 0]
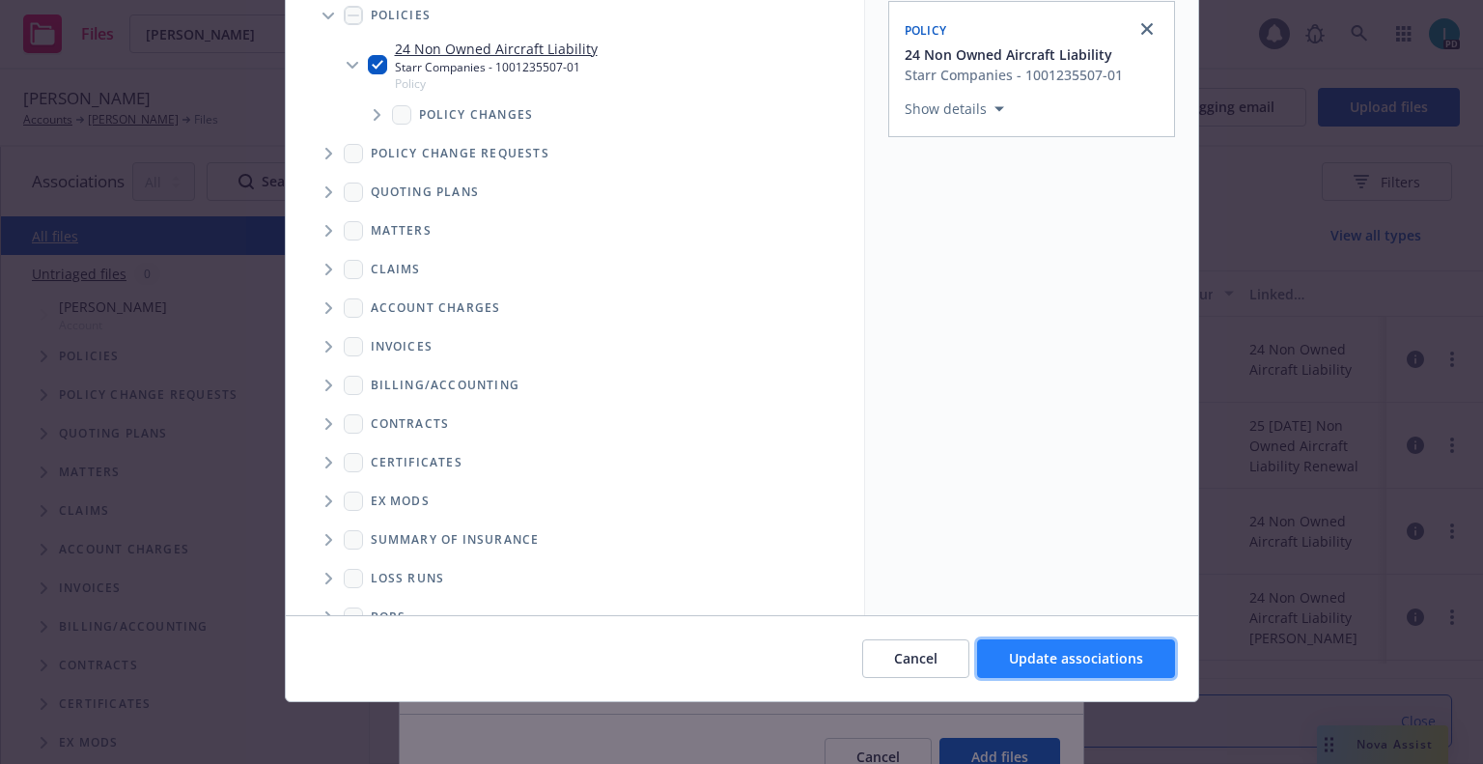
click at [1092, 659] on span "Update associations" at bounding box center [1076, 658] width 134 height 18
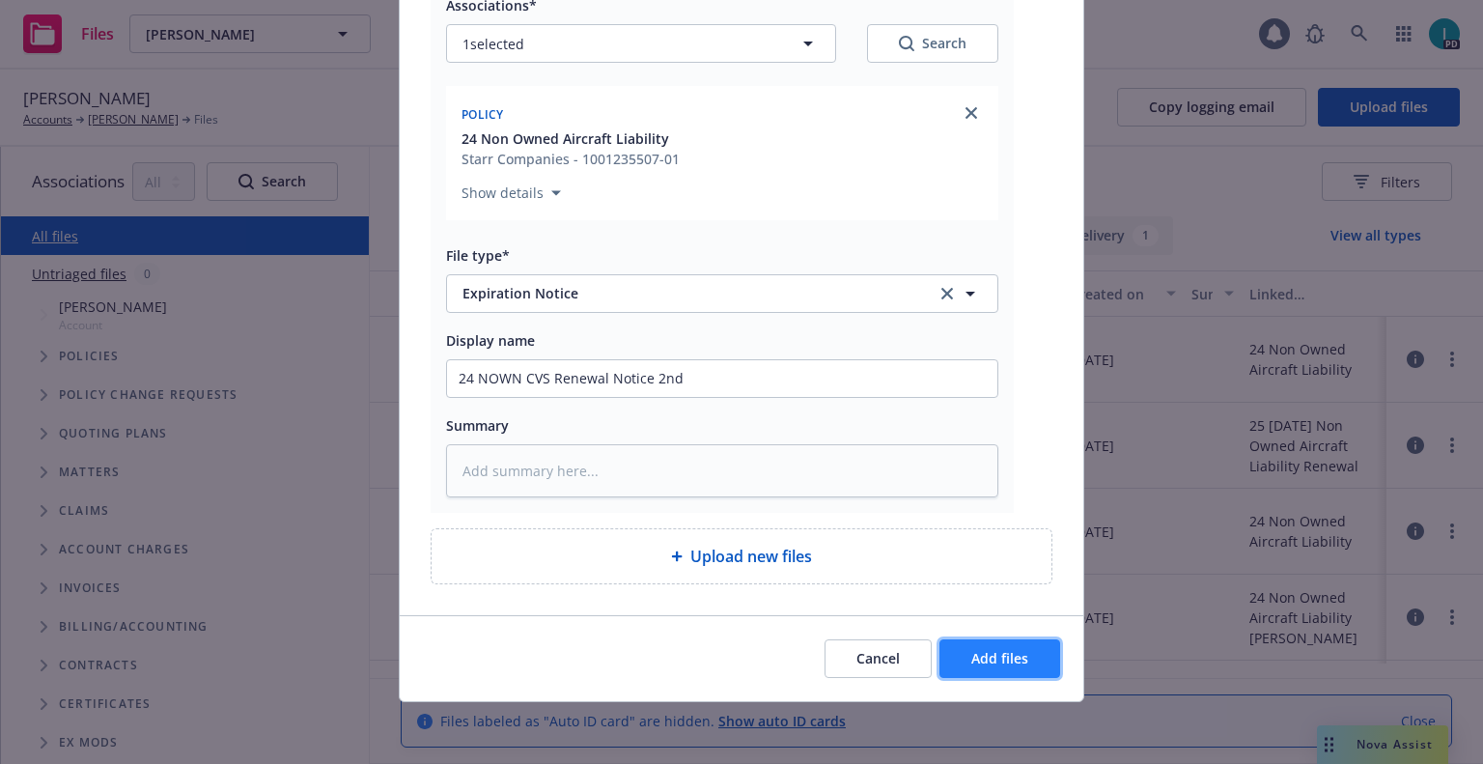
click at [1021, 659] on span "Add files" at bounding box center [999, 658] width 57 height 18
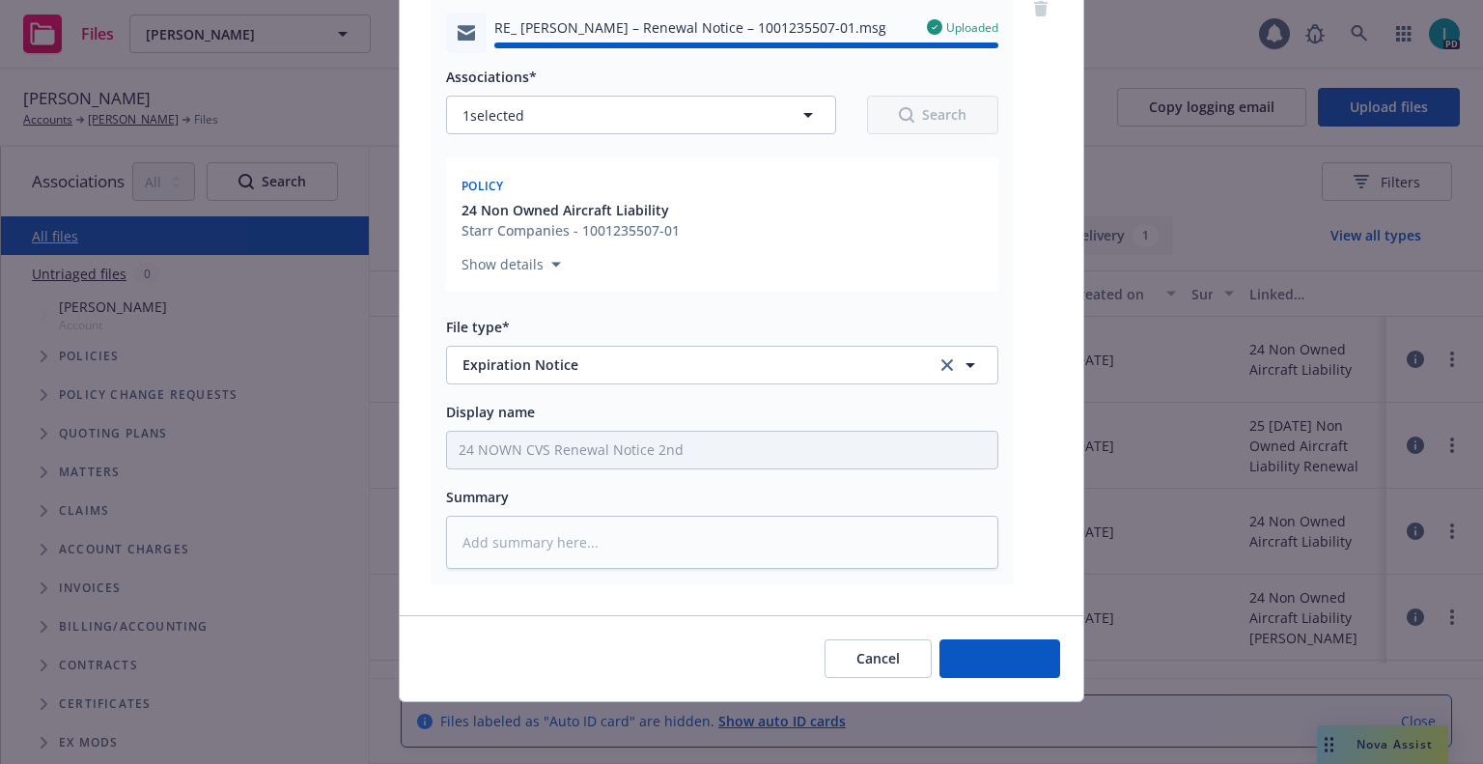
type textarea "x"
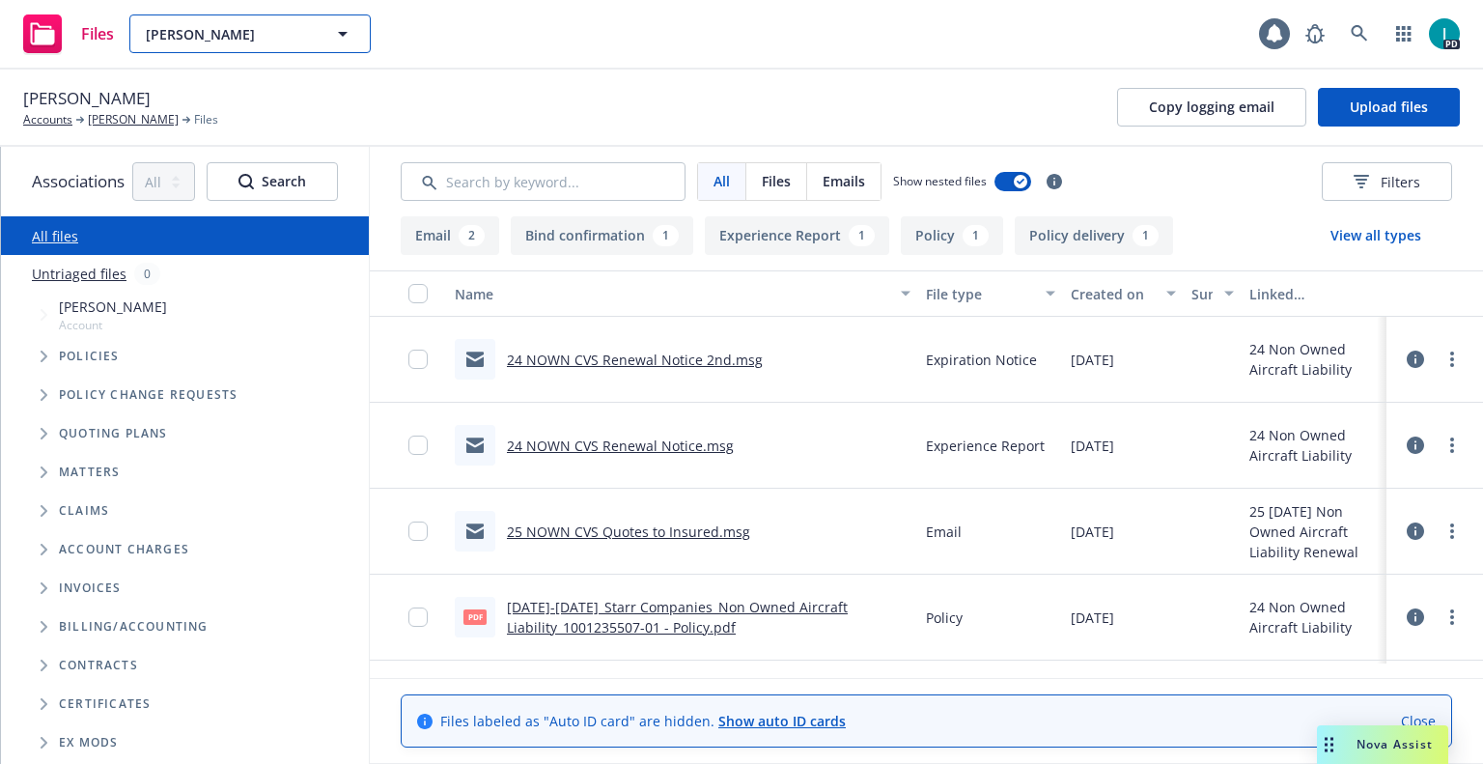
click at [252, 30] on span "Daniel Singer" at bounding box center [229, 34] width 167 height 20
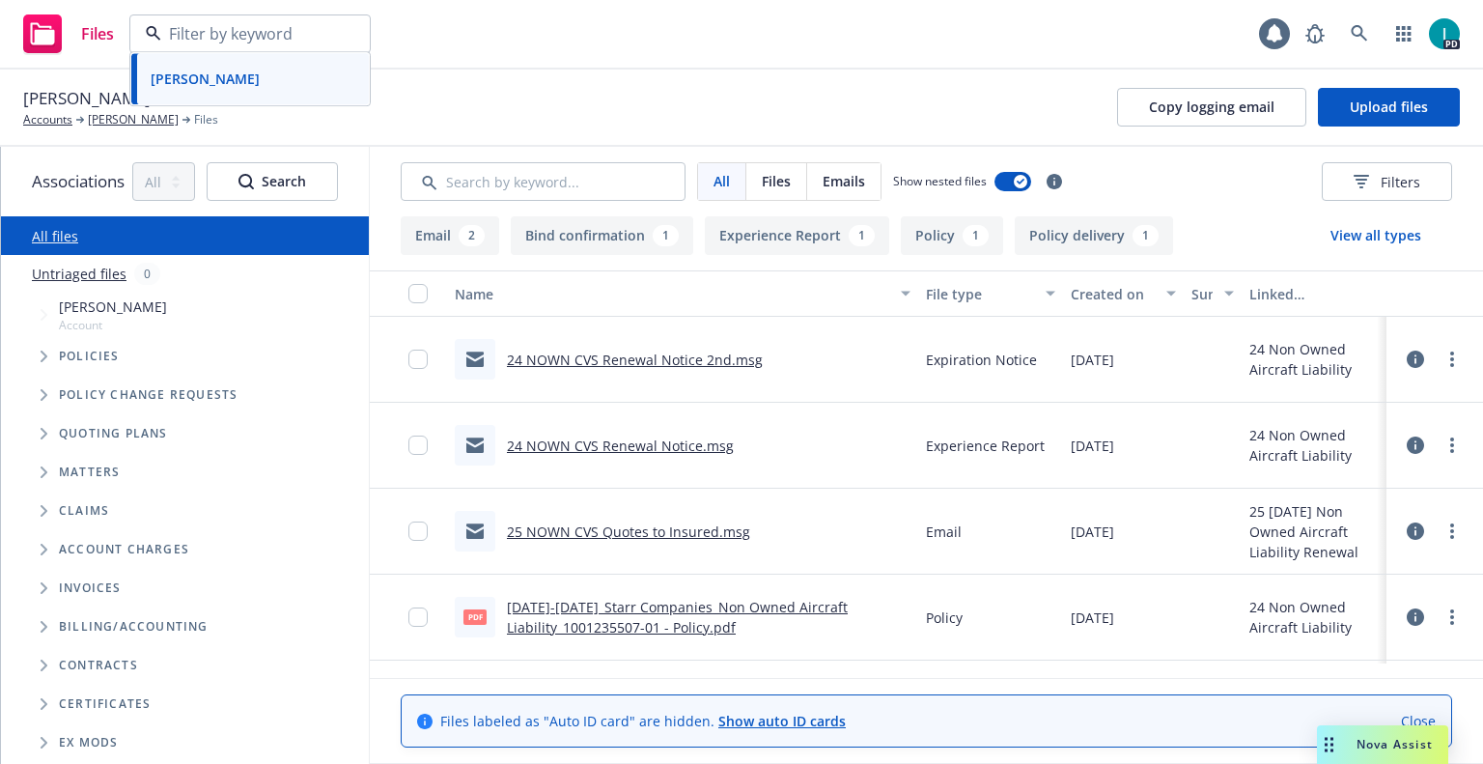
paste input "TAKE FLYTE LLC"
type input "TAKE FLYTE LLC"
click at [266, 89] on div "TAKE FLYTE LLC N888Q" at bounding box center [250, 98] width 214 height 48
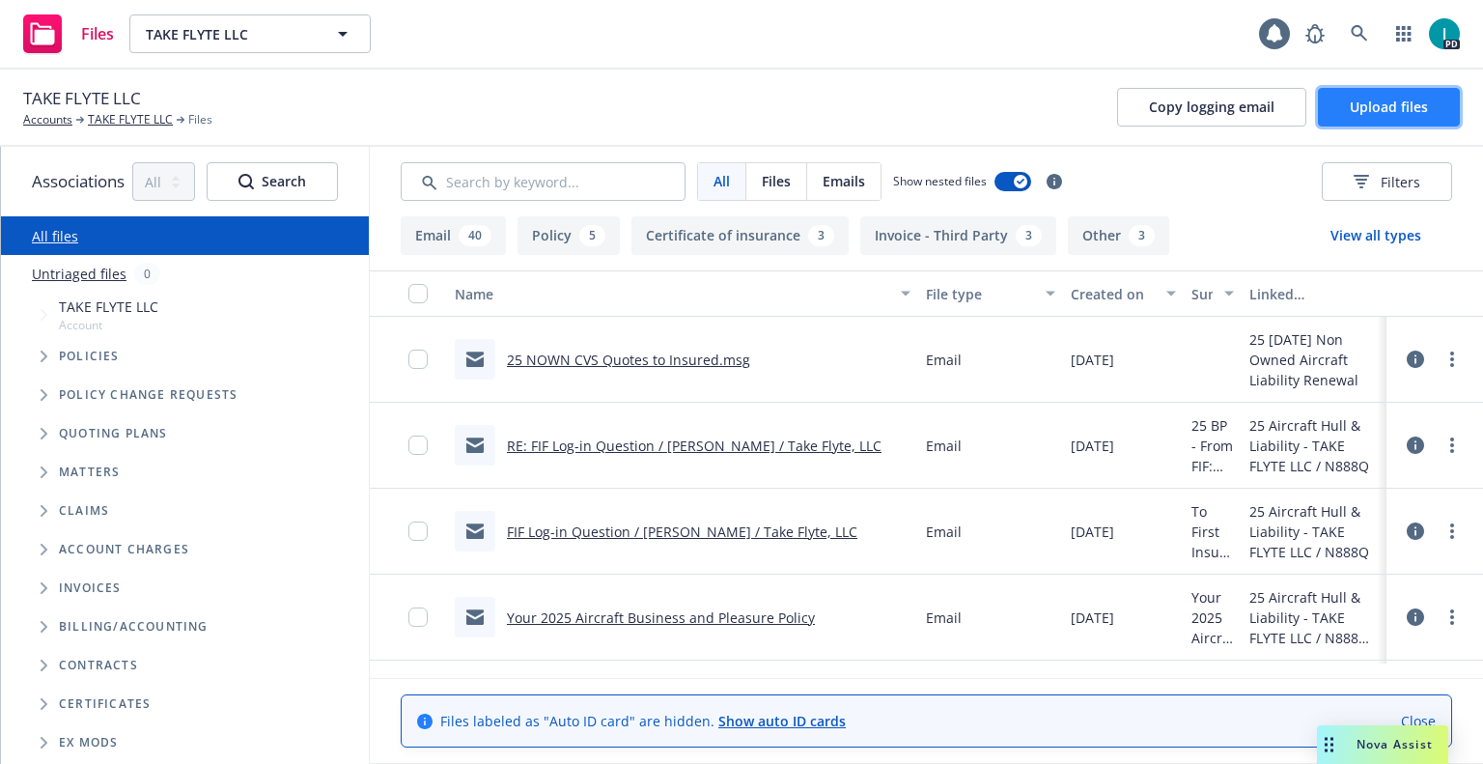
click at [1388, 101] on span "Upload files" at bounding box center [1389, 107] width 78 height 18
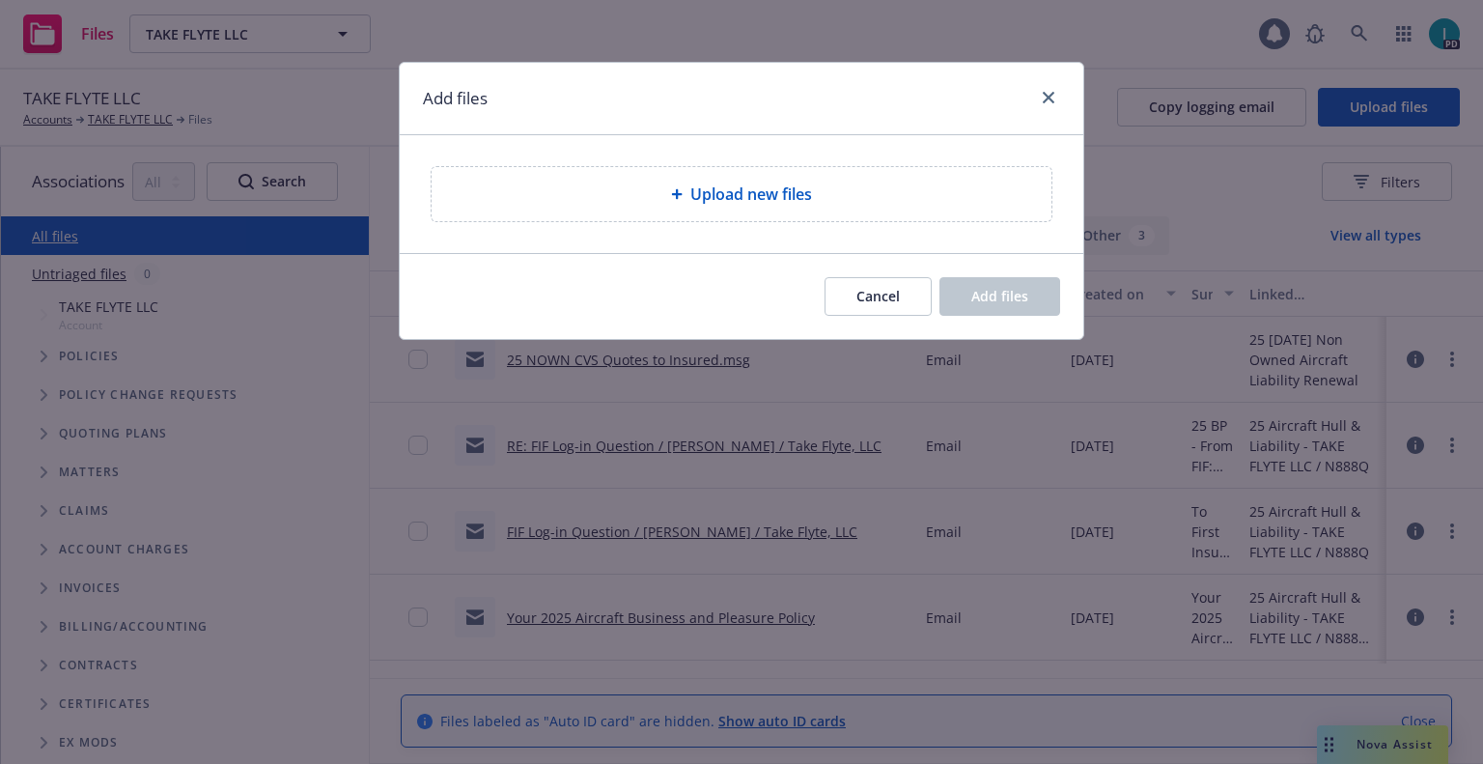
type textarea "x"
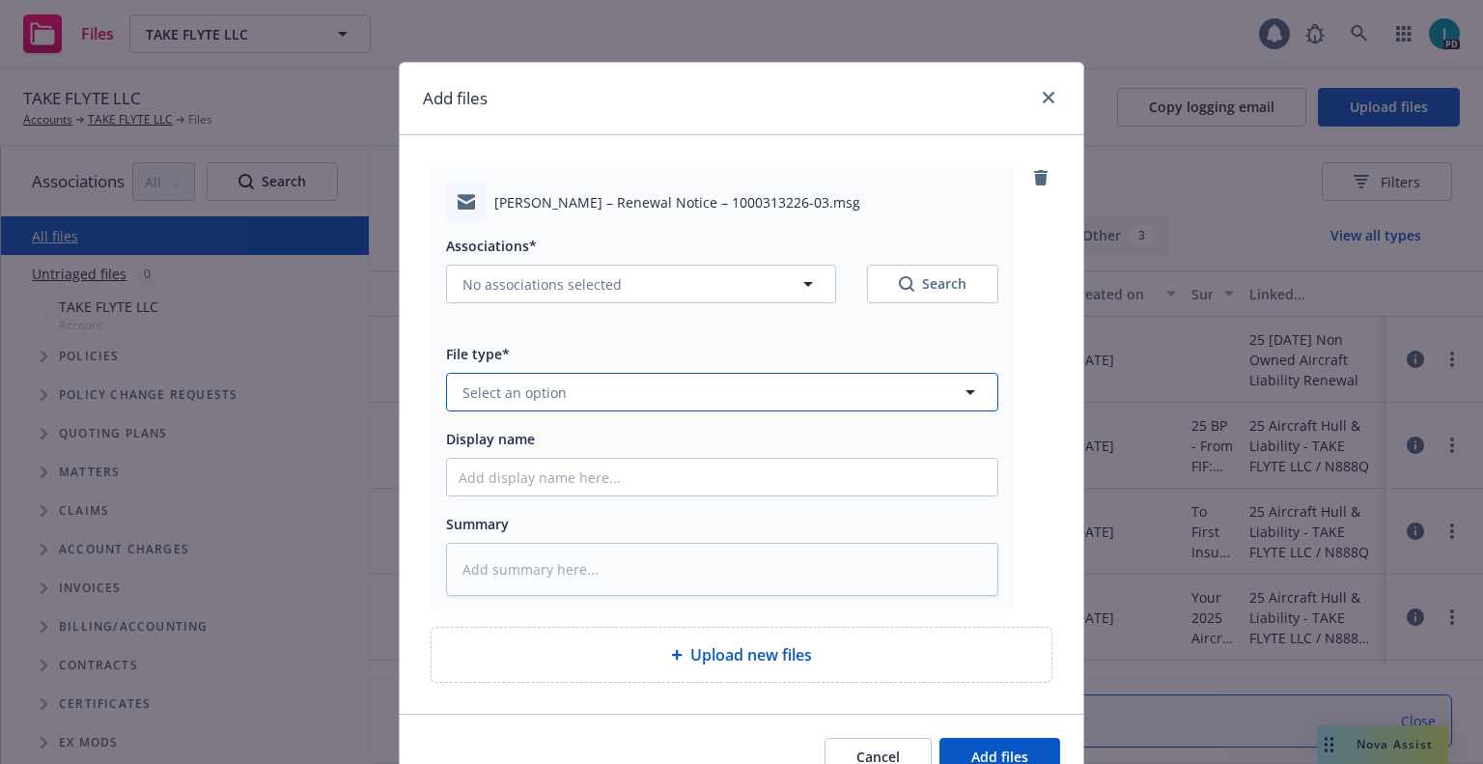
click at [622, 401] on button "Select an option" at bounding box center [722, 392] width 552 height 39
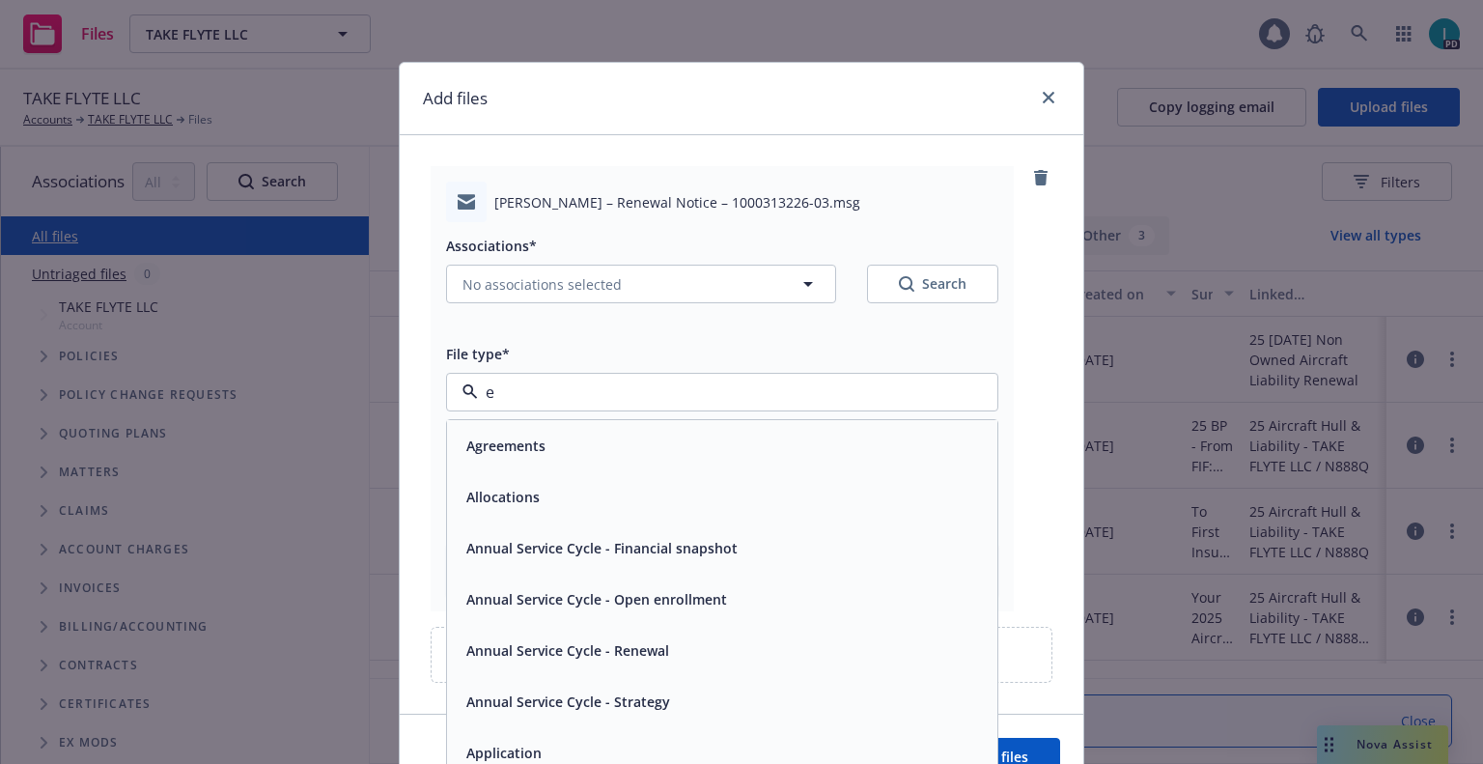
type input "ex"
click at [567, 504] on span "Expiration Notice" at bounding box center [524, 497] width 116 height 20
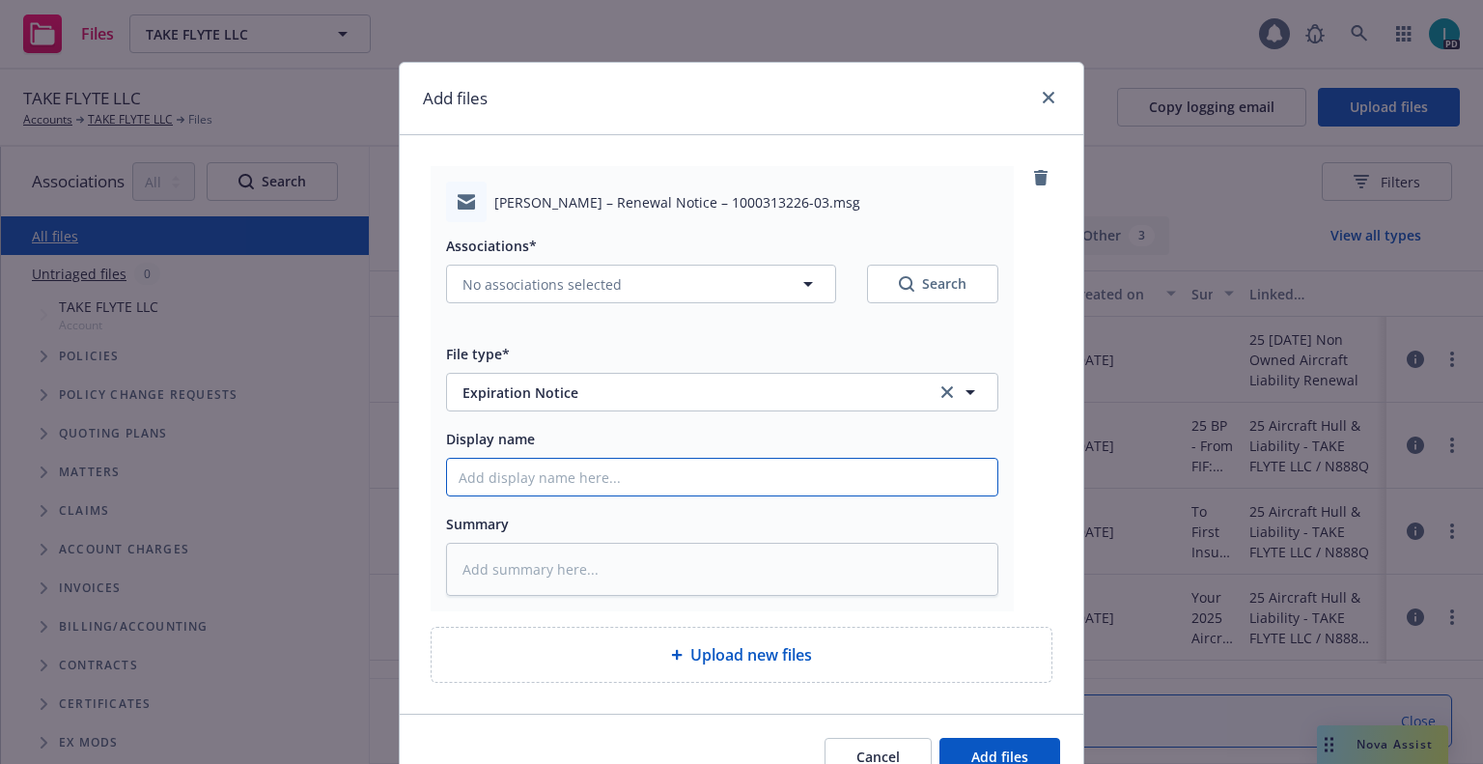
click at [607, 483] on input "Display name" at bounding box center [722, 477] width 550 height 37
type textarea "x"
type input "2"
type textarea "x"
type input "24"
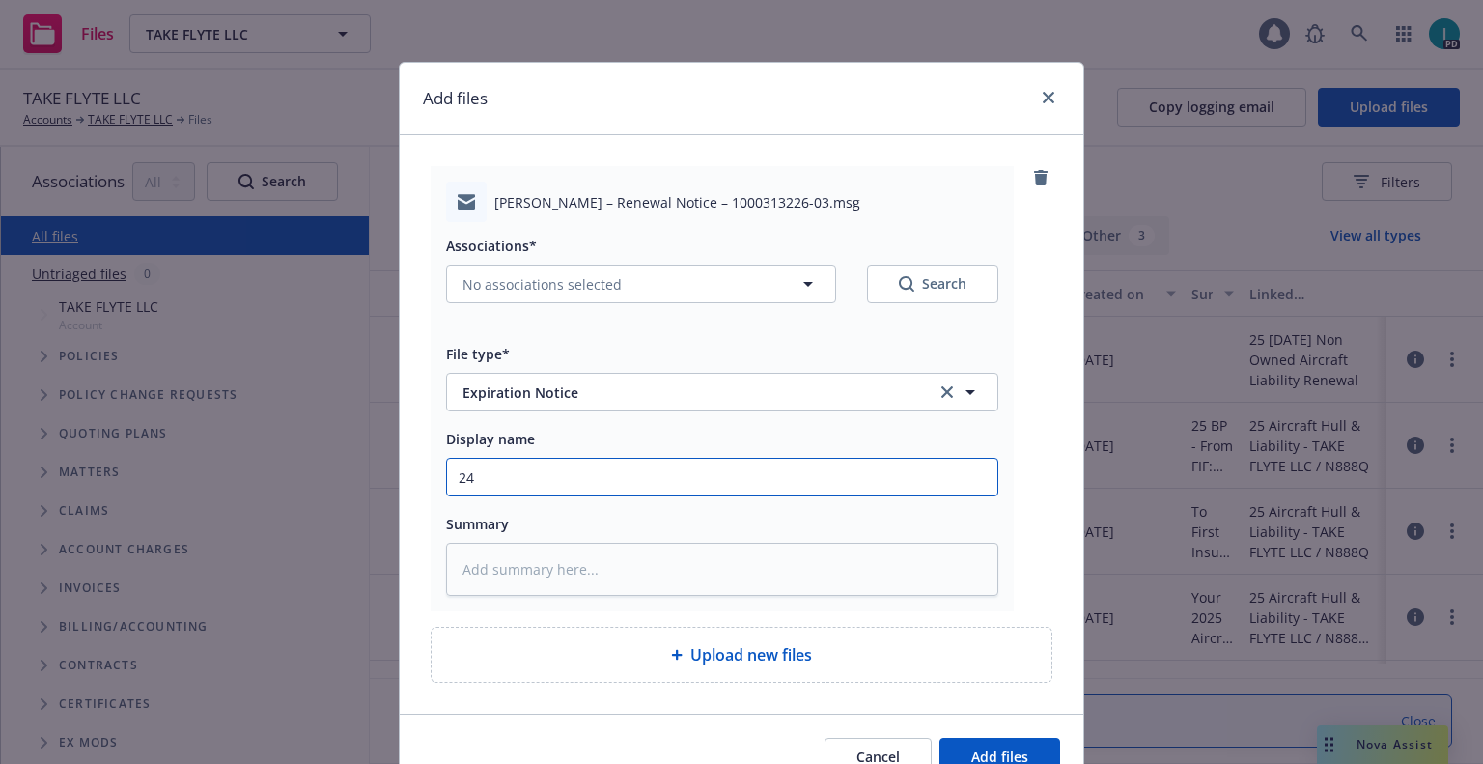
type textarea "x"
type input "24 NOWN CVS Renewal Notice"
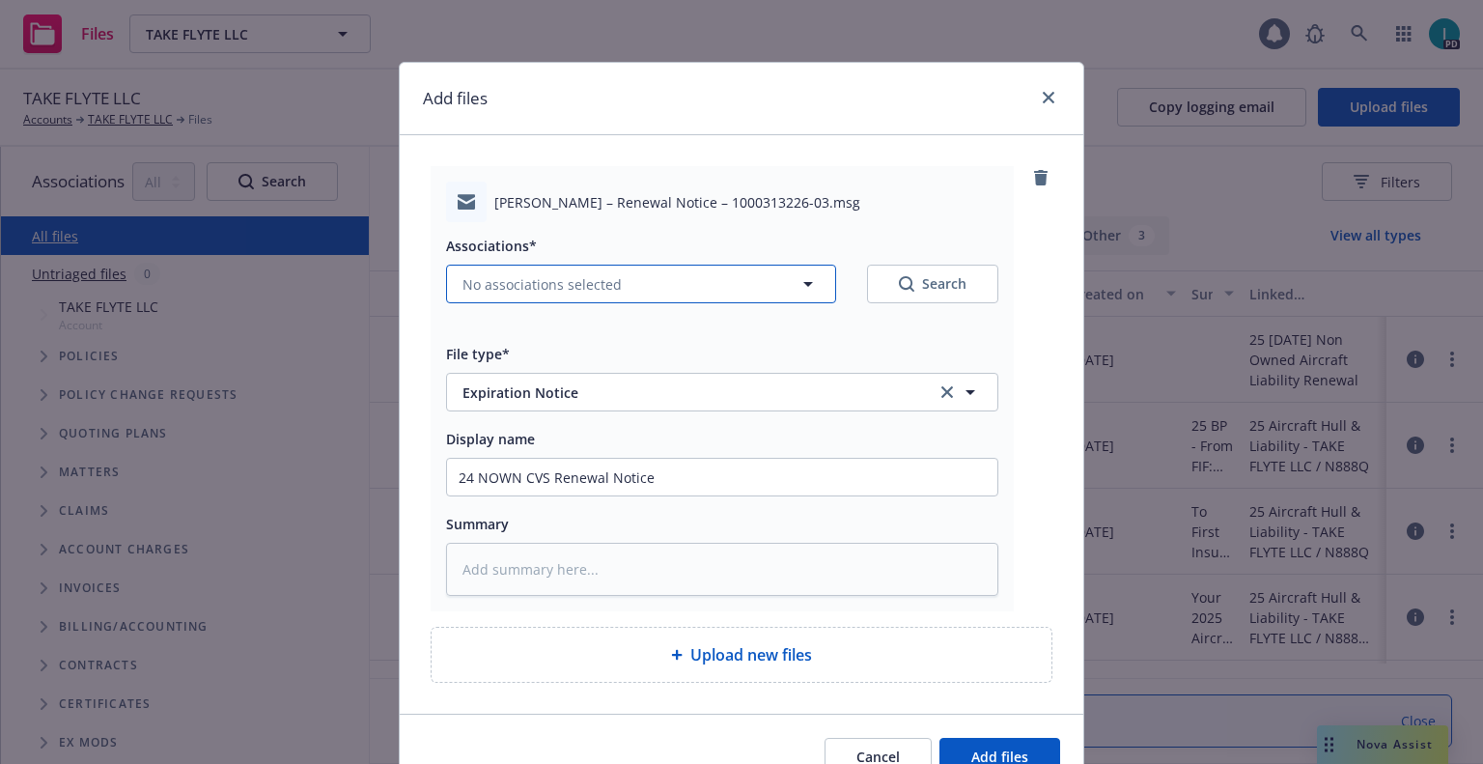
click at [559, 289] on span "No associations selected" at bounding box center [541, 284] width 159 height 20
type textarea "x"
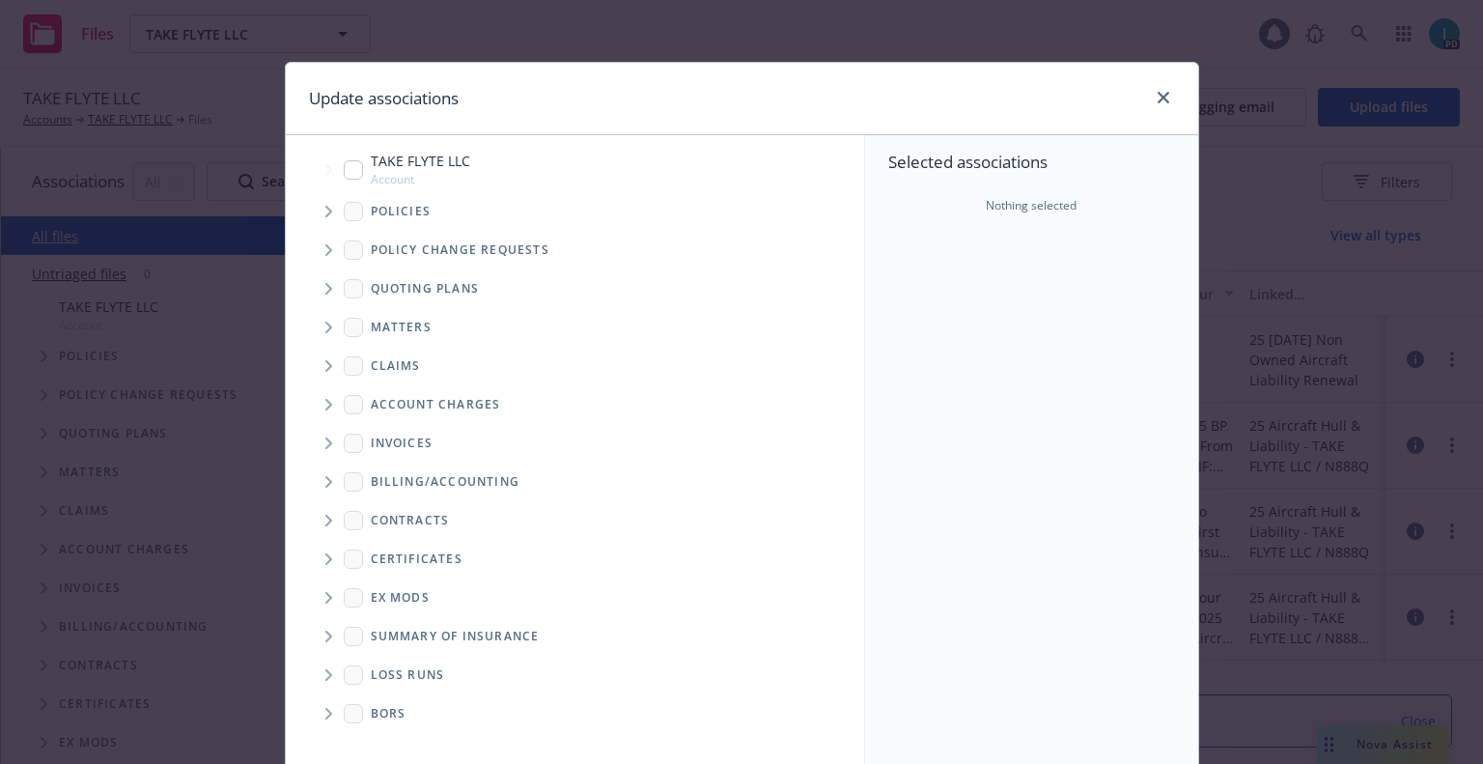
click at [313, 203] on span "Tree Example" at bounding box center [328, 211] width 31 height 31
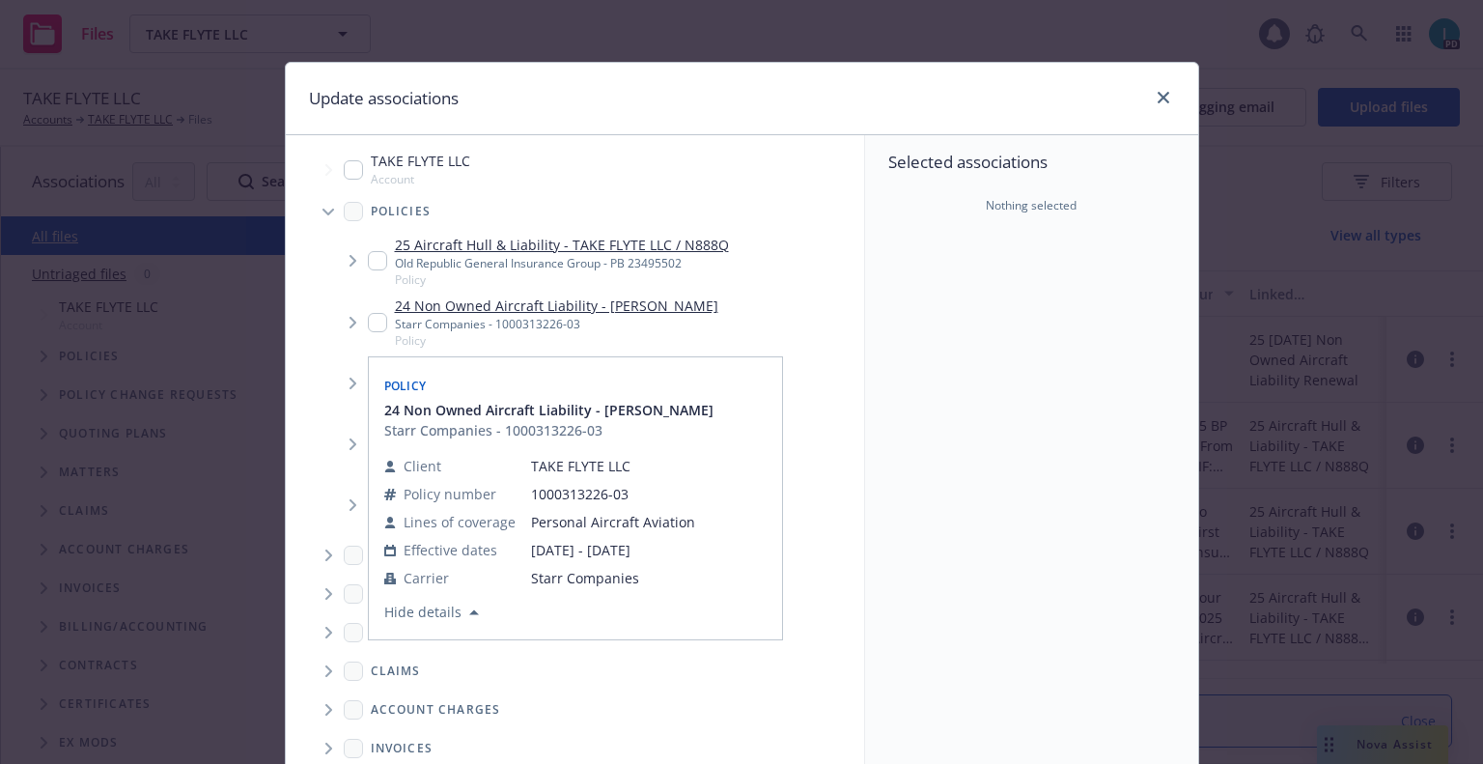
click at [371, 319] on input "Tree Example" at bounding box center [377, 322] width 19 height 19
checkbox input "true"
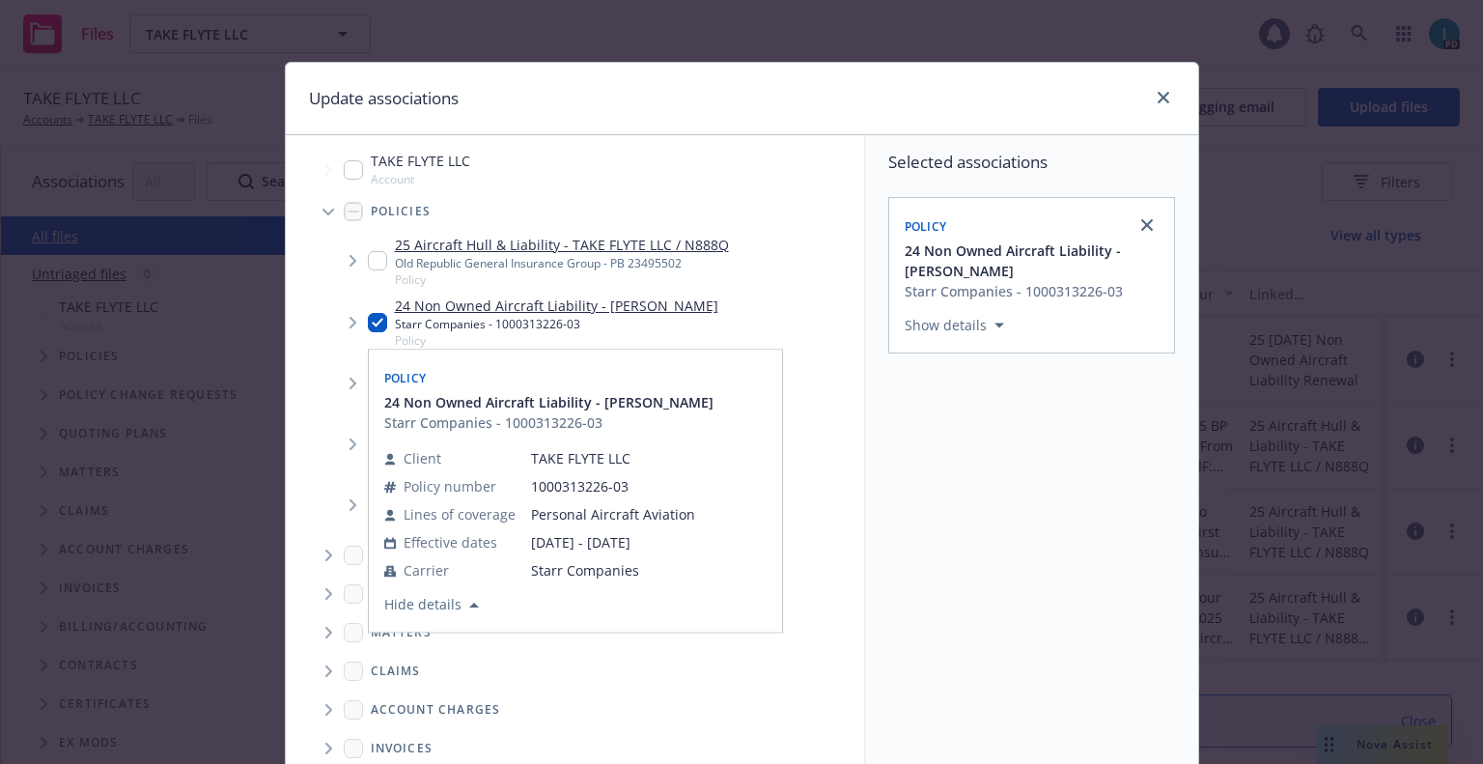
scroll to position [196, 0]
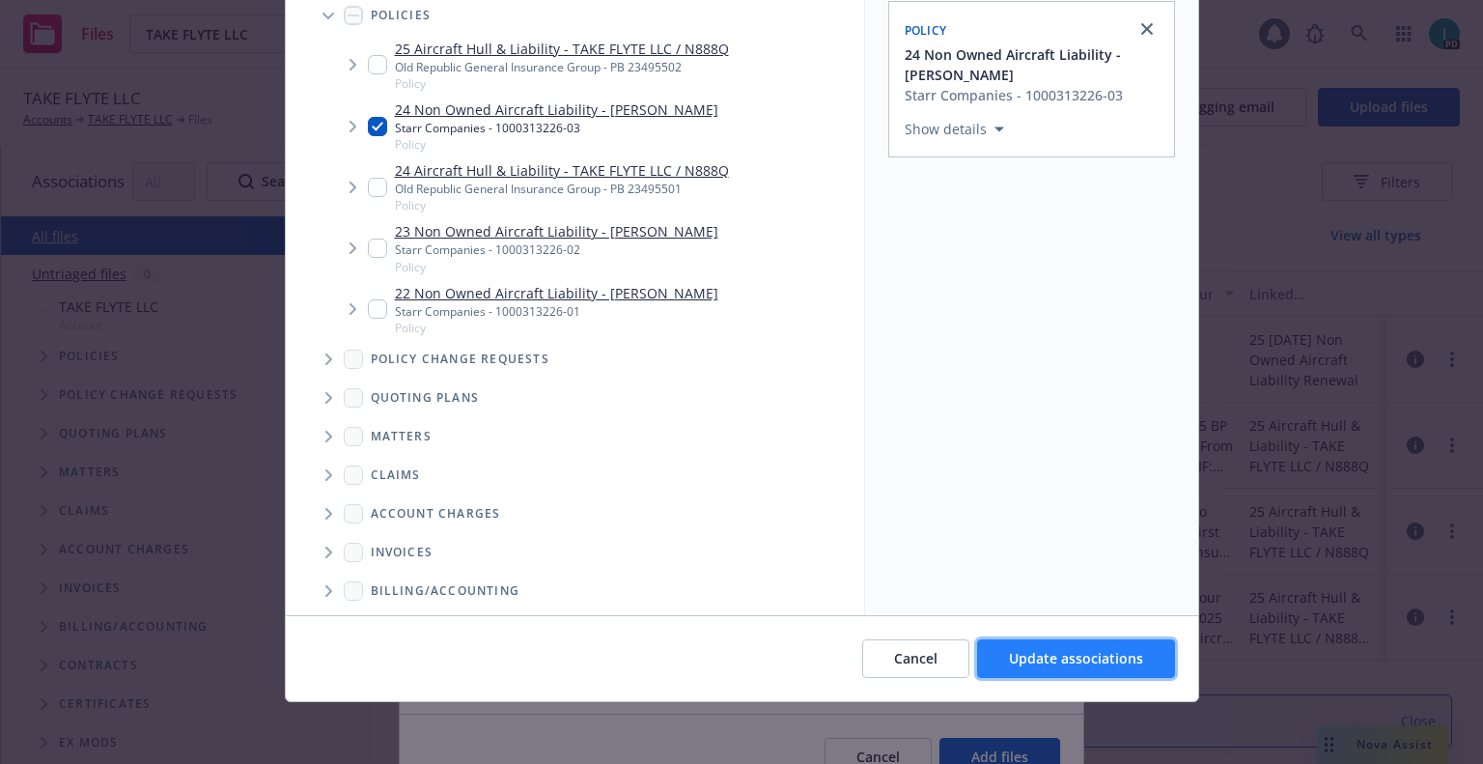
click at [1066, 659] on span "Update associations" at bounding box center [1076, 658] width 134 height 18
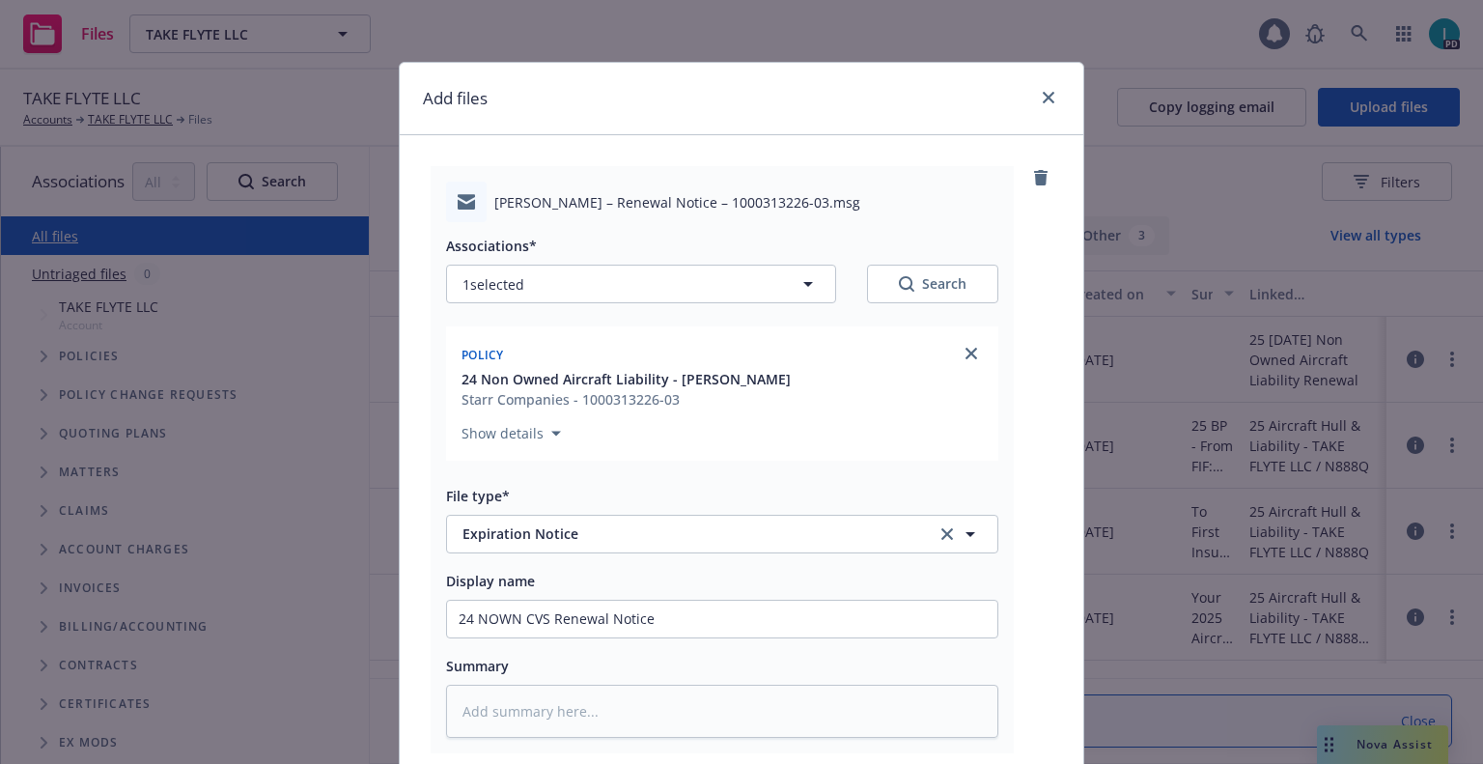
scroll to position [240, 0]
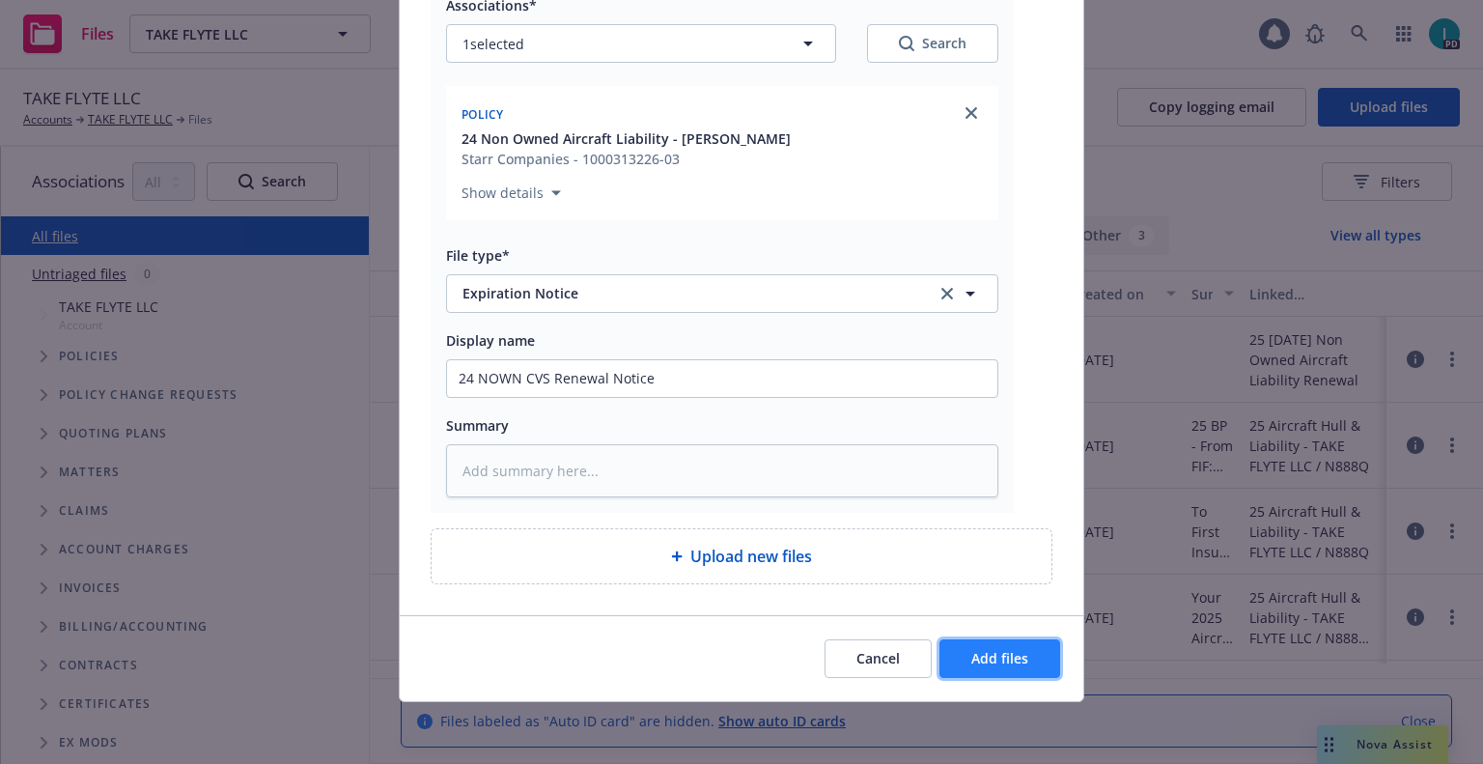
click at [971, 657] on span "Add files" at bounding box center [999, 658] width 57 height 18
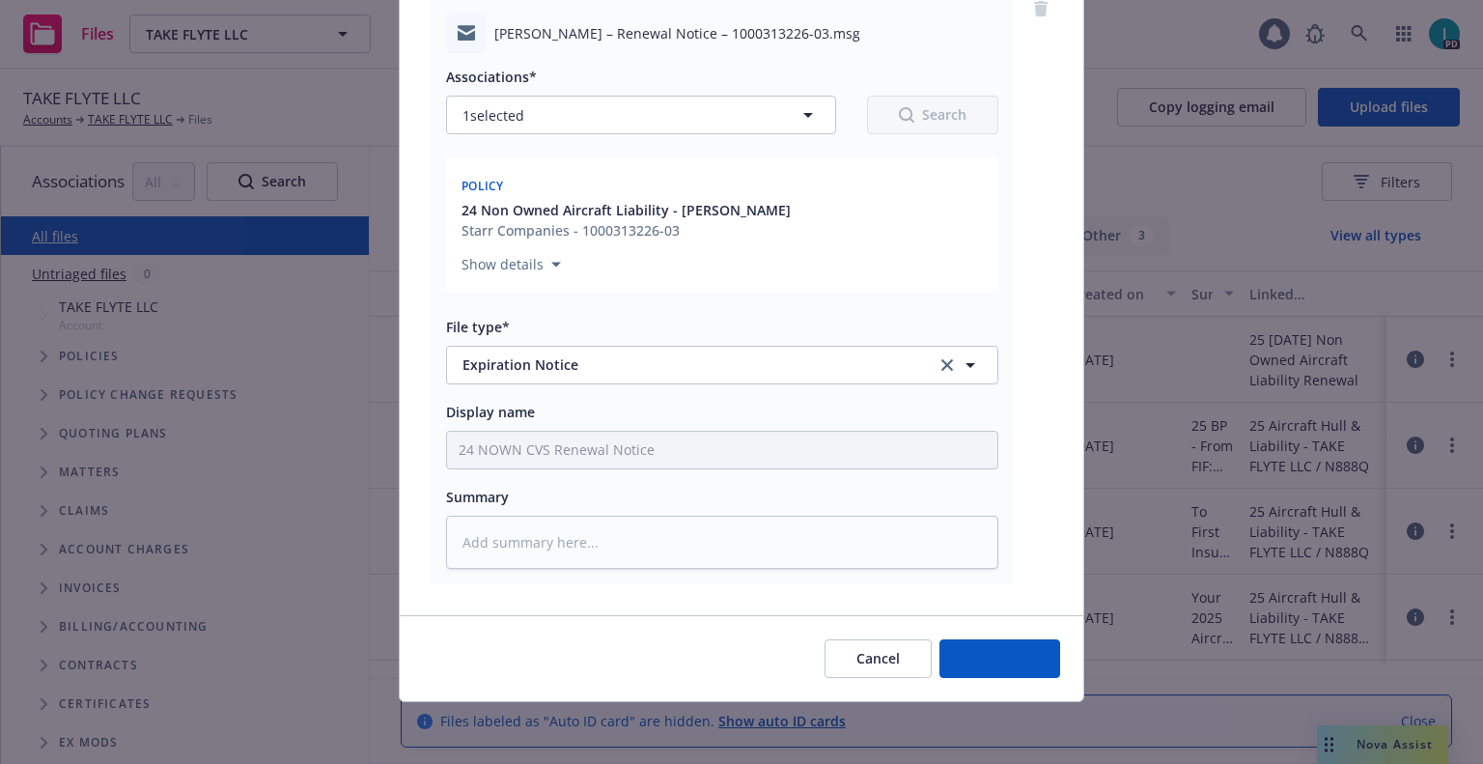
type textarea "x"
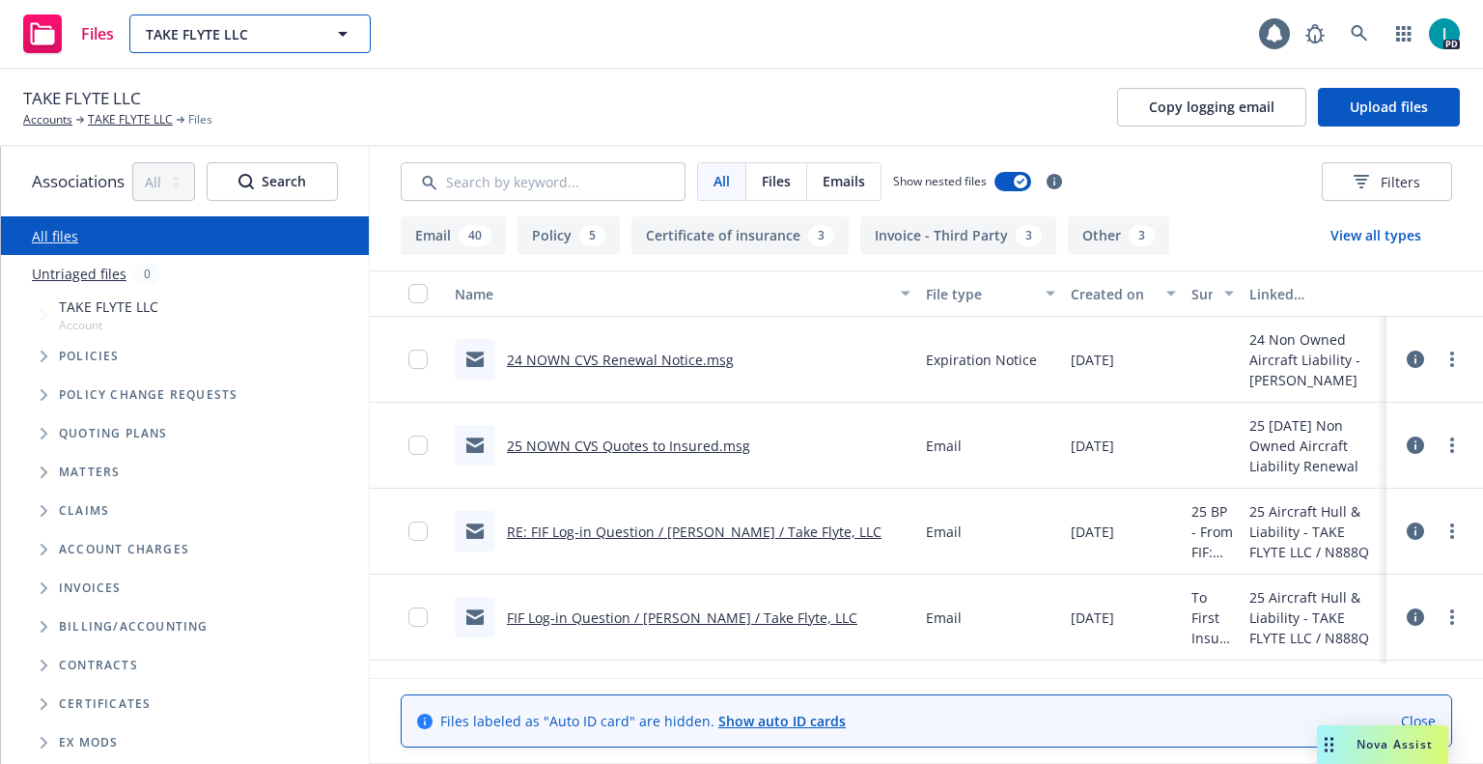
click at [201, 26] on span "TAKE FLYTE LLC" at bounding box center [229, 34] width 167 height 20
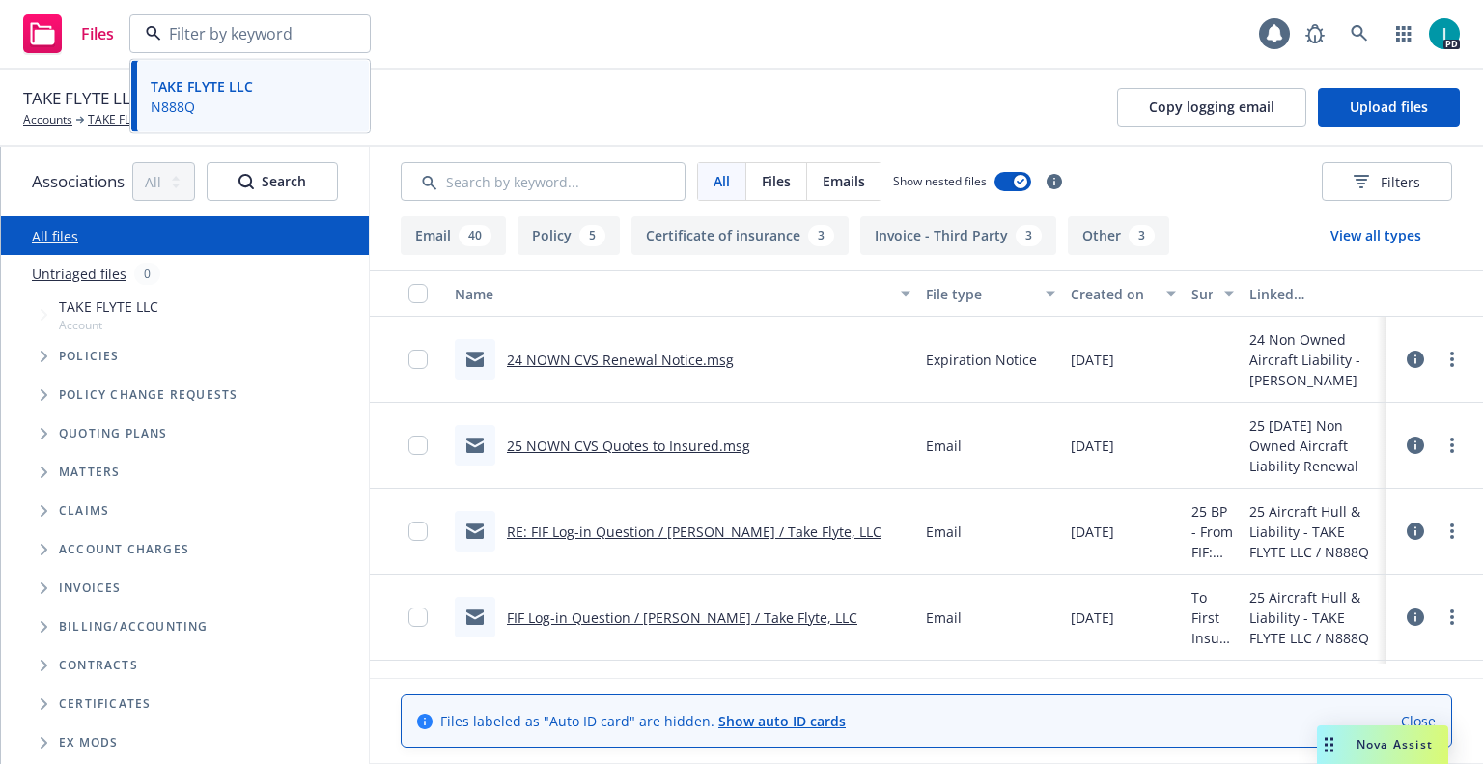
paste input "Oscar Schams"
type input "Oscar Schams"
click at [282, 84] on div "Oscar Schams" at bounding box center [250, 88] width 214 height 28
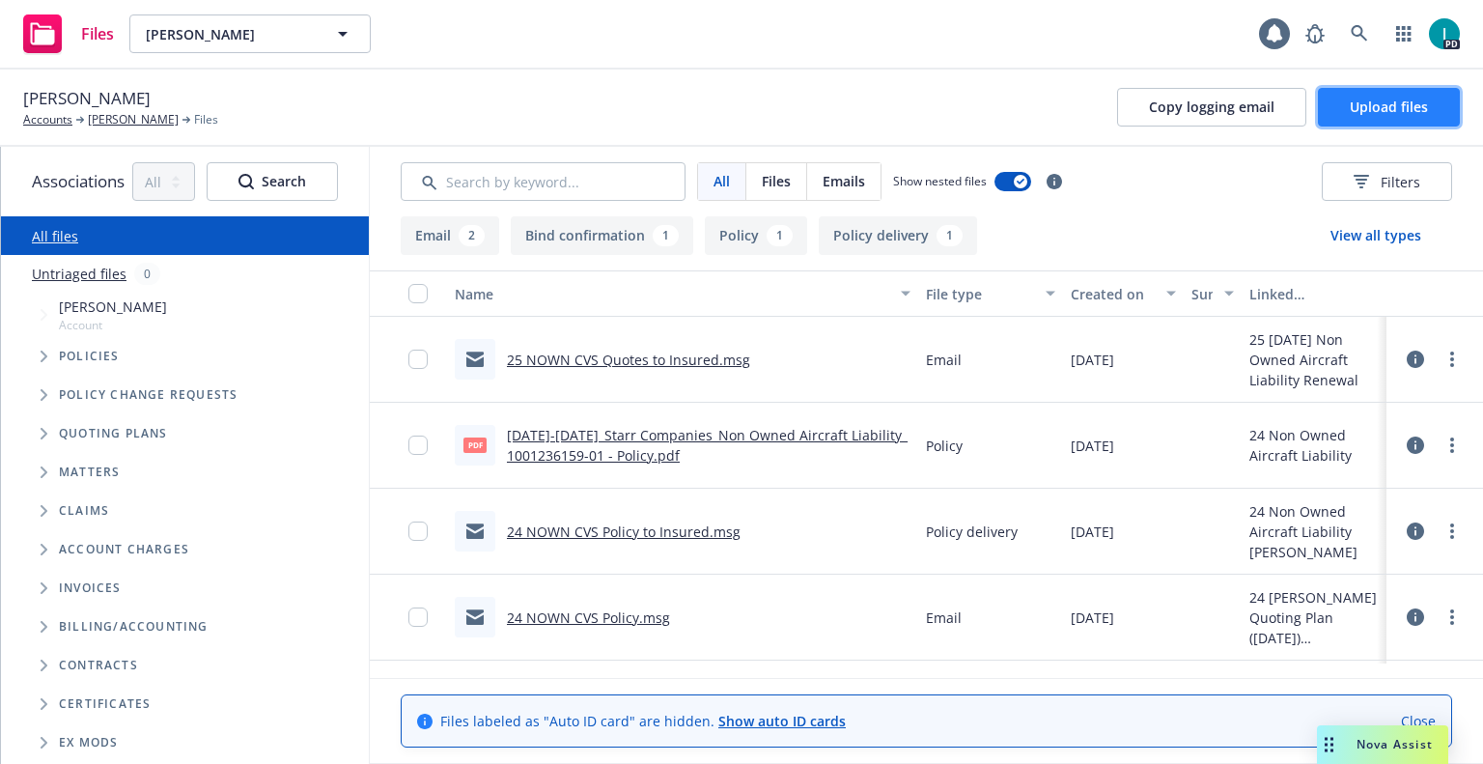
click at [1398, 106] on span "Upload files" at bounding box center [1389, 107] width 78 height 18
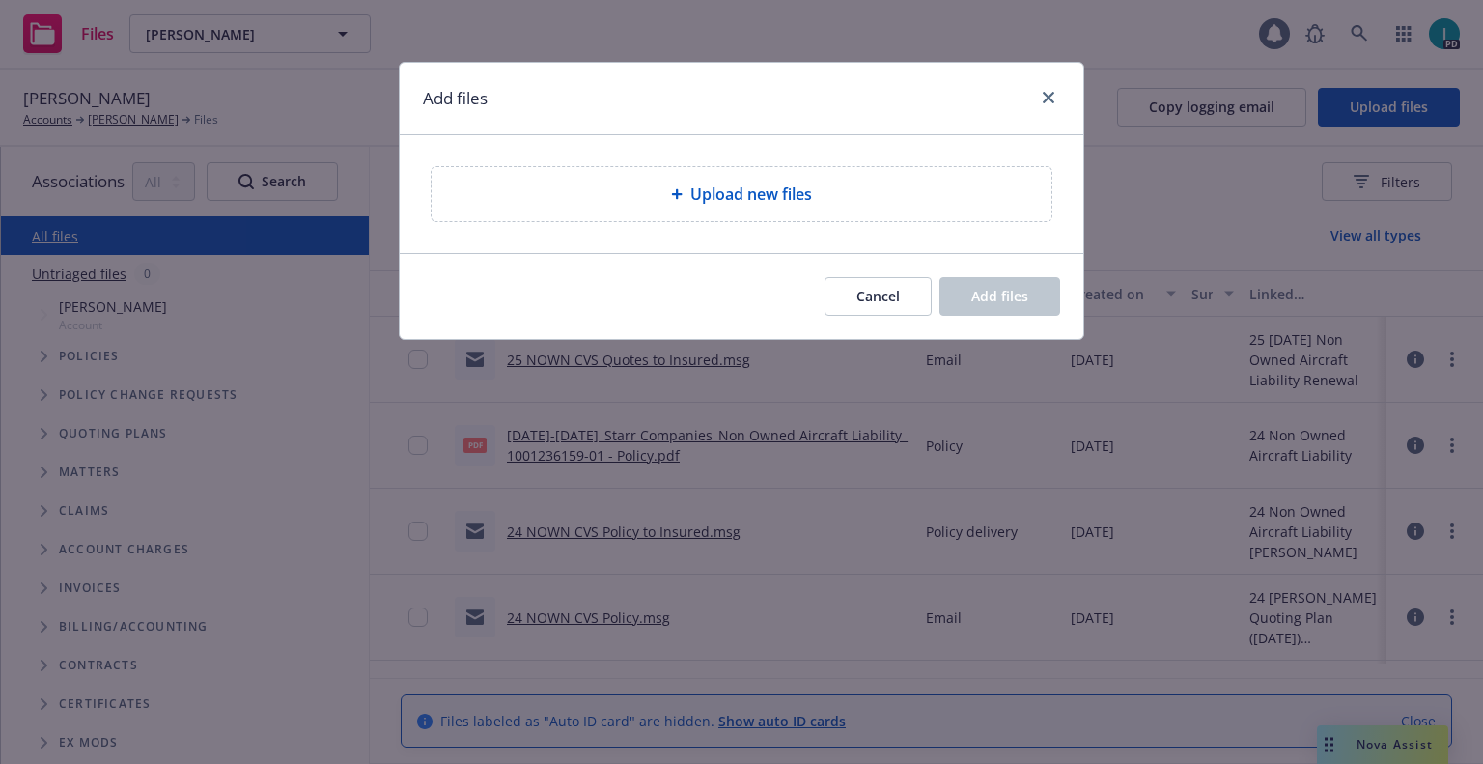
type textarea "x"
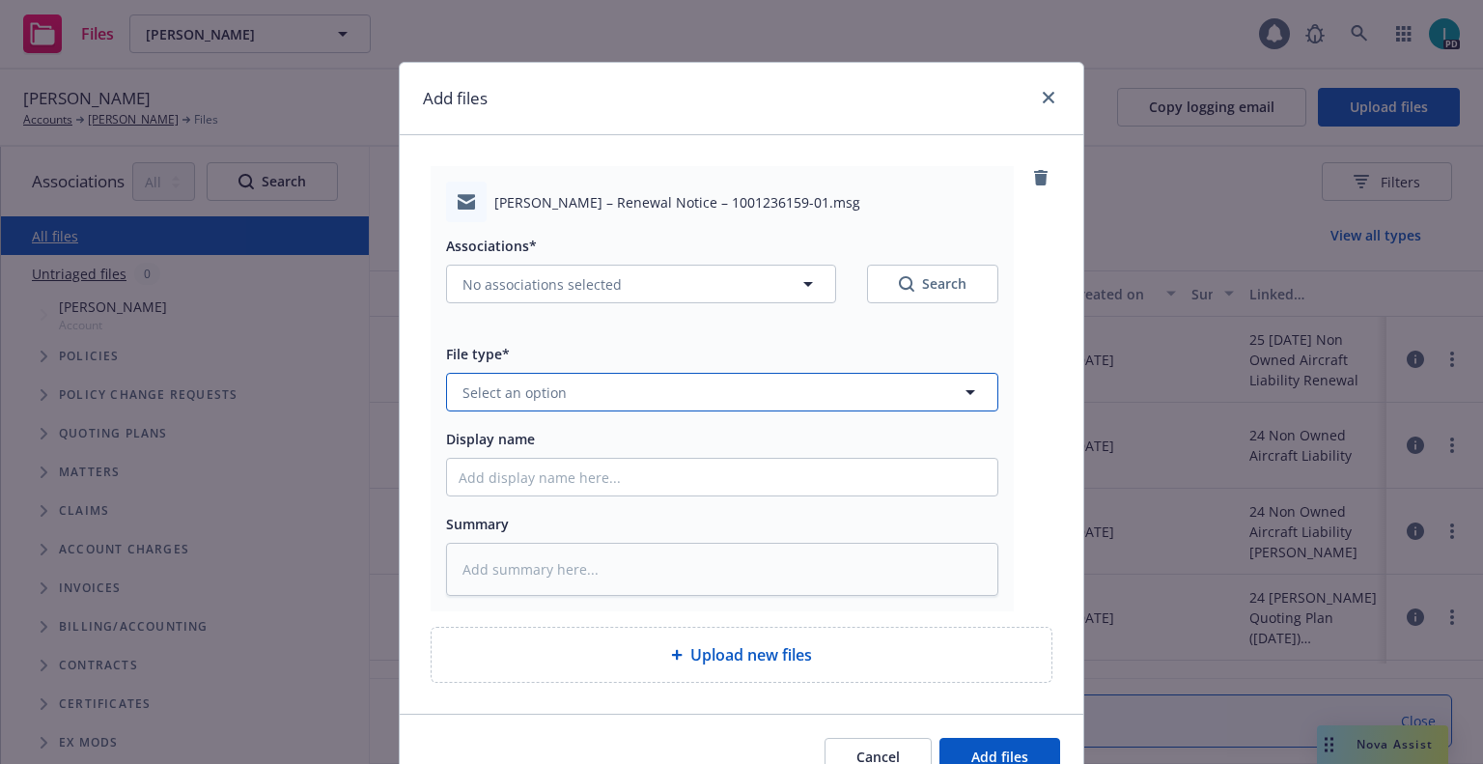
click at [560, 404] on button "Select an option" at bounding box center [722, 392] width 552 height 39
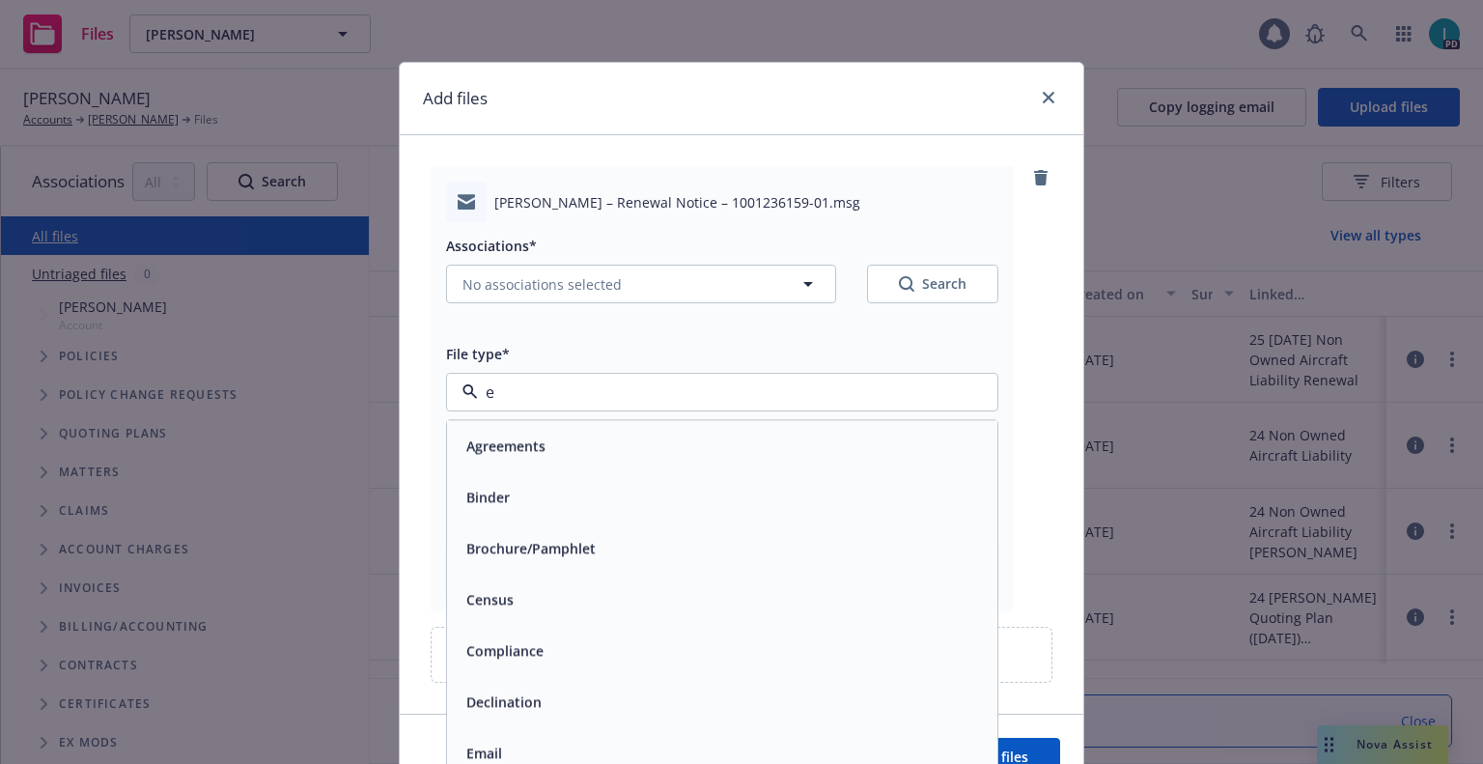
type input "ex"
click at [568, 494] on span "Expiration Notice" at bounding box center [524, 497] width 116 height 20
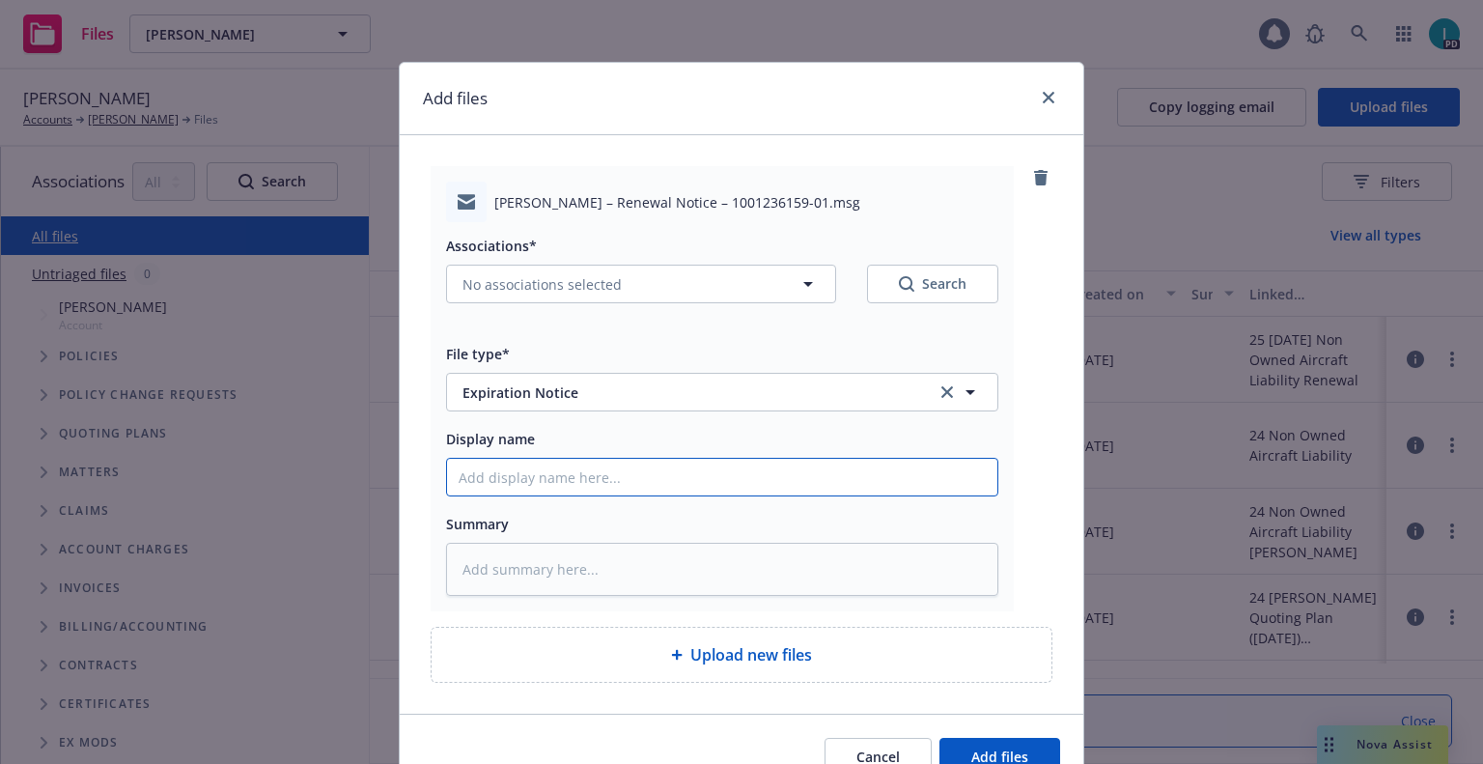
click at [568, 491] on input "Display name" at bounding box center [722, 477] width 550 height 37
type textarea "x"
type input "2"
type textarea "x"
type input "24"
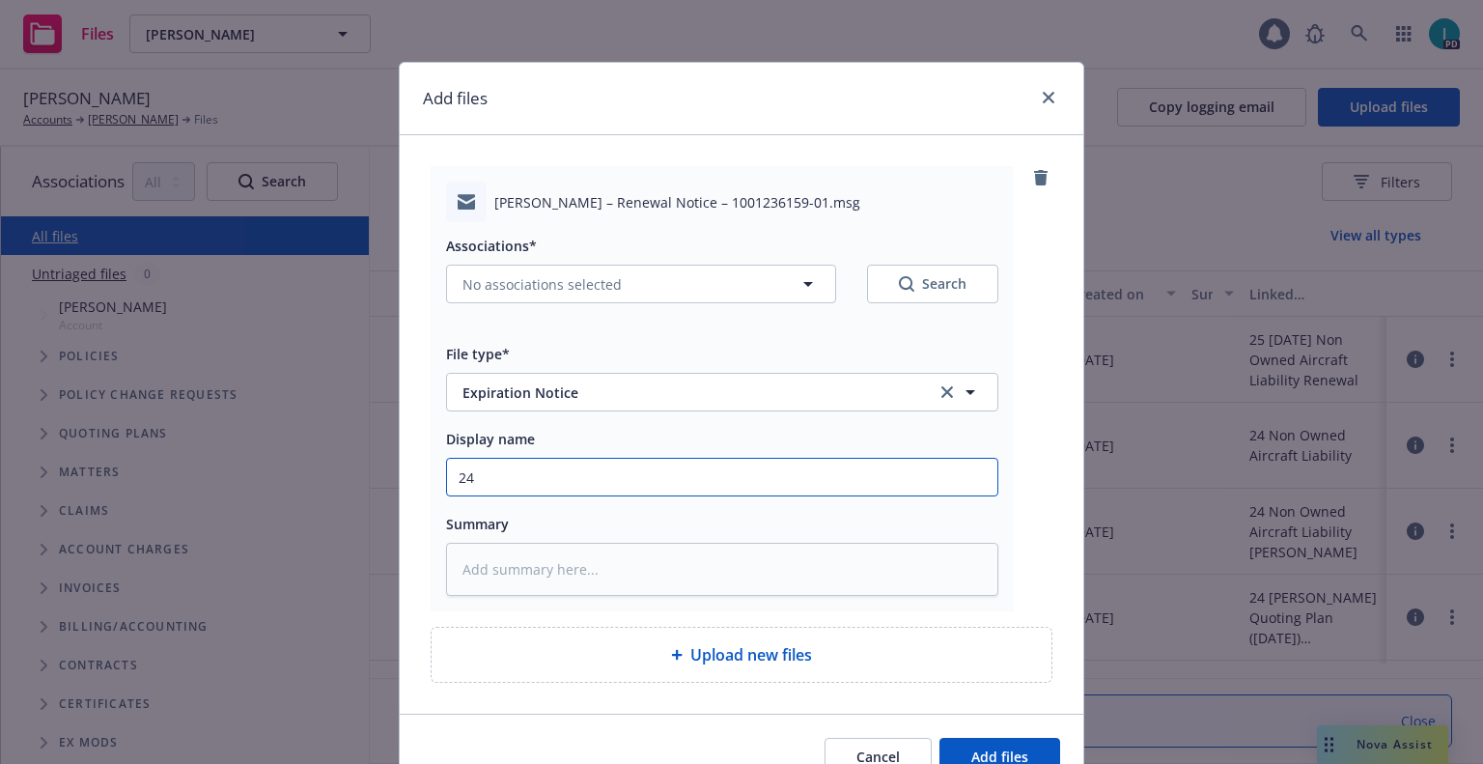
type textarea "x"
type input "24 NOWN CVS Renewal Notice"
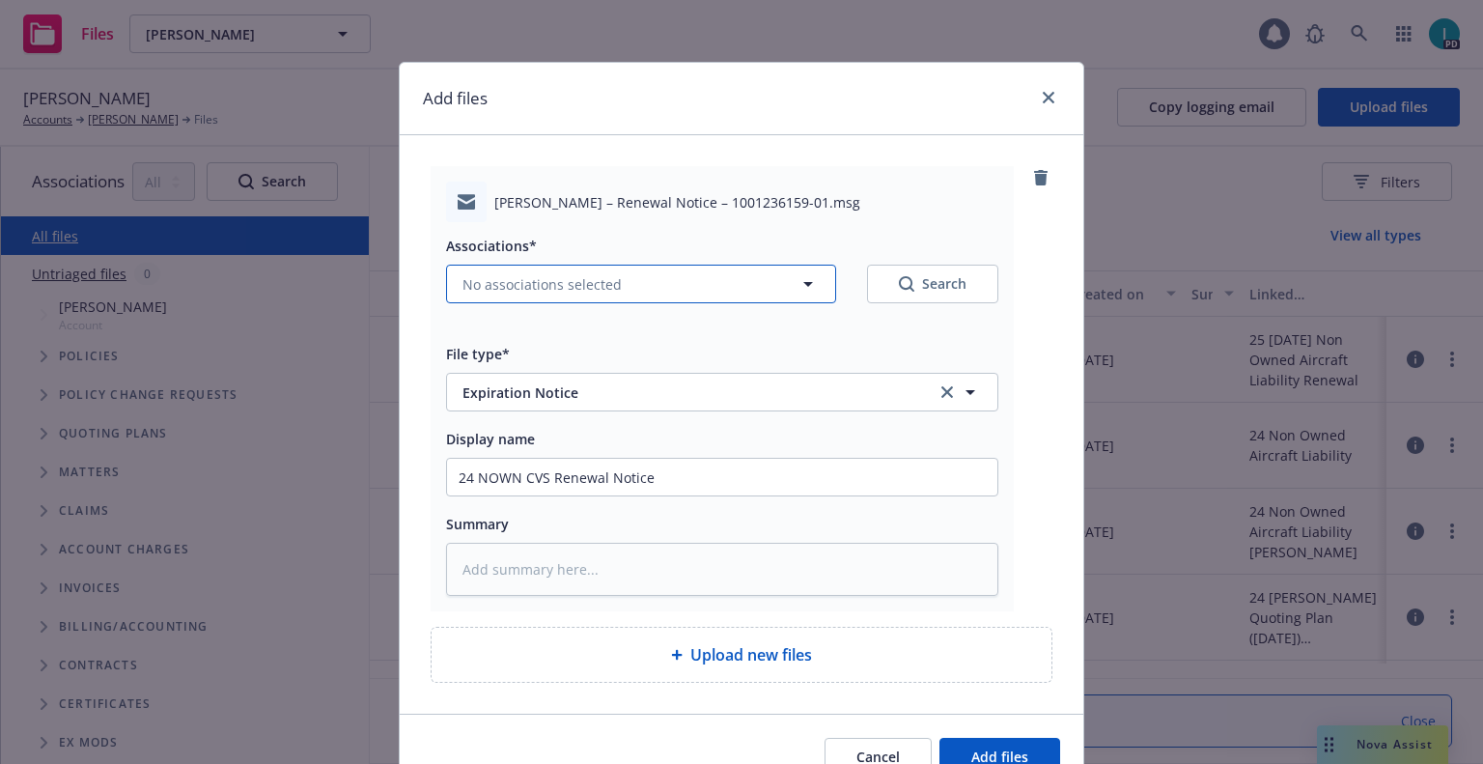
click at [614, 273] on button "No associations selected" at bounding box center [641, 284] width 390 height 39
type textarea "x"
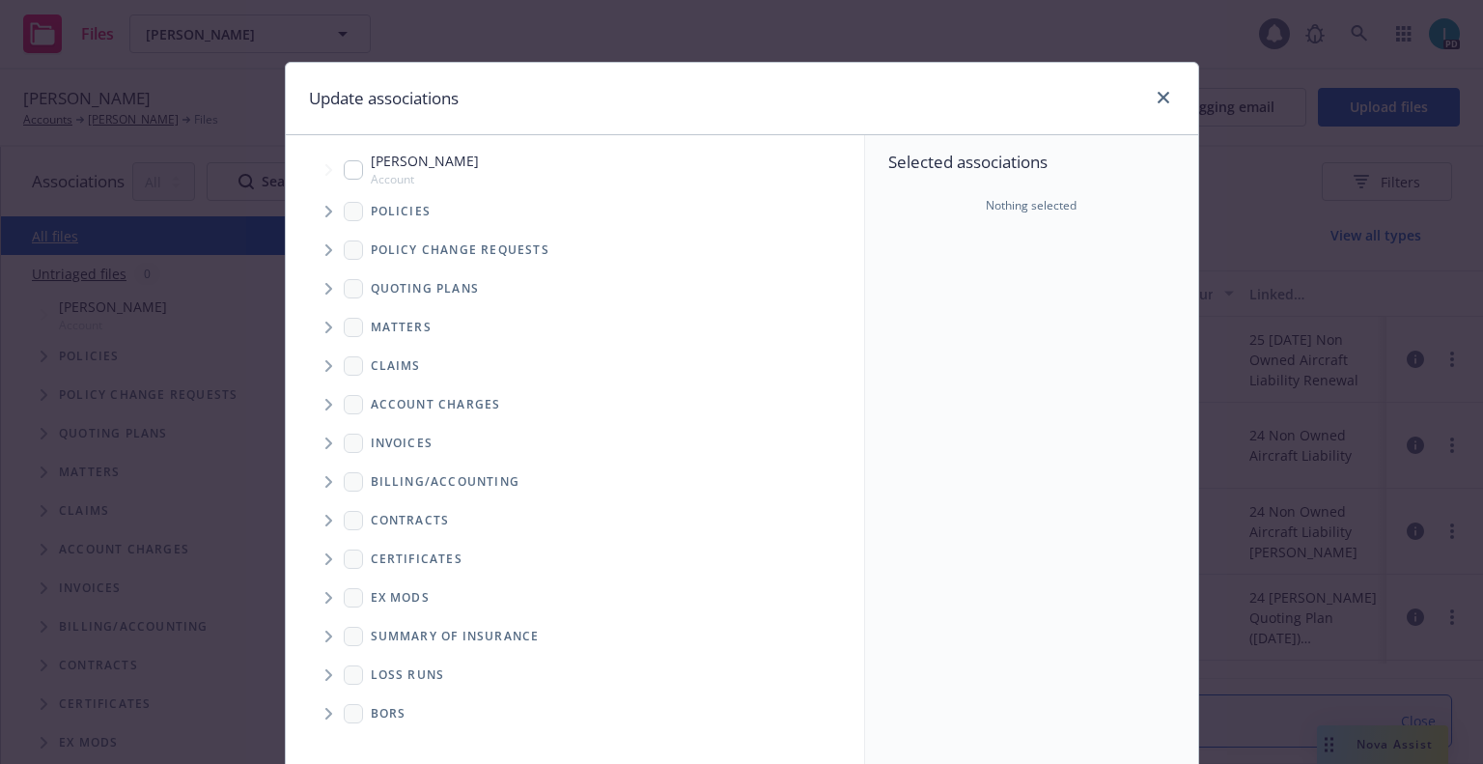
click at [322, 204] on span "Tree Example" at bounding box center [328, 211] width 31 height 31
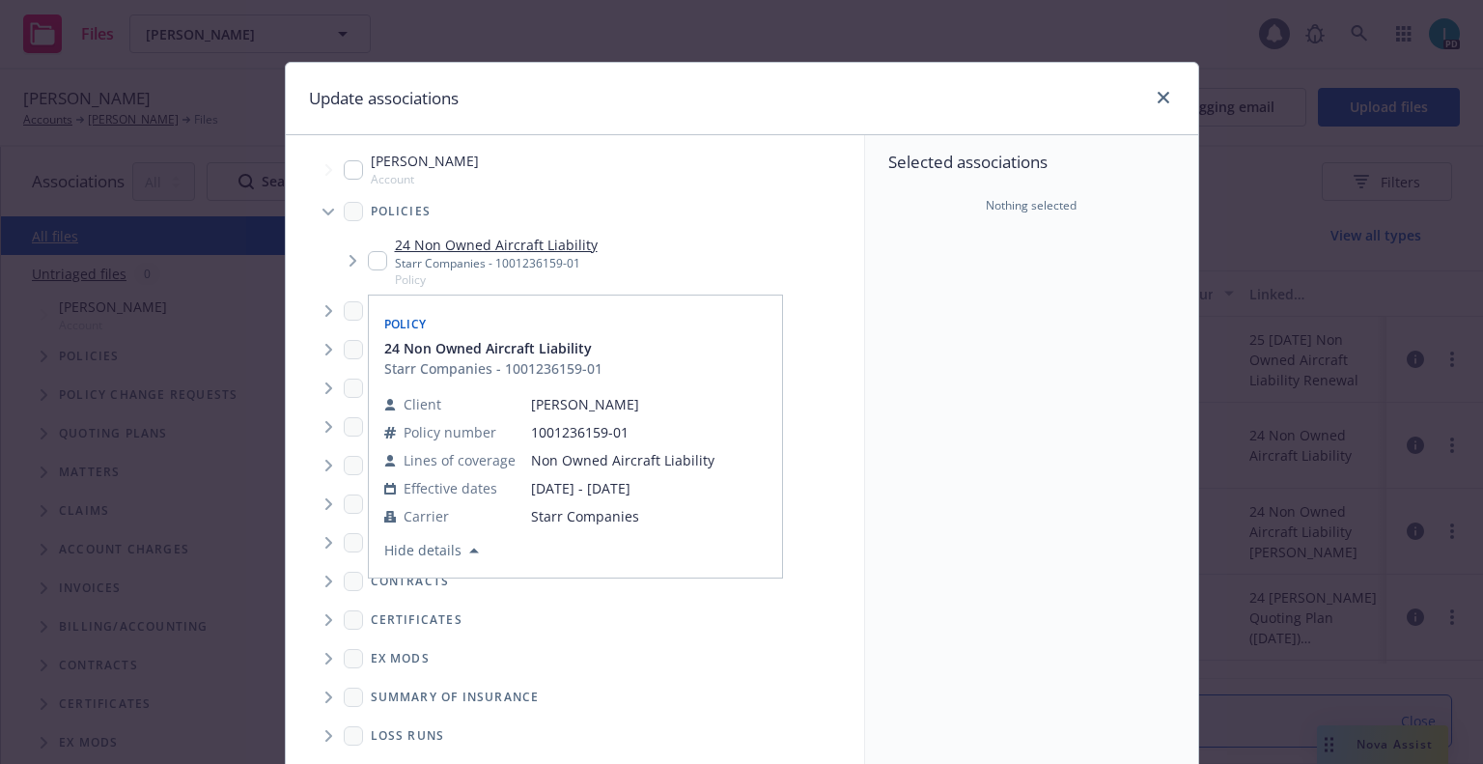
click at [368, 254] on input "Tree Example" at bounding box center [377, 260] width 19 height 19
checkbox input "true"
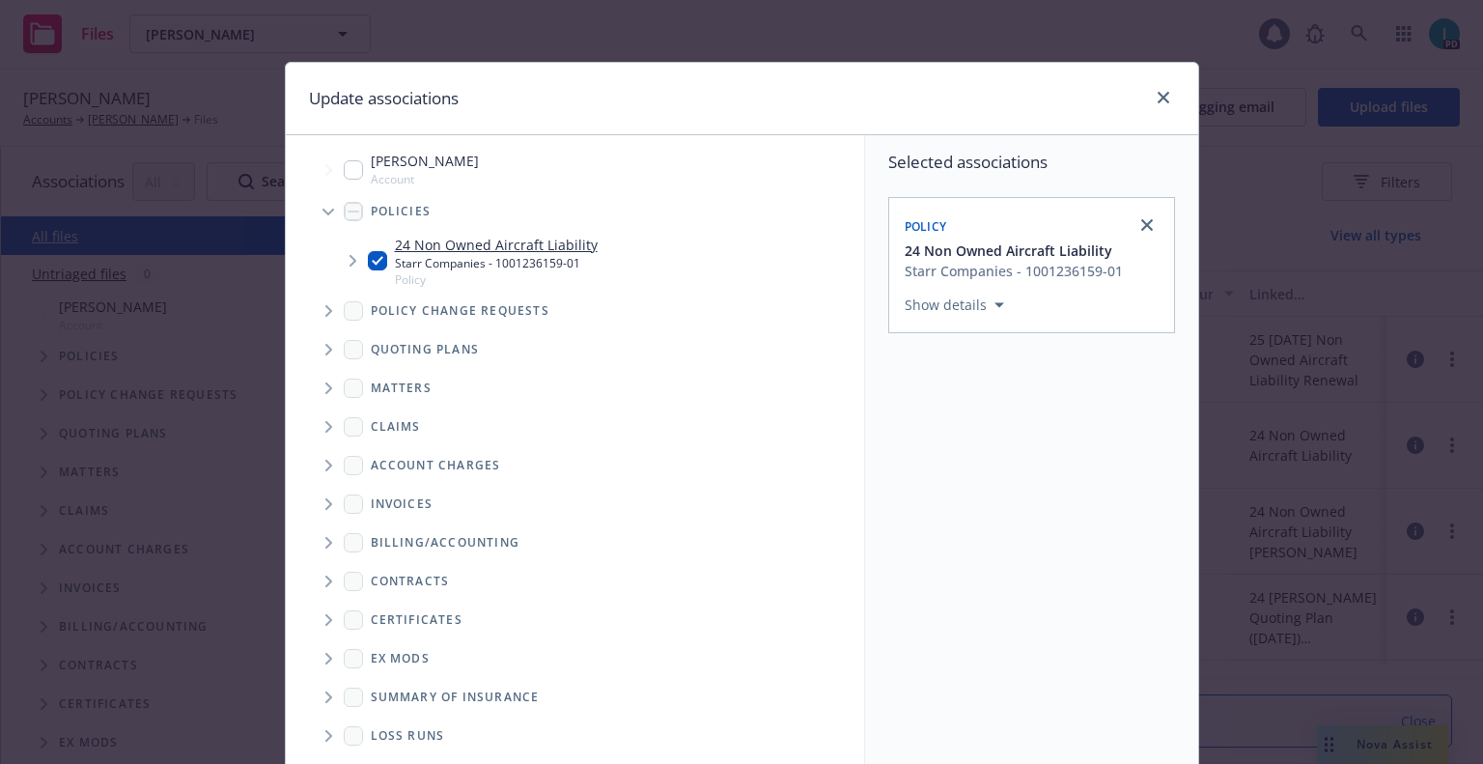
scroll to position [196, 0]
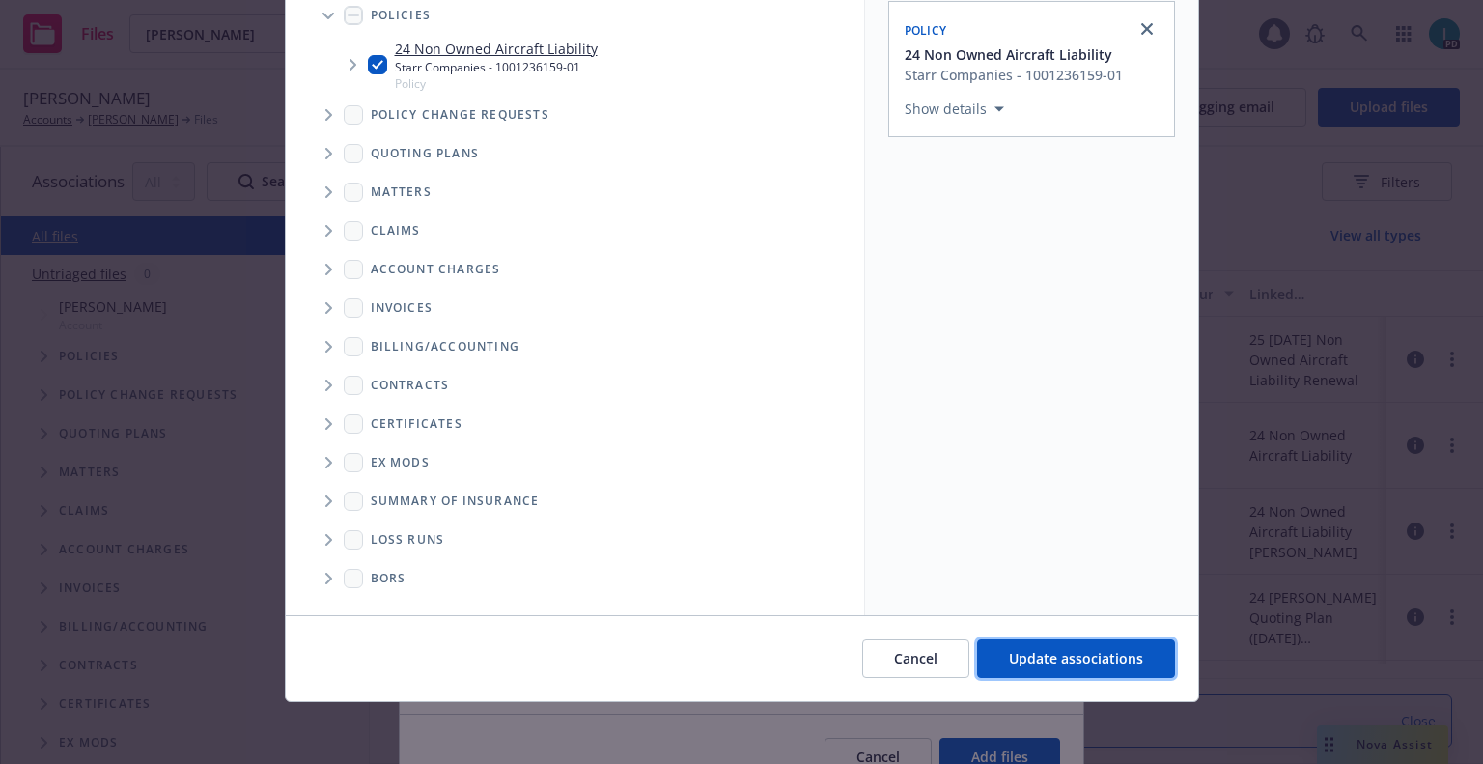
click at [1030, 666] on span "Update associations" at bounding box center [1076, 658] width 134 height 18
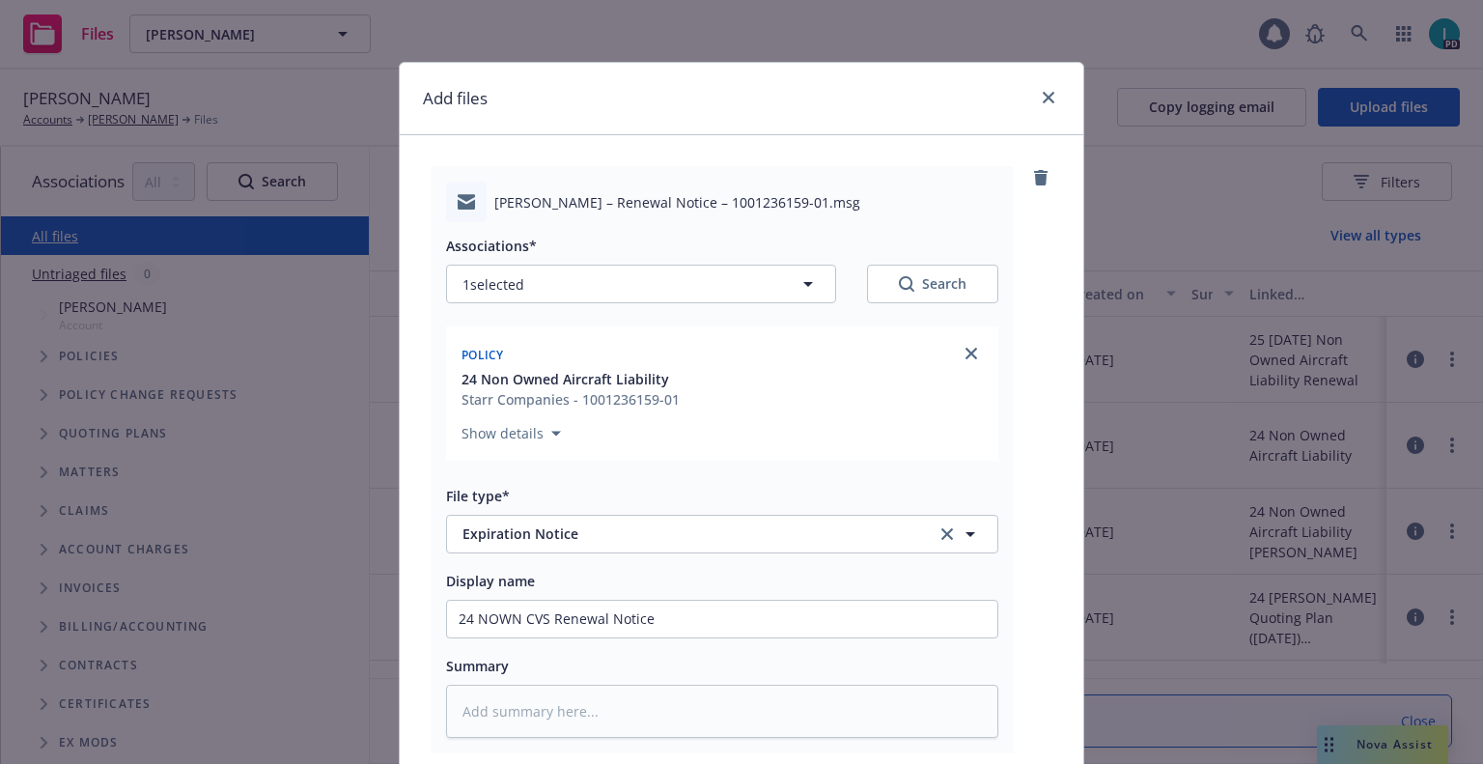
scroll to position [240, 0]
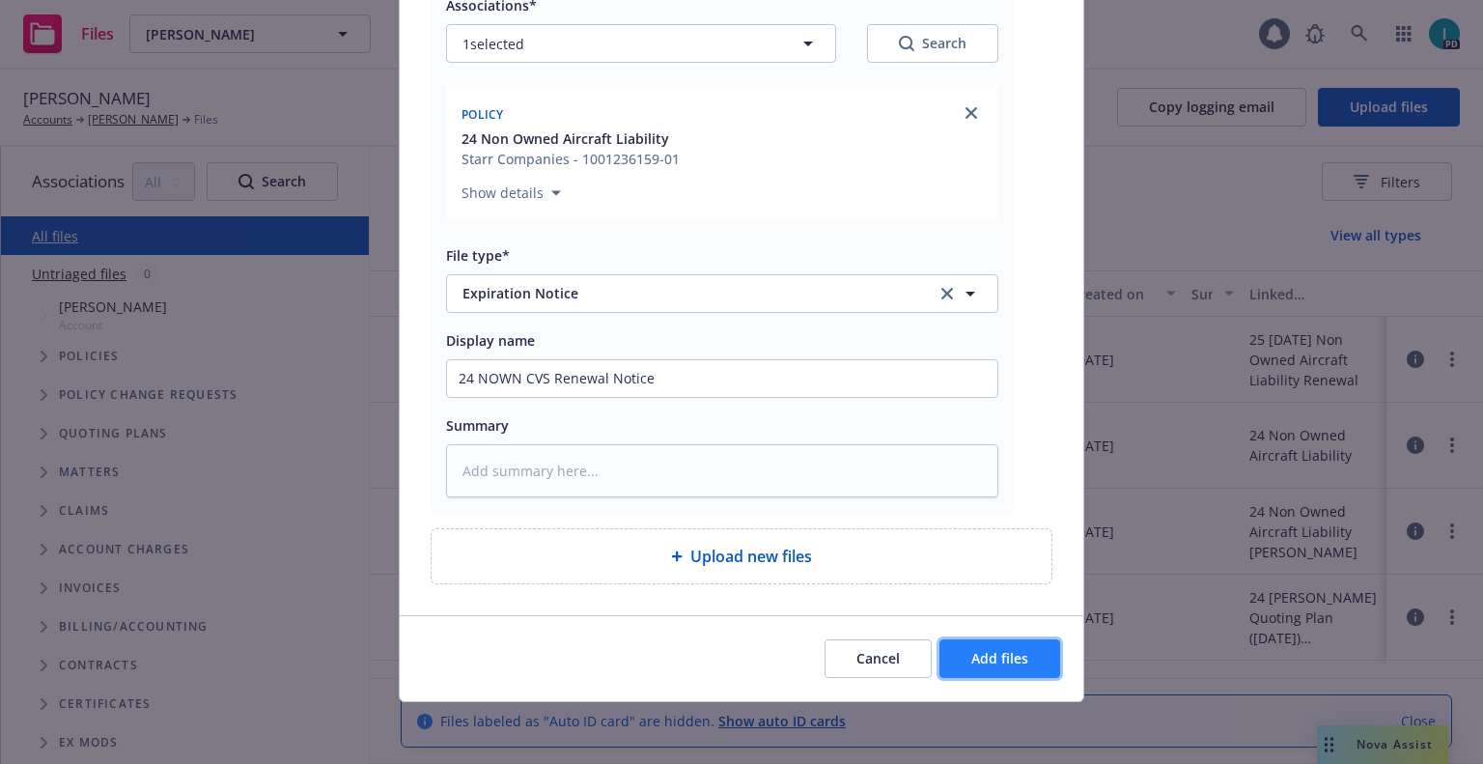
click at [1021, 666] on span "Add files" at bounding box center [999, 658] width 57 height 18
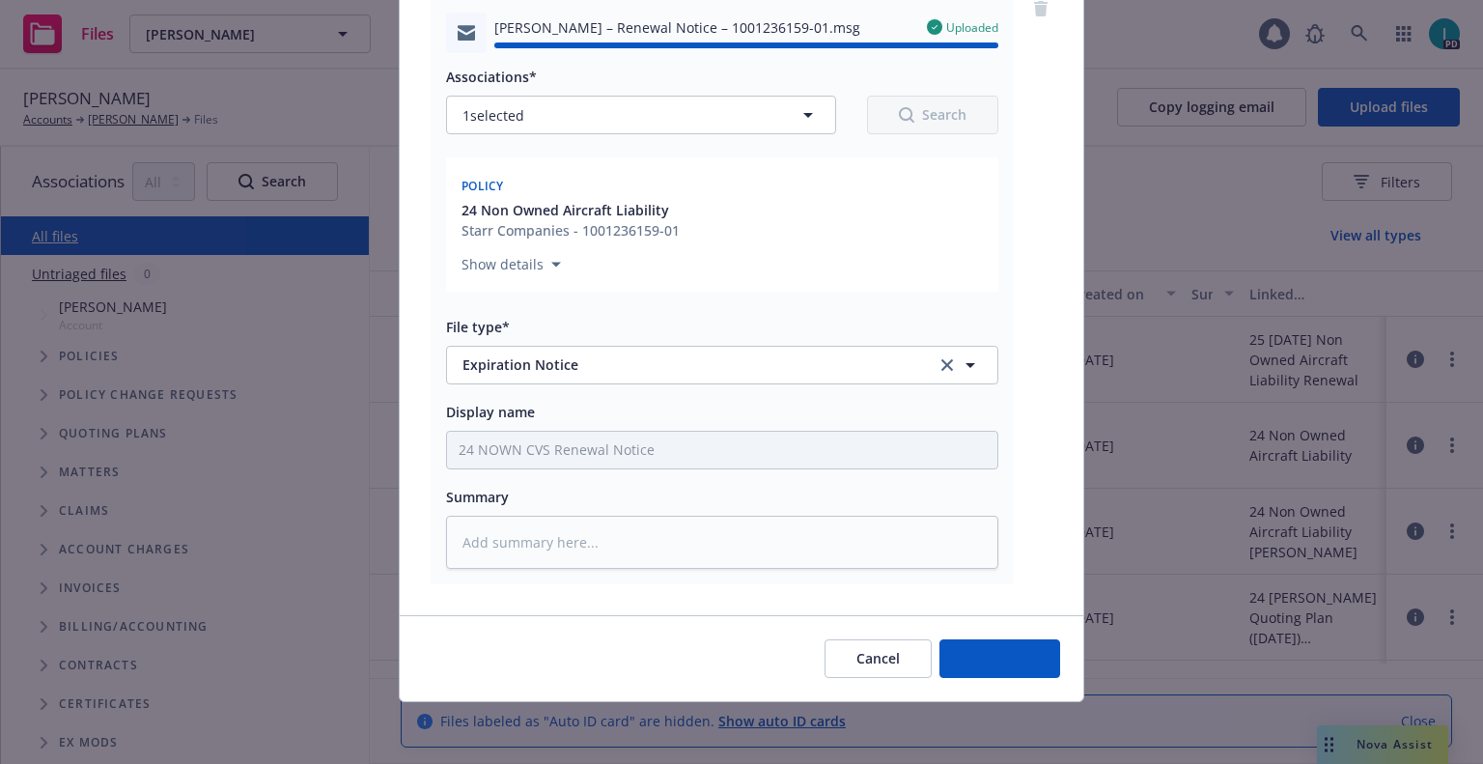
type textarea "x"
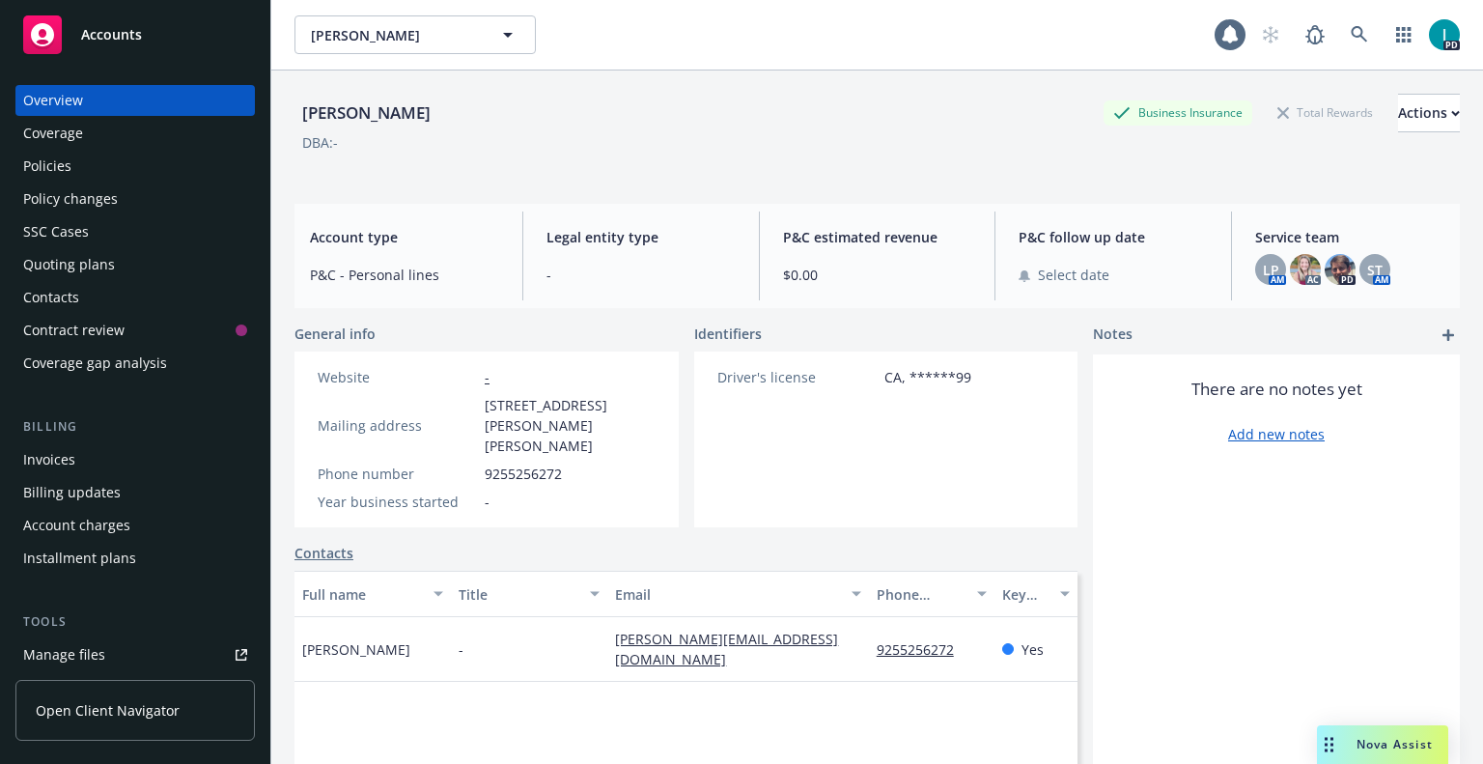
click at [121, 259] on div "Quoting plans" at bounding box center [135, 264] width 224 height 31
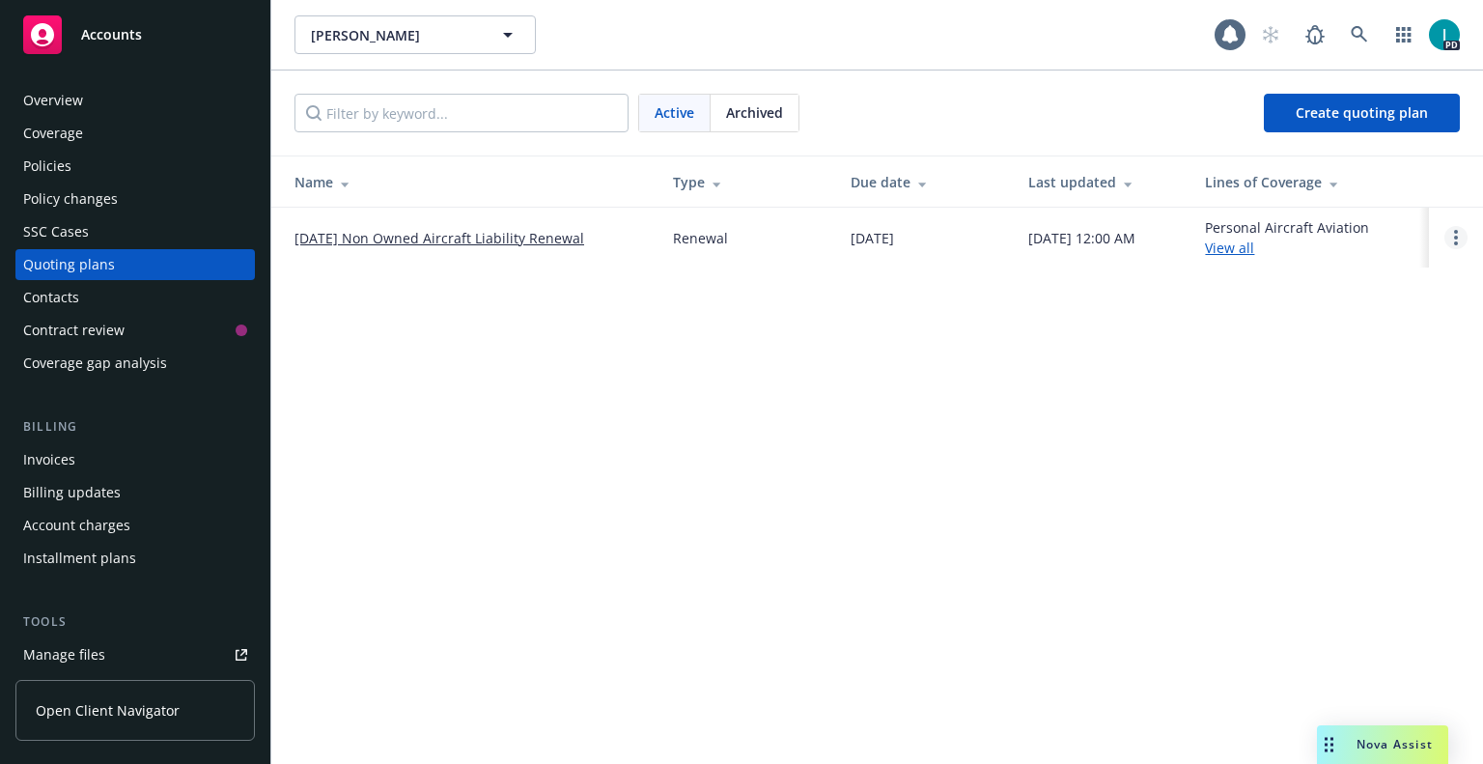
click at [1459, 237] on link "Open options" at bounding box center [1455, 237] width 23 height 23
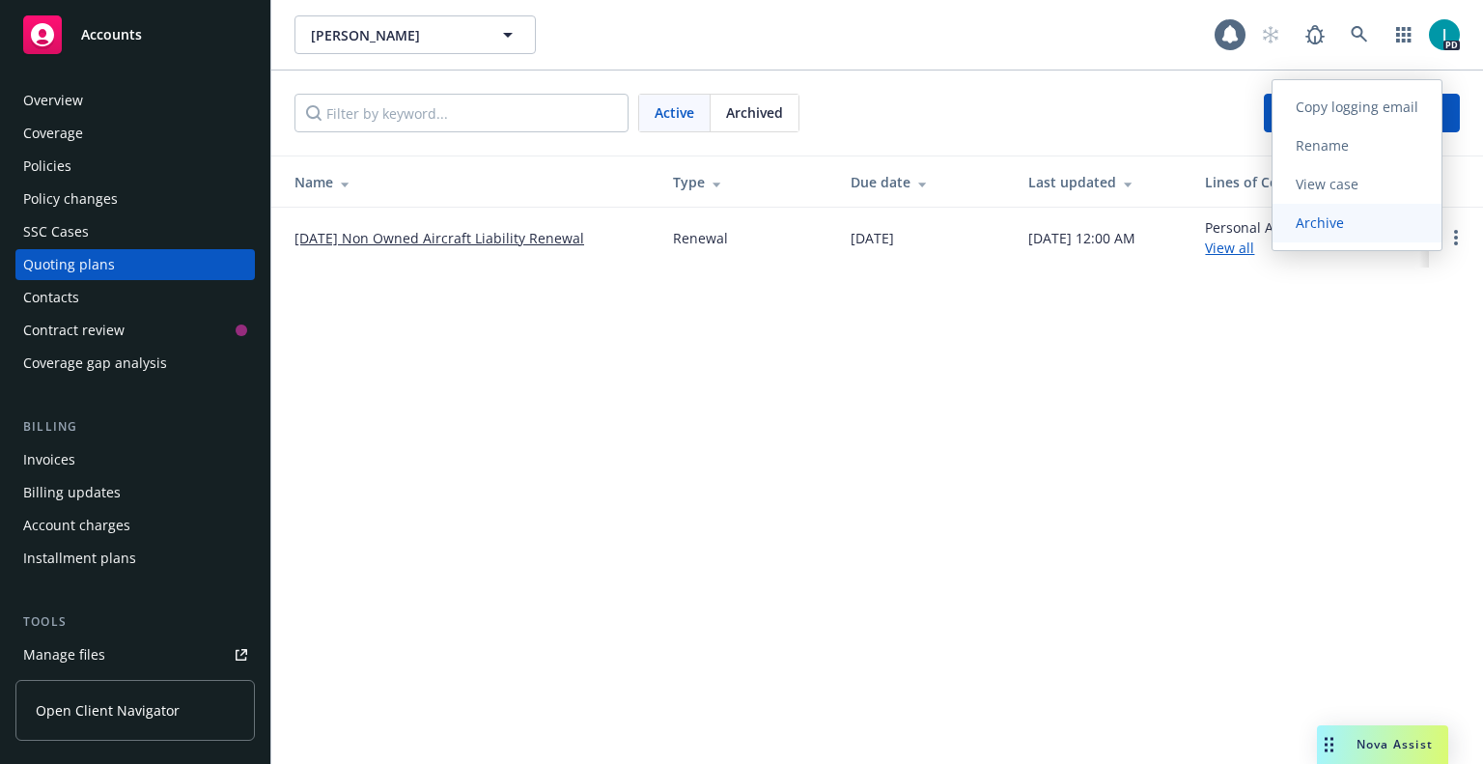
click at [1365, 233] on link "Archive" at bounding box center [1357, 223] width 169 height 39
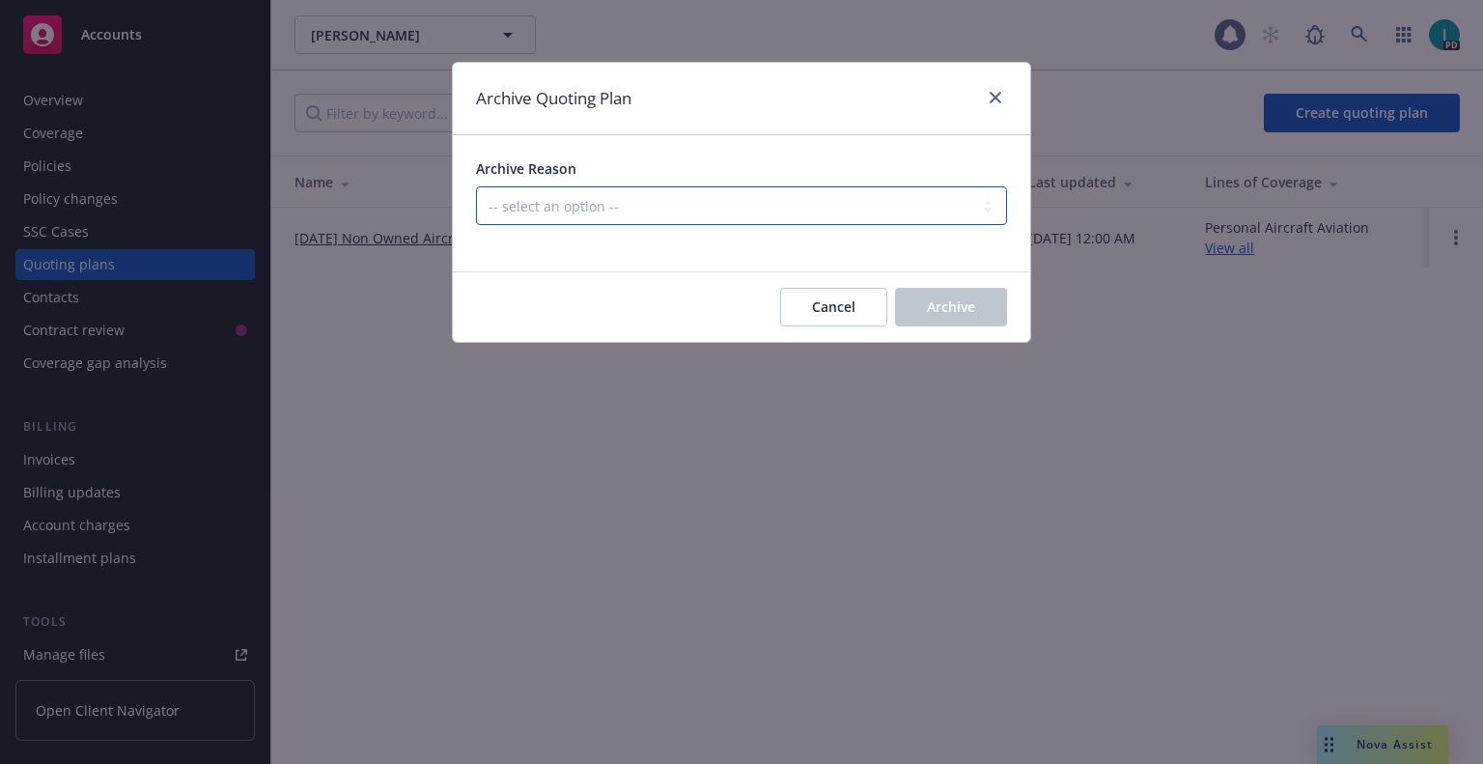
click at [599, 202] on select "-- select an option -- All policies in this renewal plan are auto-renewed Creat…" at bounding box center [741, 205] width 531 height 39
select select "ARCHIVED_RENEWAL_CANCELED"
click at [476, 186] on select "-- select an option -- All policies in this renewal plan are auto-renewed Creat…" at bounding box center [741, 205] width 531 height 39
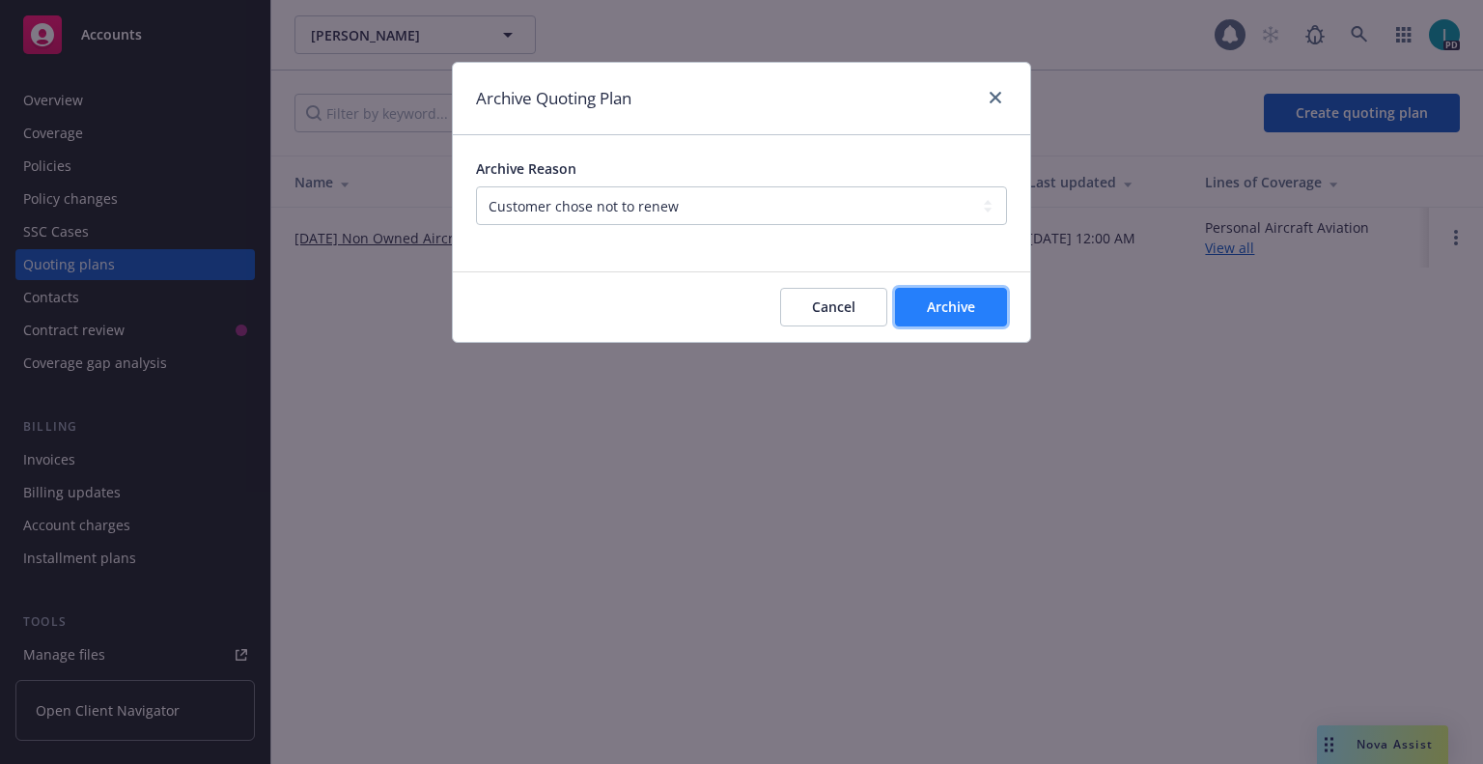
click at [981, 313] on button "Archive" at bounding box center [951, 307] width 112 height 39
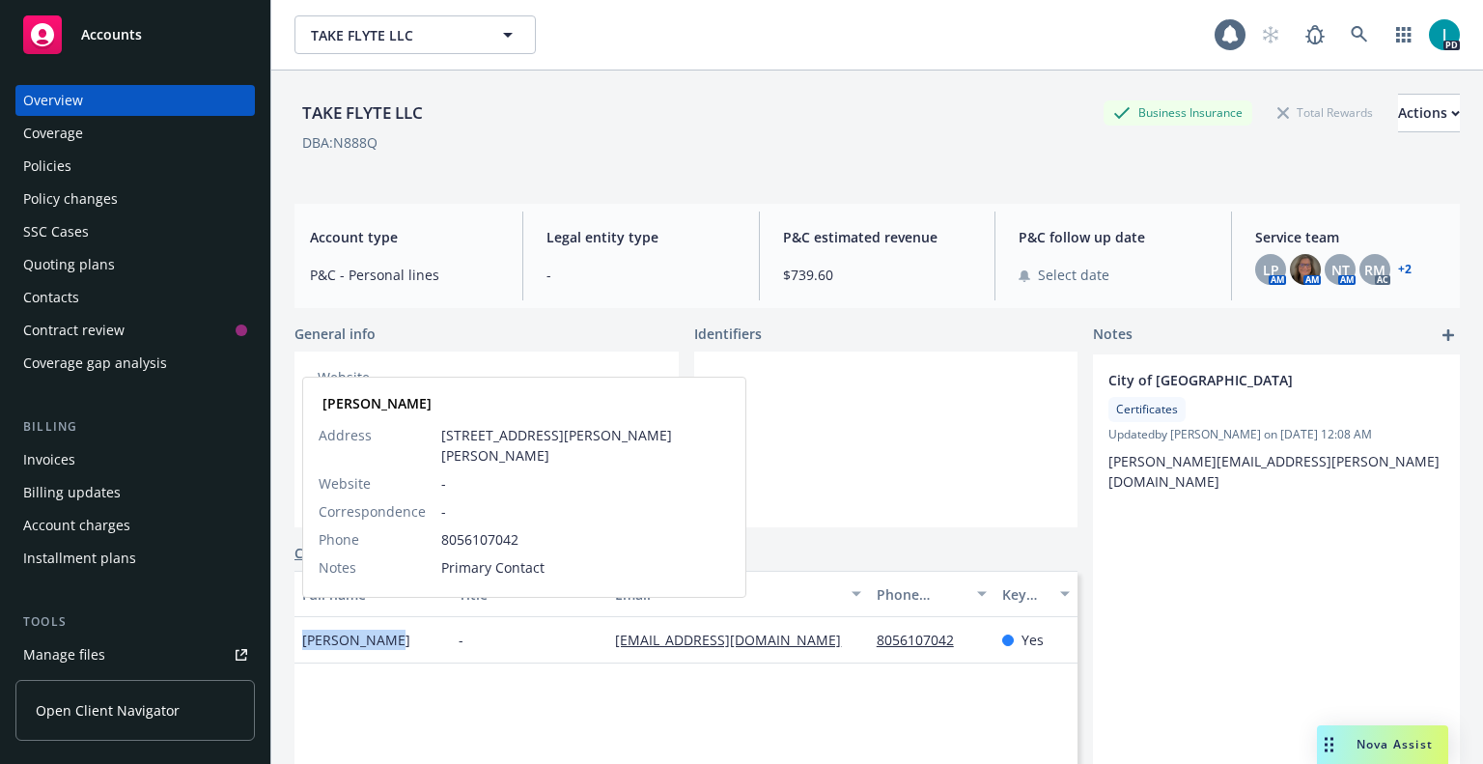
drag, startPoint x: 395, startPoint y: 614, endPoint x: 302, endPoint y: 611, distance: 92.7
click at [302, 617] on div "Craig Landen Craig Landen Address 8224 Toloso Rd., Atascadero, CA, 93422 Websit…" at bounding box center [372, 640] width 156 height 46
copy span "Craig Landen"
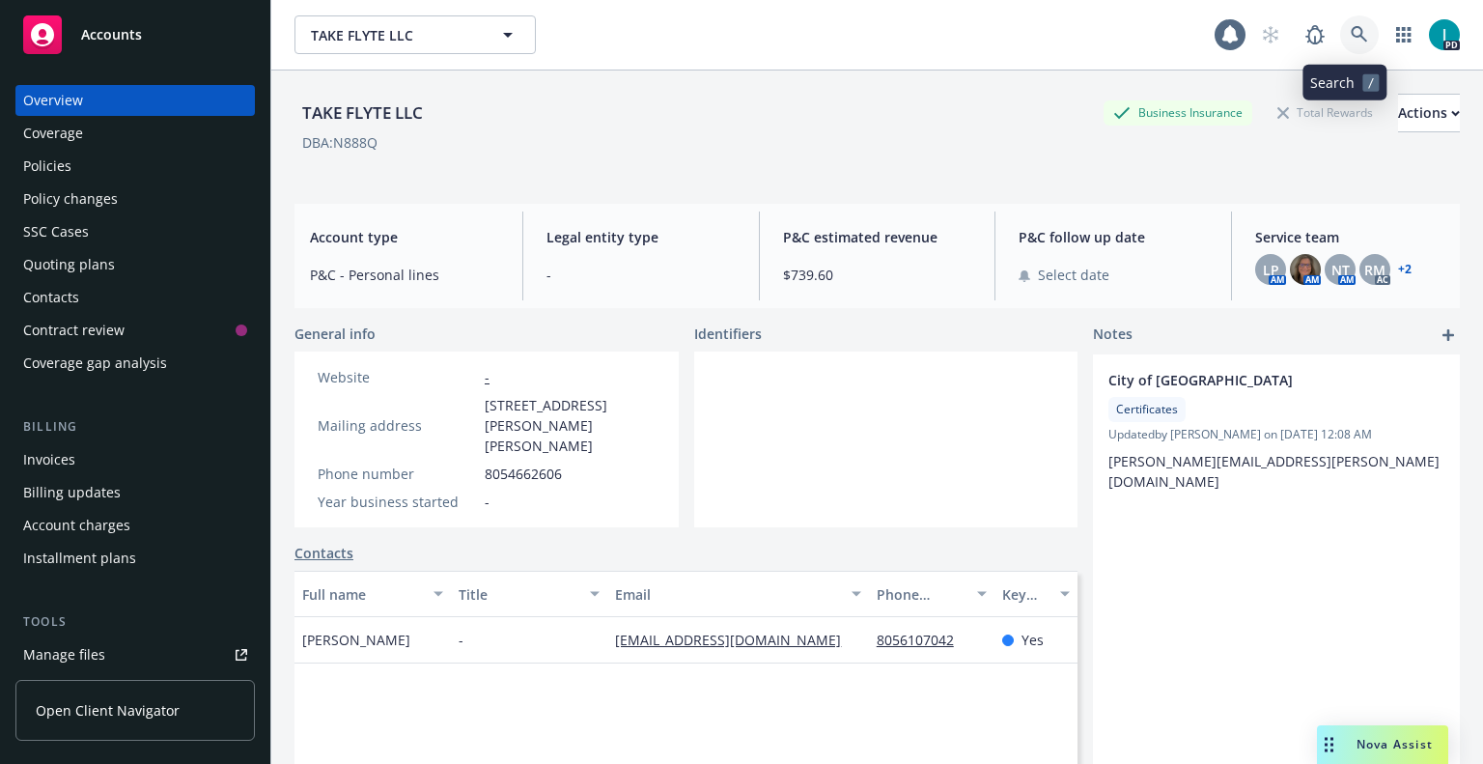
click at [1351, 30] on icon at bounding box center [1359, 34] width 16 height 16
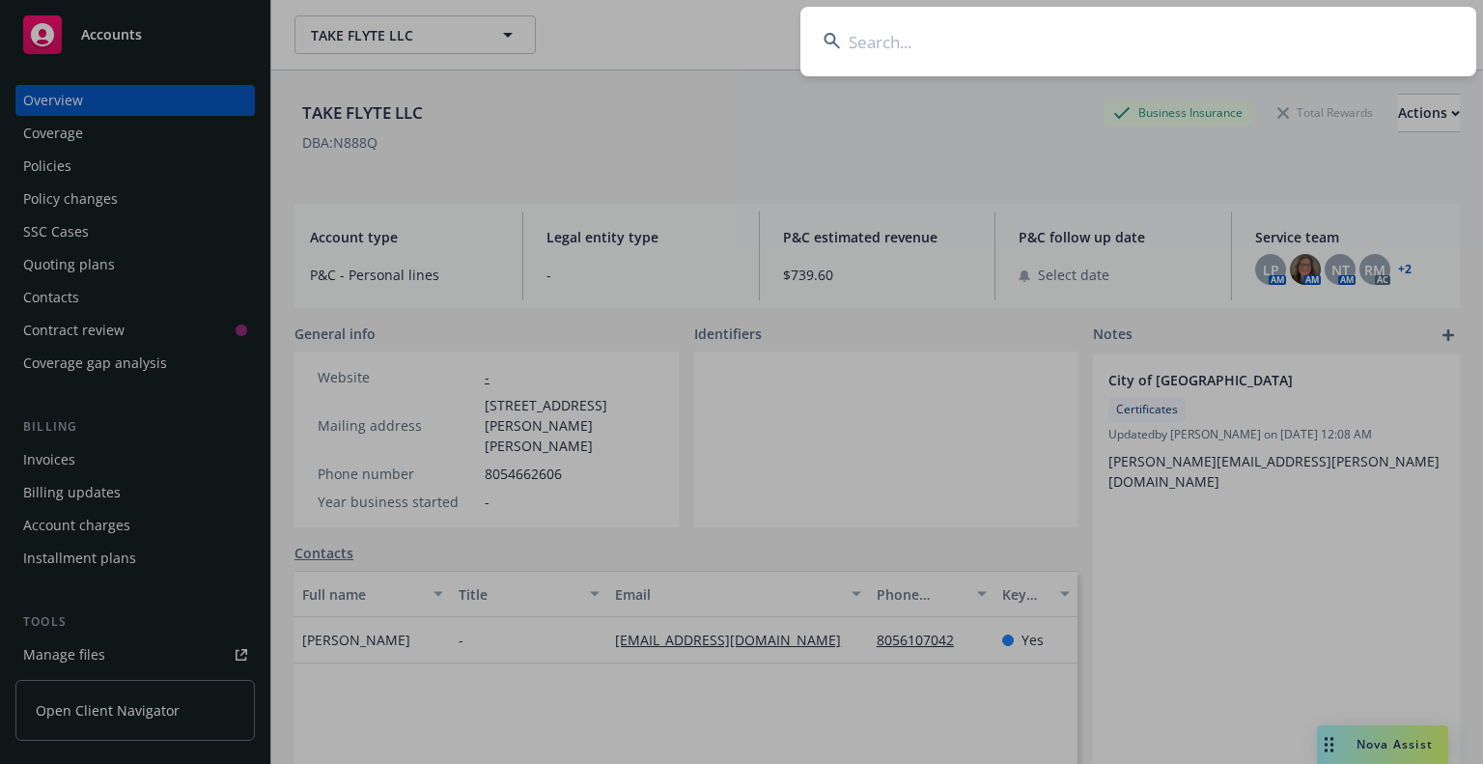
type input "Craig Landen"
